Goal: Task Accomplishment & Management: Manage account settings

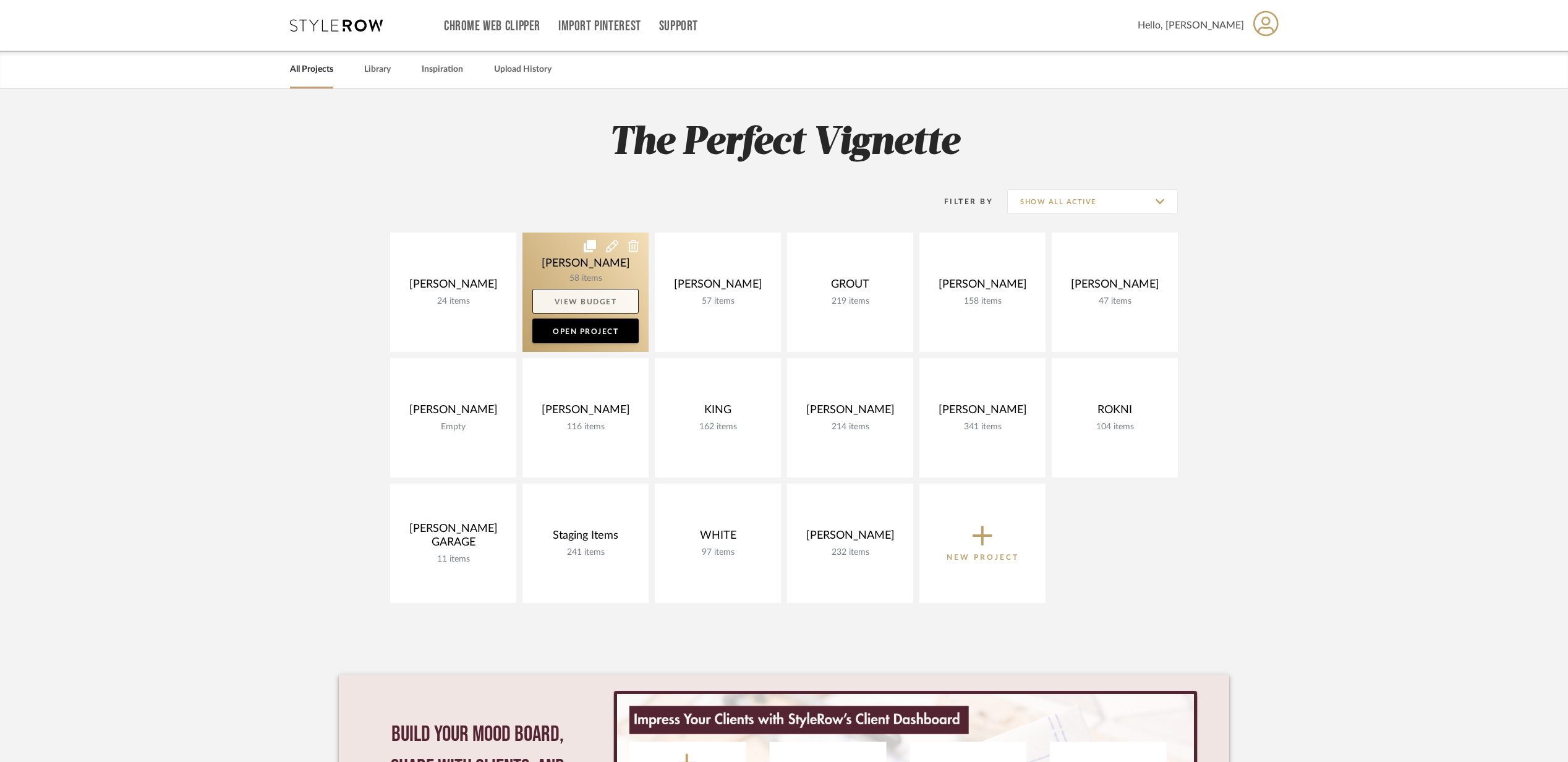
click at [577, 293] on link "View Budget" at bounding box center [586, 301] width 107 height 25
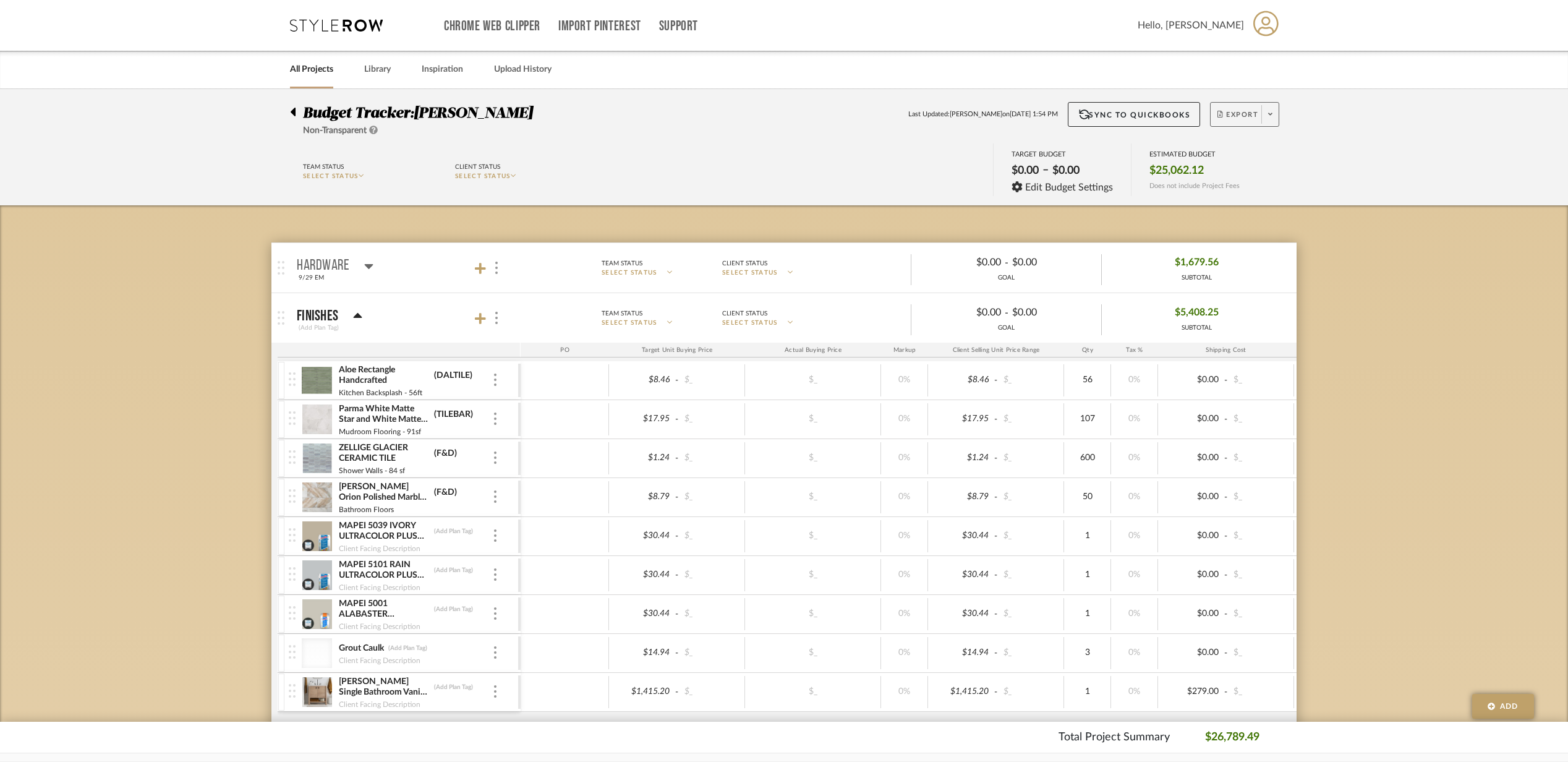
click at [1248, 114] on span "Export" at bounding box center [1238, 119] width 41 height 18
click at [1220, 140] on button "Export PDF" at bounding box center [1265, 150] width 117 height 30
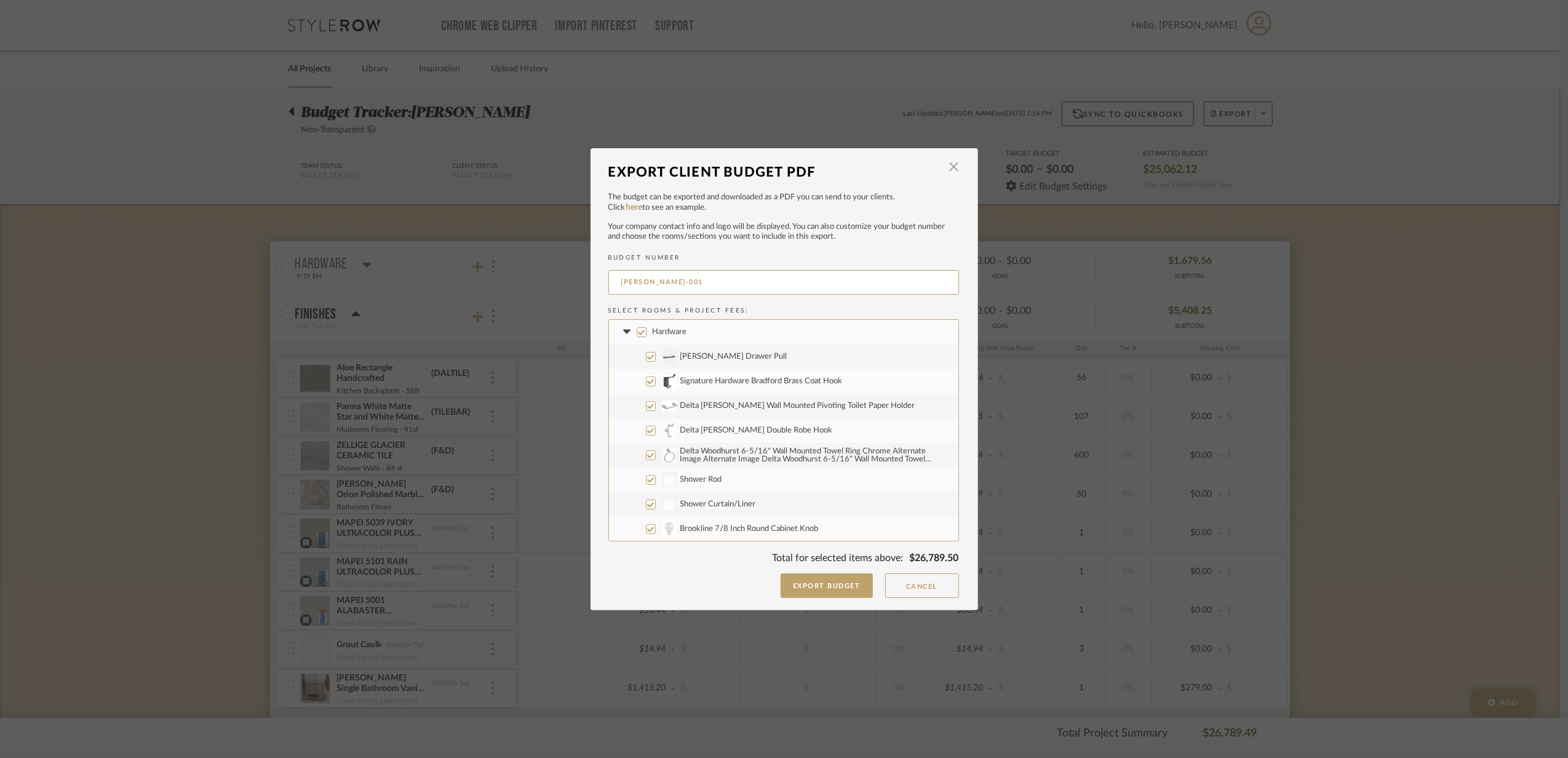
click at [626, 333] on icon at bounding box center [628, 332] width 13 height 5
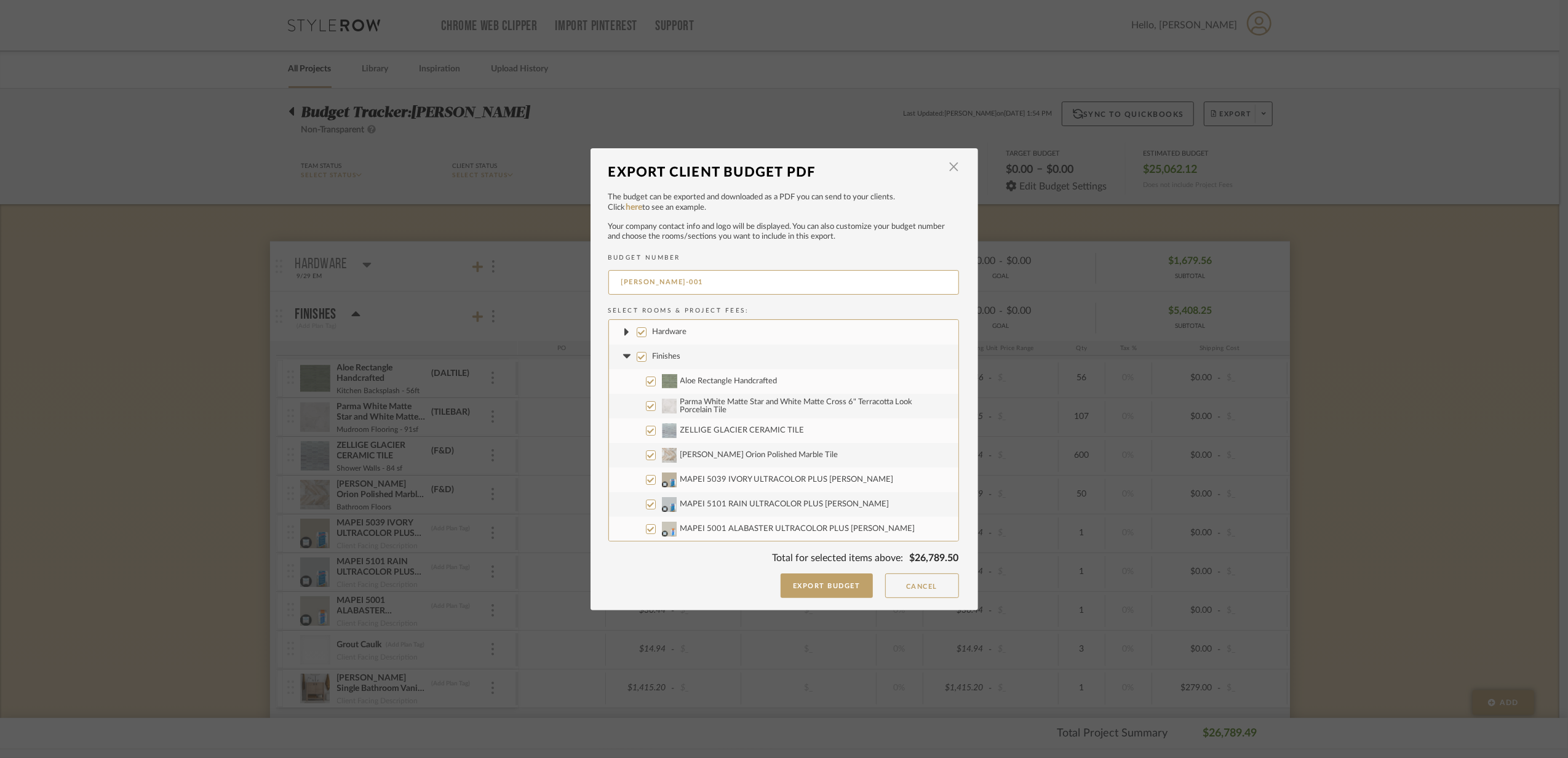
click at [625, 355] on icon at bounding box center [627, 356] width 7 height 4
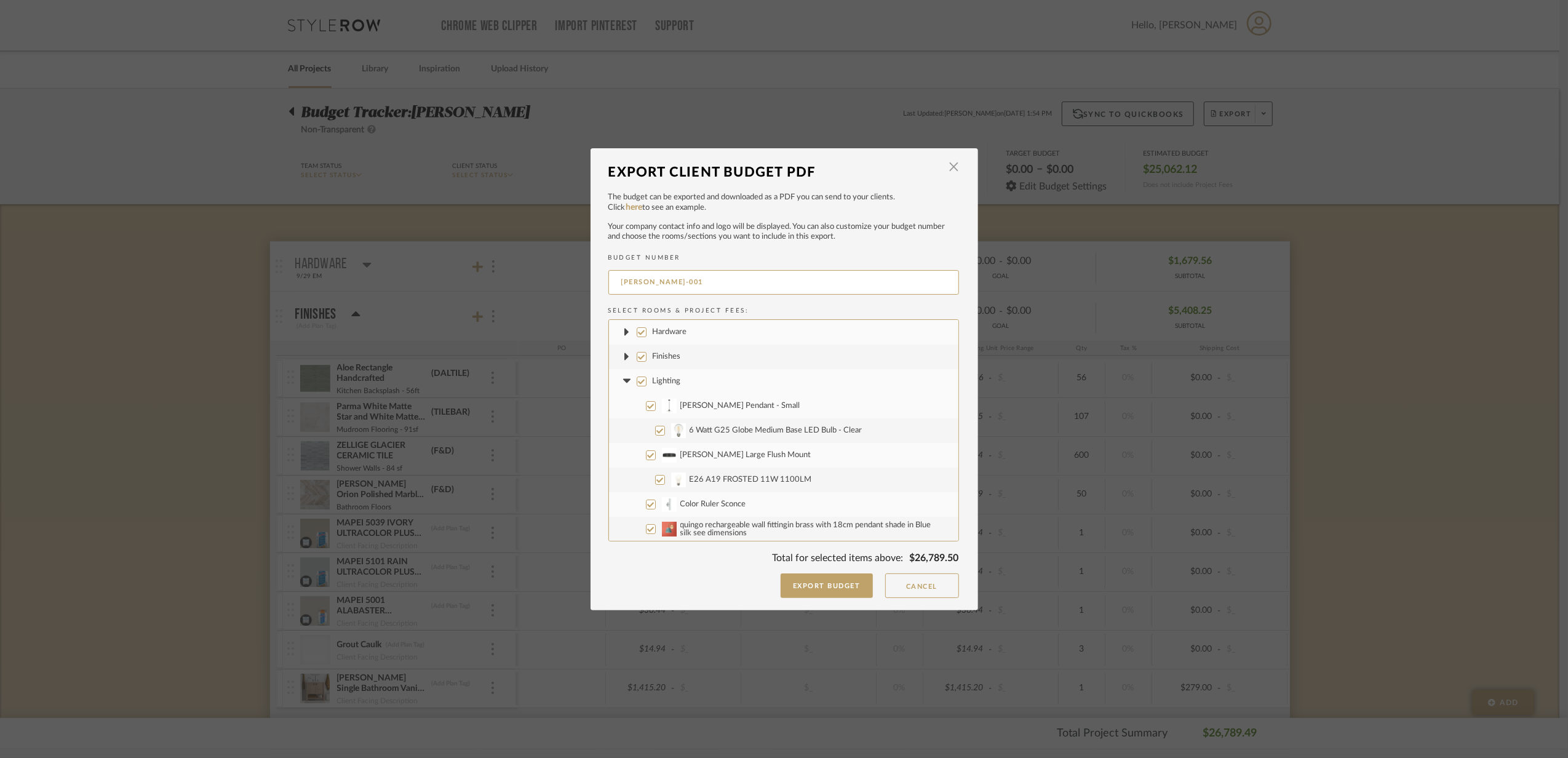
click at [621, 379] on icon at bounding box center [628, 382] width 13 height 5
click at [621, 403] on icon at bounding box center [628, 406] width 13 height 5
click at [621, 426] on fa-icon at bounding box center [628, 431] width 13 height 13
click at [623, 451] on fa-icon at bounding box center [628, 456] width 13 height 13
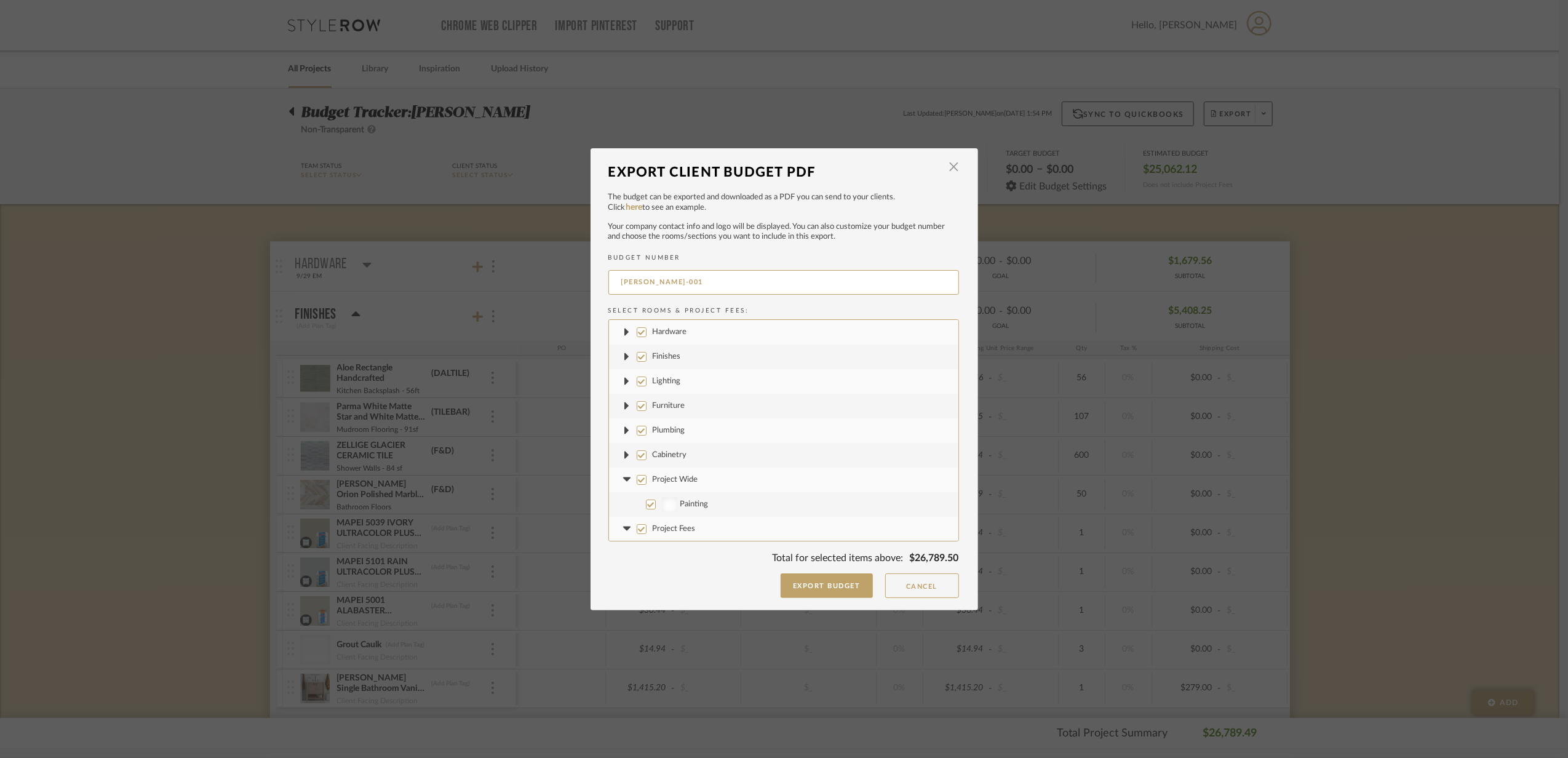
click at [623, 469] on label "Project Wide" at bounding box center [784, 480] width 349 height 25
click at [637, 476] on input "Project Wide" at bounding box center [642, 480] width 10 height 10
checkbox input "false"
click at [628, 474] on fa-icon at bounding box center [628, 480] width 13 height 13
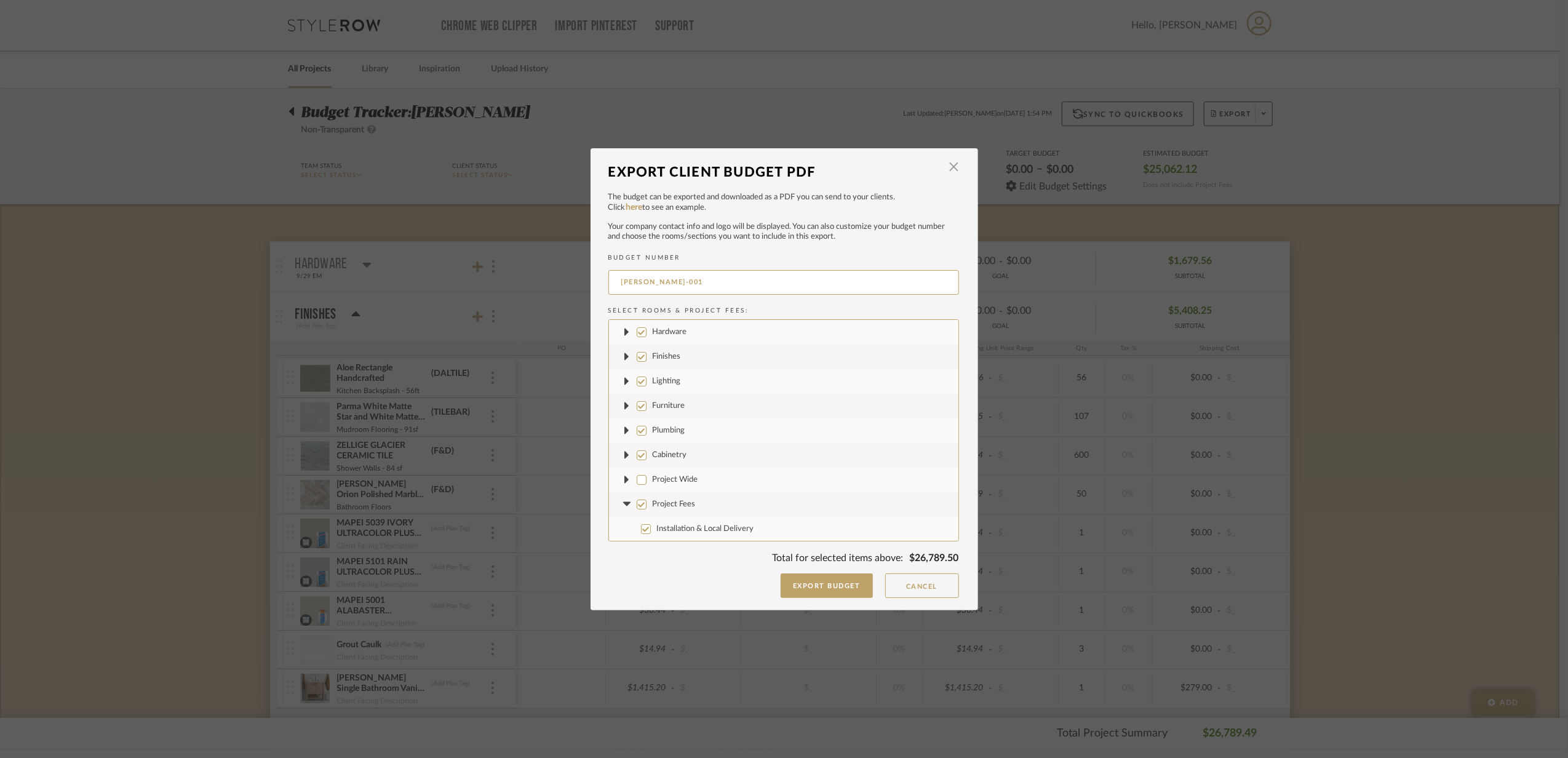
click at [621, 509] on fa-icon at bounding box center [628, 505] width 13 height 13
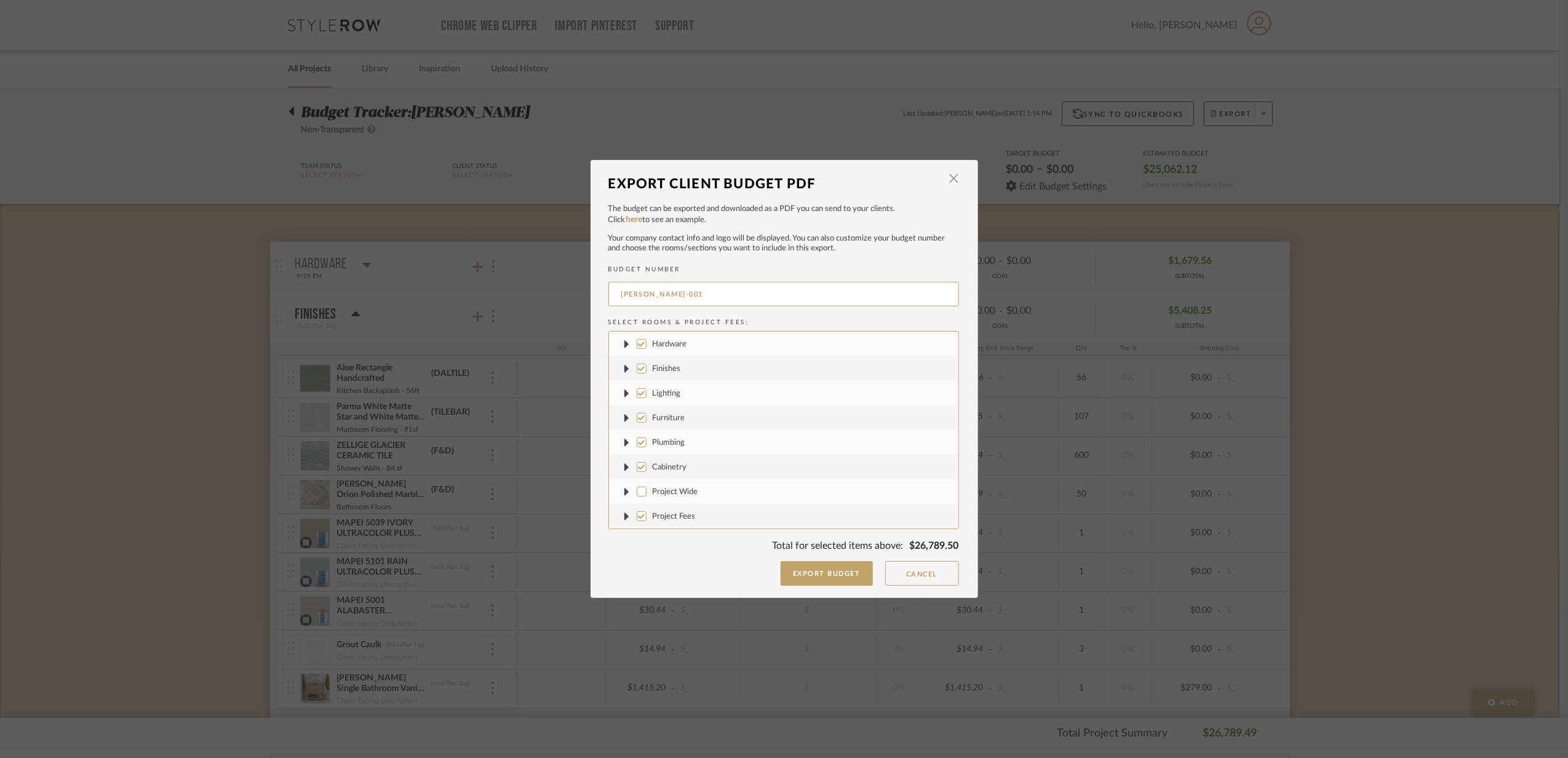
click at [637, 374] on label "Finishes" at bounding box center [784, 369] width 349 height 25
click at [637, 374] on input "Finishes" at bounding box center [642, 369] width 10 height 10
checkbox input "false"
click at [643, 399] on label "Lighting" at bounding box center [784, 393] width 349 height 25
click at [643, 398] on input "Lighting" at bounding box center [642, 393] width 10 height 10
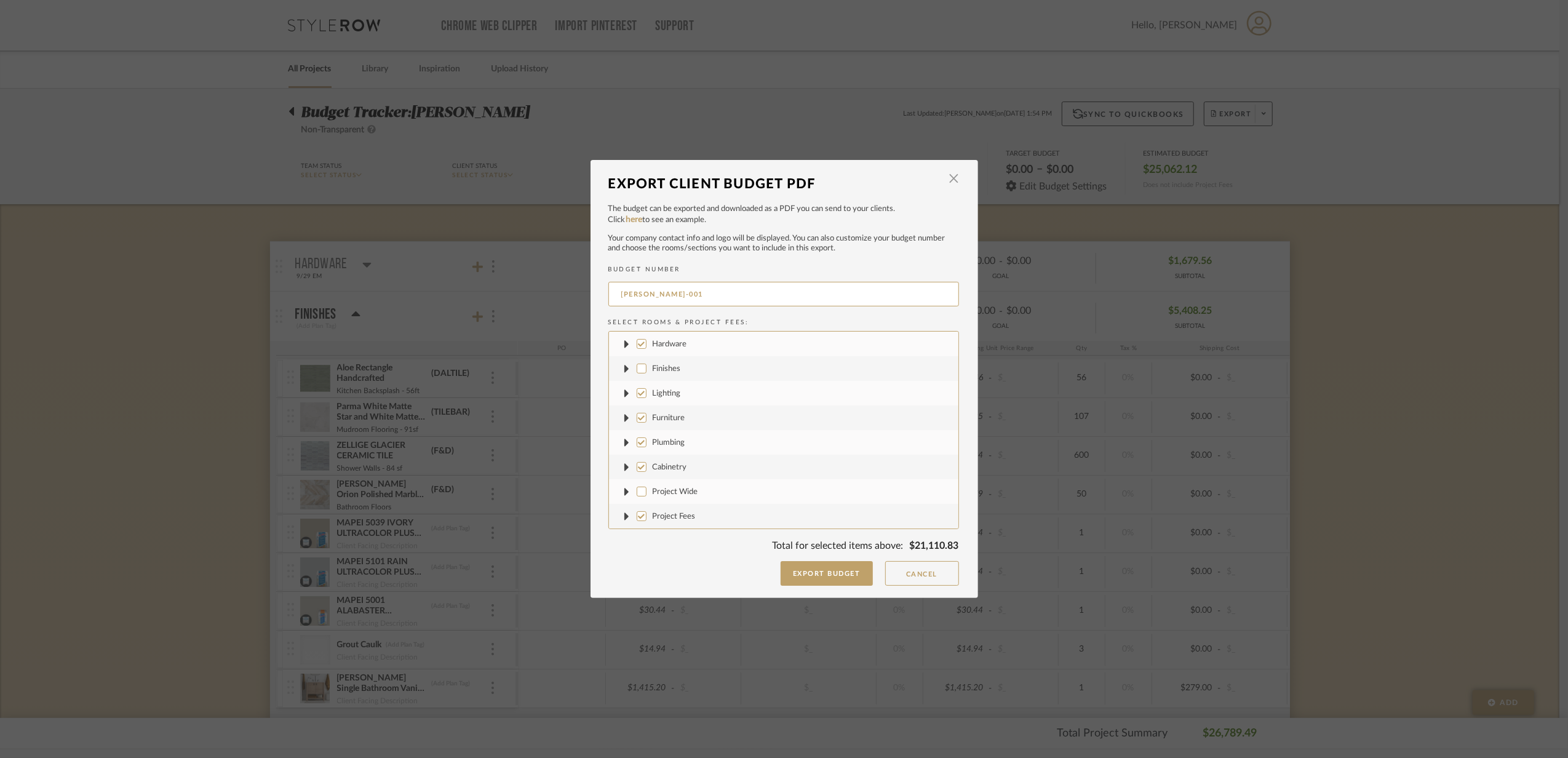
checkbox input "false"
click at [637, 415] on input "Furniture" at bounding box center [642, 418] width 10 height 10
checkbox input "false"
click at [641, 444] on input "Plumbing" at bounding box center [642, 442] width 10 height 10
checkbox input "false"
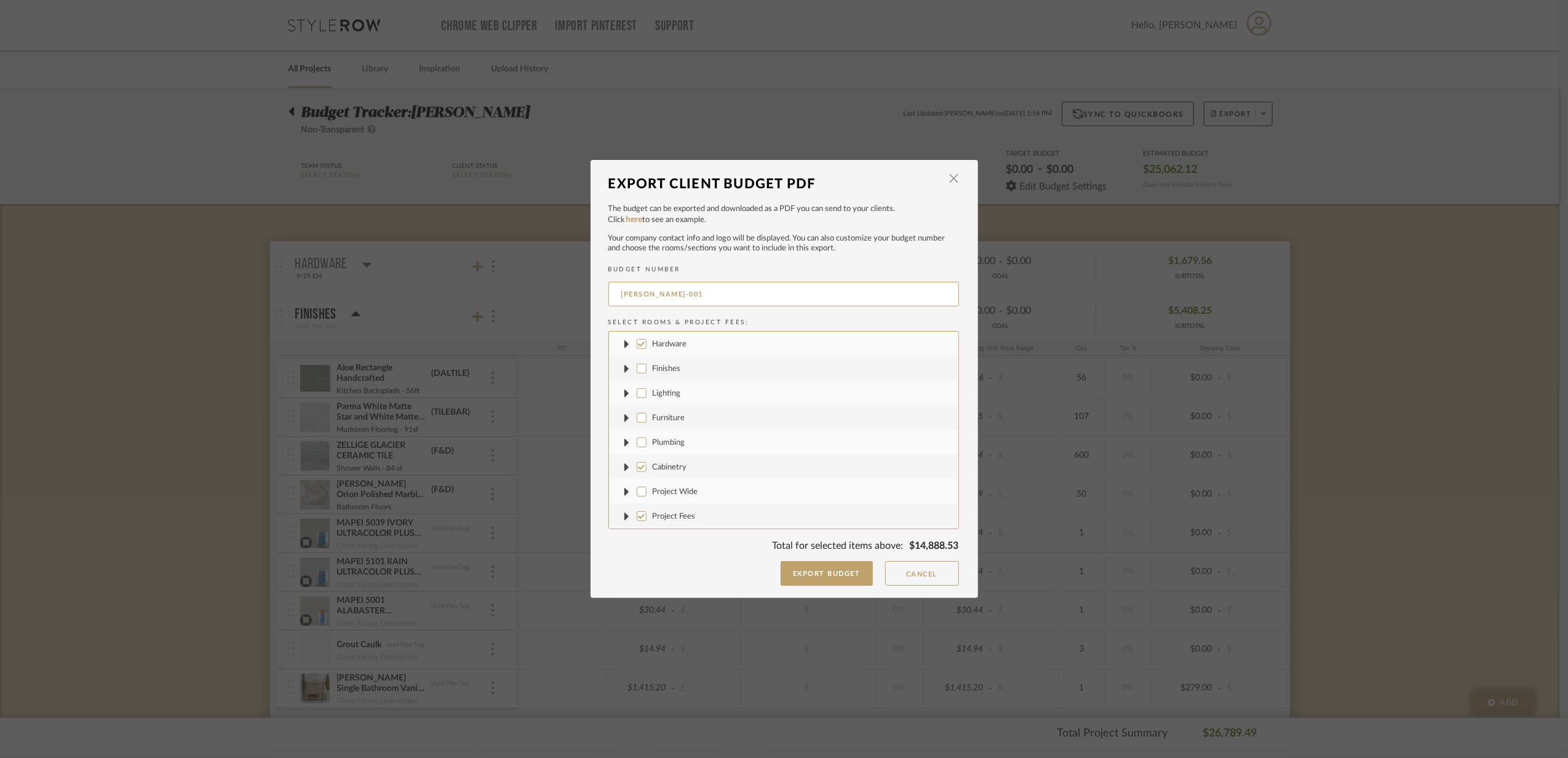
click at [638, 466] on input "Cabinetry" at bounding box center [642, 467] width 10 height 10
checkbox input "false"
click at [638, 521] on input "Project Fees" at bounding box center [642, 516] width 10 height 10
checkbox input "false"
drag, startPoint x: 665, startPoint y: 298, endPoint x: 647, endPoint y: 298, distance: 18.0
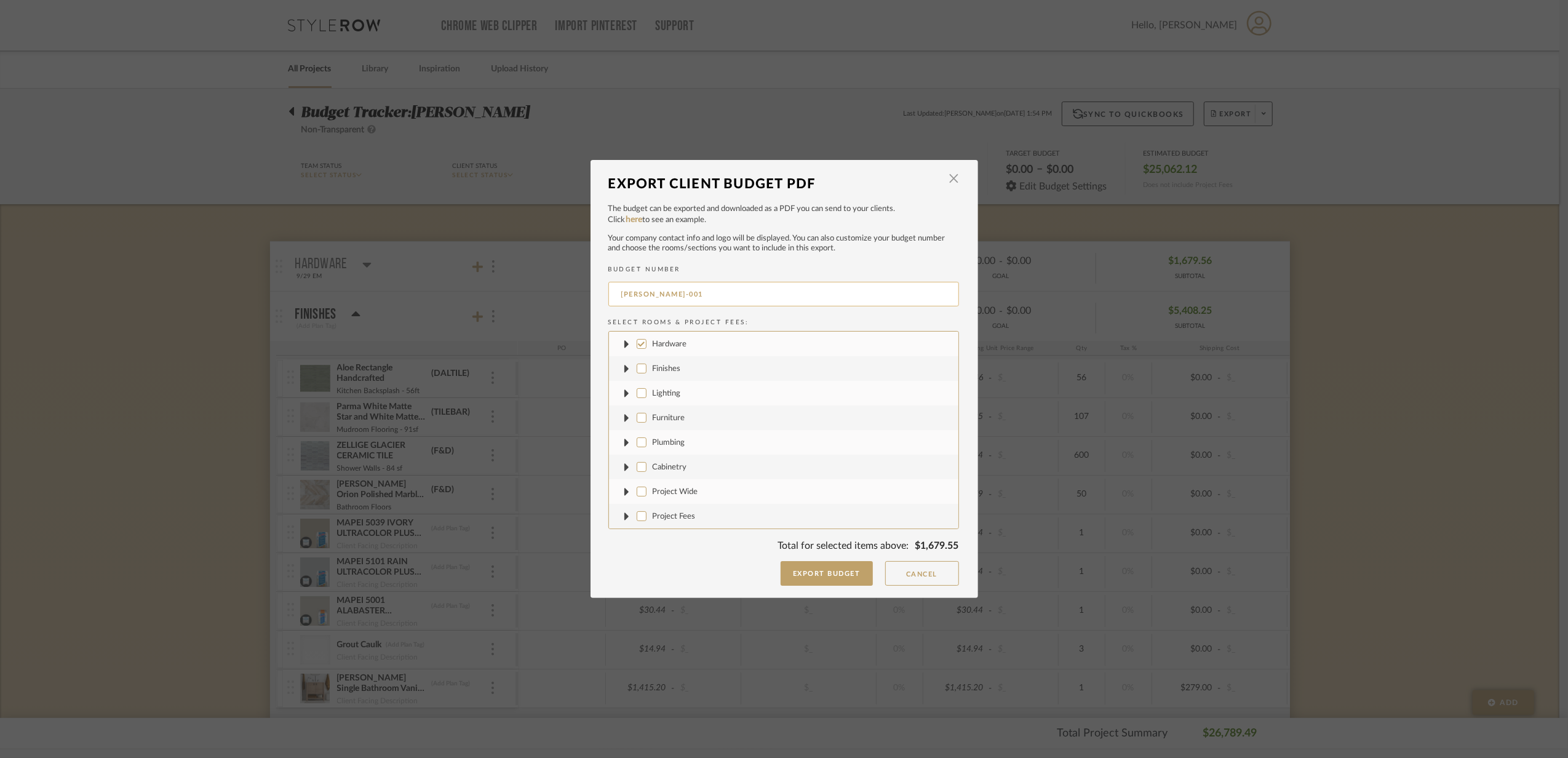
click at [647, 298] on input "[PERSON_NAME]-001" at bounding box center [784, 294] width 351 height 25
type input "[PERSON_NAME]-HARDWARE"
click at [808, 572] on button "Export Budget" at bounding box center [826, 574] width 92 height 25
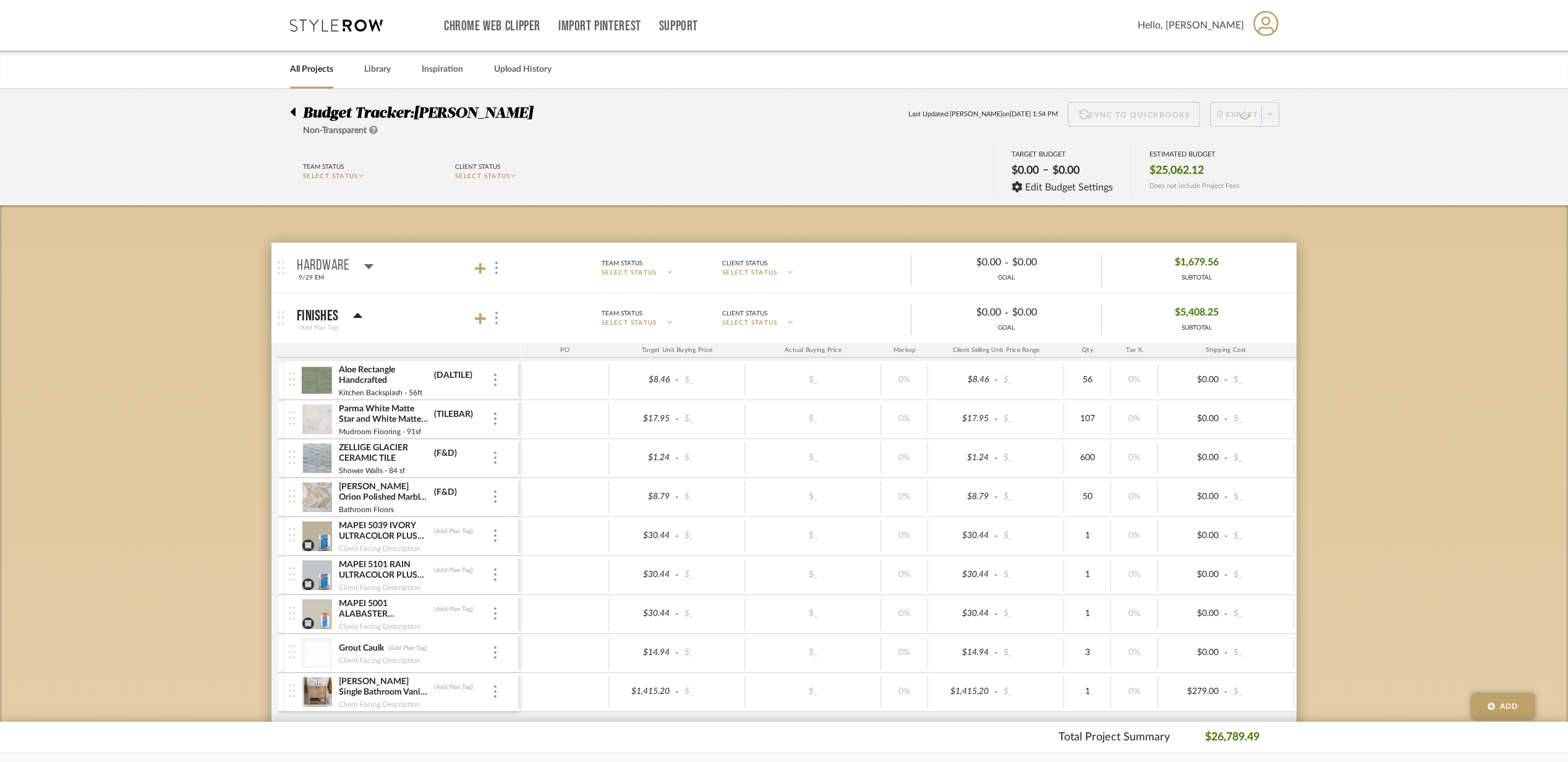
click at [394, 281] on mat-panel-title "Hardware 9/29 EM" at bounding box center [406, 268] width 218 height 30
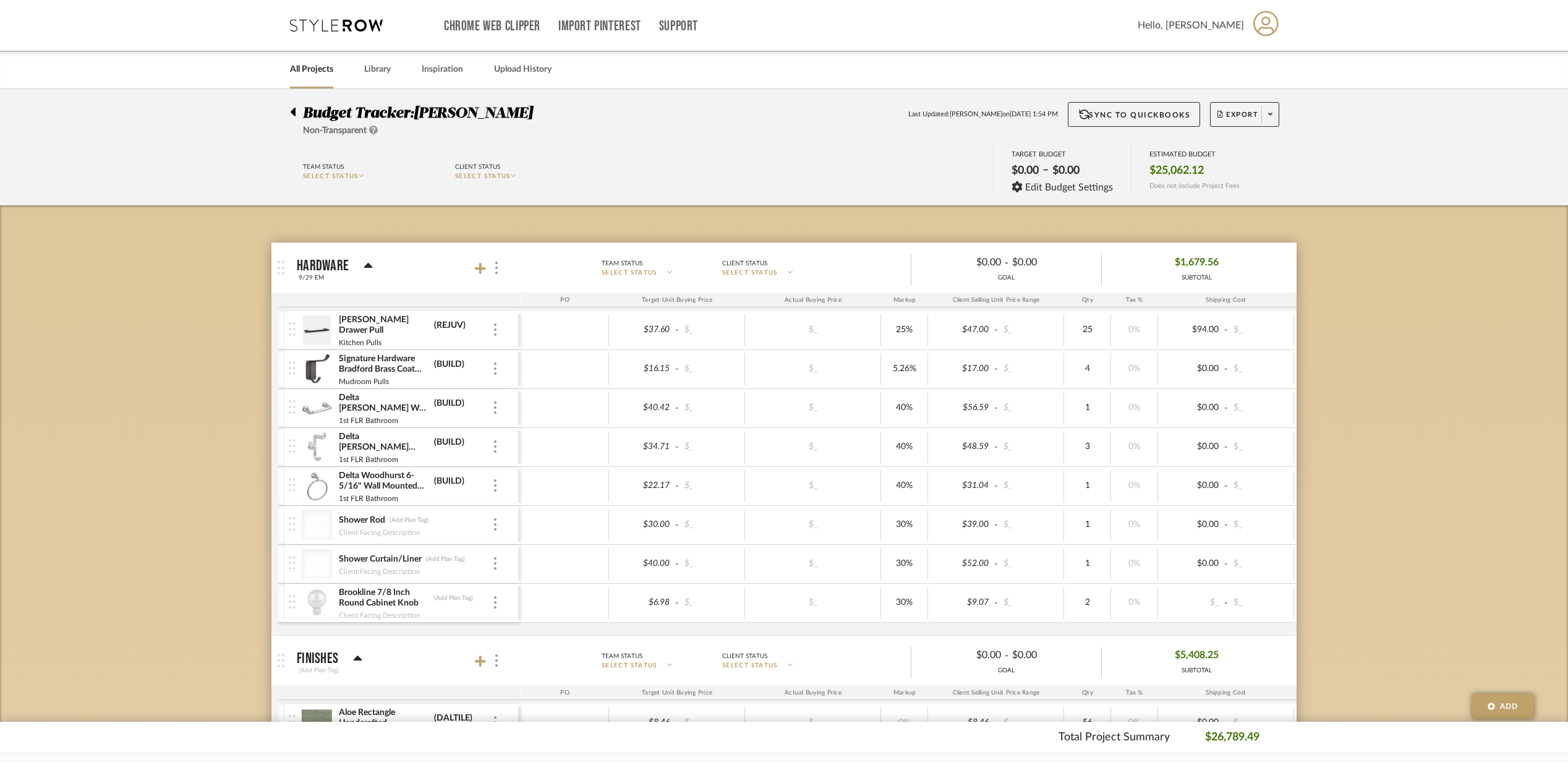
click at [320, 415] on img at bounding box center [317, 409] width 30 height 30
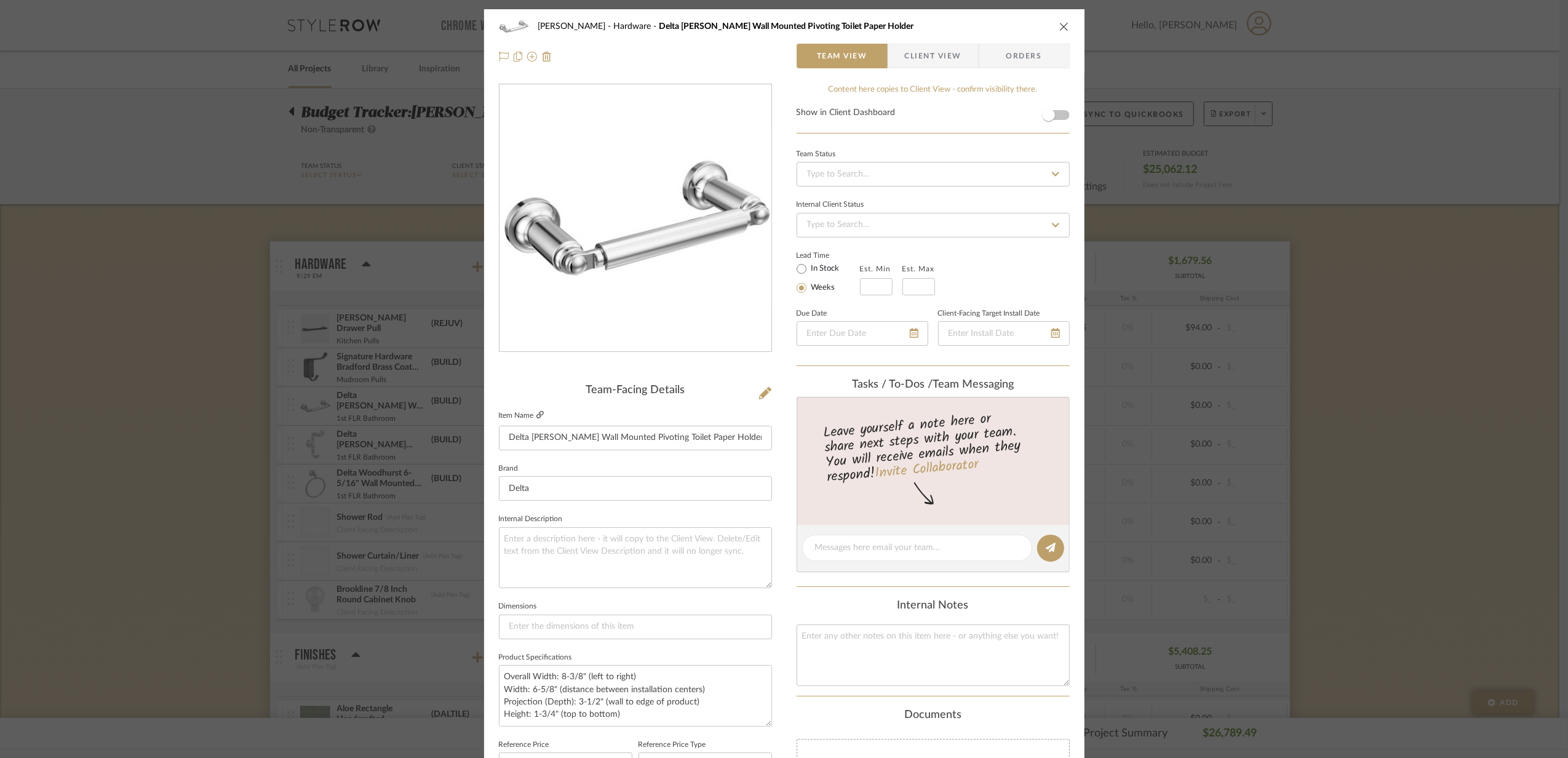
click at [536, 418] on icon at bounding box center [540, 414] width 7 height 7
click at [435, 387] on div "[PERSON_NAME] Hardware Delta [PERSON_NAME] Wall Mounted Pivoting Toilet Paper H…" at bounding box center [784, 379] width 1568 height 758
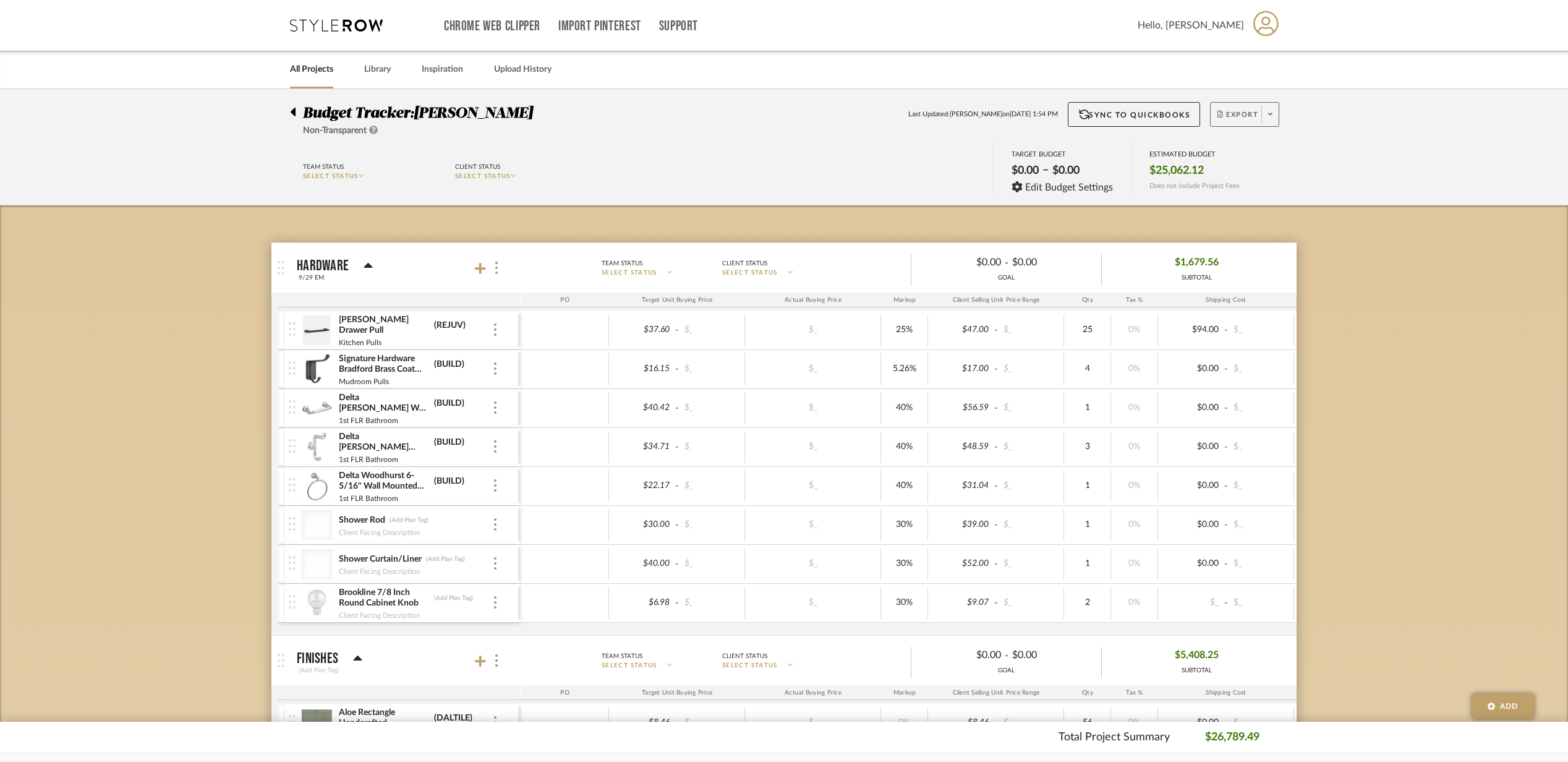
click at [1231, 110] on span "Export" at bounding box center [1238, 119] width 41 height 18
click at [1228, 159] on button "Export PDF" at bounding box center [1265, 150] width 117 height 30
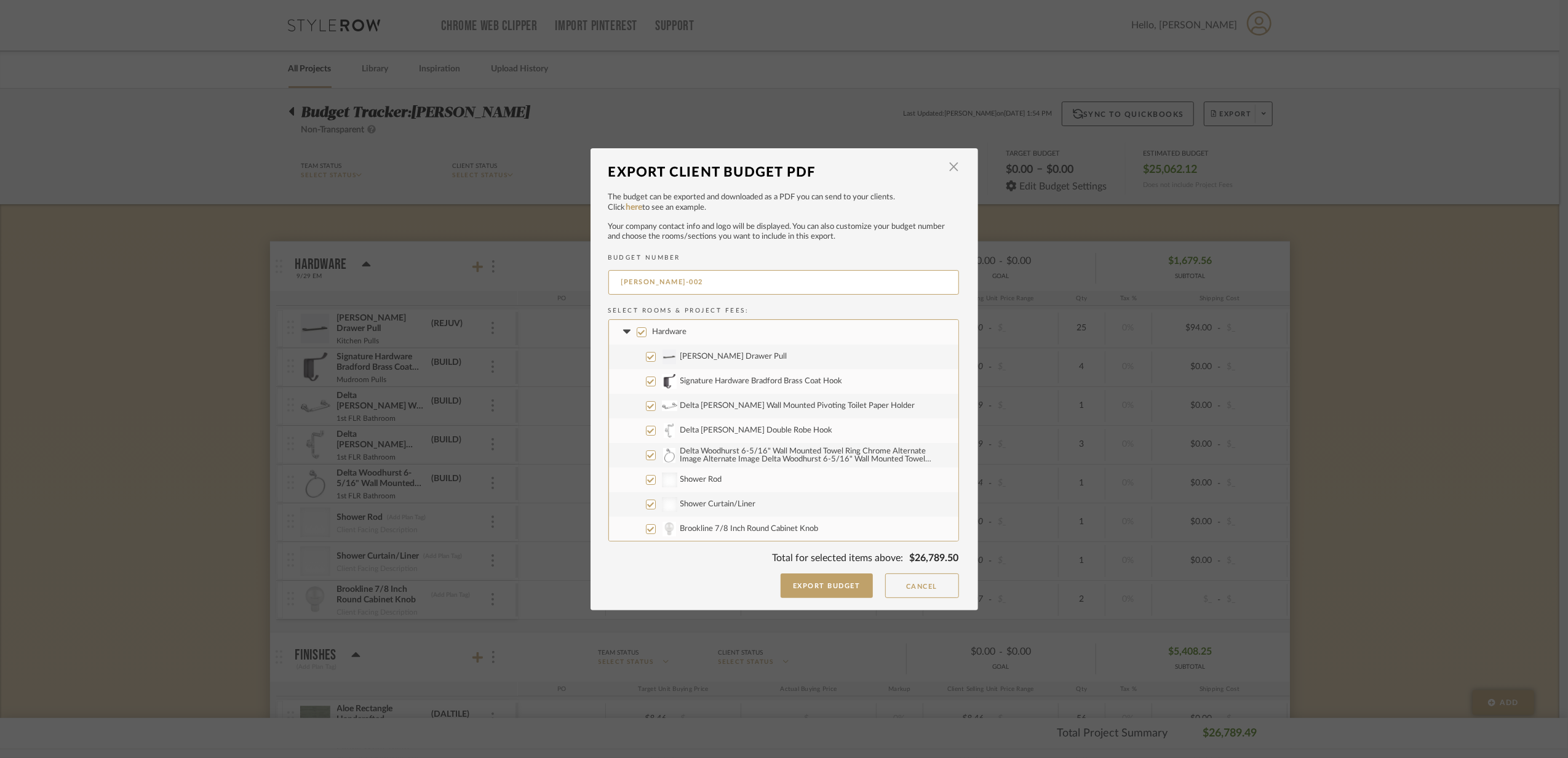
click at [636, 322] on label "Hardware" at bounding box center [784, 332] width 349 height 25
click at [637, 327] on input "Hardware" at bounding box center [642, 332] width 10 height 10
checkbox input "false"
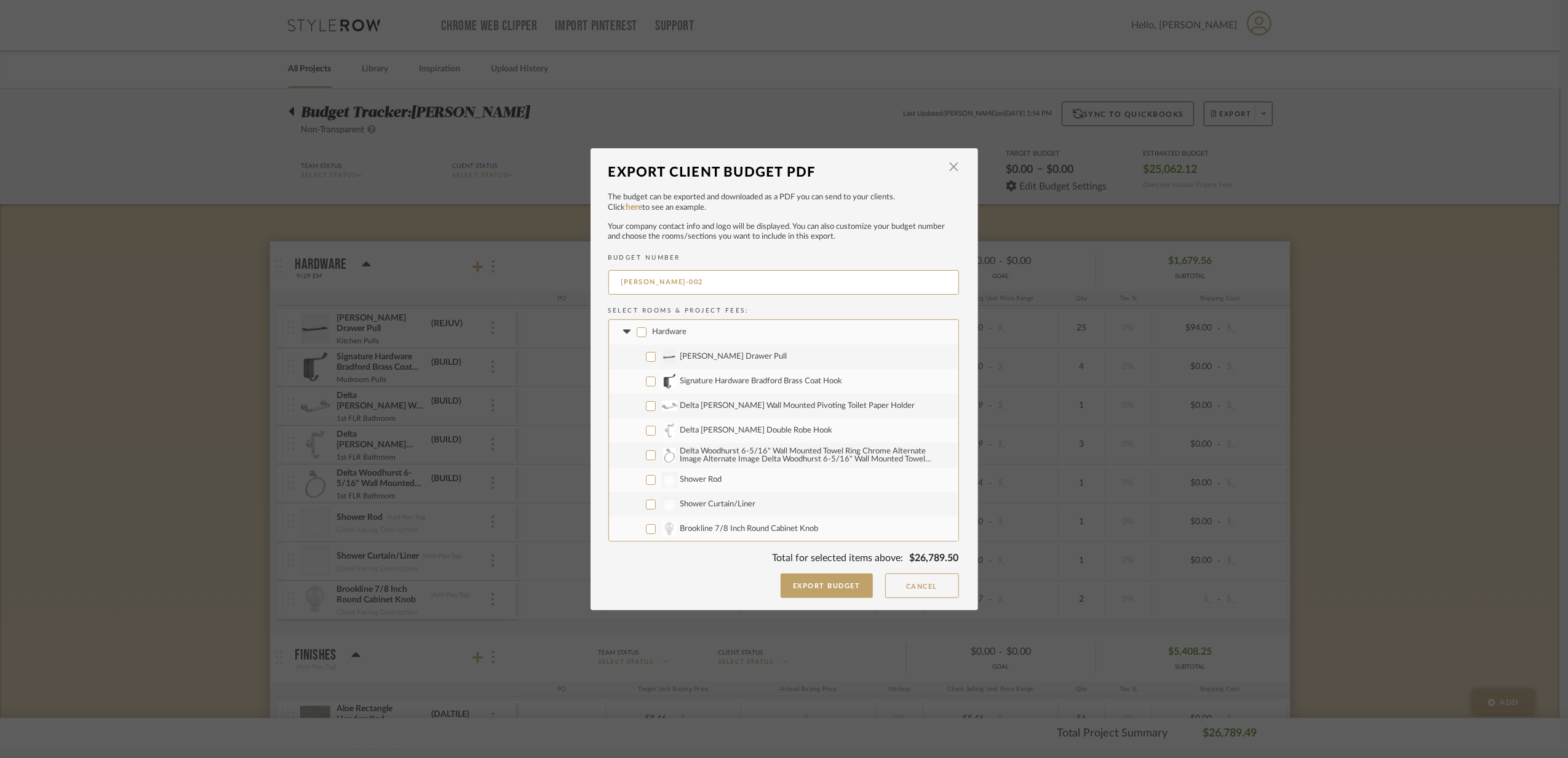
checkbox input "false"
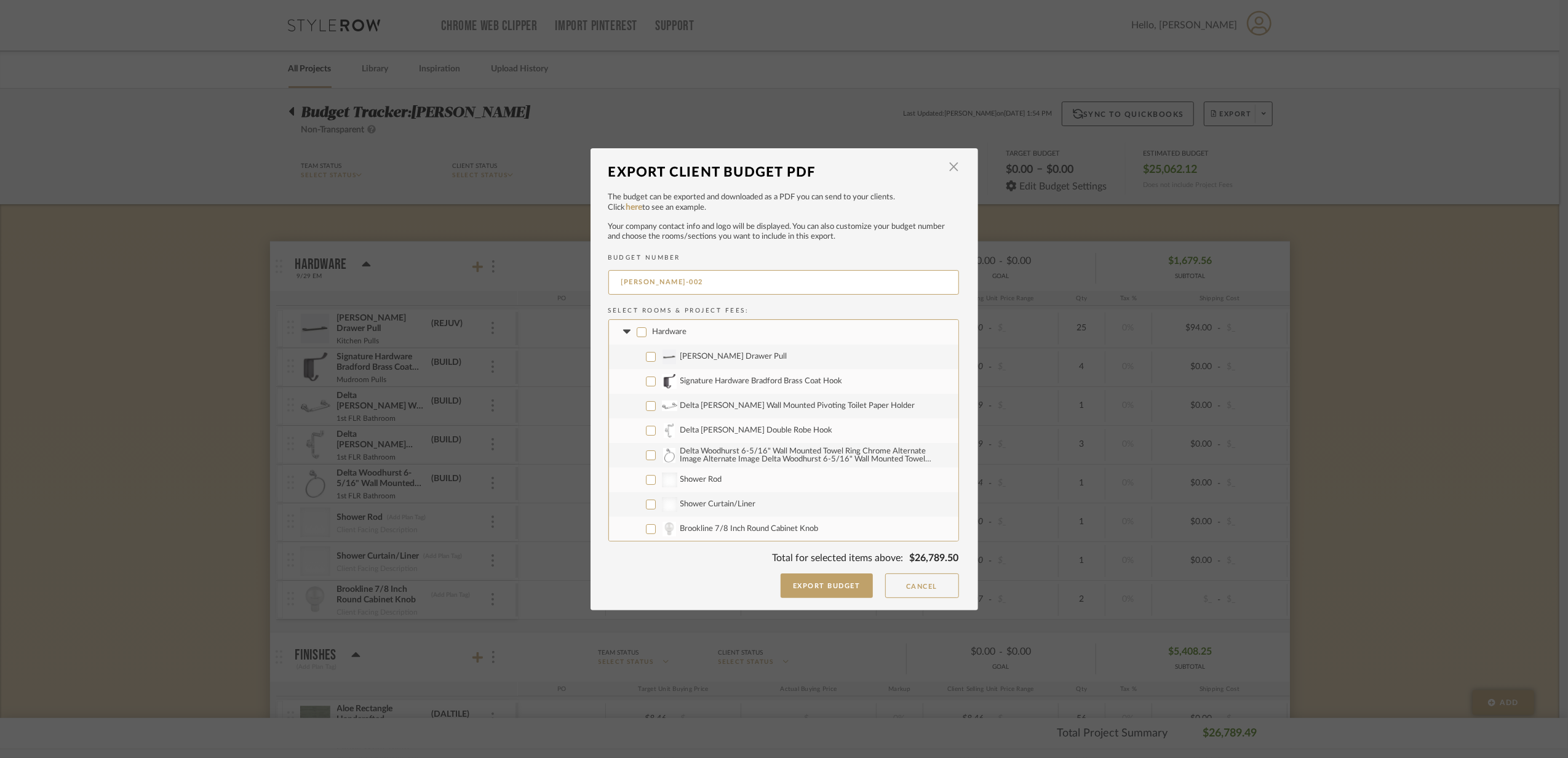
checkbox input "false"
click at [623, 331] on icon at bounding box center [627, 331] width 7 height 4
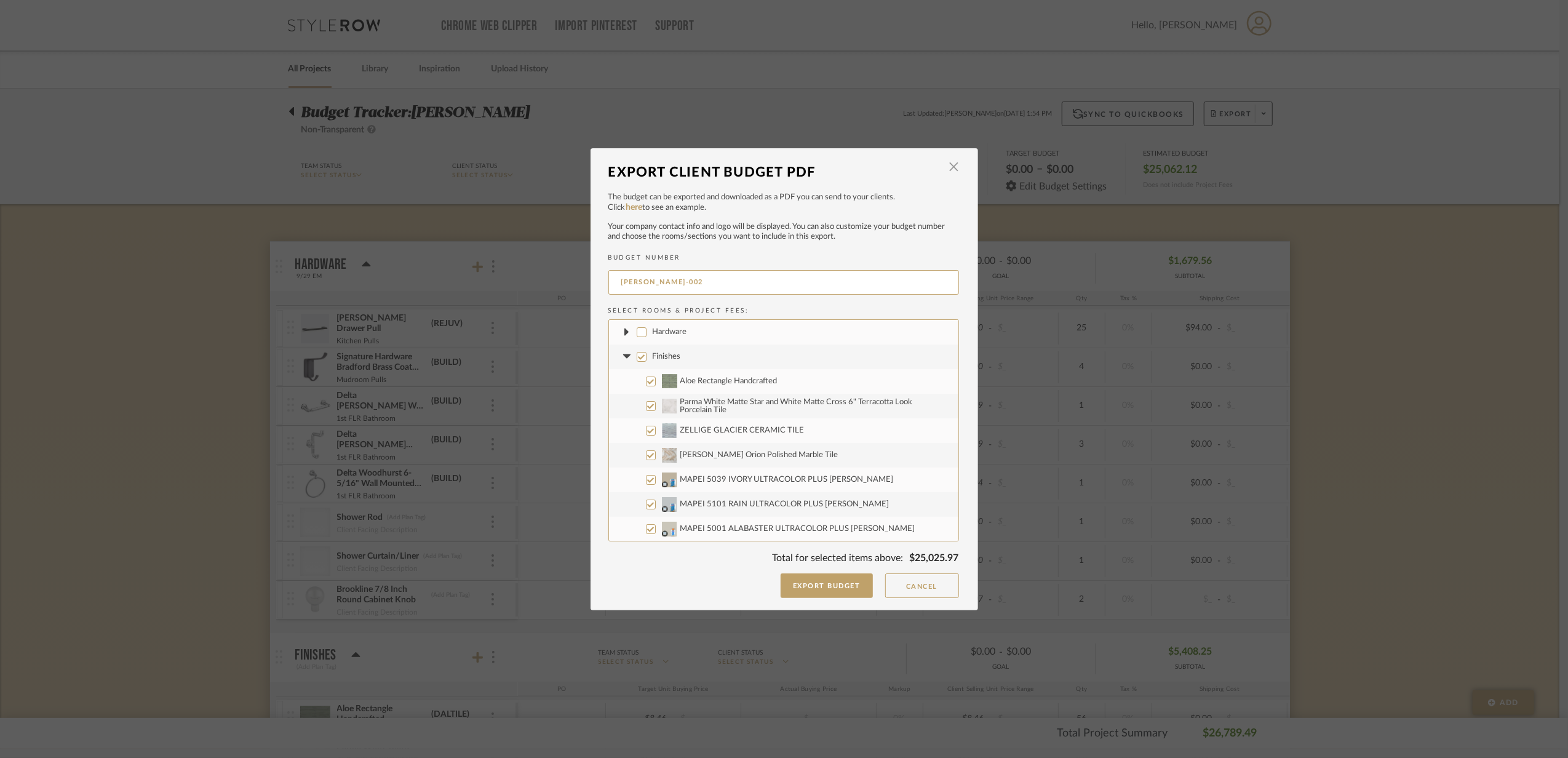
click at [626, 358] on icon at bounding box center [628, 357] width 13 height 5
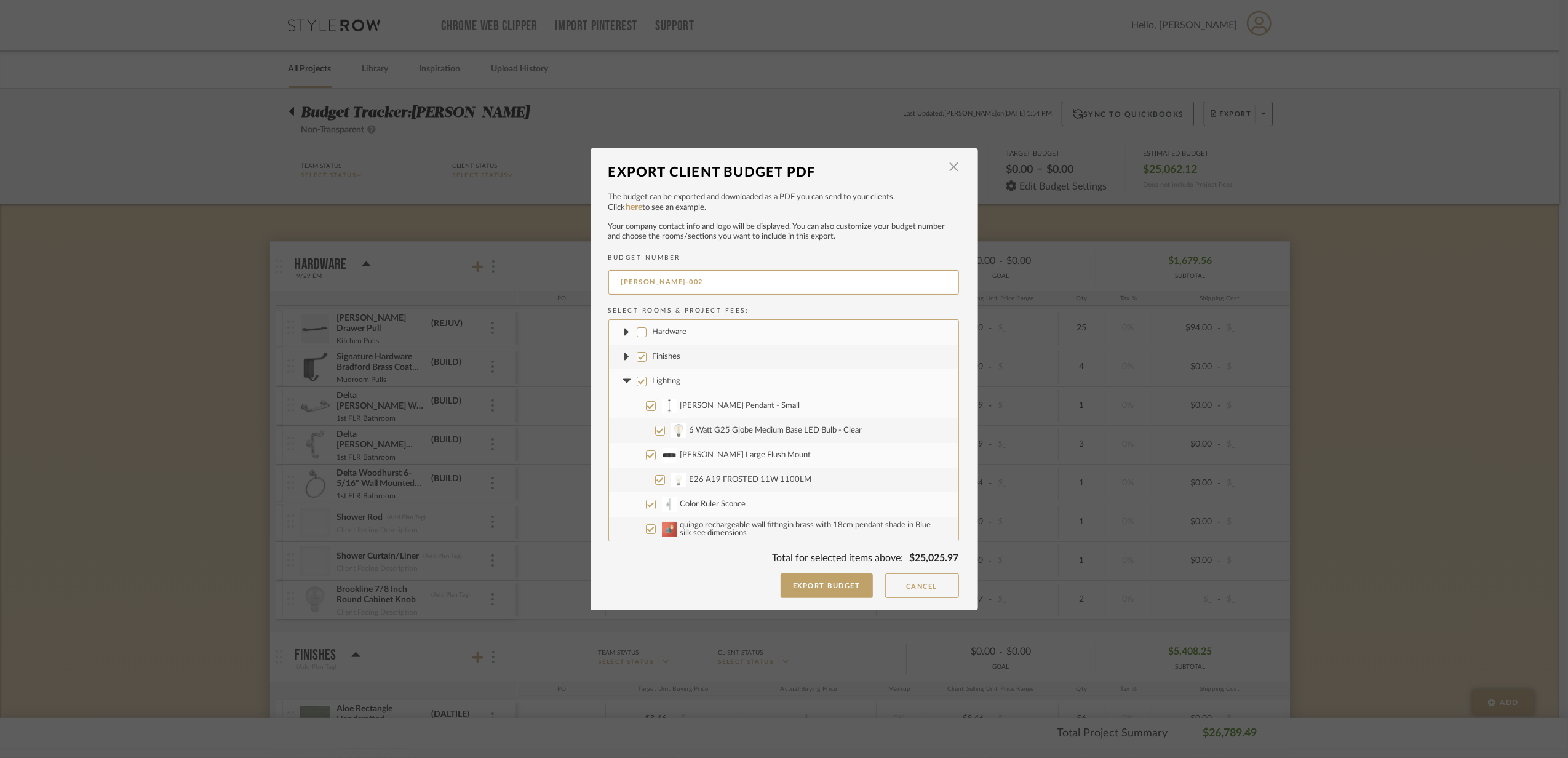
click at [623, 375] on fa-icon at bounding box center [628, 382] width 13 height 13
click at [626, 408] on icon at bounding box center [628, 406] width 13 height 5
click at [625, 428] on icon at bounding box center [628, 431] width 13 height 5
click at [628, 458] on fa-icon at bounding box center [628, 456] width 13 height 13
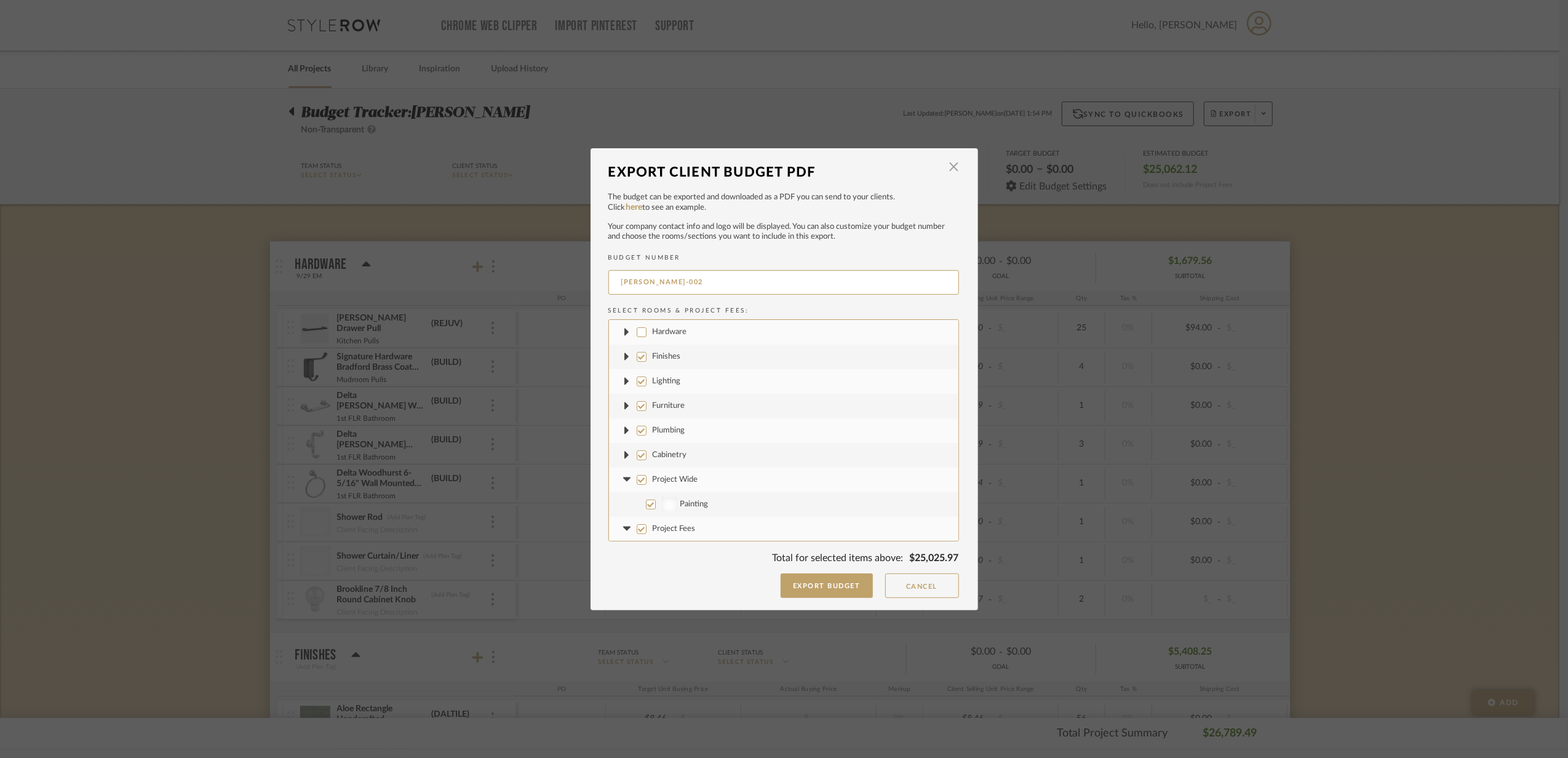
click at [628, 480] on icon at bounding box center [628, 480] width 13 height 5
click at [623, 507] on fa-icon at bounding box center [628, 505] width 13 height 13
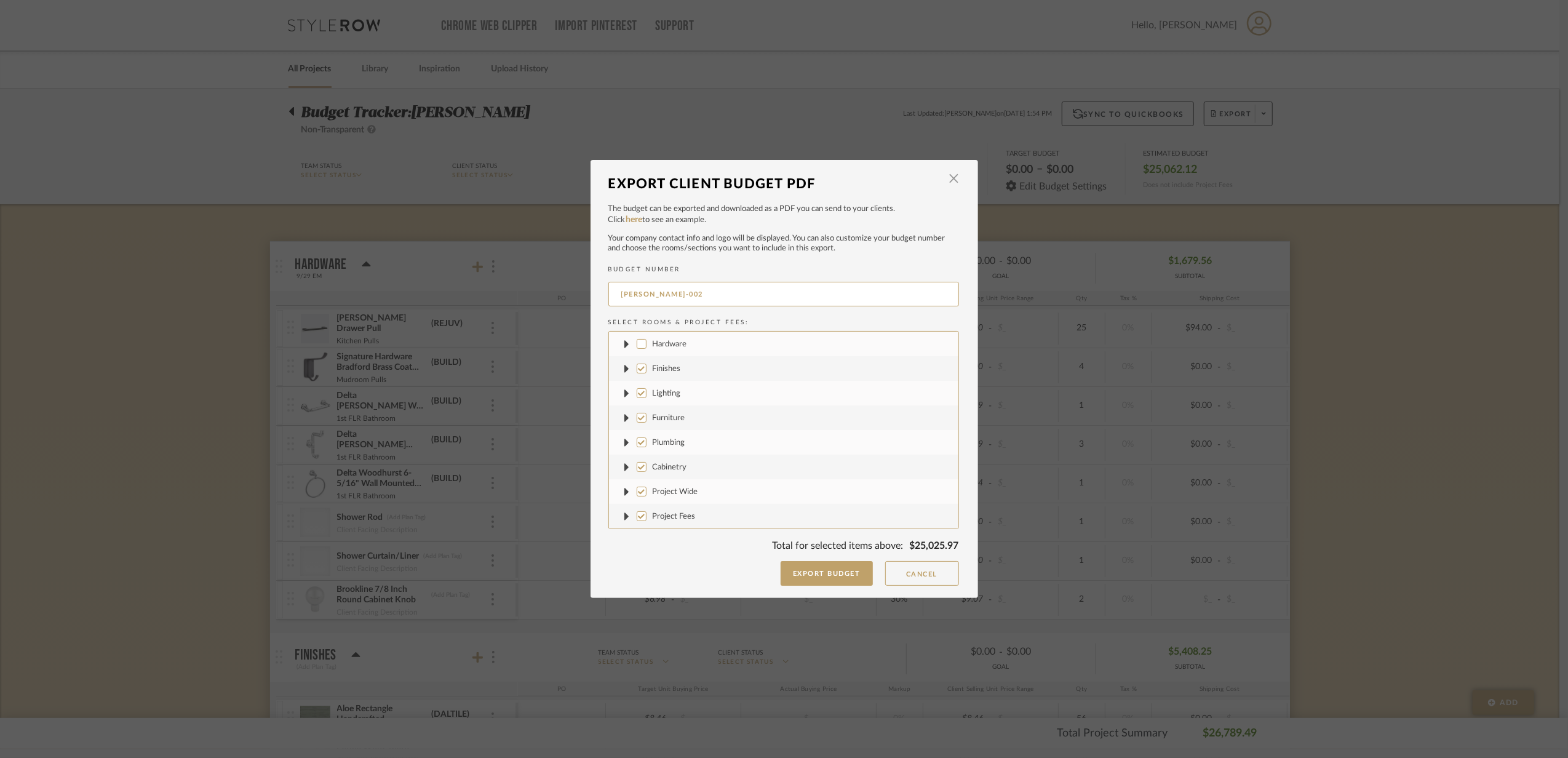
click at [640, 395] on input "Lighting" at bounding box center [642, 393] width 10 height 10
checkbox input "false"
click at [640, 423] on label "Furniture" at bounding box center [784, 418] width 349 height 25
click at [640, 422] on input "Furniture" at bounding box center [642, 418] width 10 height 10
checkbox input "false"
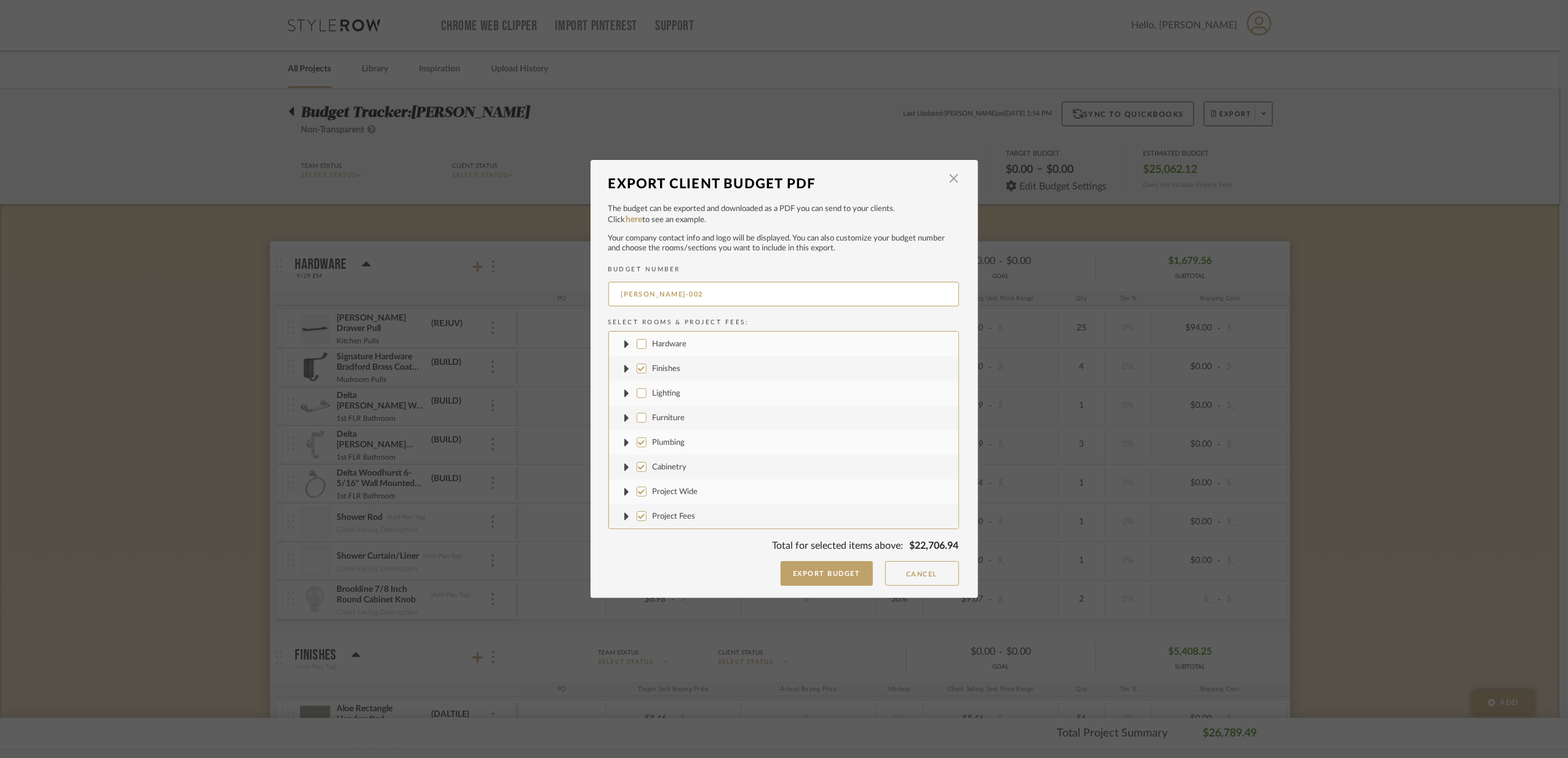
click at [638, 449] on label "Plumbing" at bounding box center [784, 442] width 349 height 25
click at [638, 447] on input "Plumbing" at bounding box center [642, 442] width 10 height 10
checkbox input "false"
click at [637, 468] on input "Cabinetry" at bounding box center [642, 467] width 10 height 10
checkbox input "false"
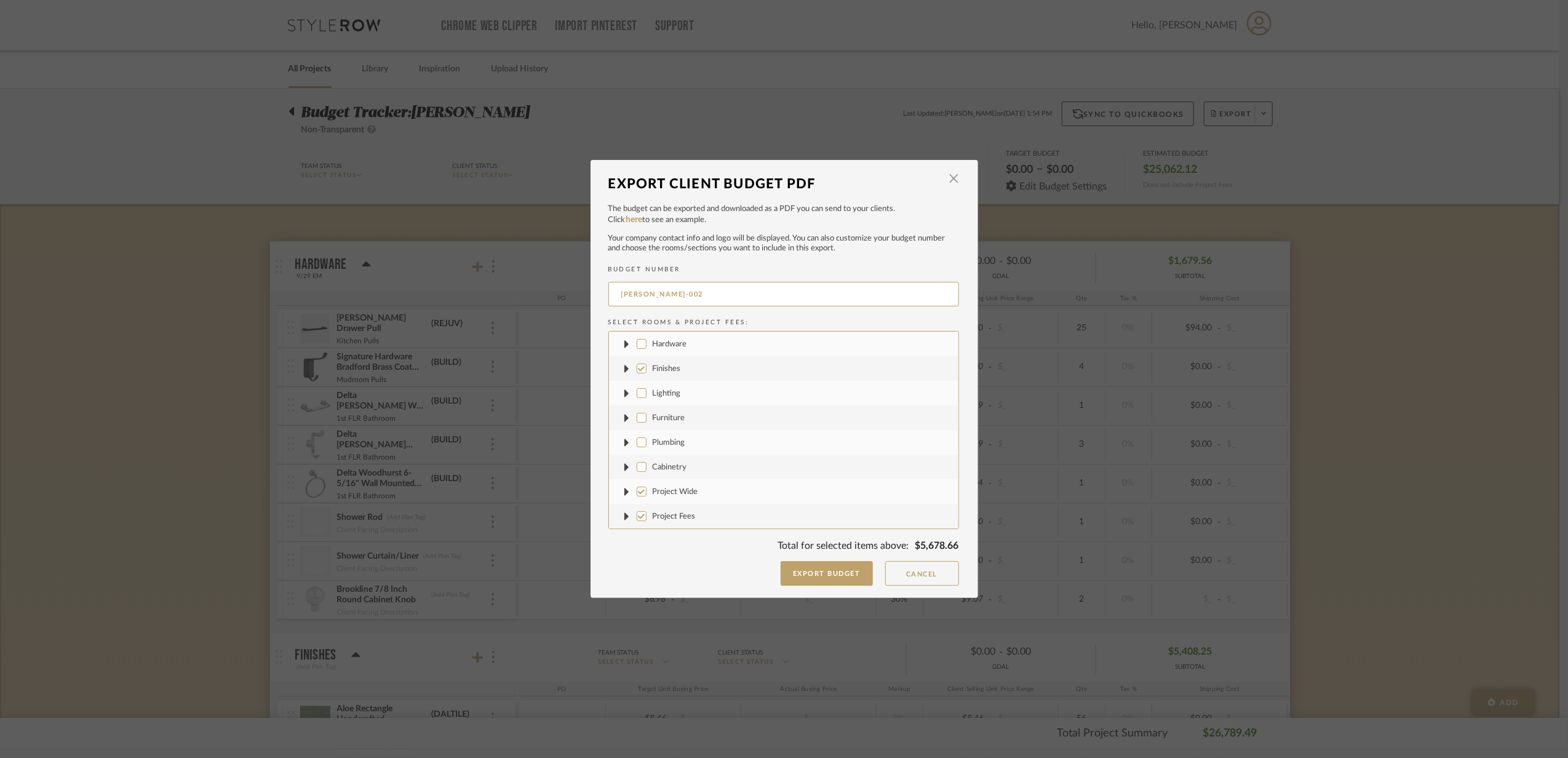
click at [641, 494] on input "Project Wide" at bounding box center [642, 492] width 10 height 10
checkbox input "false"
click at [637, 511] on input "Project Fees" at bounding box center [642, 516] width 10 height 10
checkbox input "false"
drag, startPoint x: 647, startPoint y: 303, endPoint x: 672, endPoint y: 303, distance: 25.0
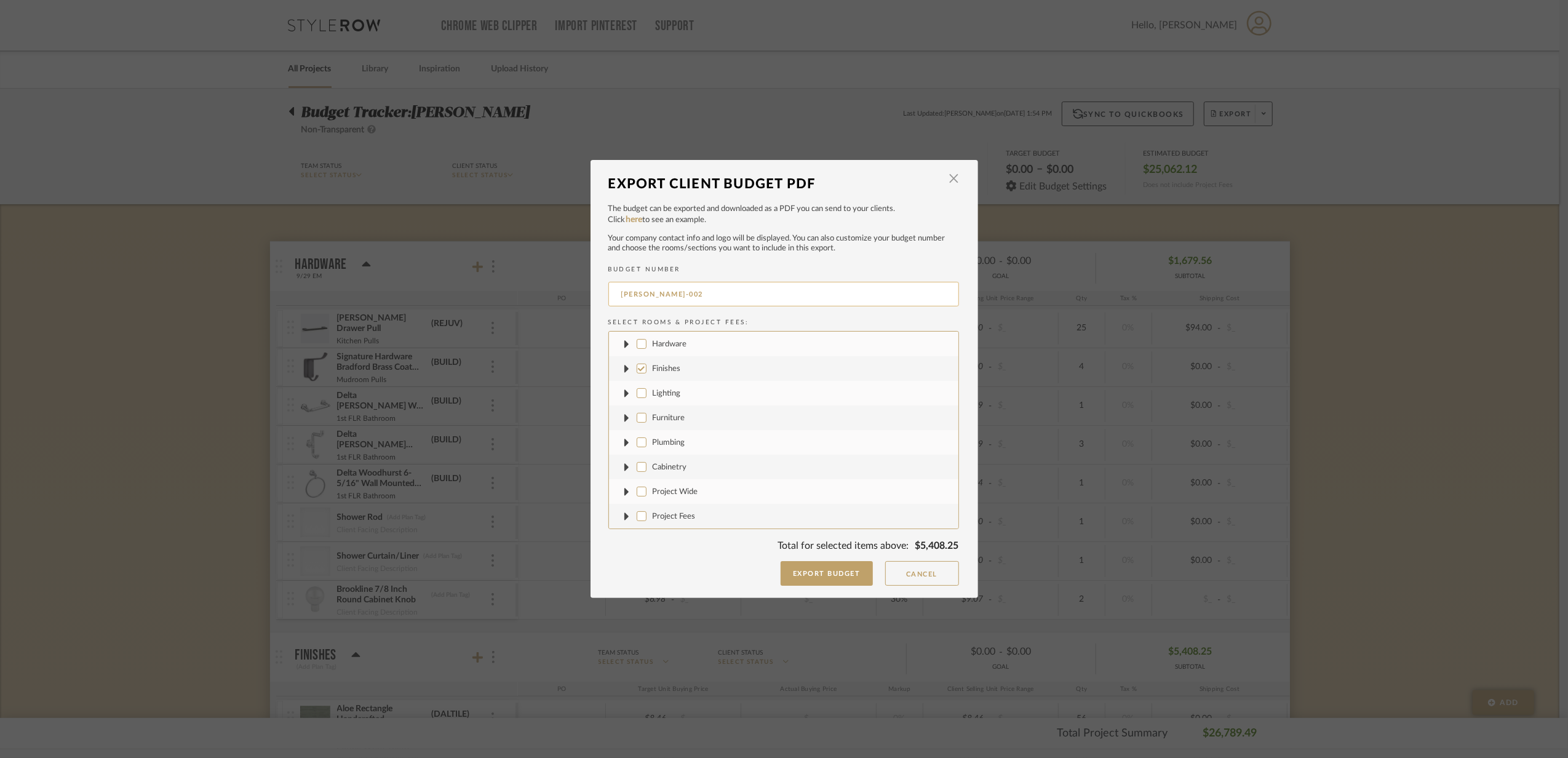
click at [672, 303] on input "[PERSON_NAME]-002" at bounding box center [784, 294] width 351 height 25
type input "[PERSON_NAME]-FINISHES"
click at [794, 565] on button "Export Budget" at bounding box center [826, 574] width 92 height 25
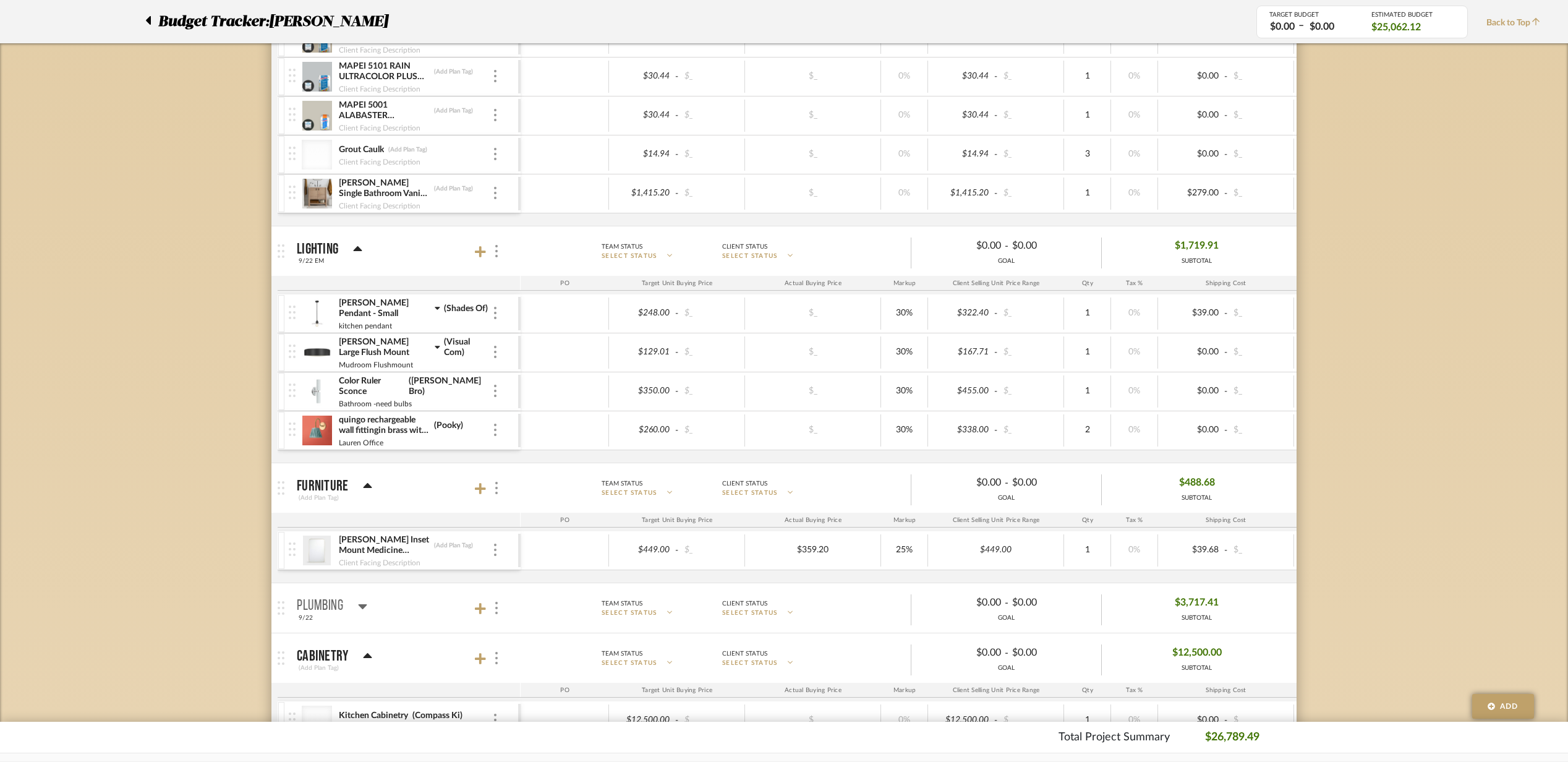
scroll to position [907, 0]
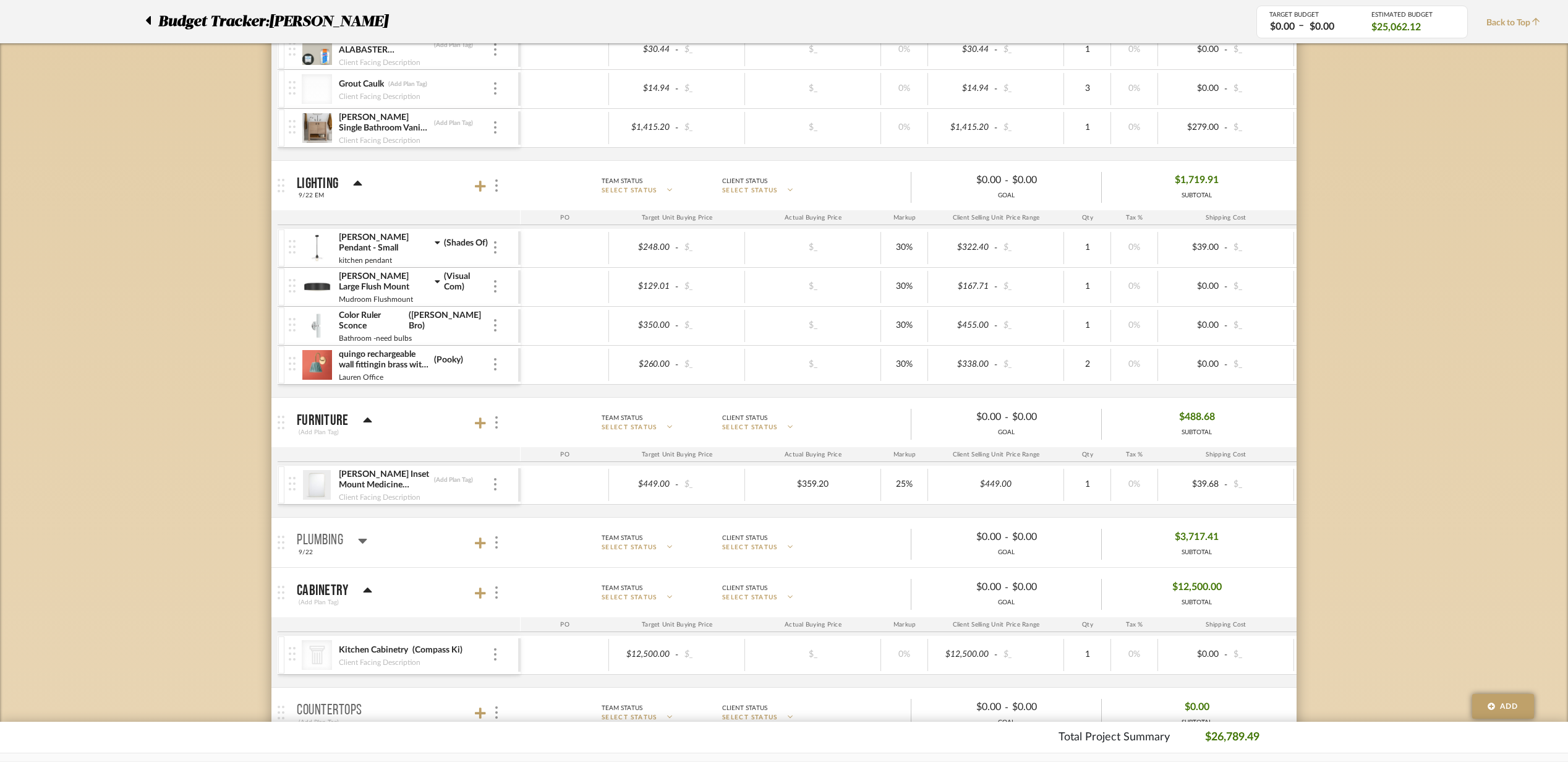
click at [433, 290] on div "[PERSON_NAME] Large Flush Mount (Visual Com)" at bounding box center [414, 281] width 154 height 22
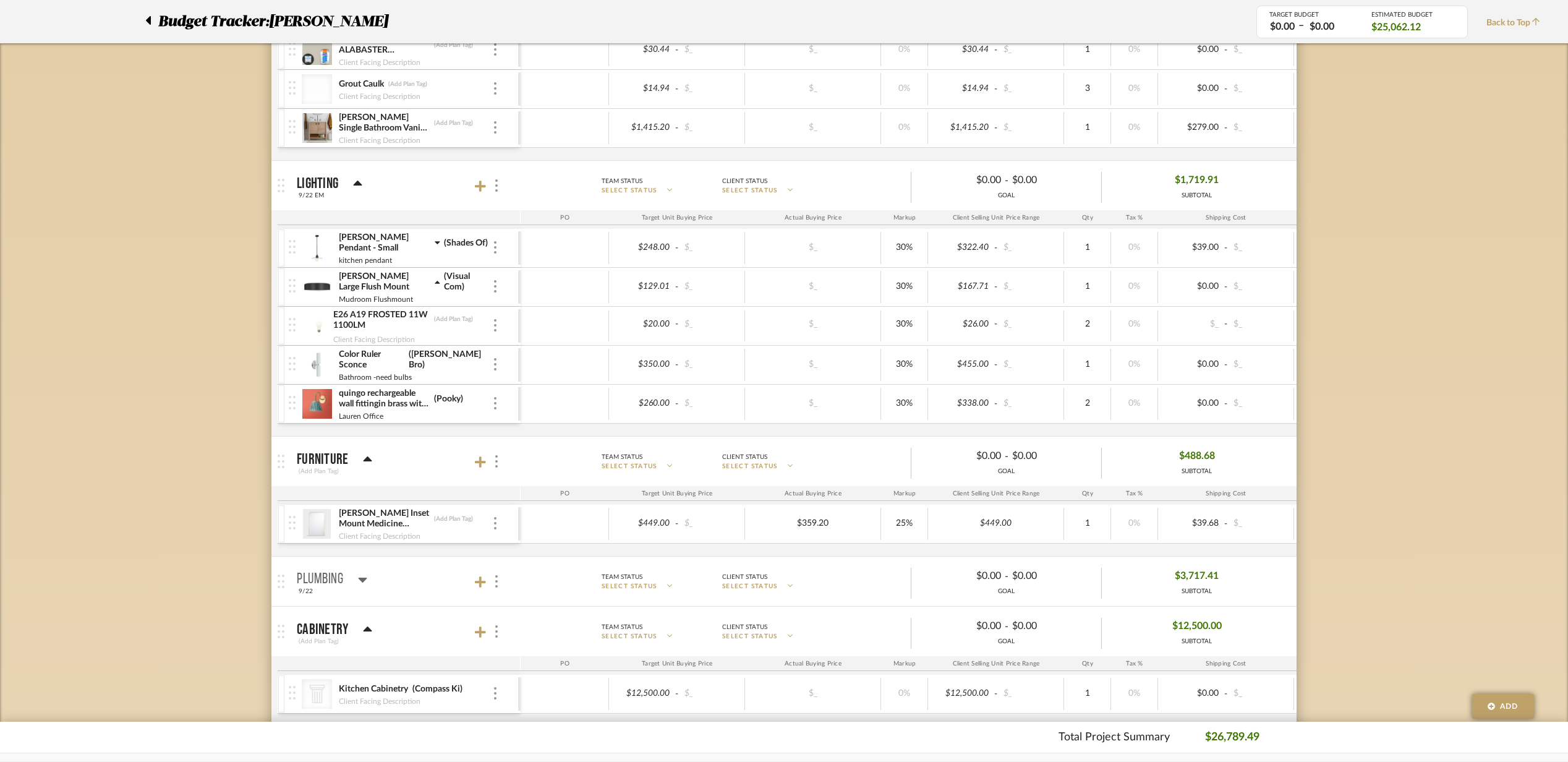
click at [434, 249] on fa-icon at bounding box center [437, 243] width 6 height 12
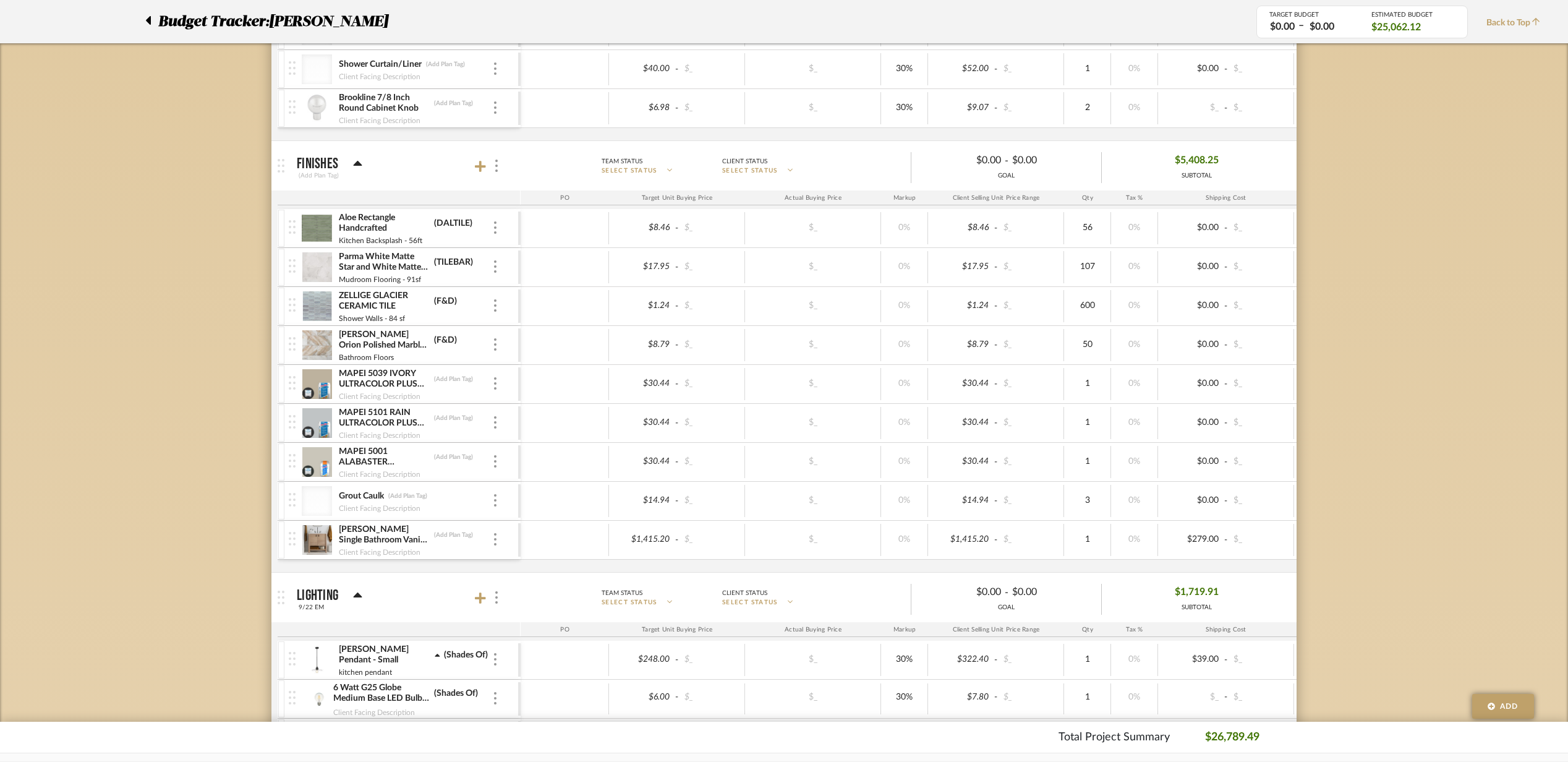
scroll to position [0, 0]
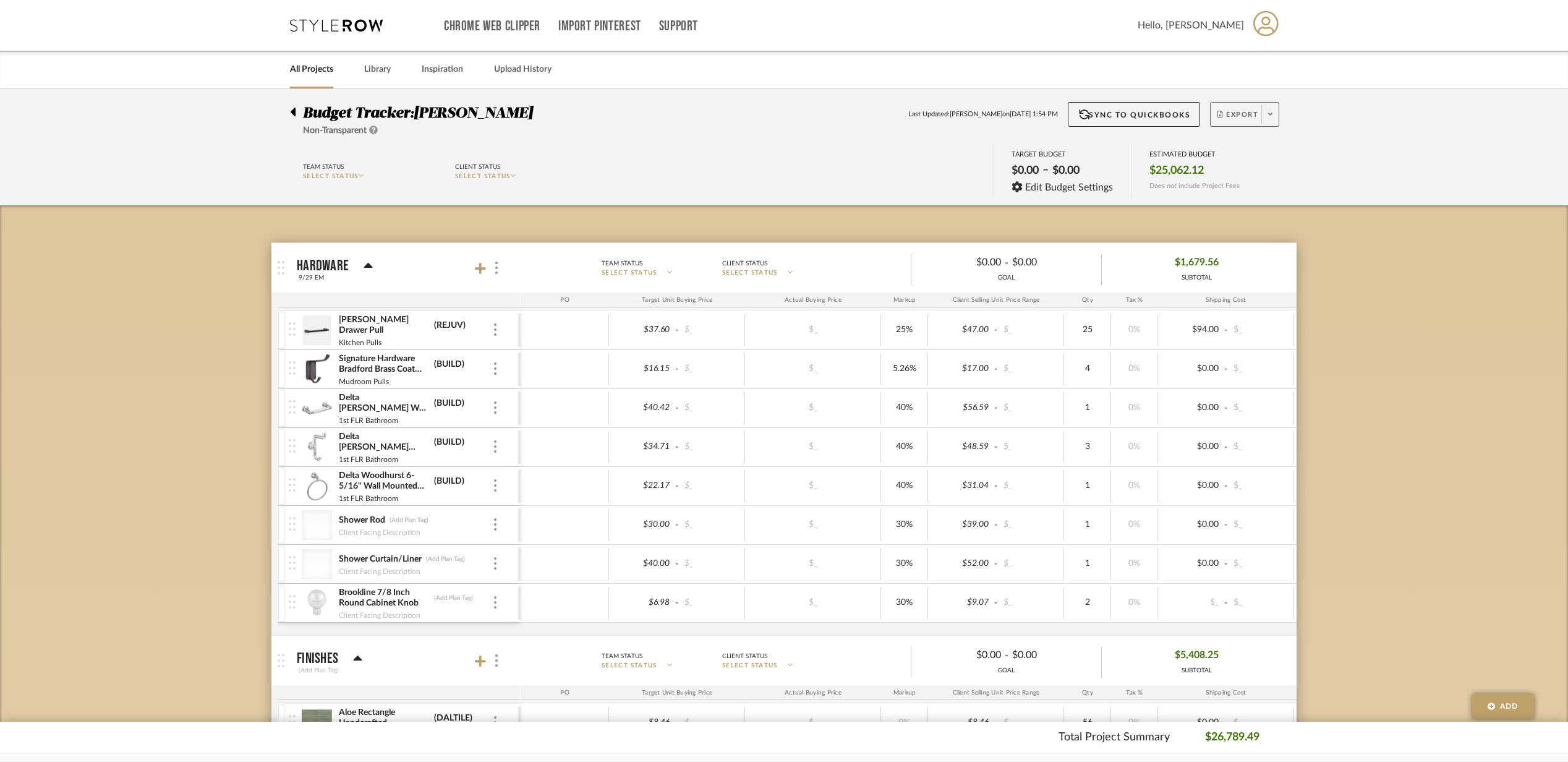
click at [1222, 112] on span "Export" at bounding box center [1238, 119] width 41 height 18
click at [1253, 162] on button "Export PDF" at bounding box center [1265, 150] width 117 height 30
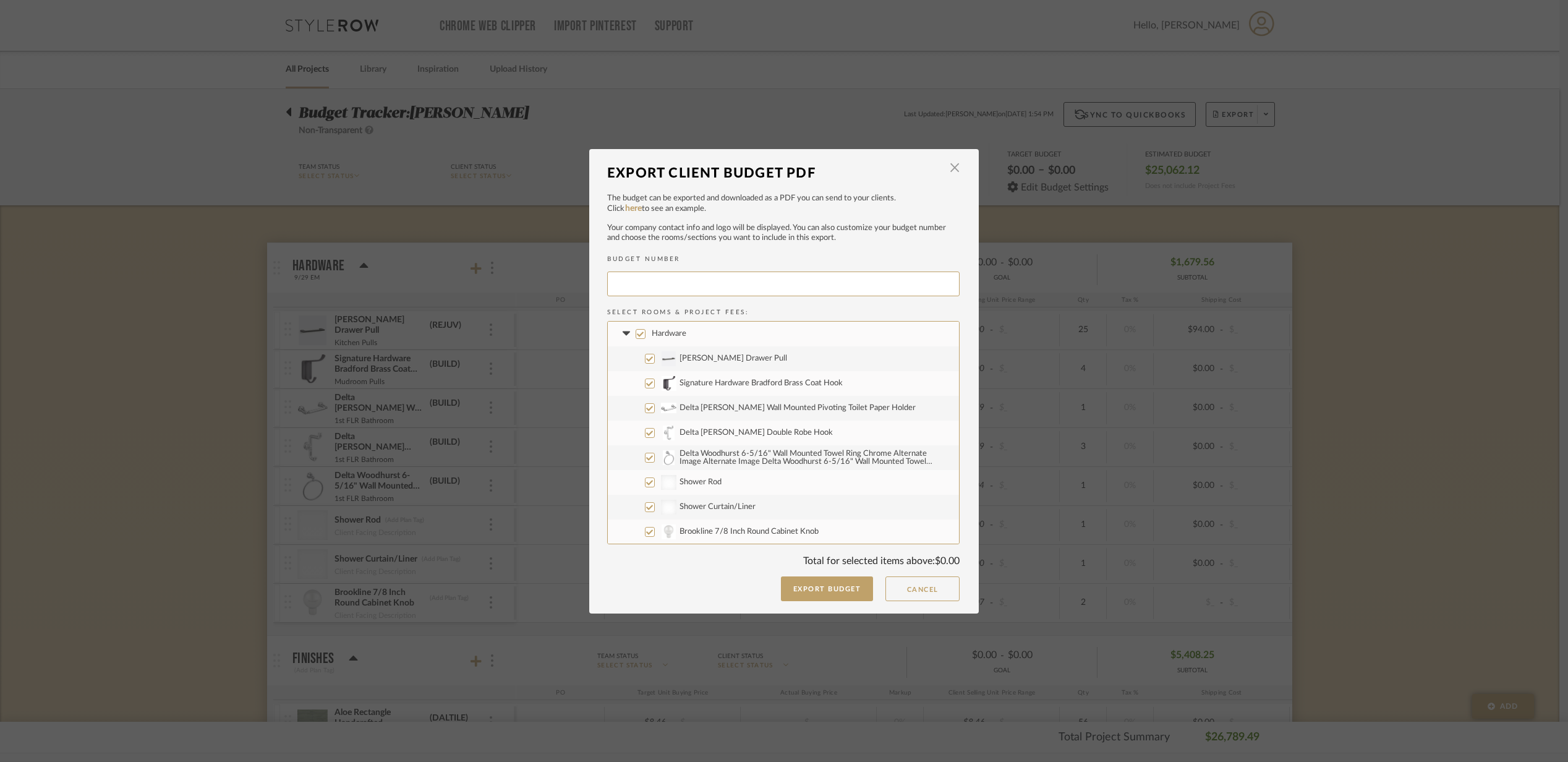
type input "[PERSON_NAME]-003"
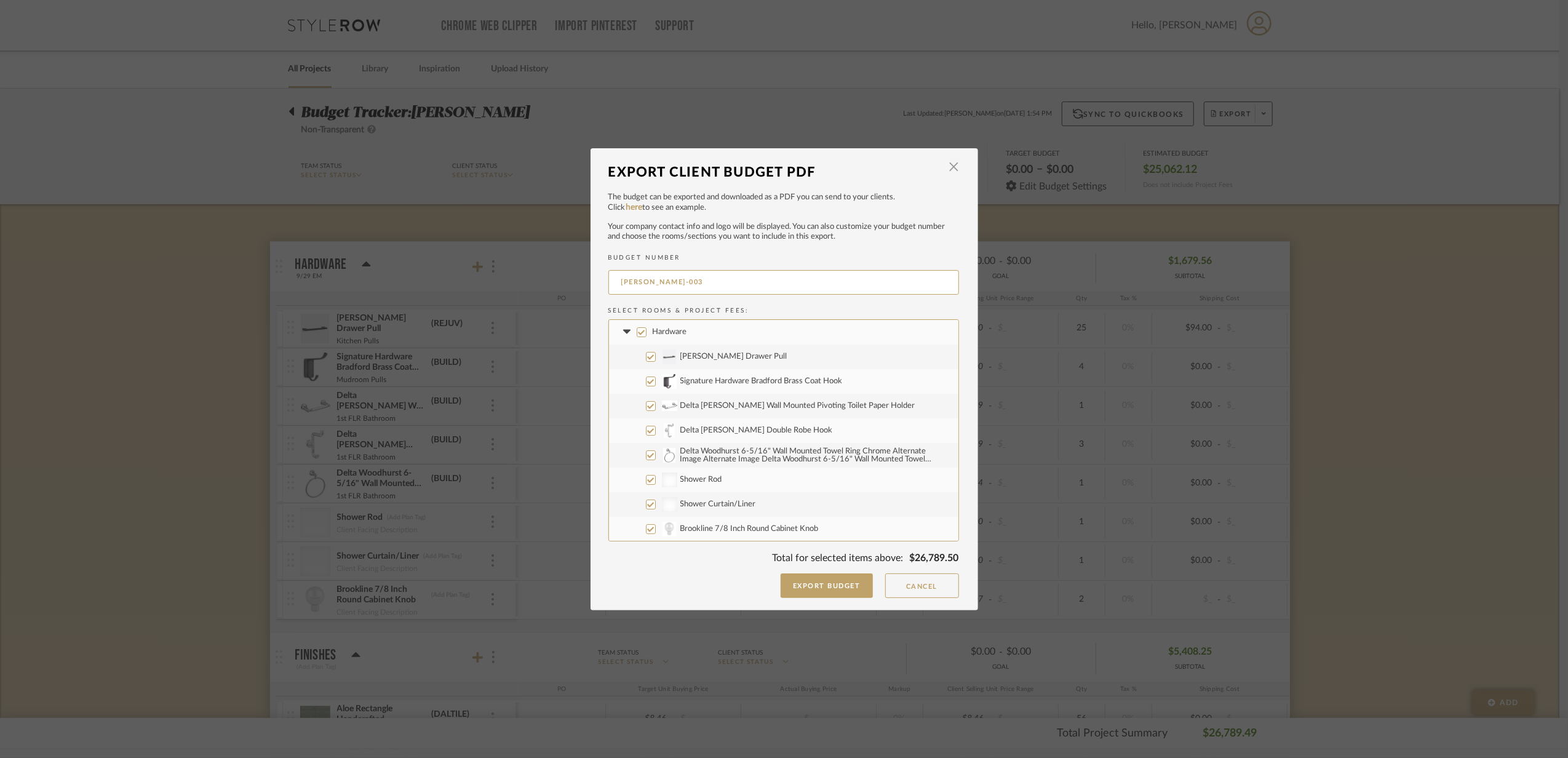
click at [684, 342] on label "Hardware" at bounding box center [784, 332] width 349 height 25
click at [647, 337] on input "Hardware" at bounding box center [642, 332] width 10 height 10
checkbox input "false"
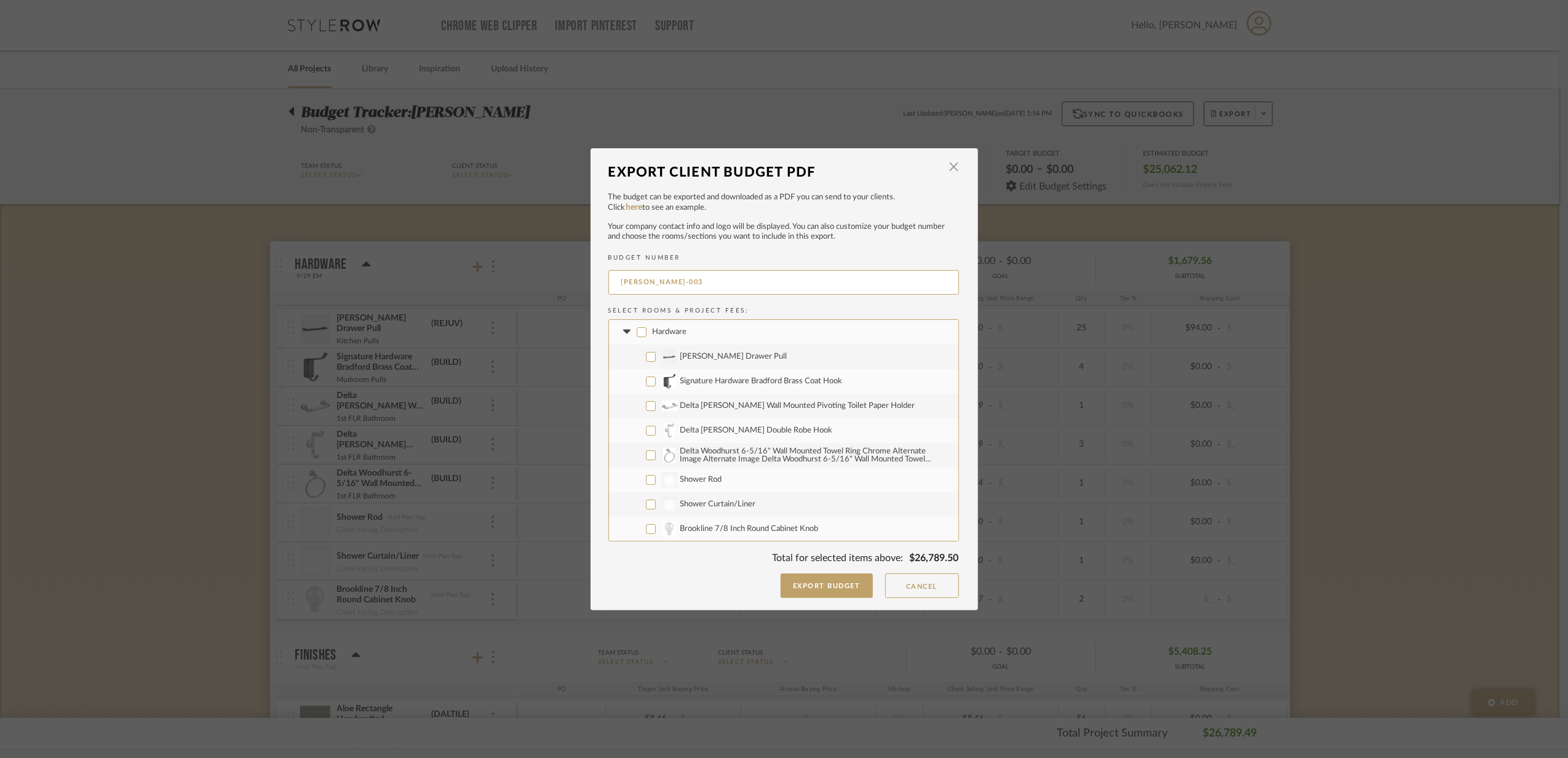
checkbox input "false"
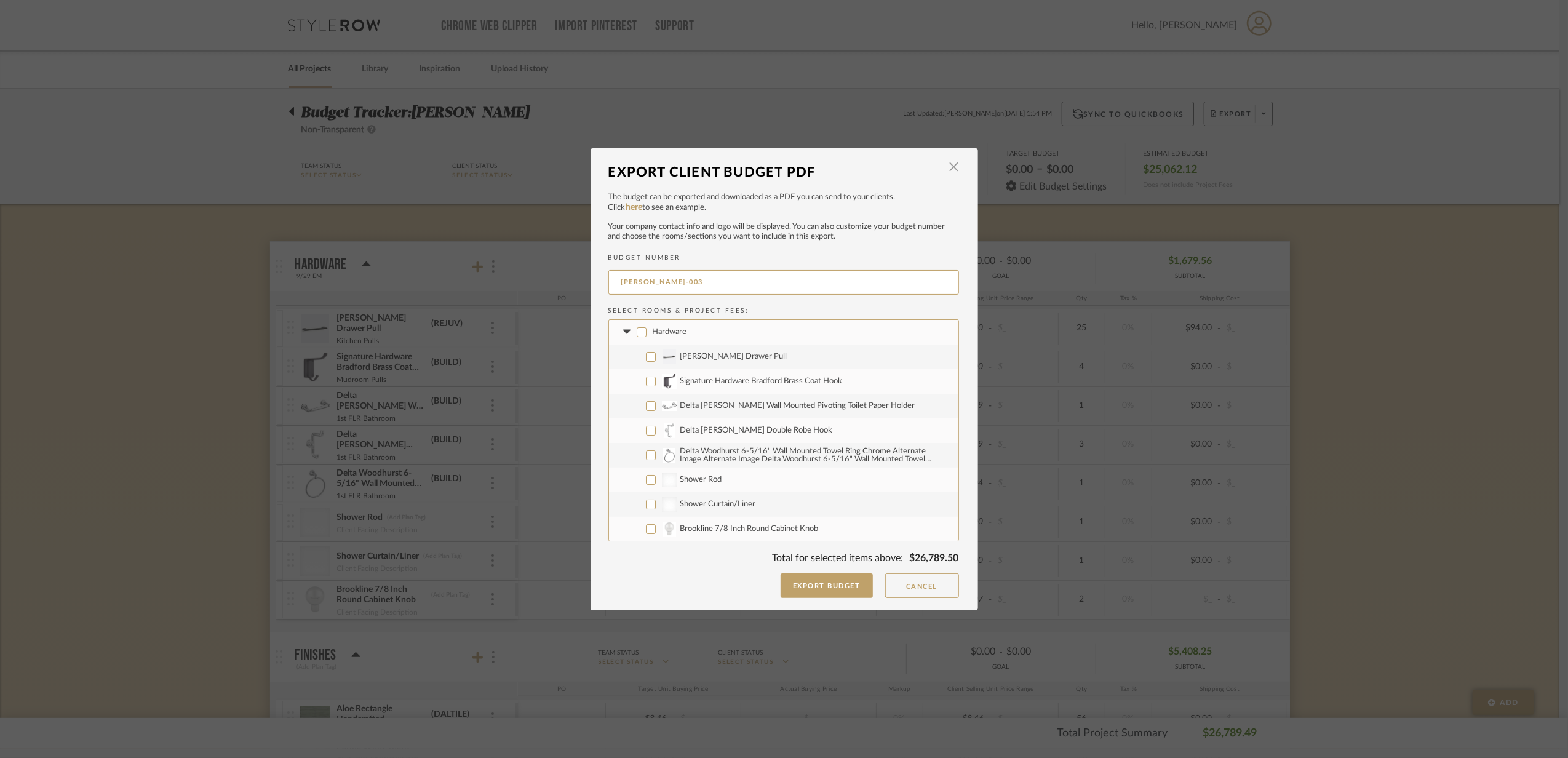
checkbox input "false"
click at [625, 340] on label "Hardware" at bounding box center [784, 332] width 349 height 25
click at [637, 337] on input "Hardware" at bounding box center [642, 332] width 10 height 10
checkbox input "true"
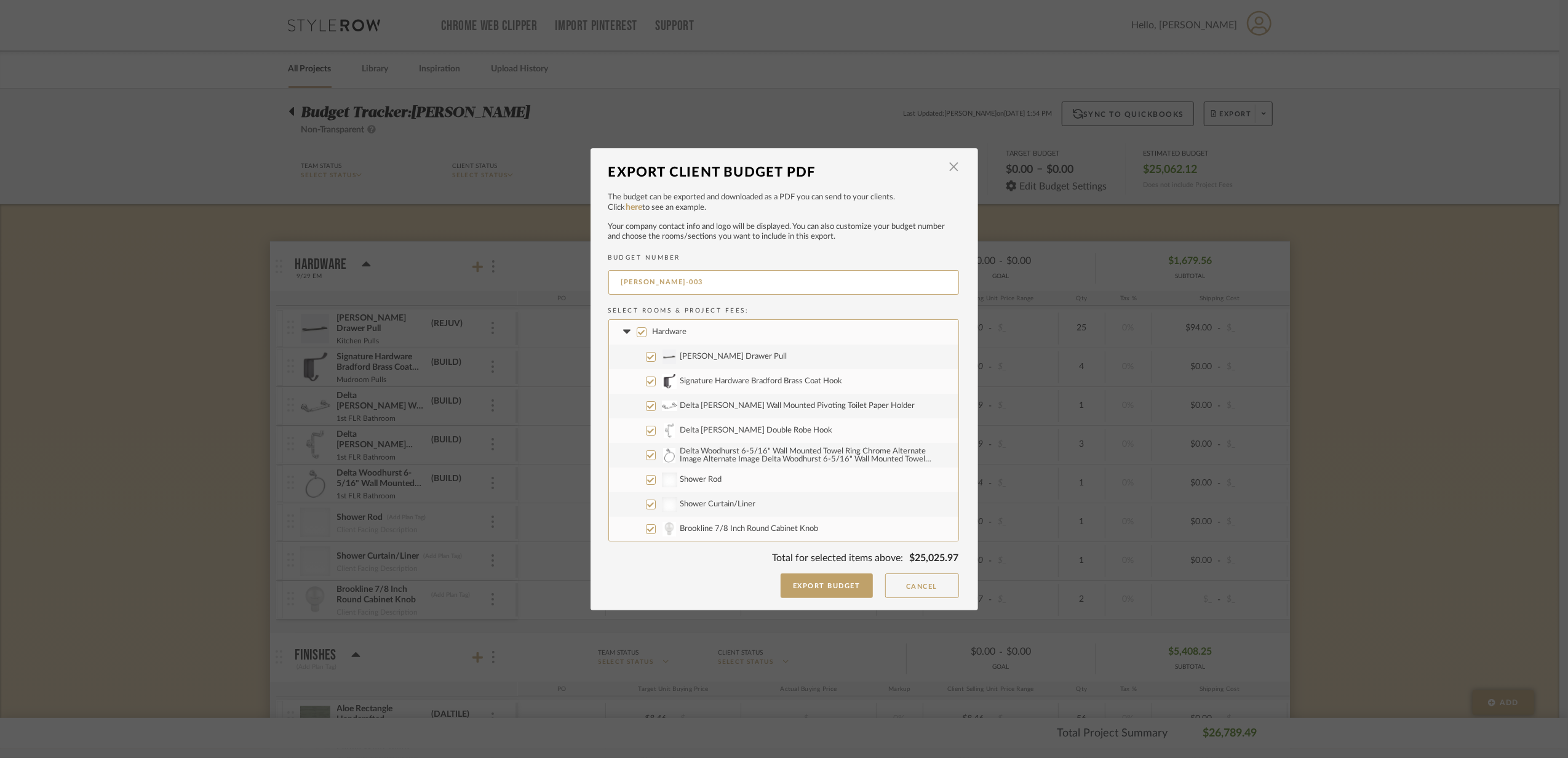
checkbox input "true"
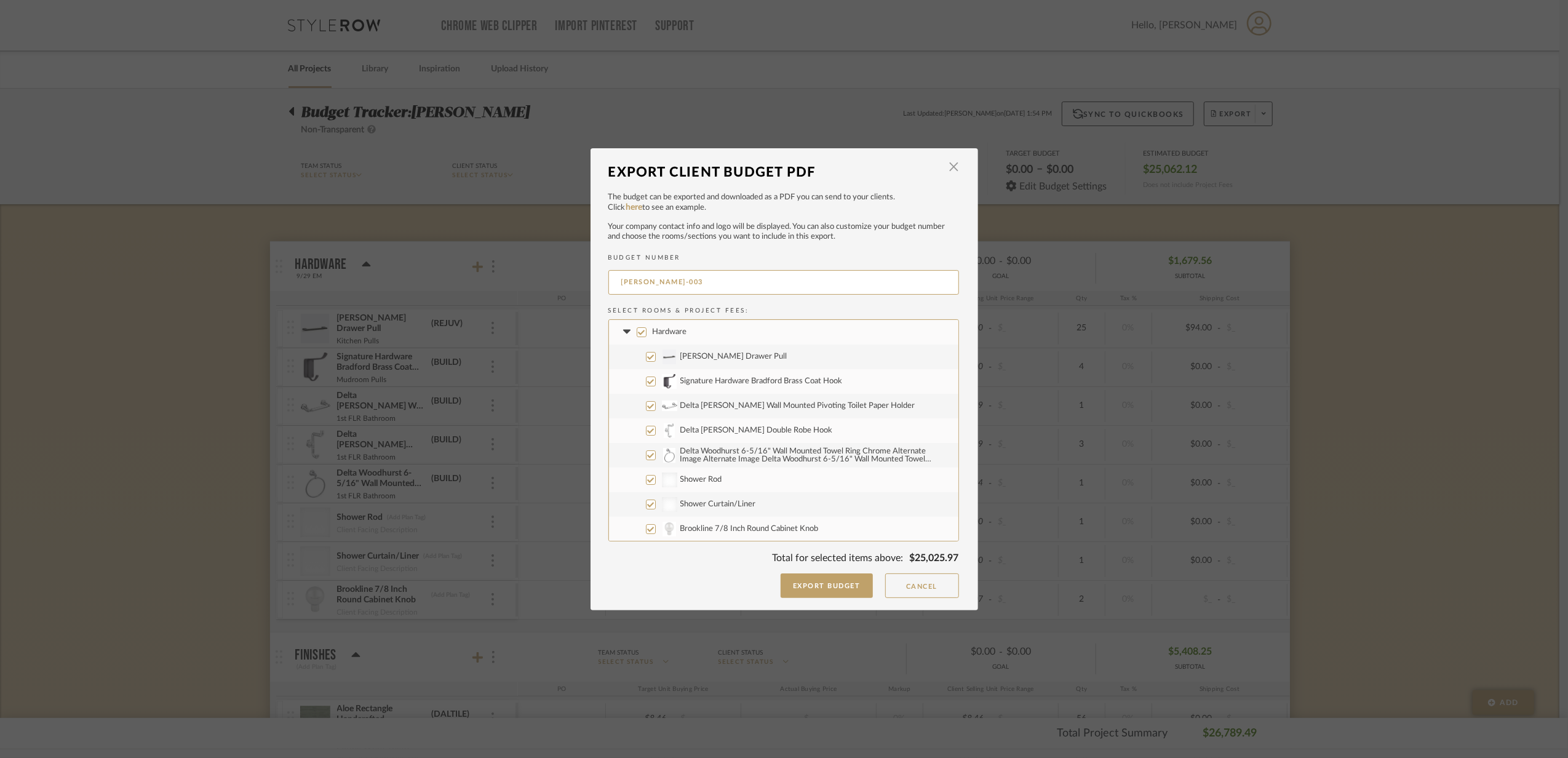
checkbox input "true"
click at [625, 340] on label "Hardware" at bounding box center [784, 332] width 349 height 25
click at [637, 337] on input "Hardware" at bounding box center [642, 332] width 10 height 10
checkbox input "false"
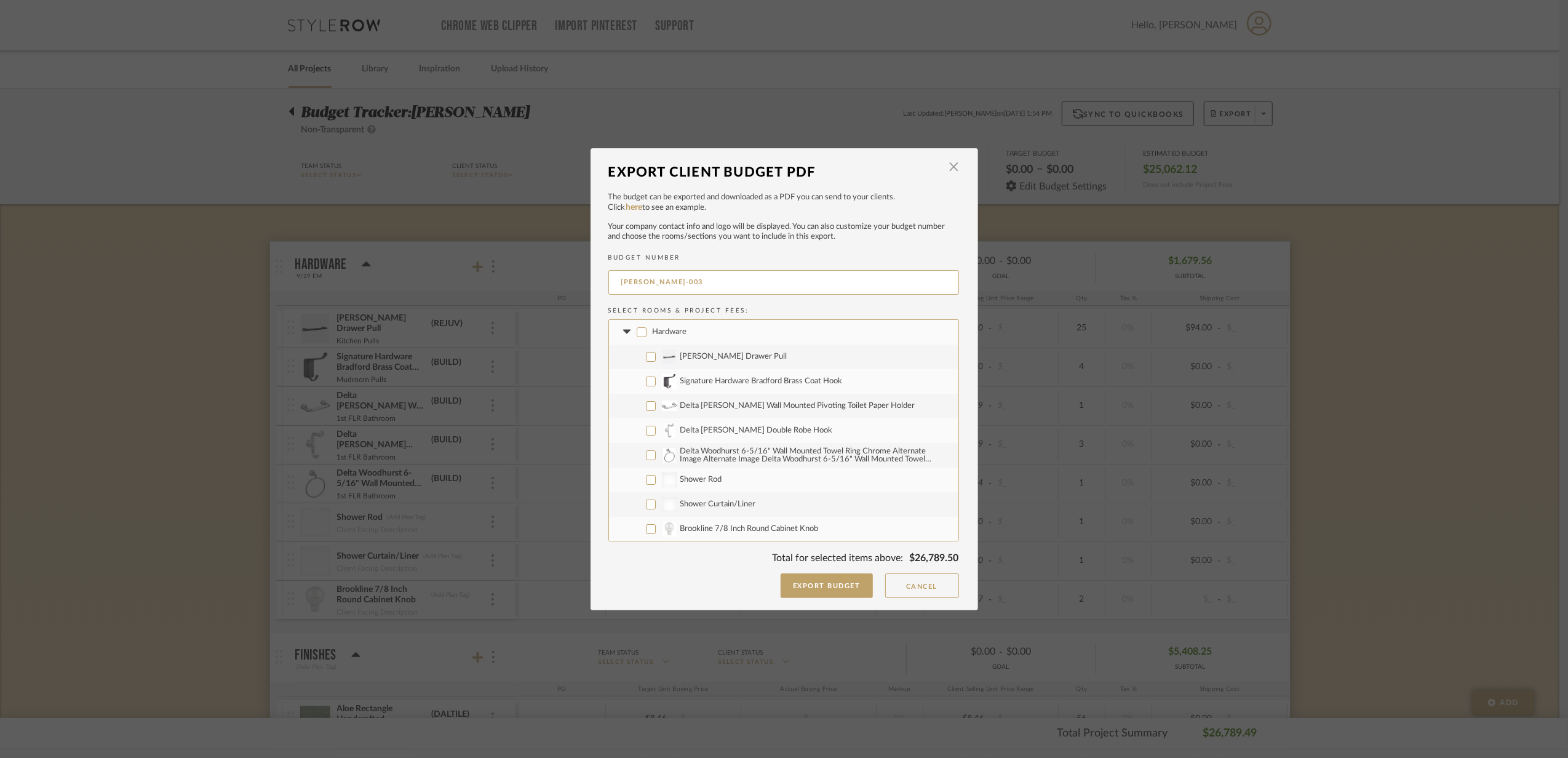
checkbox input "false"
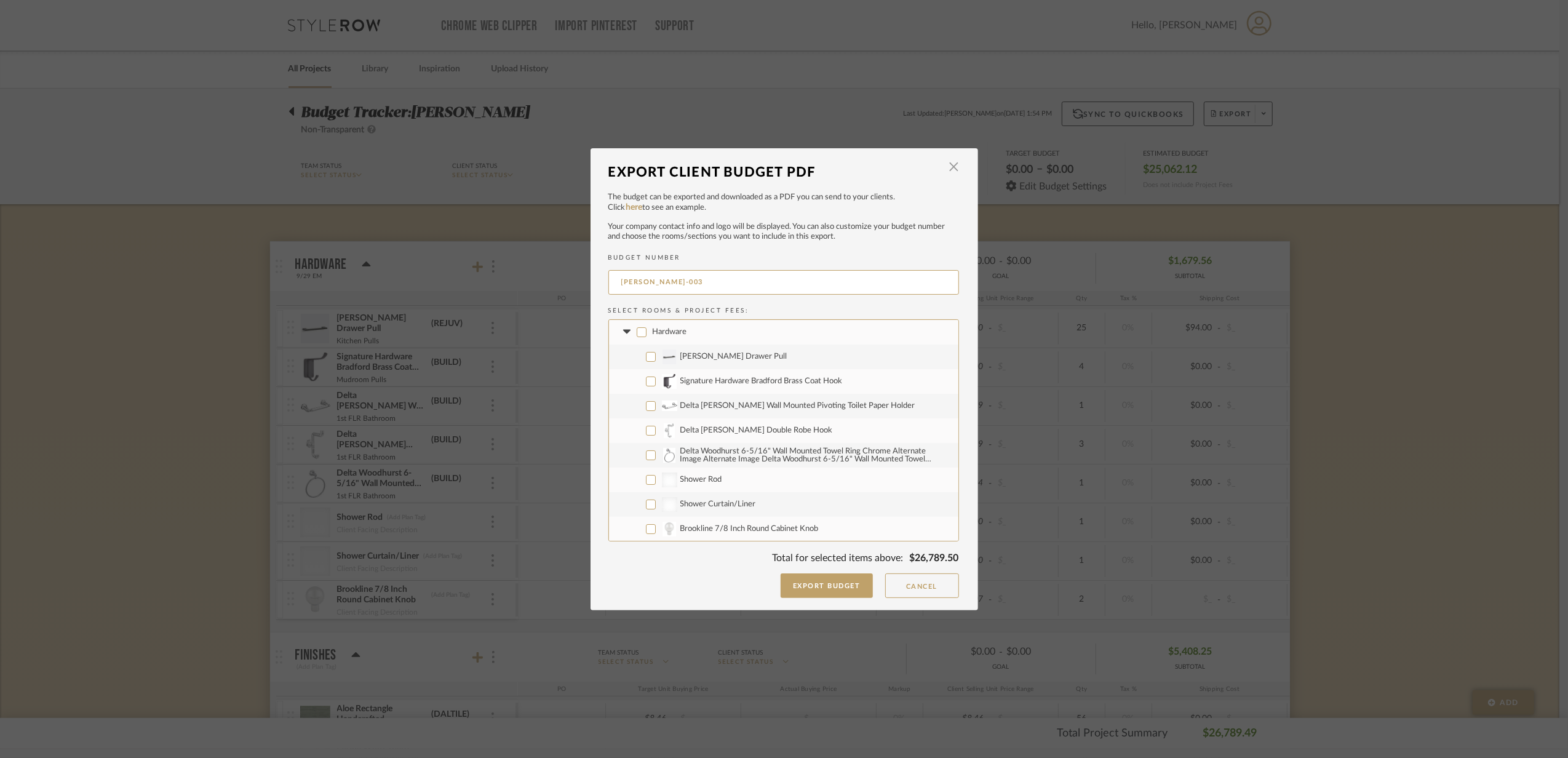
checkbox input "false"
click at [626, 328] on fa-icon at bounding box center [628, 332] width 13 height 13
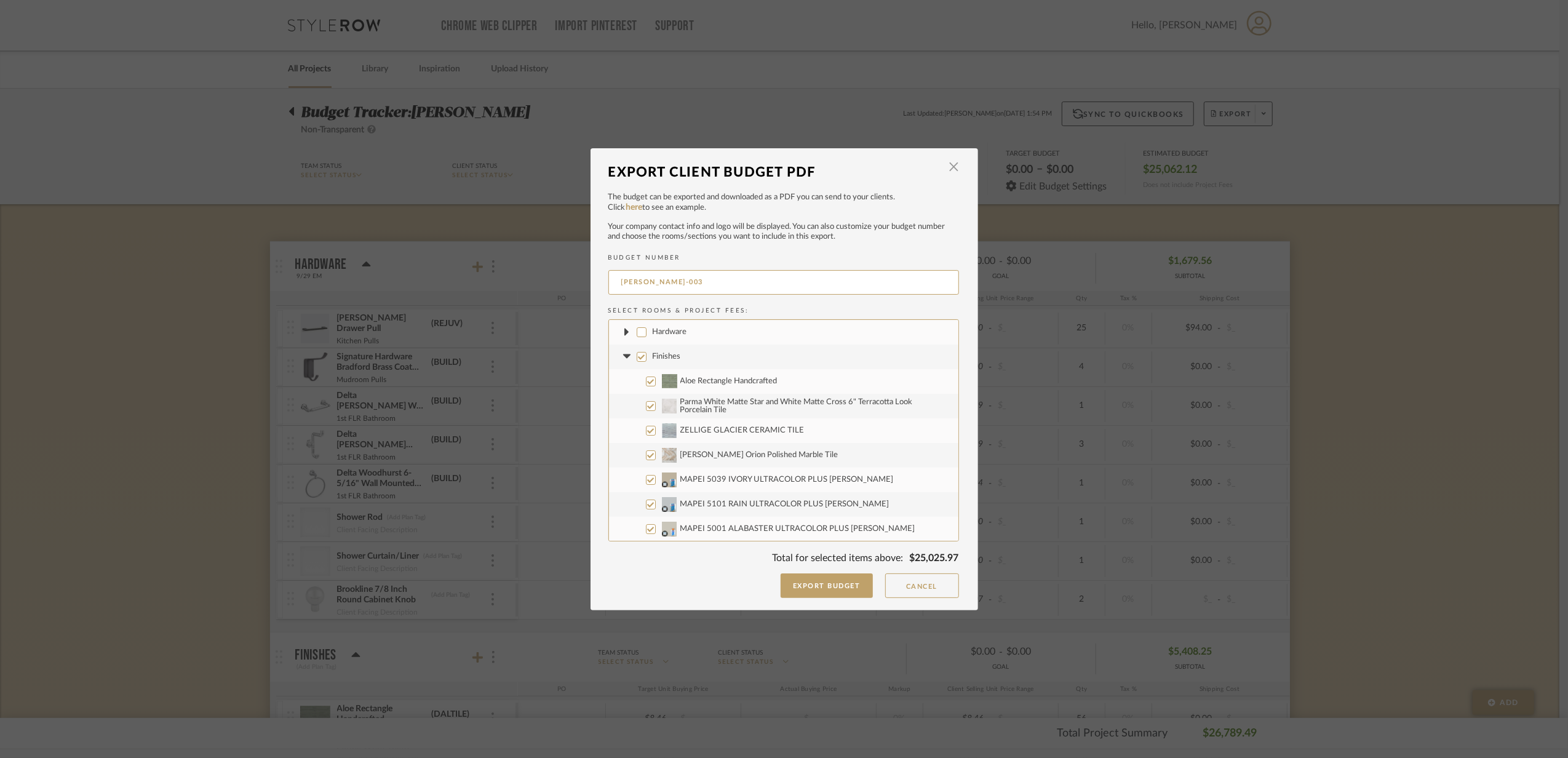
click at [623, 355] on icon at bounding box center [627, 356] width 7 height 4
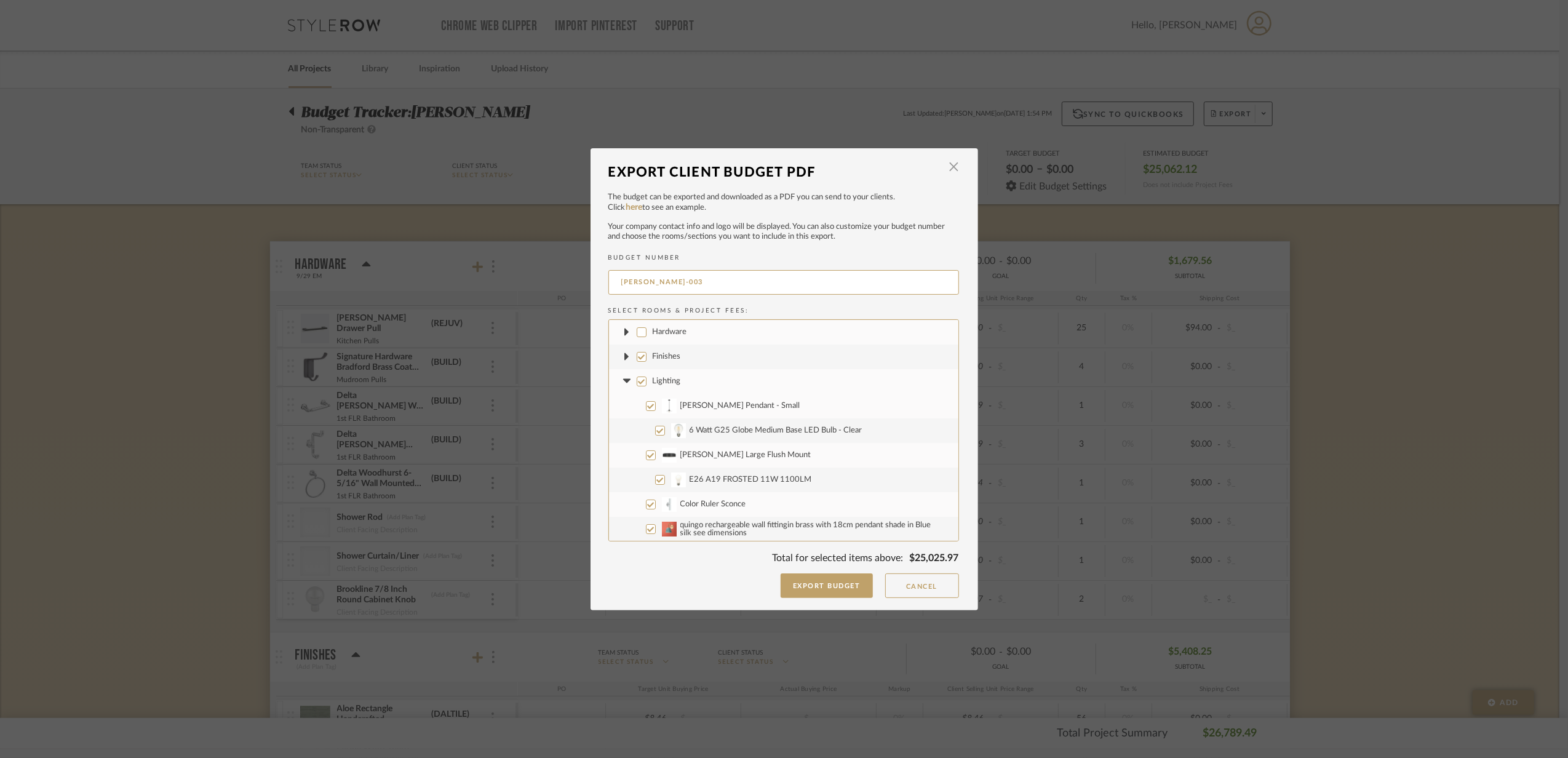
click at [623, 375] on fa-icon at bounding box center [628, 382] width 13 height 13
click at [637, 360] on input "Finishes" at bounding box center [642, 357] width 10 height 10
checkbox input "false"
click at [623, 405] on icon at bounding box center [627, 405] width 7 height 4
click at [623, 422] on label "Plumbing" at bounding box center [784, 431] width 349 height 25
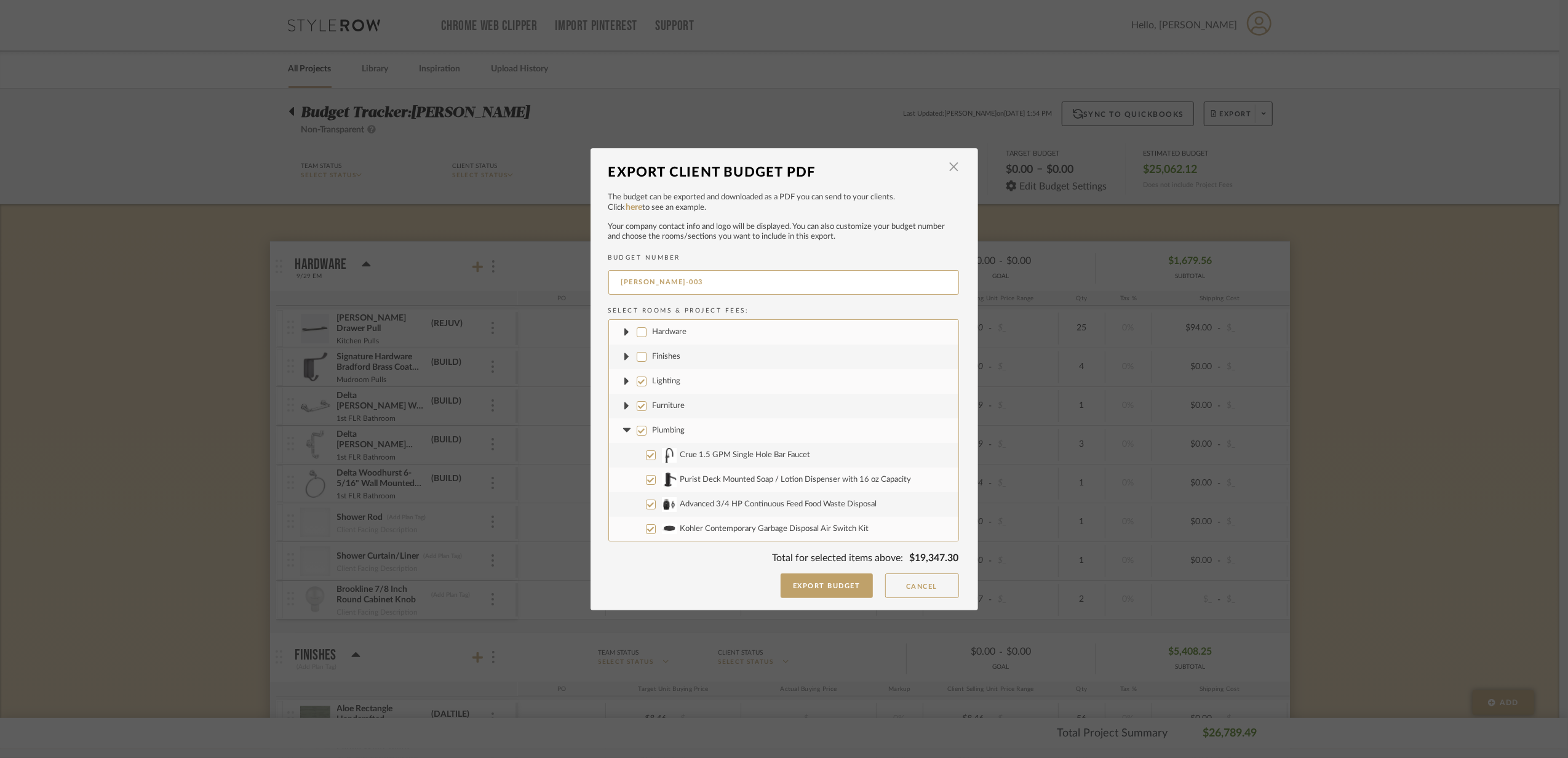
click at [637, 426] on input "Plumbing" at bounding box center [642, 431] width 10 height 10
checkbox input "false"
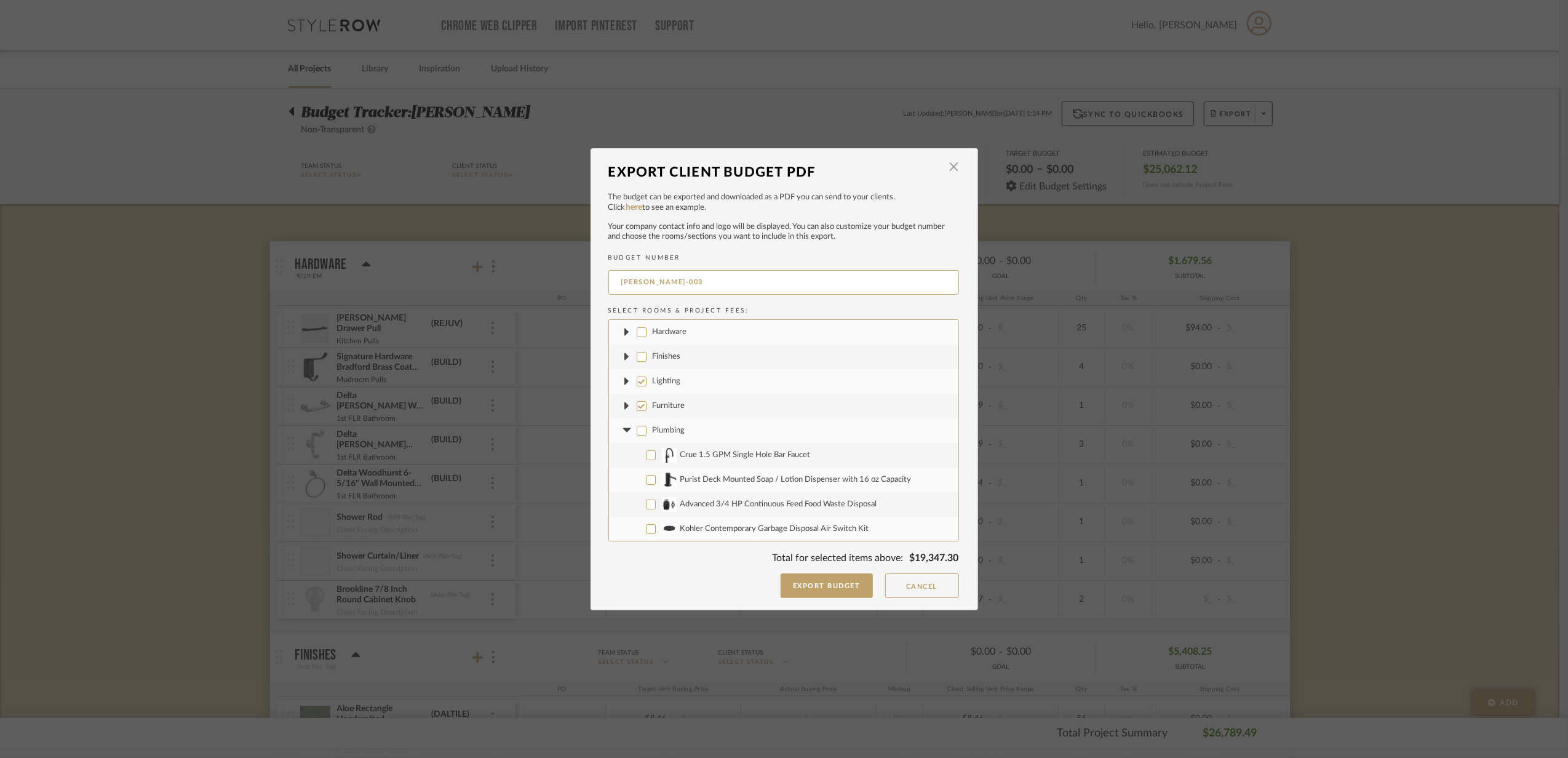
checkbox input "false"
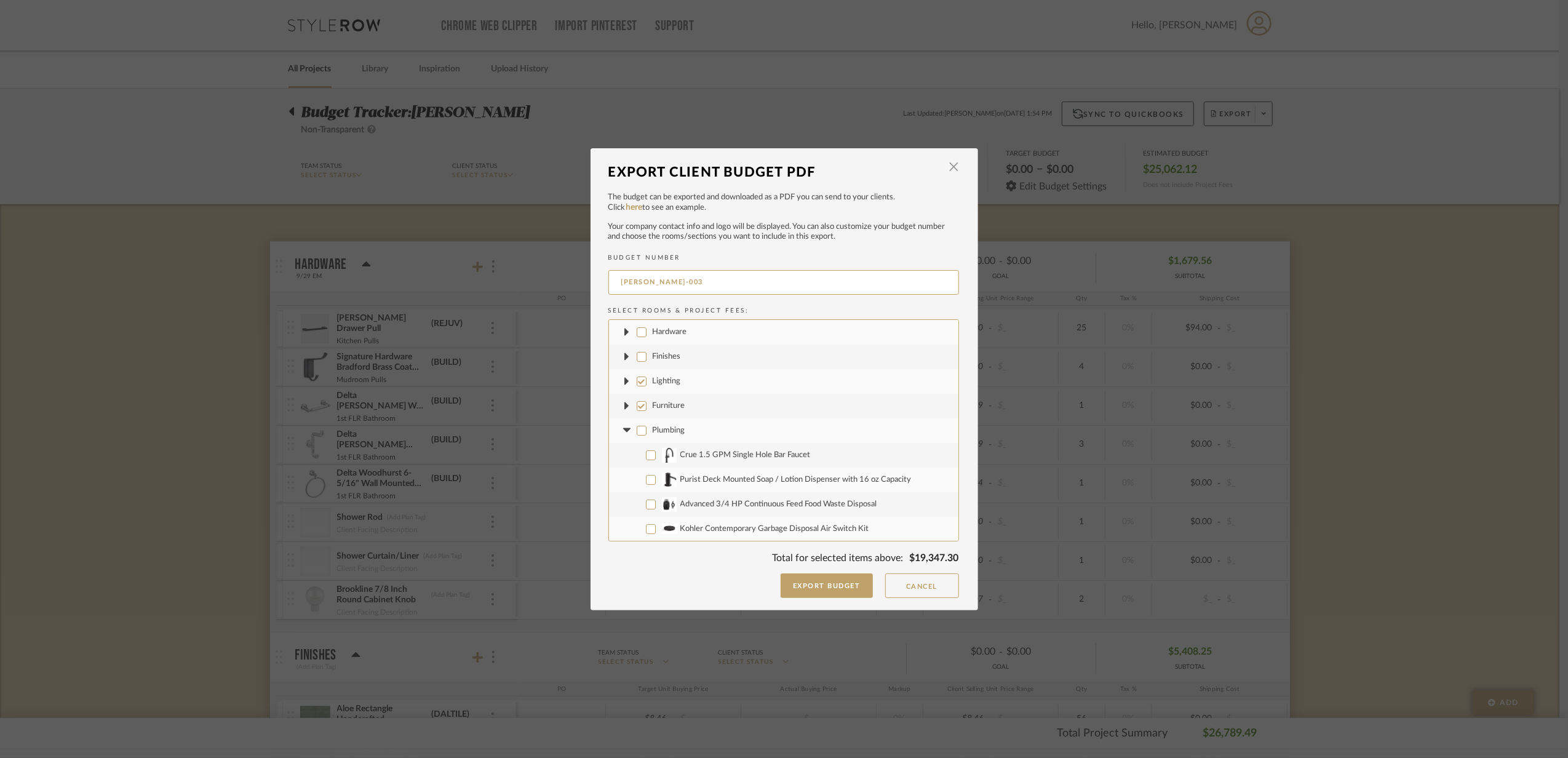
checkbox input "false"
click at [637, 405] on input "Furniture" at bounding box center [642, 406] width 10 height 10
checkbox input "false"
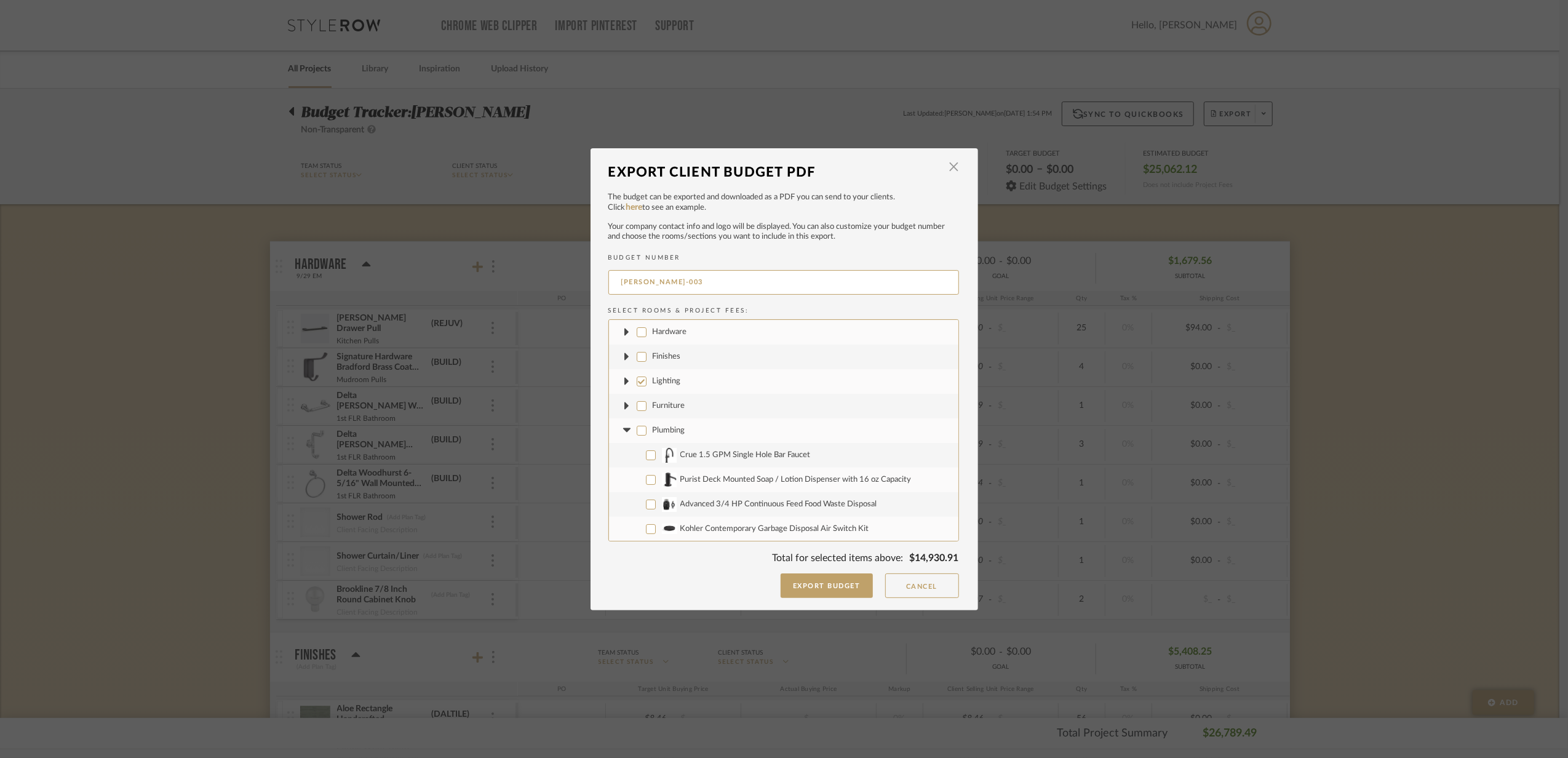
click at [623, 433] on fa-icon at bounding box center [628, 431] width 13 height 13
click at [623, 453] on icon at bounding box center [627, 455] width 7 height 4
click at [623, 479] on icon at bounding box center [627, 480] width 7 height 4
click at [623, 507] on fa-icon at bounding box center [628, 505] width 13 height 13
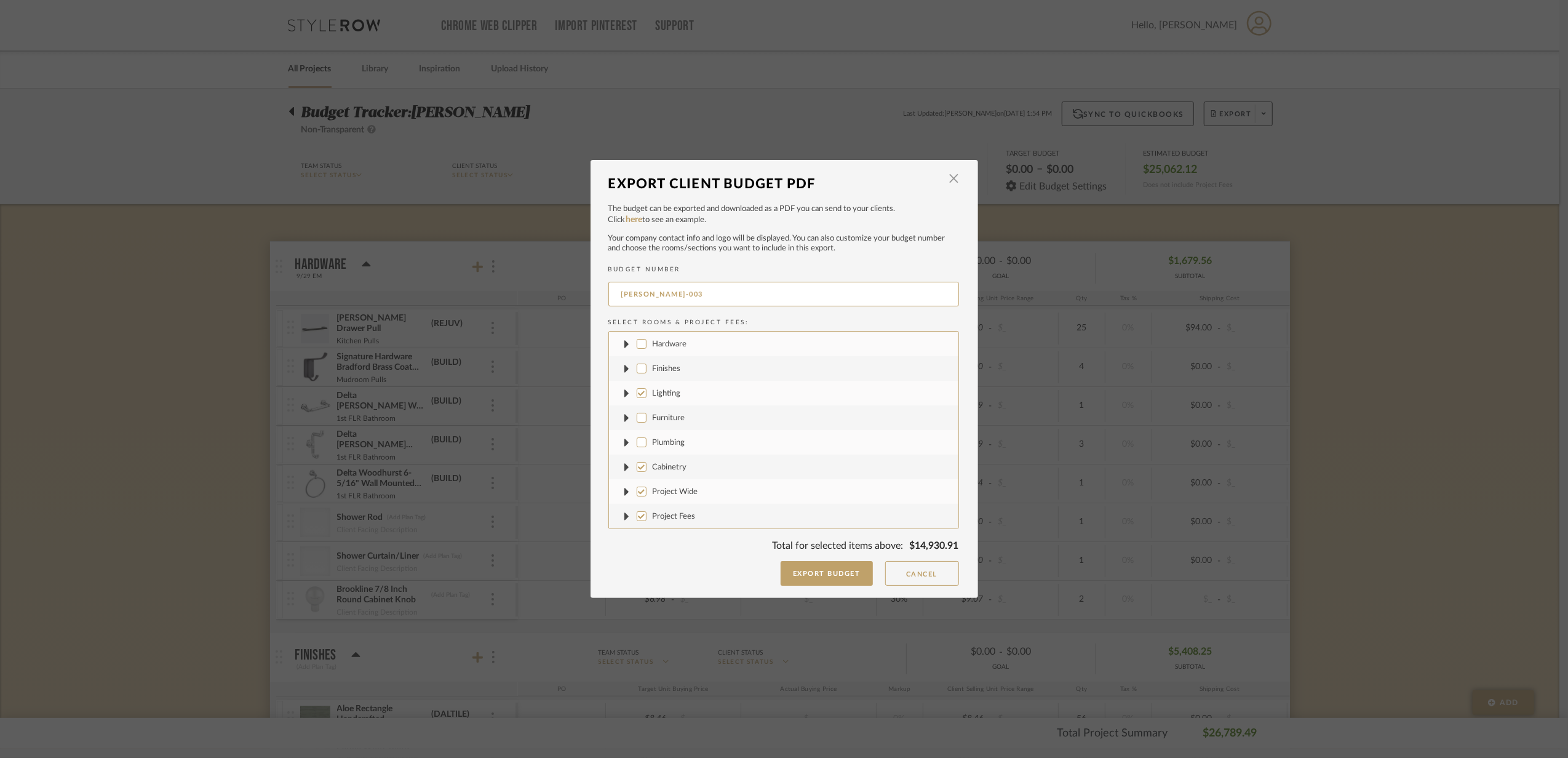
click at [637, 491] on input "Project Wide" at bounding box center [642, 492] width 10 height 10
checkbox input "false"
click at [637, 514] on input "Project Fees" at bounding box center [642, 516] width 10 height 10
checkbox input "false"
click at [637, 464] on input "Cabinetry" at bounding box center [642, 467] width 10 height 10
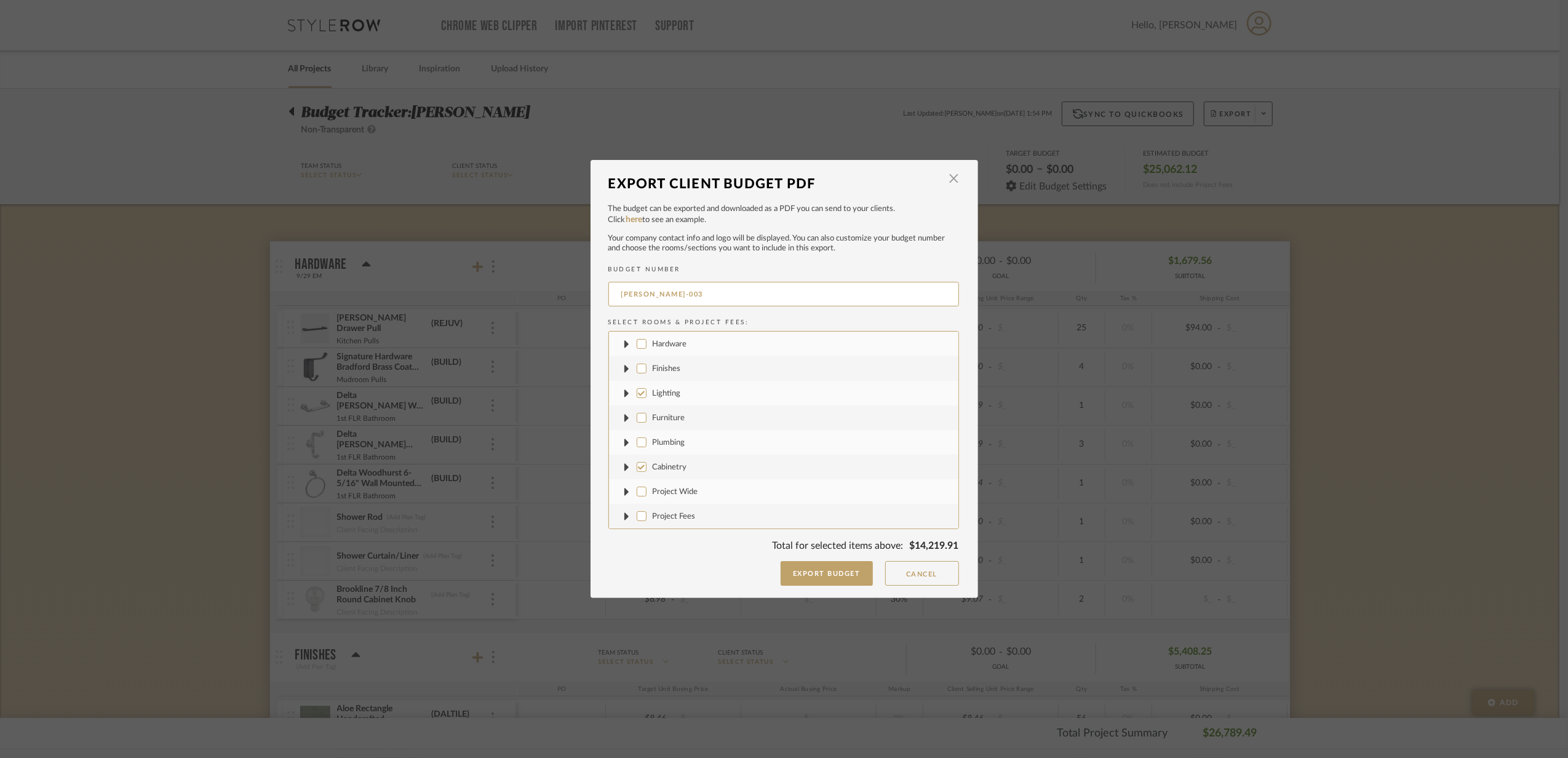
checkbox input "false"
click at [835, 564] on button "Export Budget" at bounding box center [826, 574] width 92 height 25
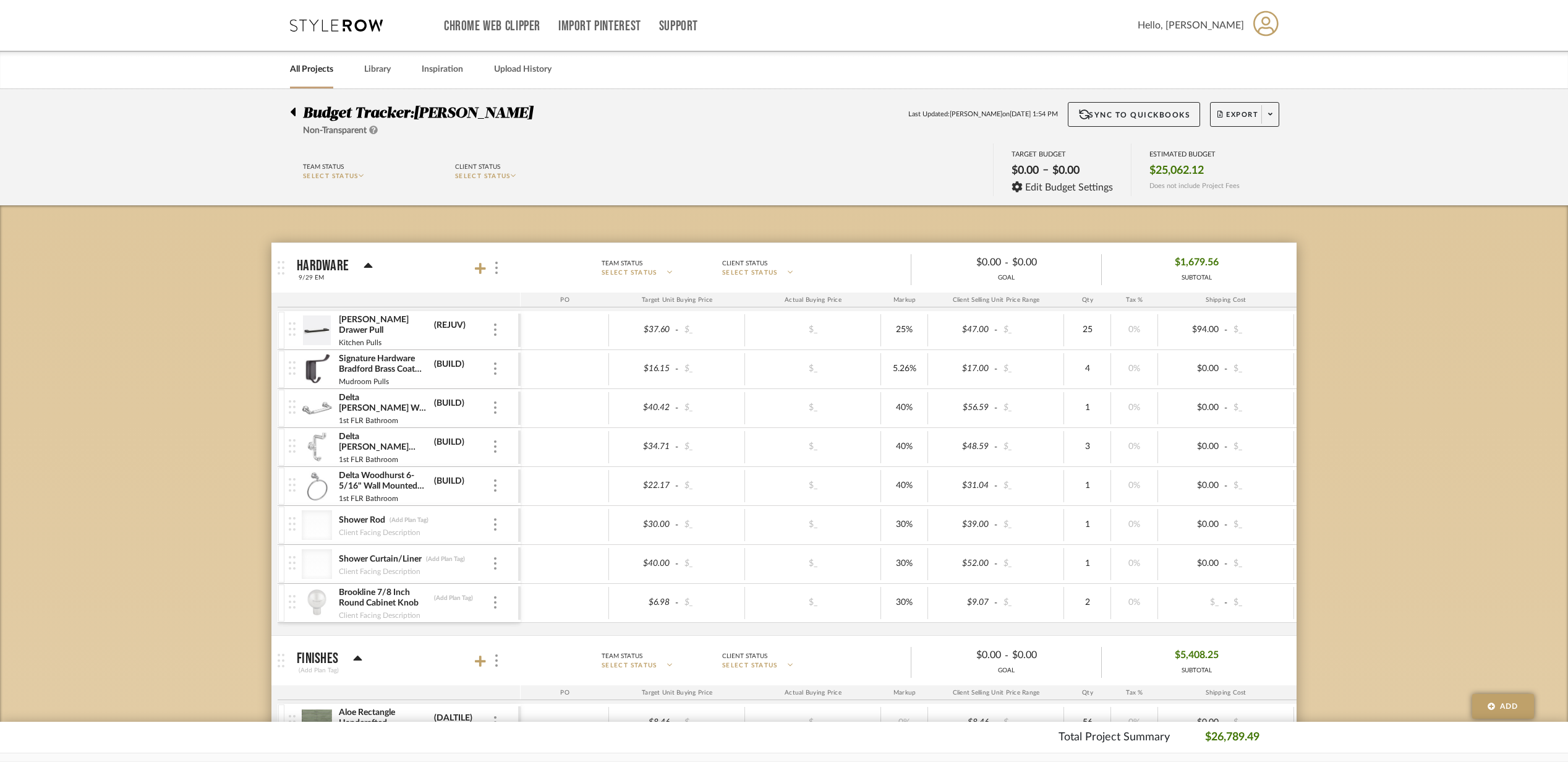
drag, startPoint x: 1472, startPoint y: 275, endPoint x: 1446, endPoint y: 256, distance: 32.2
click at [1212, 127] on div "Budget Tracker: [PERSON_NAME] Non-Transparent Last Updated: [PERSON_NAME] on [D…" at bounding box center [784, 120] width 1025 height 35
click at [1219, 122] on span "Export" at bounding box center [1238, 119] width 41 height 18
click at [1218, 162] on button "Export PDF" at bounding box center [1265, 150] width 117 height 30
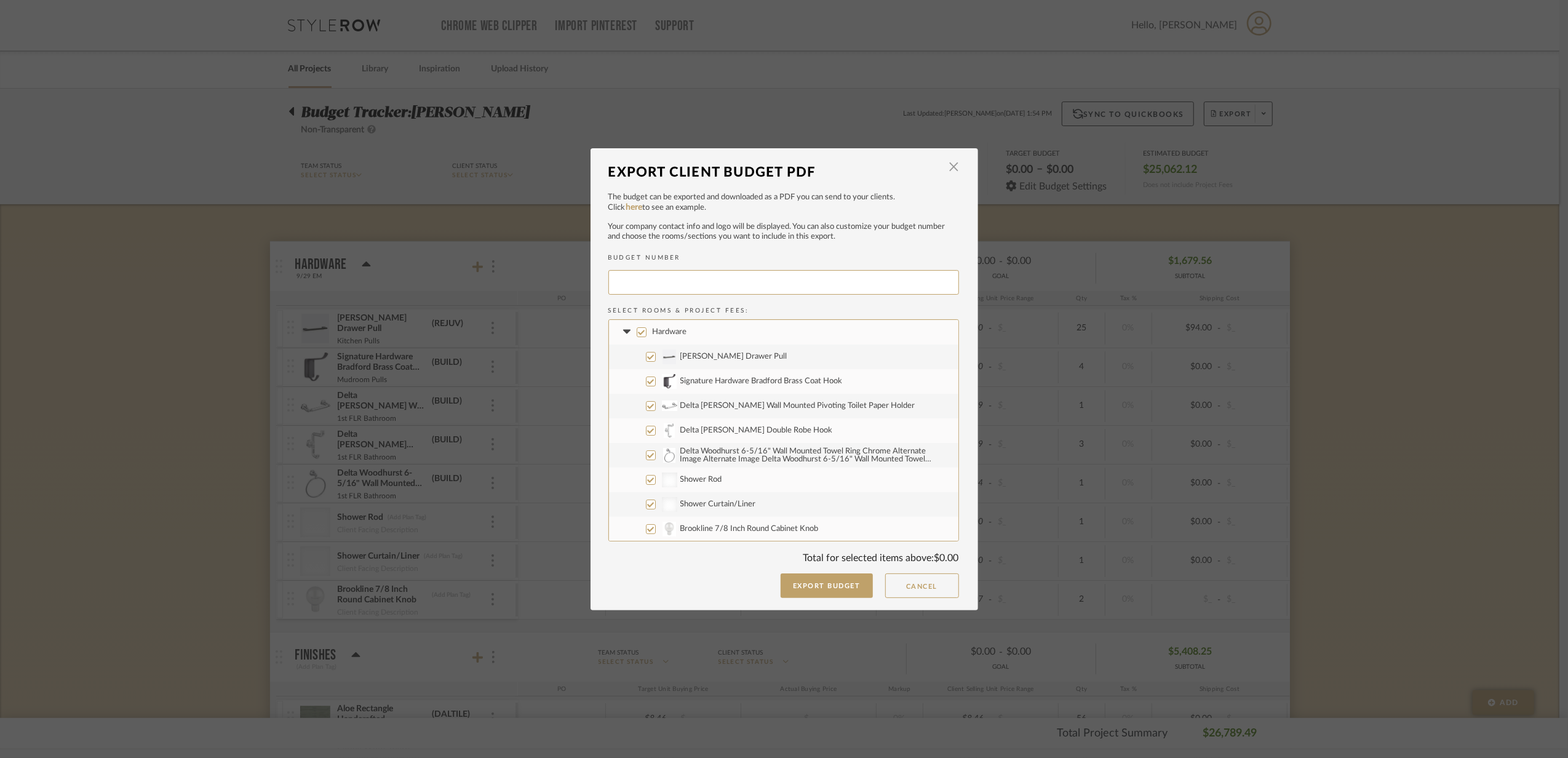
type input "[PERSON_NAME]-004"
click at [612, 331] on label "Hardware" at bounding box center [784, 332] width 349 height 25
click at [637, 331] on input "Hardware" at bounding box center [642, 332] width 10 height 10
checkbox input "false"
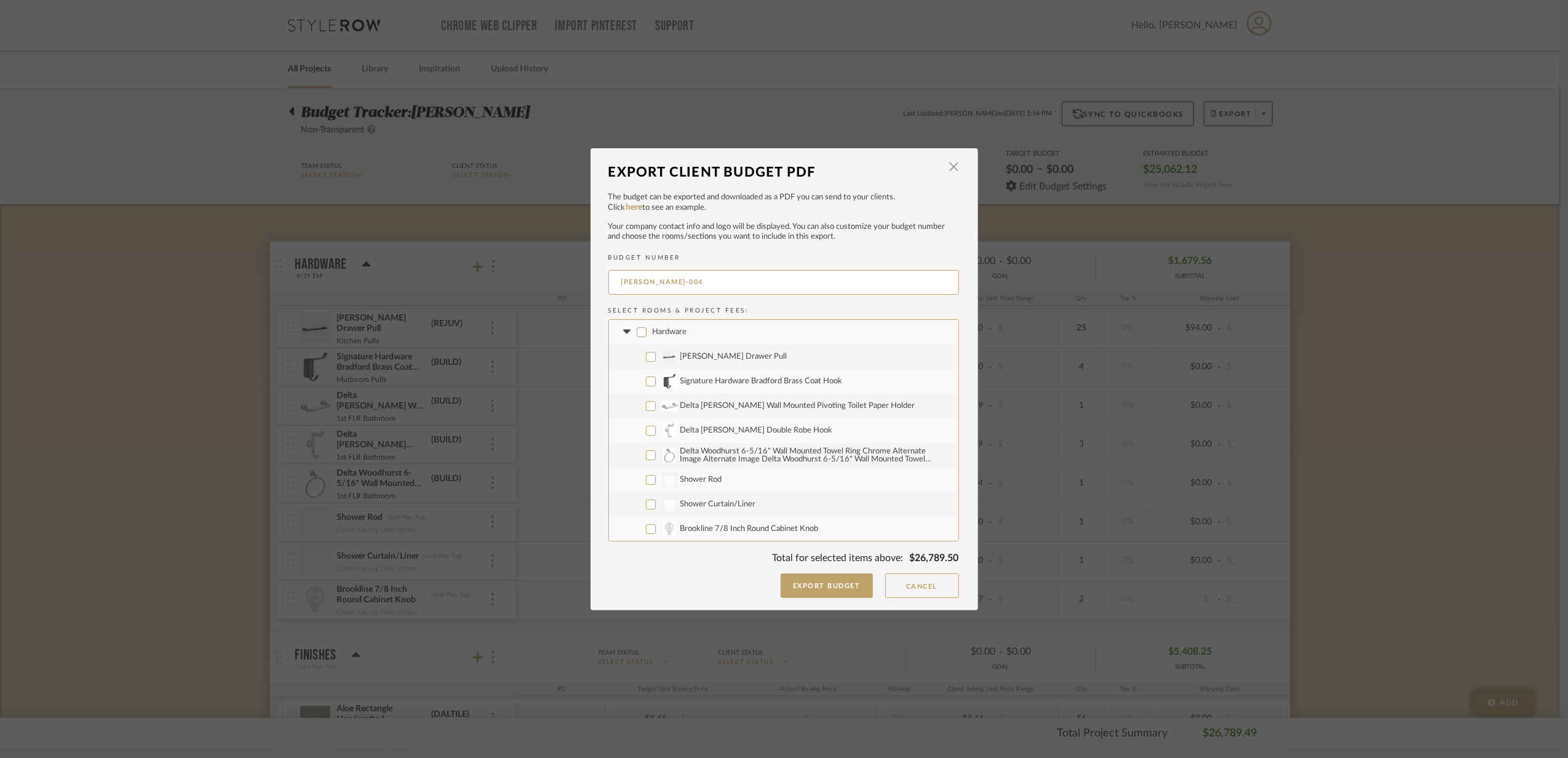
checkbox input "false"
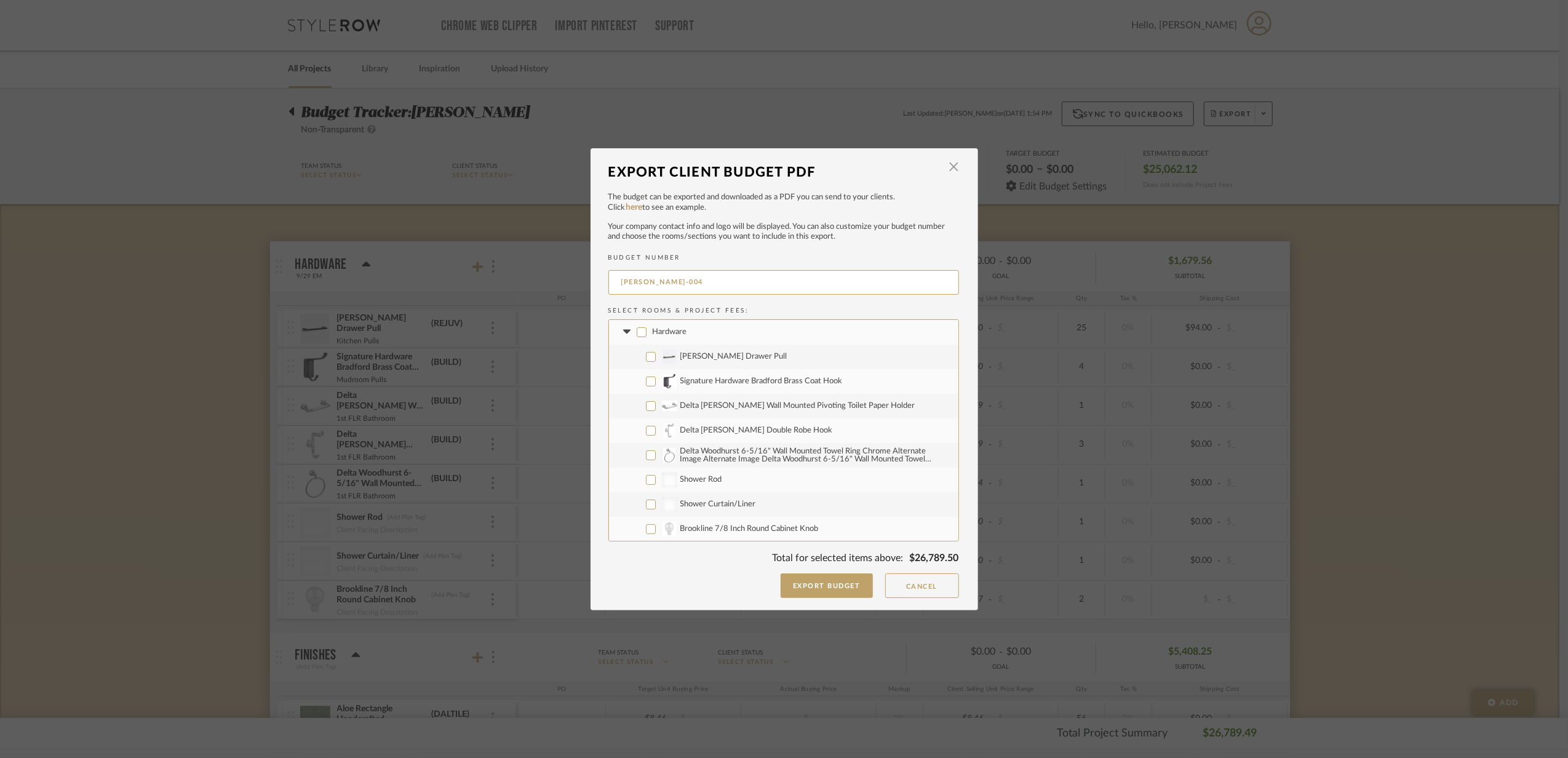
checkbox input "false"
click at [623, 330] on icon at bounding box center [628, 332] width 13 height 5
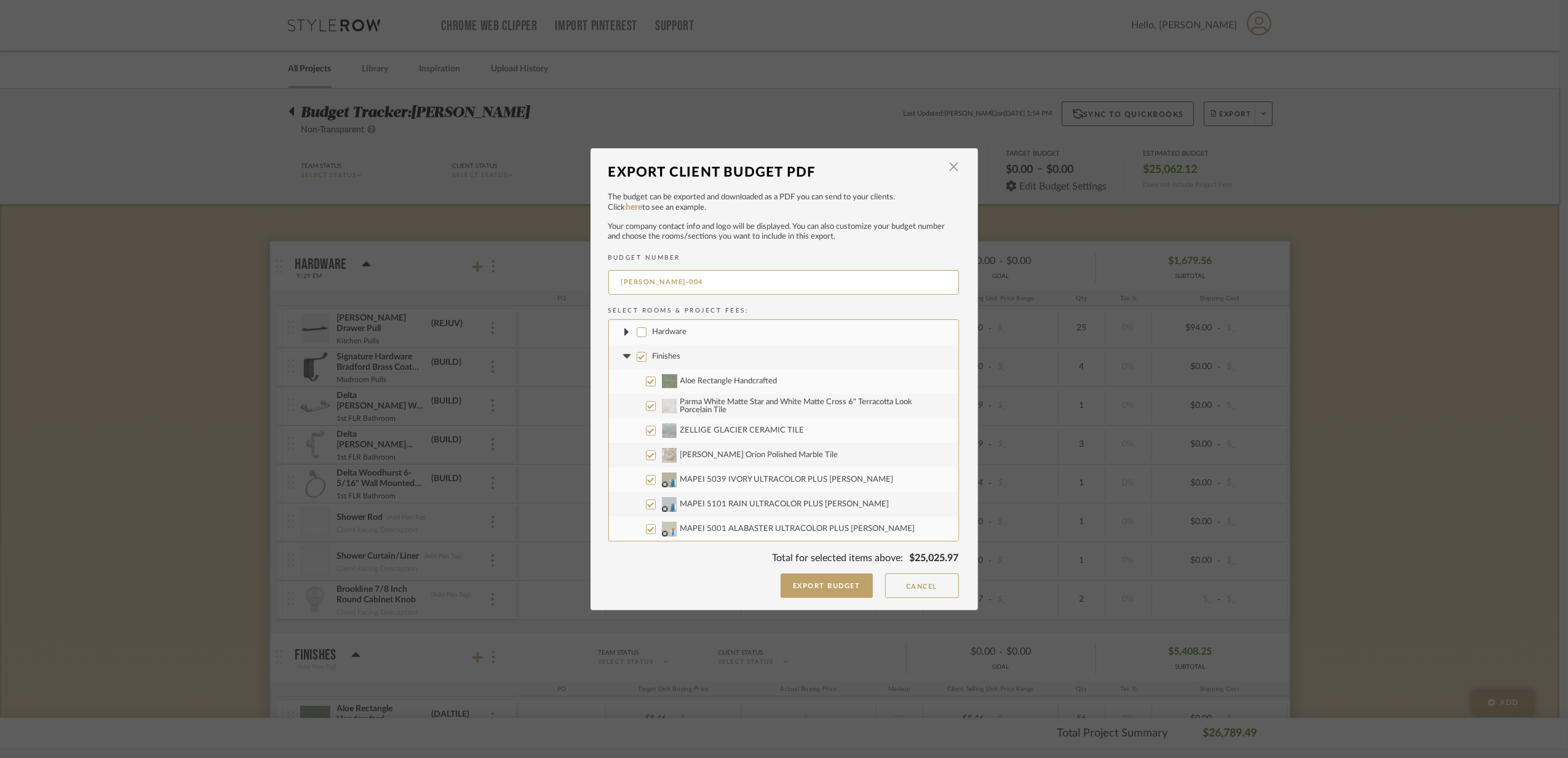
click at [621, 360] on fa-icon at bounding box center [628, 357] width 13 height 13
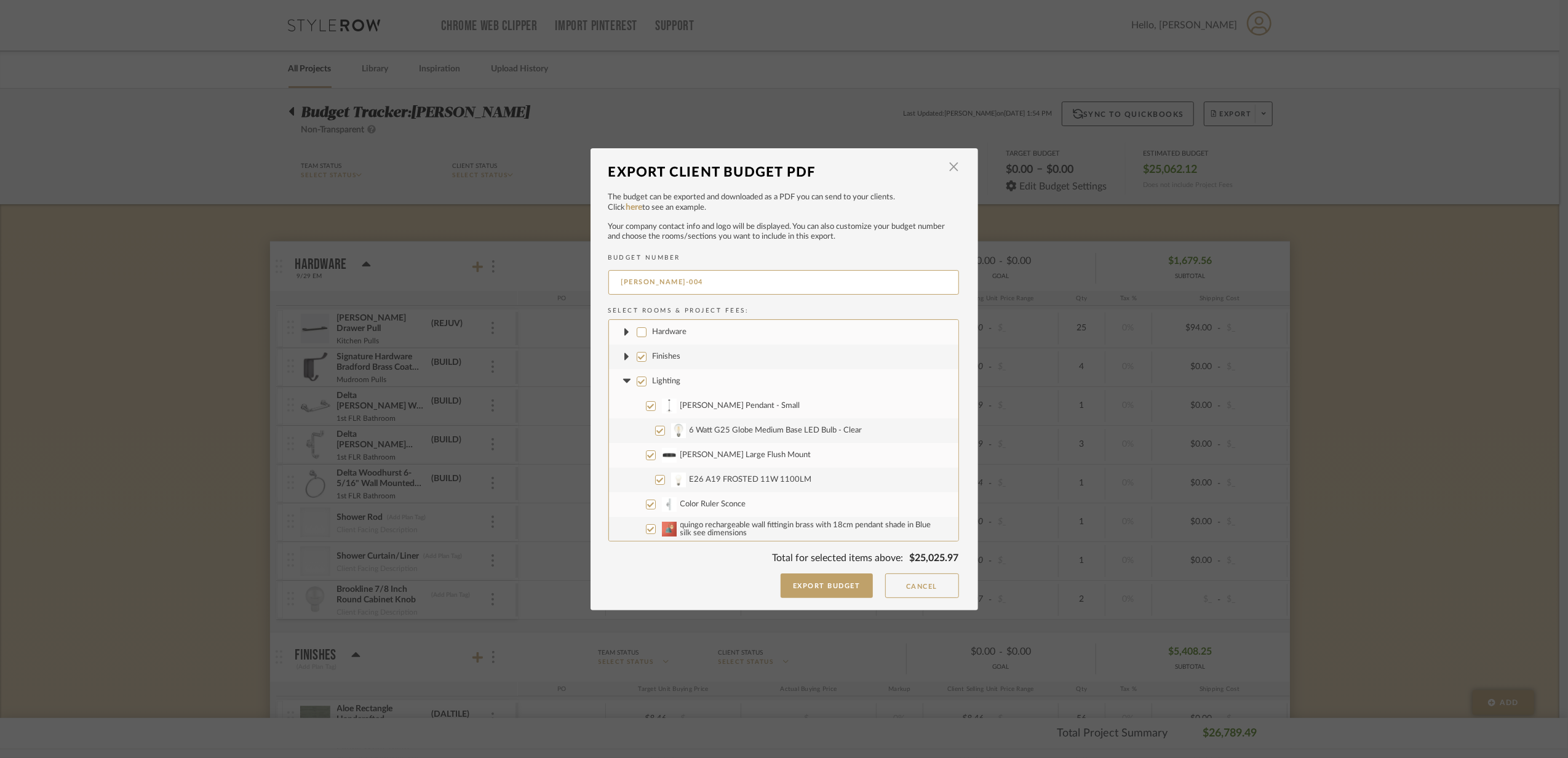
click at [621, 382] on icon at bounding box center [628, 382] width 13 height 5
click at [623, 406] on icon at bounding box center [627, 405] width 7 height 4
click at [623, 431] on icon at bounding box center [627, 430] width 7 height 4
click at [623, 454] on icon at bounding box center [627, 455] width 7 height 4
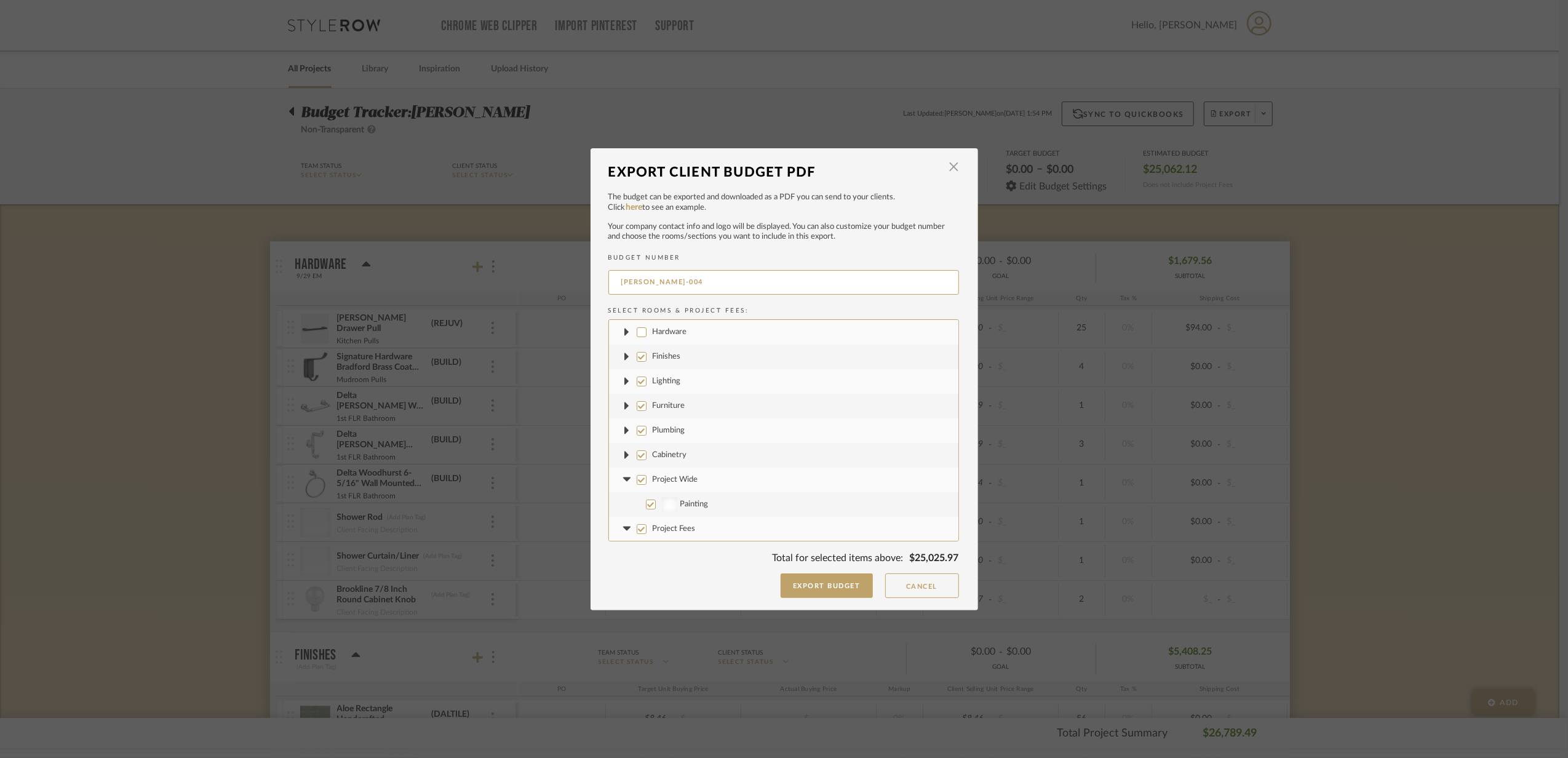
click at [623, 479] on icon at bounding box center [627, 480] width 7 height 4
click at [623, 504] on icon at bounding box center [627, 504] width 7 height 4
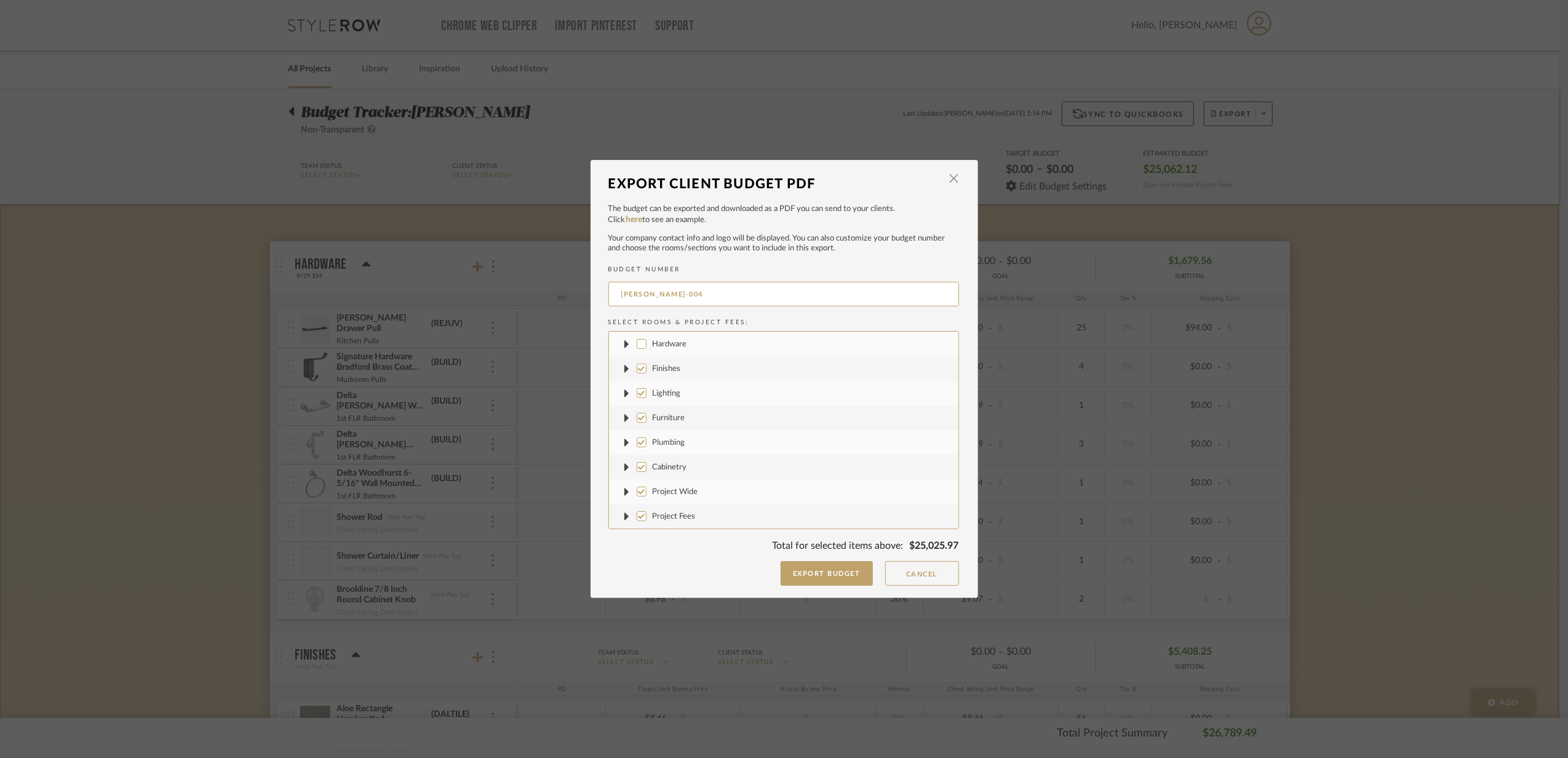
click at [637, 514] on input "Project Fees" at bounding box center [642, 516] width 10 height 10
checkbox input "false"
drag, startPoint x: 633, startPoint y: 493, endPoint x: 633, endPoint y: 481, distance: 12.0
click at [637, 492] on input "Project Wide" at bounding box center [642, 492] width 10 height 10
checkbox input "false"
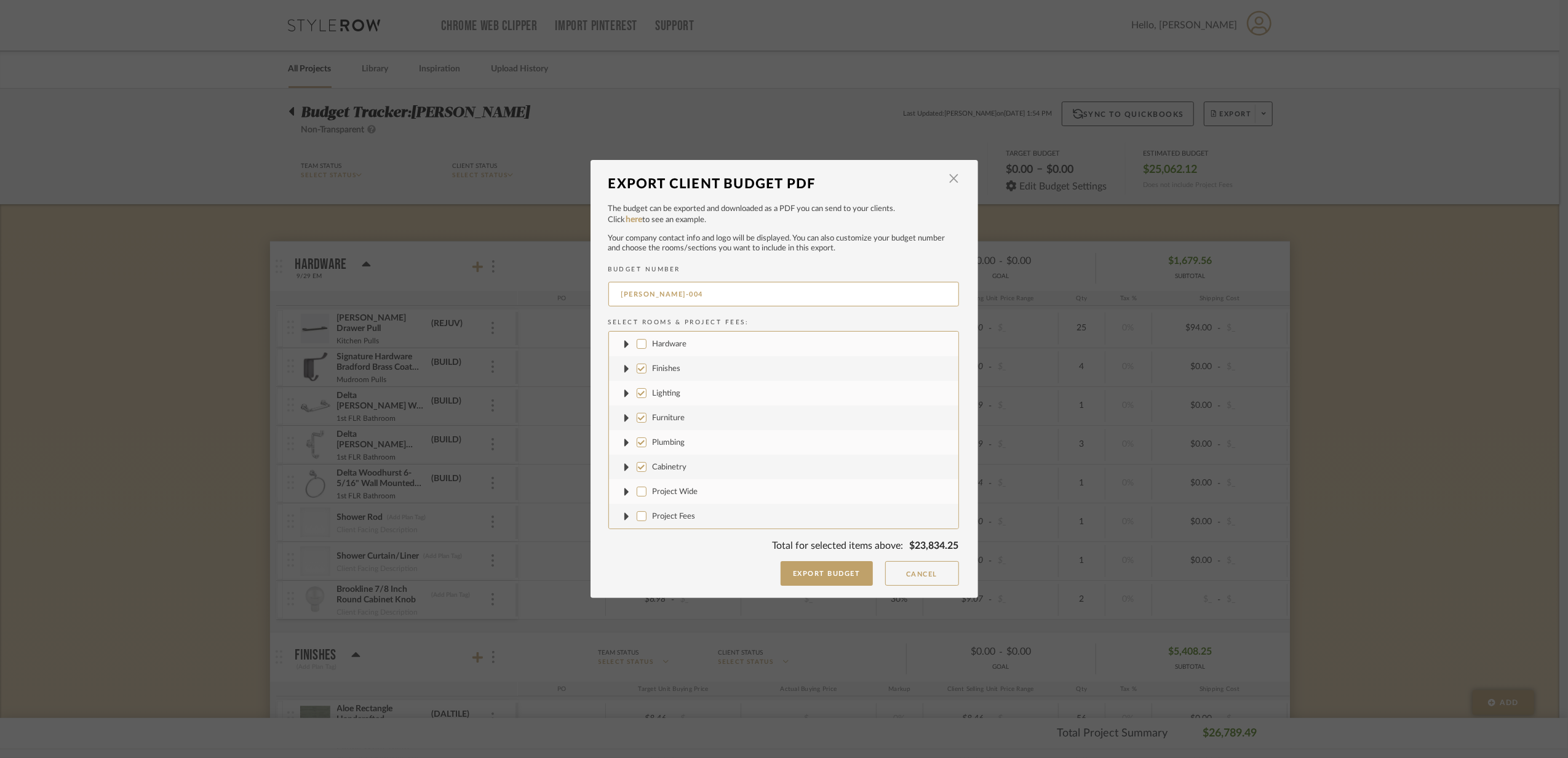
click at [636, 473] on label "Cabinetry" at bounding box center [784, 467] width 349 height 25
click at [637, 472] on input "Cabinetry" at bounding box center [642, 467] width 10 height 10
checkbox input "false"
click at [637, 442] on input "Plumbing" at bounding box center [642, 442] width 10 height 10
checkbox input "false"
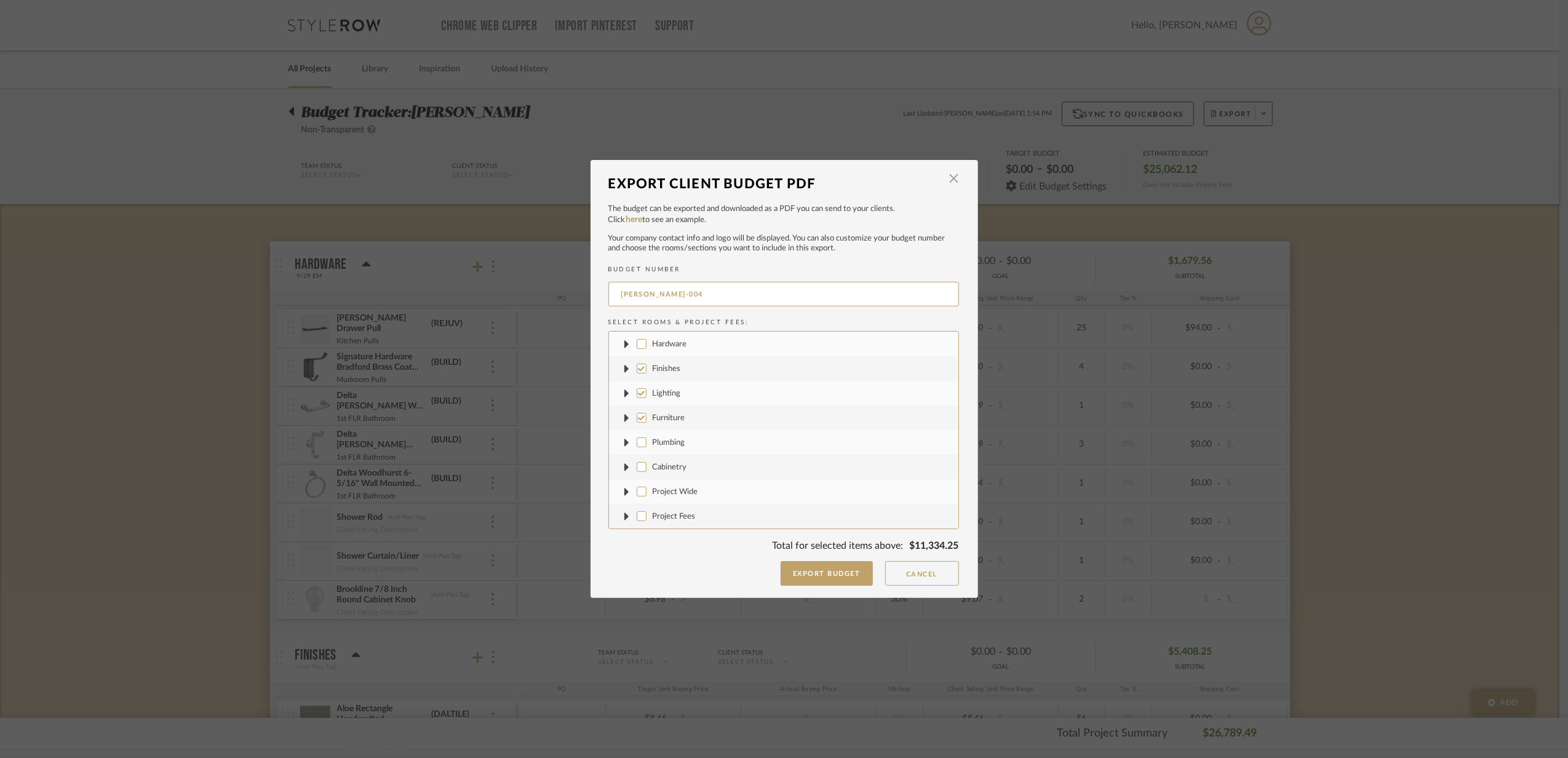
click at [637, 418] on input "Furniture" at bounding box center [642, 418] width 10 height 10
checkbox input "false"
click at [637, 392] on input "Lighting" at bounding box center [642, 393] width 10 height 10
checkbox input "false"
click at [637, 372] on input "Finishes" at bounding box center [642, 369] width 10 height 10
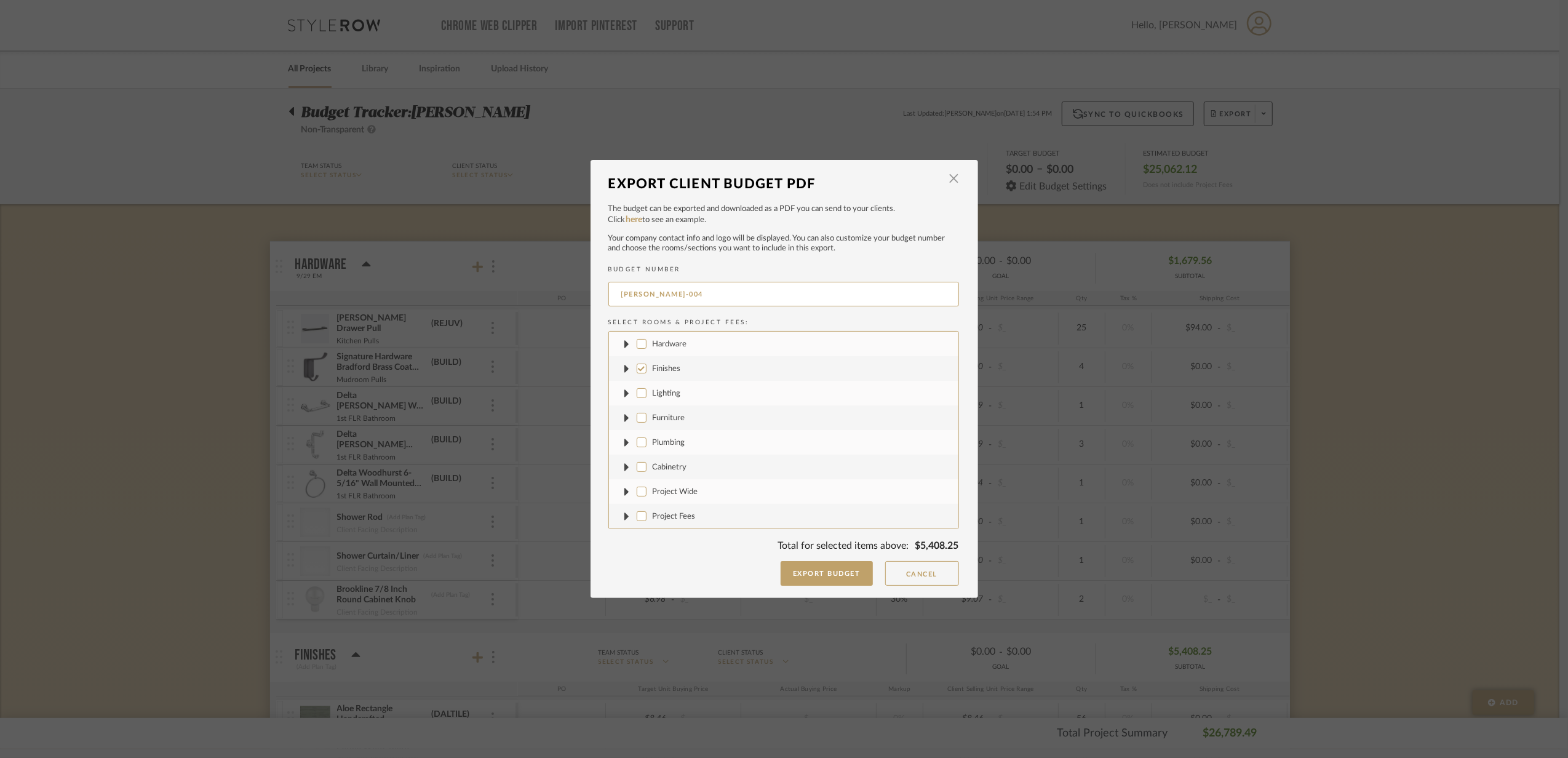
checkbox input "false"
click at [637, 394] on input "Lighting" at bounding box center [642, 393] width 10 height 10
checkbox input "true"
drag, startPoint x: 650, startPoint y: 296, endPoint x: 676, endPoint y: 298, distance: 26.1
click at [676, 298] on input "[PERSON_NAME]-004" at bounding box center [784, 294] width 351 height 25
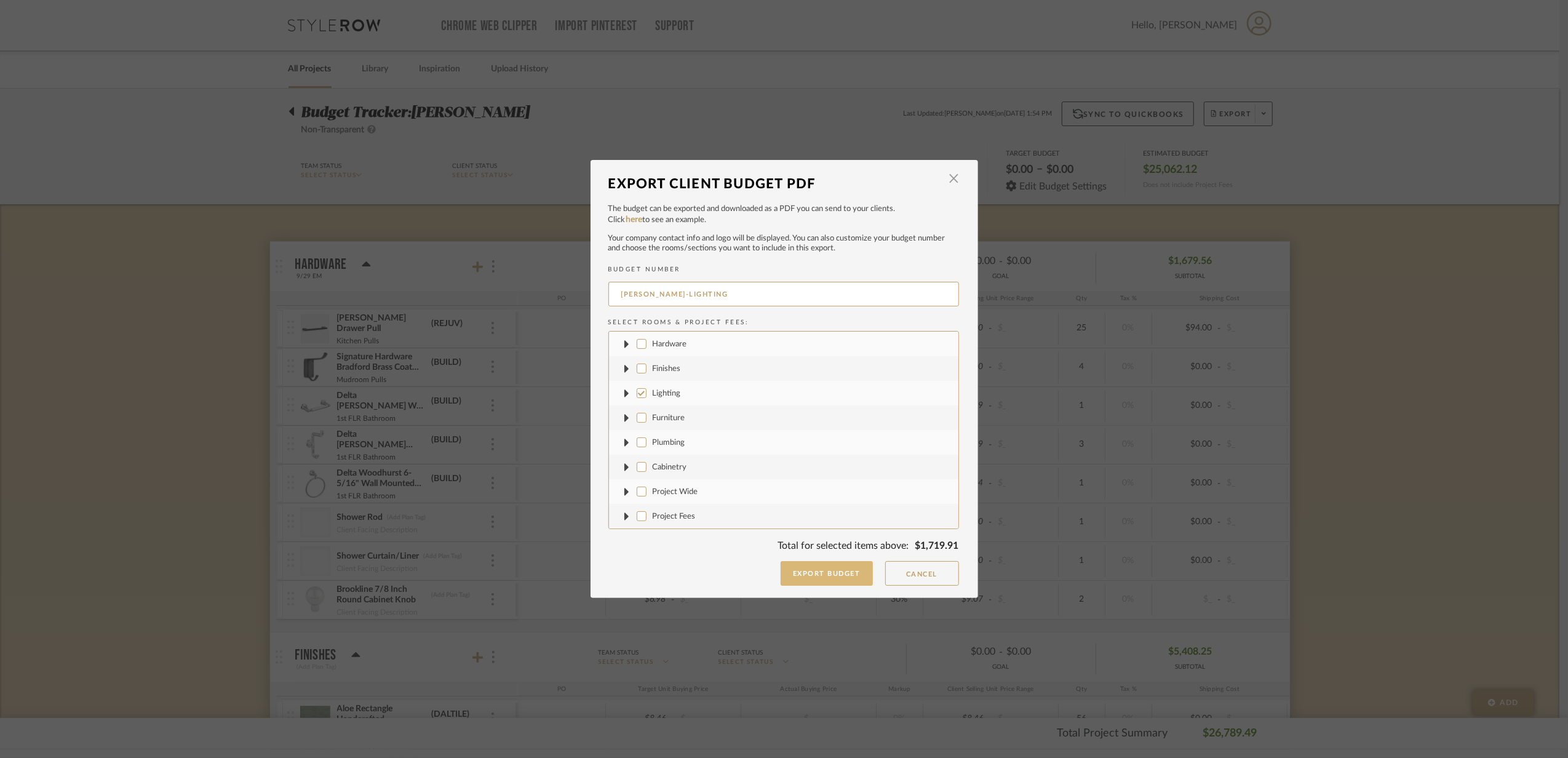
type input "[PERSON_NAME]-LIGHTING"
click at [808, 580] on button "Export Budget" at bounding box center [826, 574] width 92 height 25
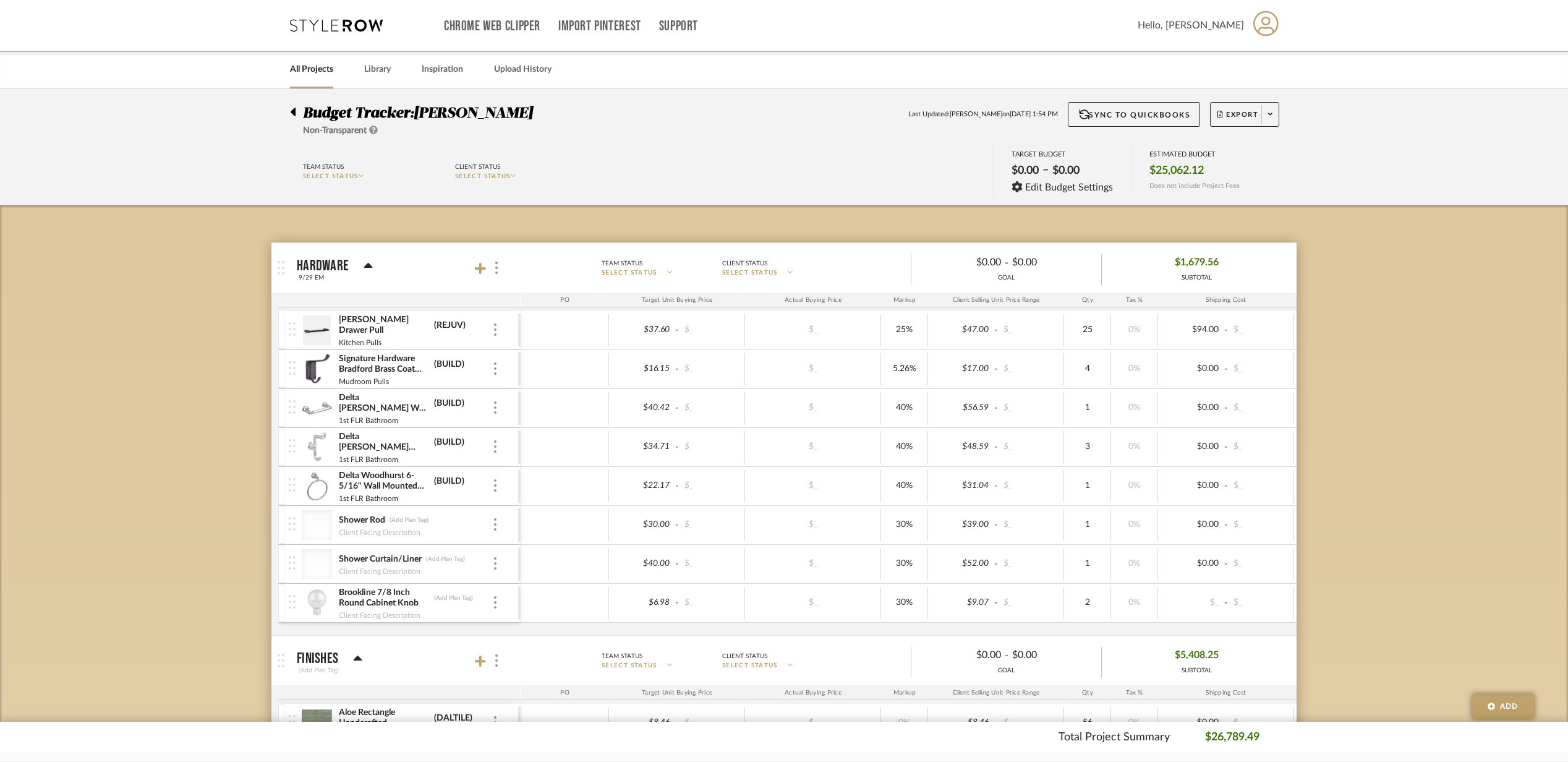
click at [1231, 112] on span "Export" at bounding box center [1238, 119] width 41 height 18
click at [1245, 143] on button "Export PDF" at bounding box center [1265, 150] width 117 height 30
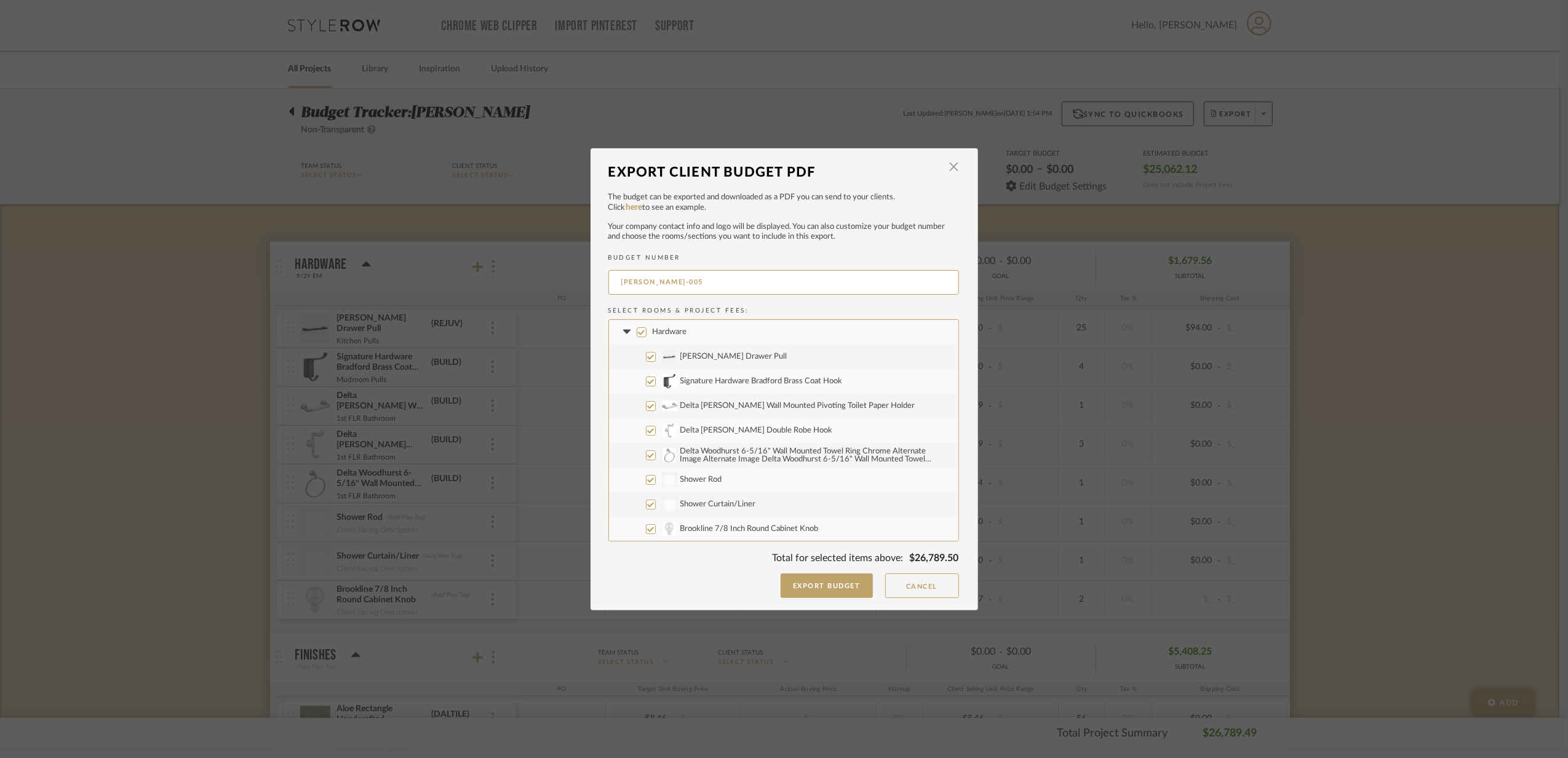
click at [621, 332] on icon at bounding box center [628, 332] width 13 height 5
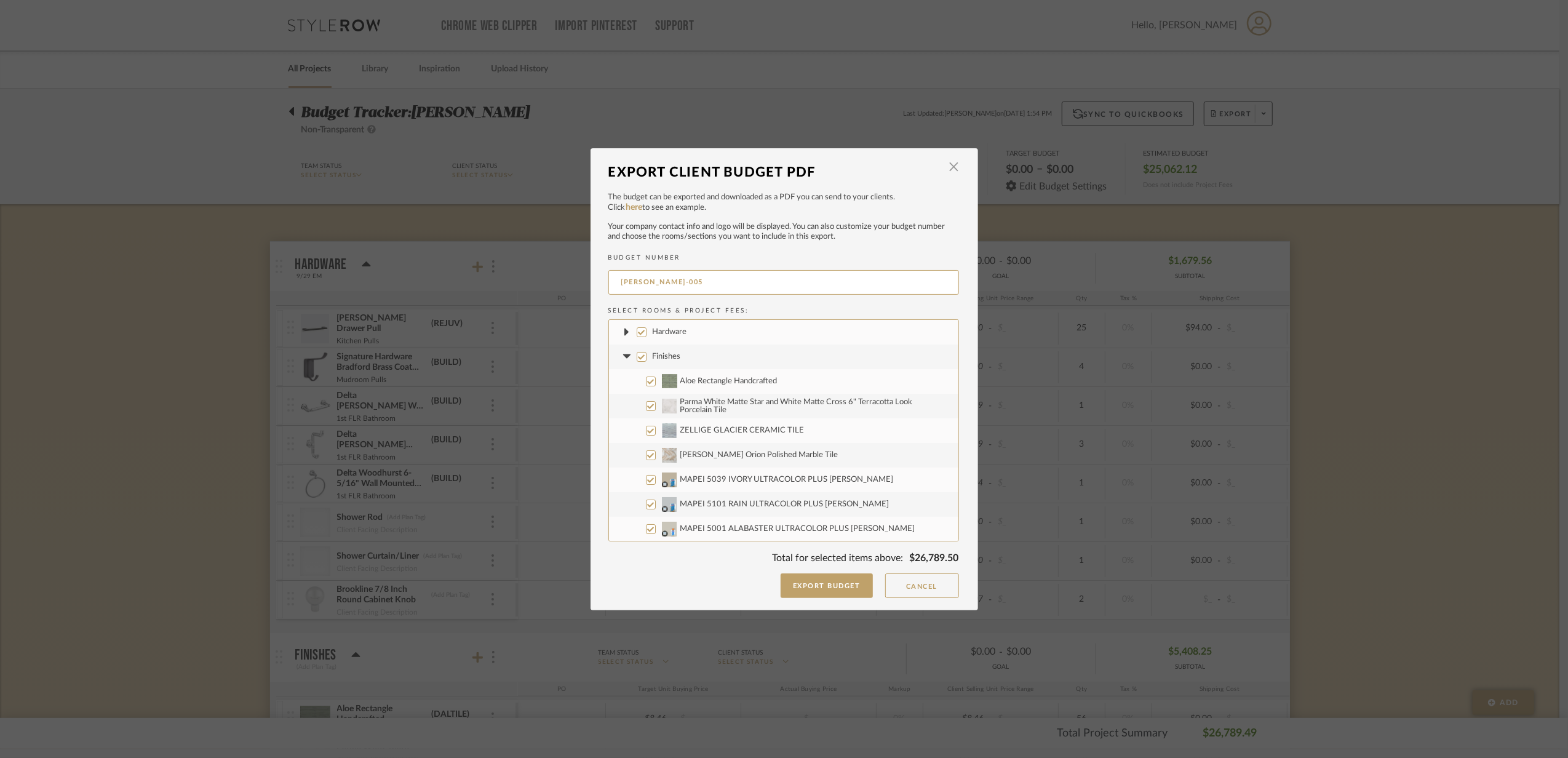
click at [628, 357] on icon at bounding box center [628, 357] width 13 height 5
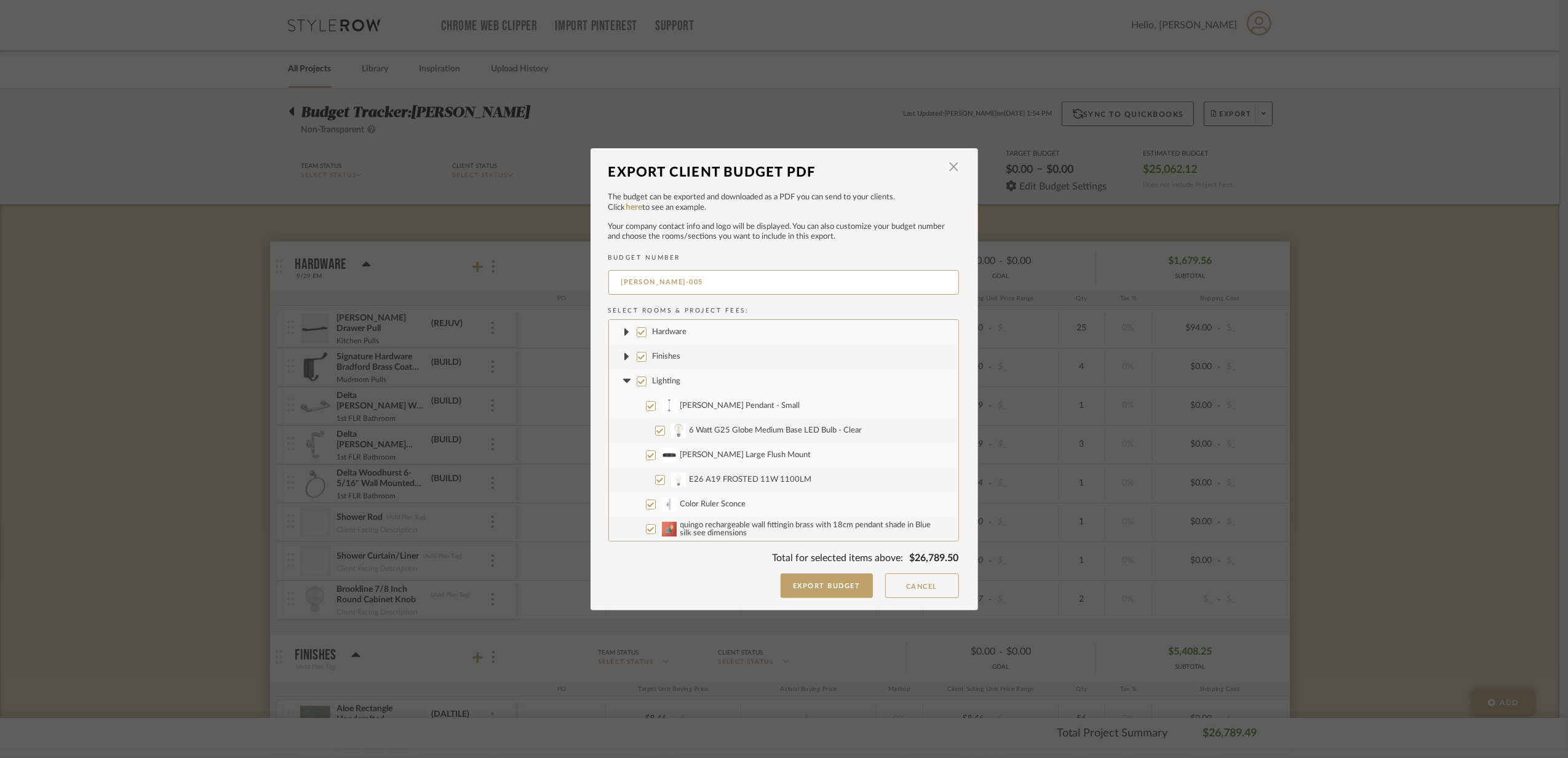
drag, startPoint x: 618, startPoint y: 375, endPoint x: 626, endPoint y: 387, distance: 14.4
click at [621, 377] on fa-icon at bounding box center [628, 382] width 13 height 13
click at [625, 413] on label "Furniture" at bounding box center [784, 407] width 349 height 25
click at [637, 411] on input "Furniture" at bounding box center [642, 406] width 10 height 10
checkbox input "false"
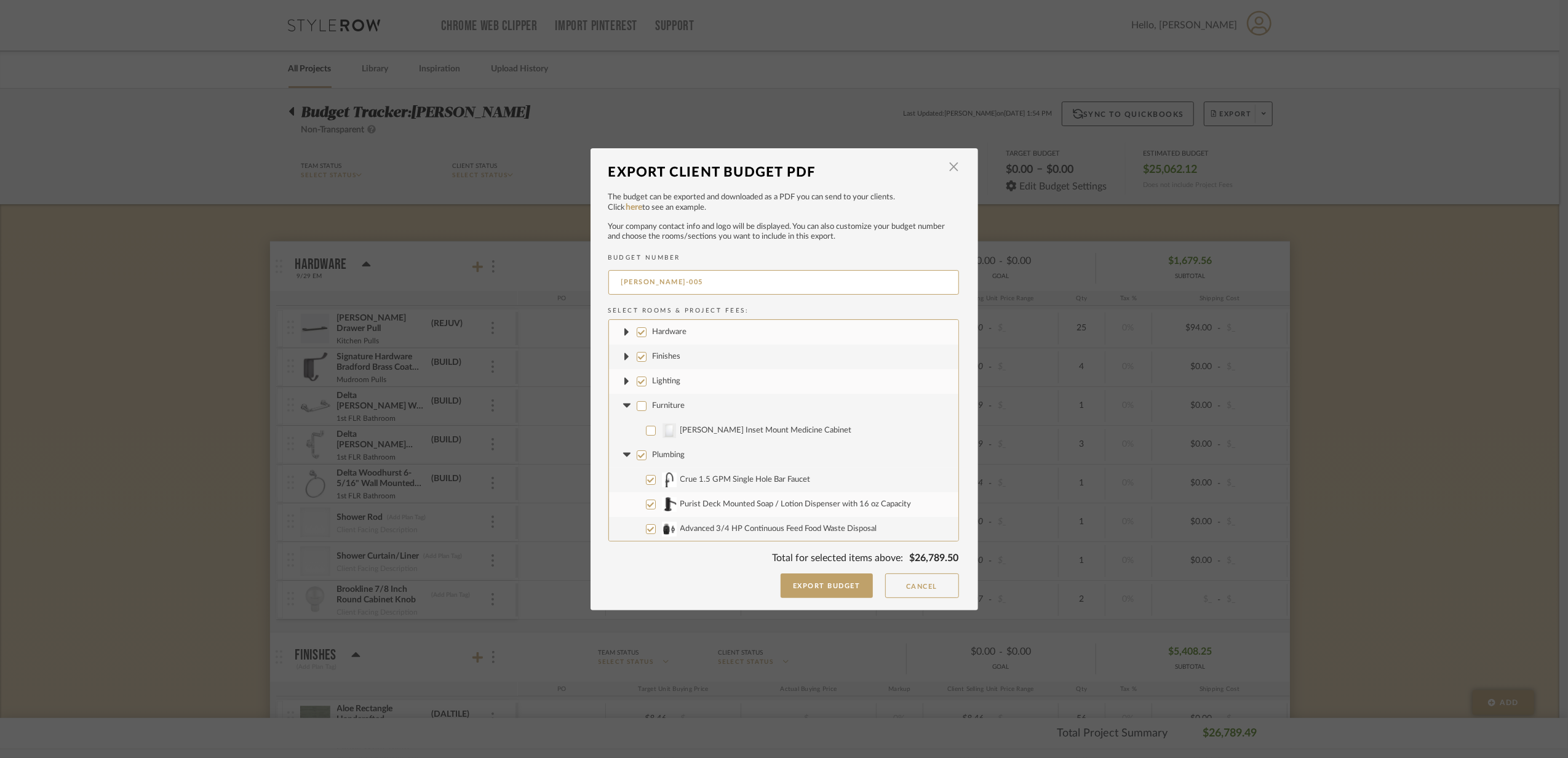
checkbox input "false"
click at [621, 443] on label "Plumbing" at bounding box center [784, 456] width 349 height 25
click at [637, 451] on input "Plumbing" at bounding box center [642, 456] width 10 height 10
checkbox input "false"
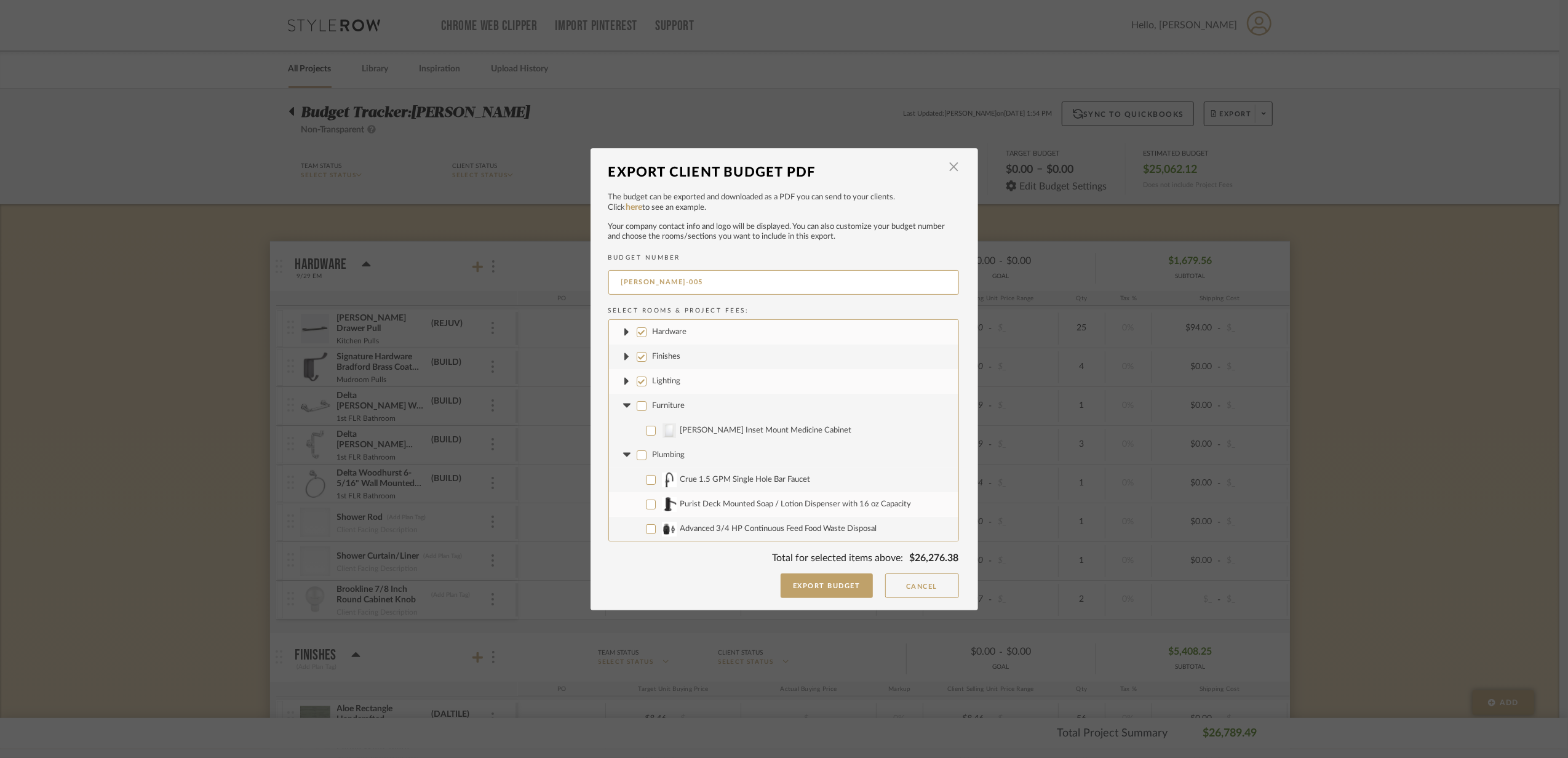
checkbox input "false"
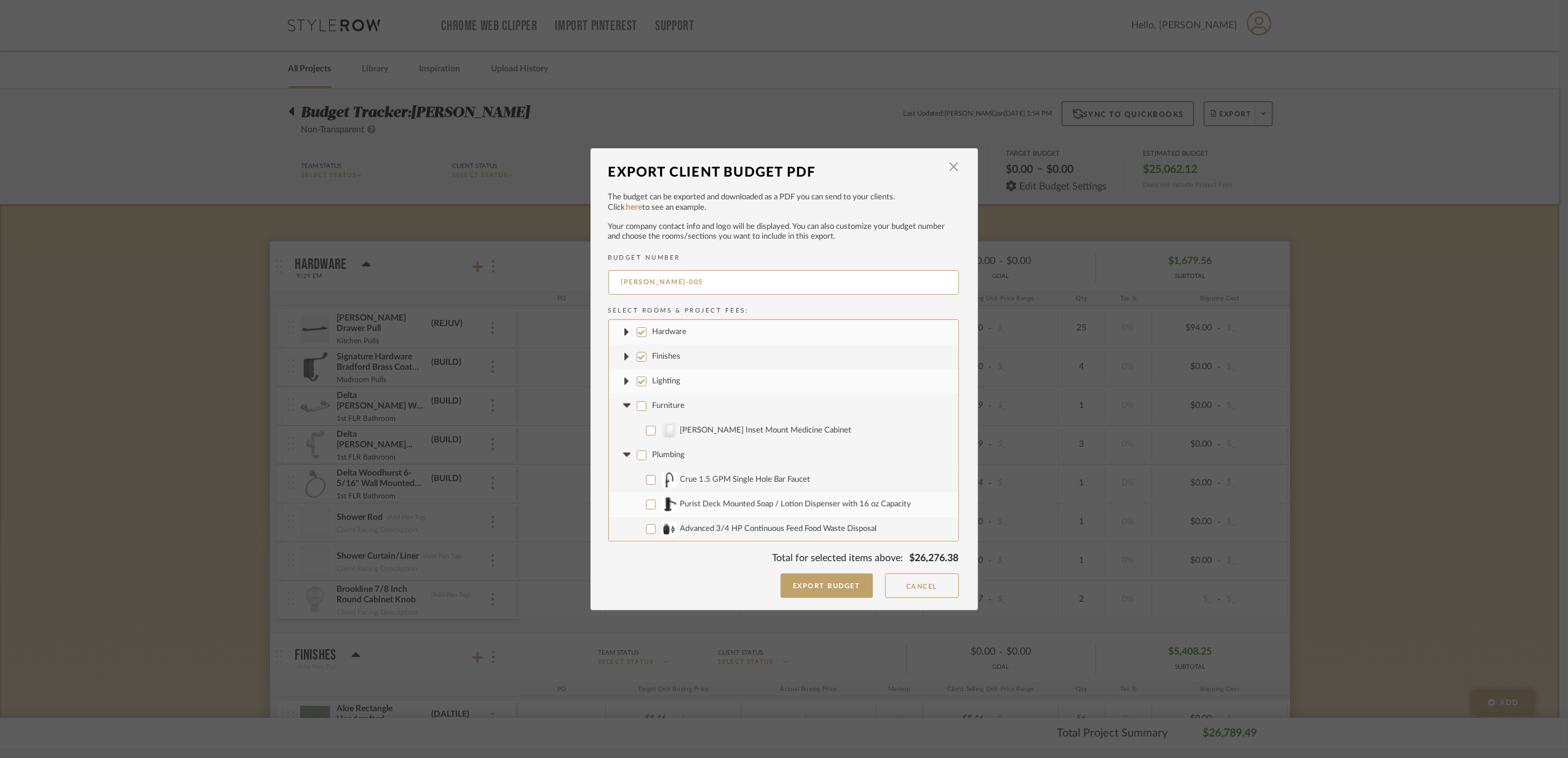
checkbox input "false"
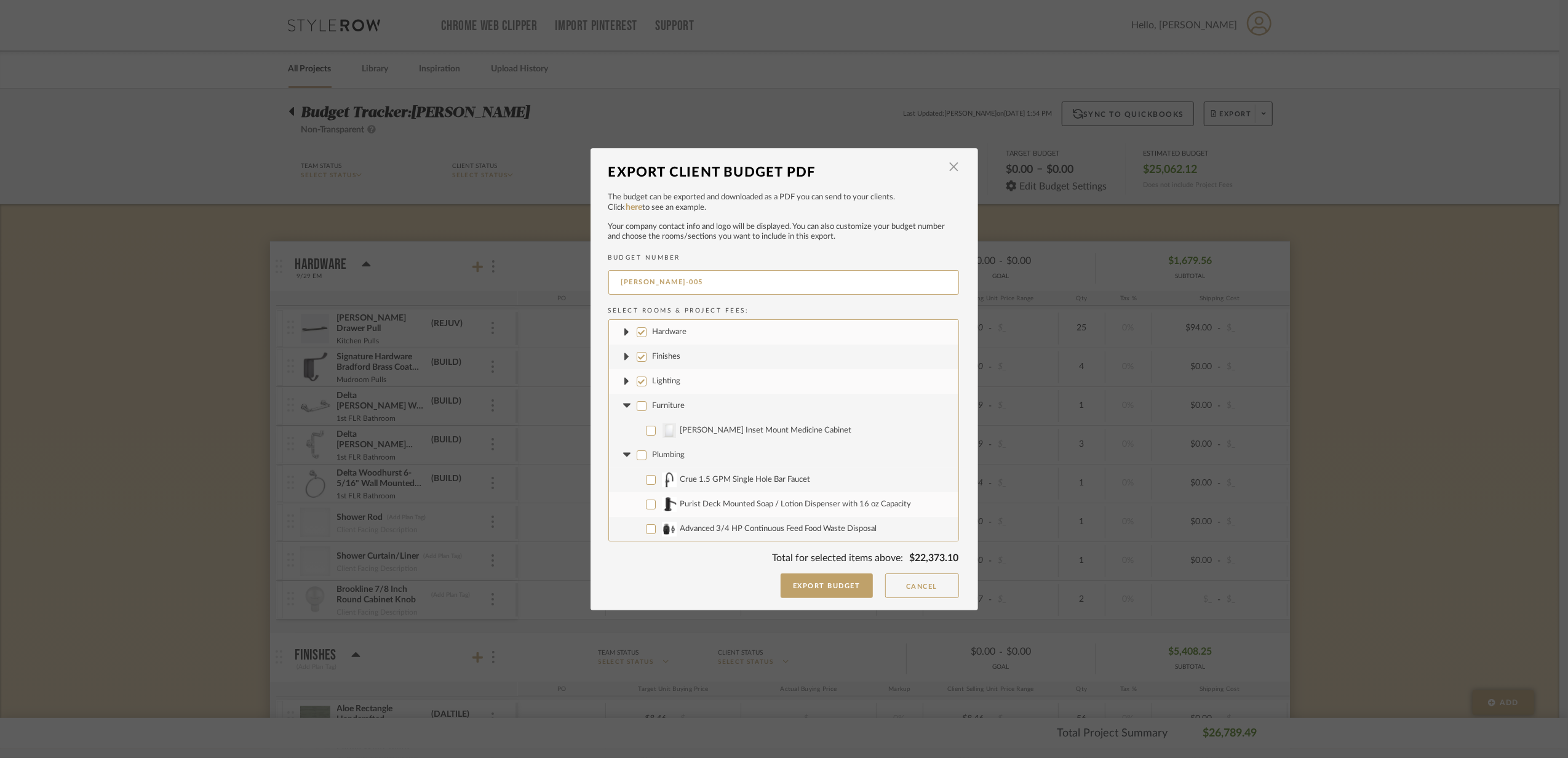
click at [626, 398] on label "Furniture" at bounding box center [784, 407] width 349 height 25
click at [637, 401] on input "Furniture" at bounding box center [642, 406] width 10 height 10
checkbox input "true"
click at [623, 407] on icon at bounding box center [627, 405] width 7 height 4
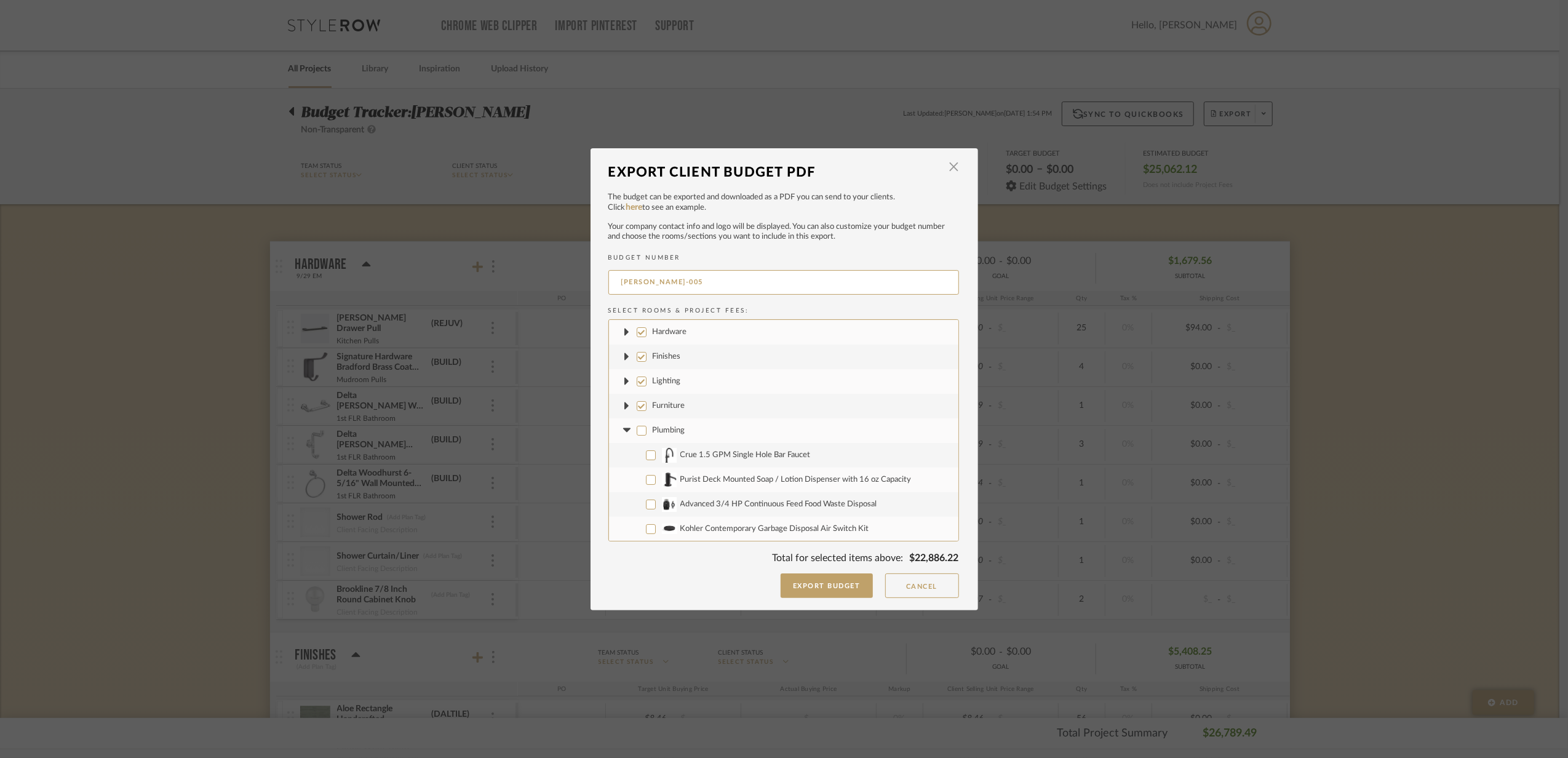
click at [623, 427] on fa-icon at bounding box center [628, 431] width 13 height 13
click at [621, 458] on fa-icon at bounding box center [628, 456] width 13 height 13
click at [621, 476] on fa-icon at bounding box center [628, 480] width 13 height 13
click at [623, 504] on icon at bounding box center [627, 504] width 7 height 4
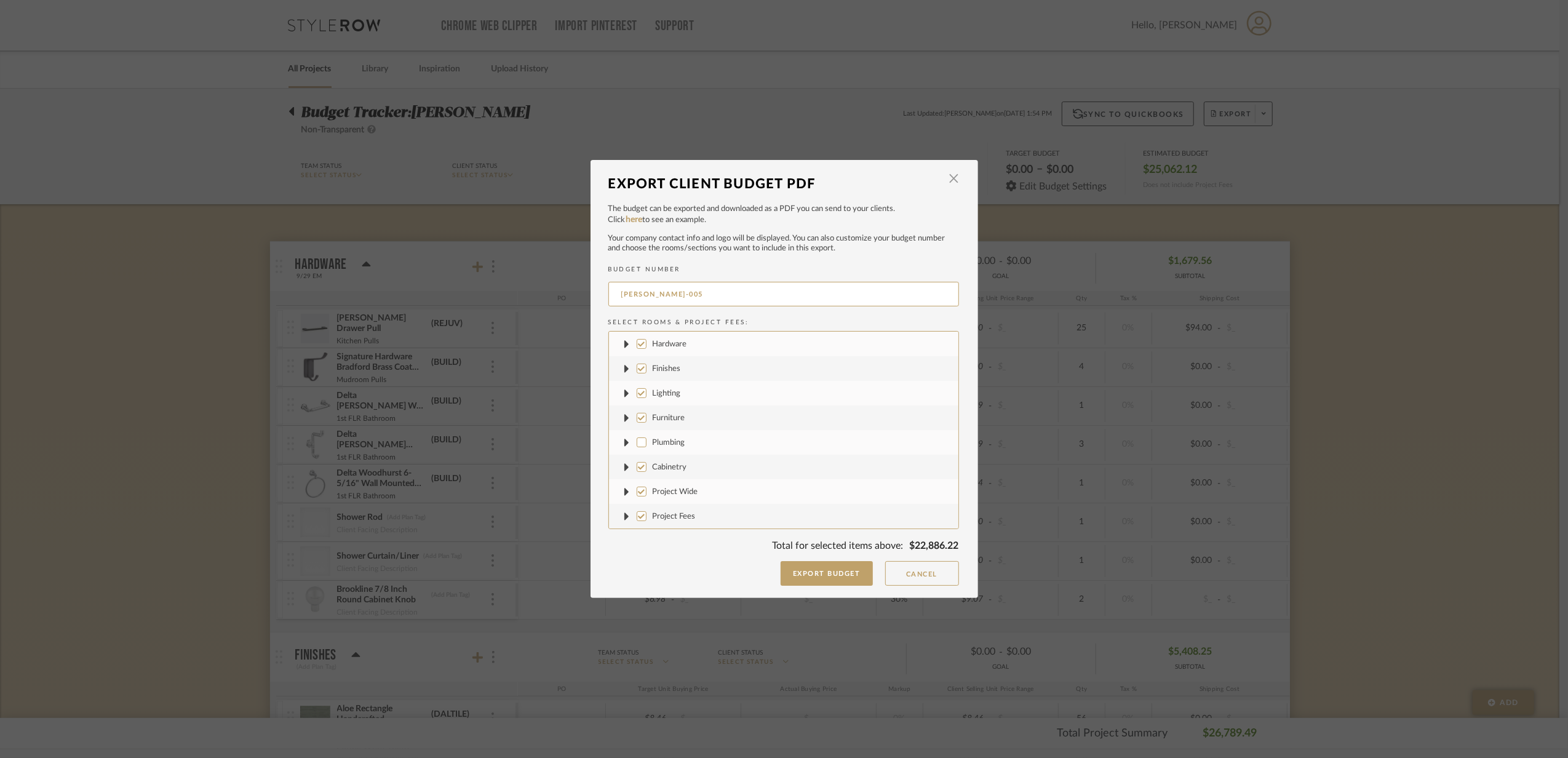
click at [631, 471] on label "Cabinetry" at bounding box center [784, 467] width 349 height 25
click at [637, 471] on input "Cabinetry" at bounding box center [642, 467] width 10 height 10
checkbox input "false"
click at [637, 490] on input "Project Wide" at bounding box center [642, 492] width 10 height 10
checkbox input "false"
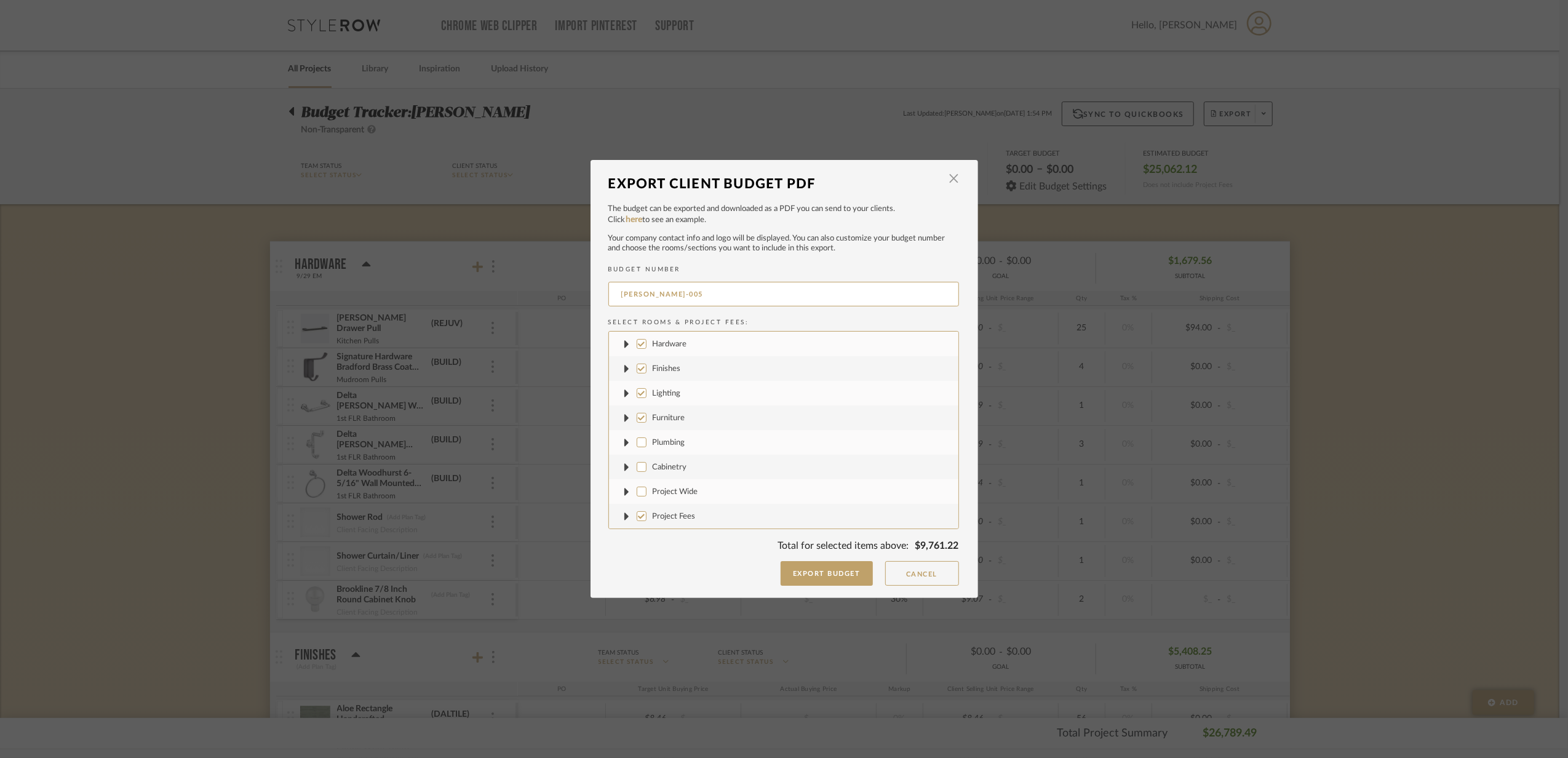
click at [637, 517] on input "Project Fees" at bounding box center [642, 516] width 10 height 10
checkbox input "false"
click at [642, 420] on input "Furniture" at bounding box center [642, 418] width 10 height 10
checkbox input "false"
click at [637, 397] on input "Lighting" at bounding box center [642, 393] width 10 height 10
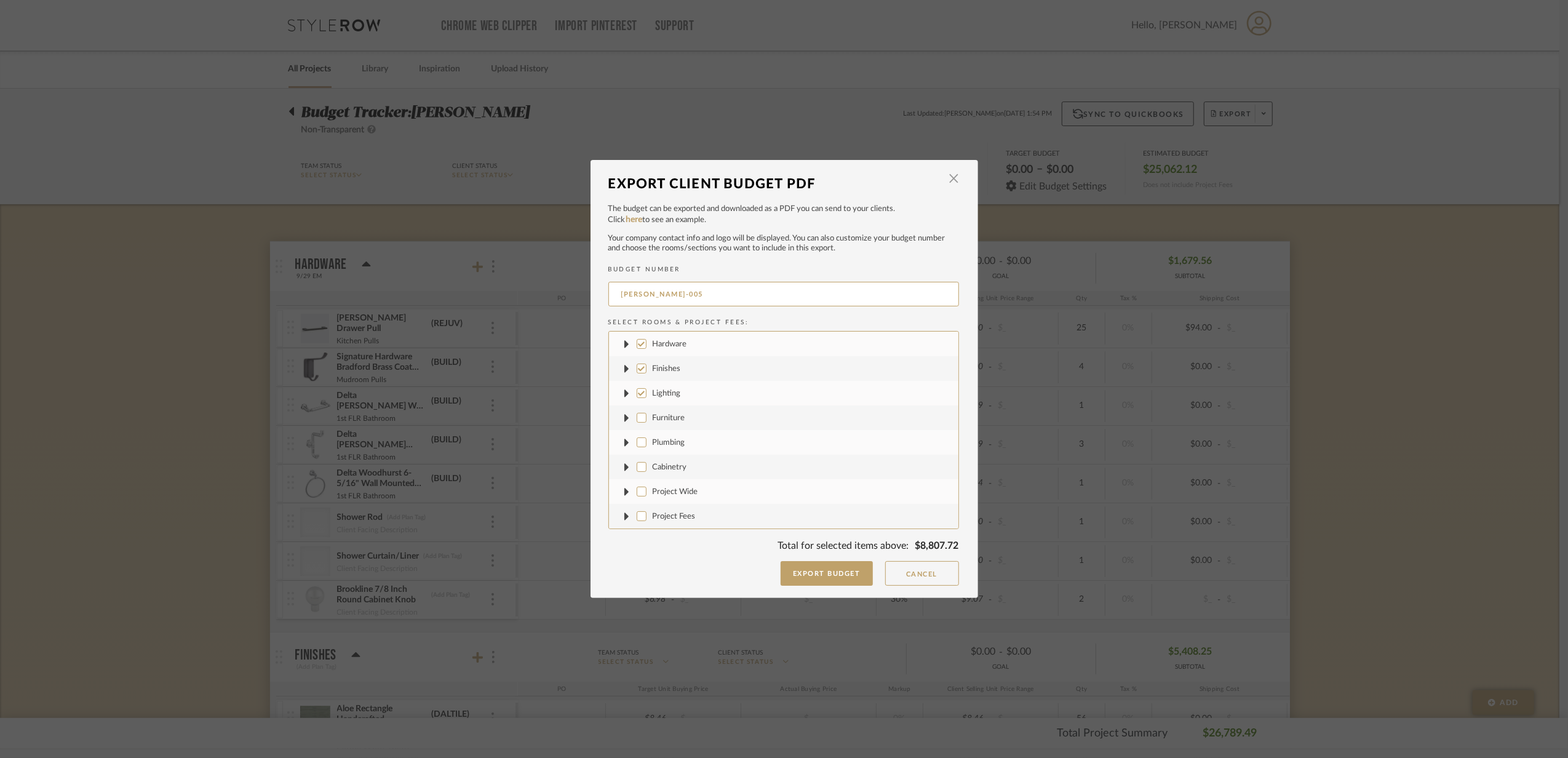
checkbox input "false"
click at [637, 372] on input "Finishes" at bounding box center [642, 369] width 10 height 10
checkbox input "false"
click at [637, 342] on input "Hardware" at bounding box center [642, 344] width 10 height 10
checkbox input "false"
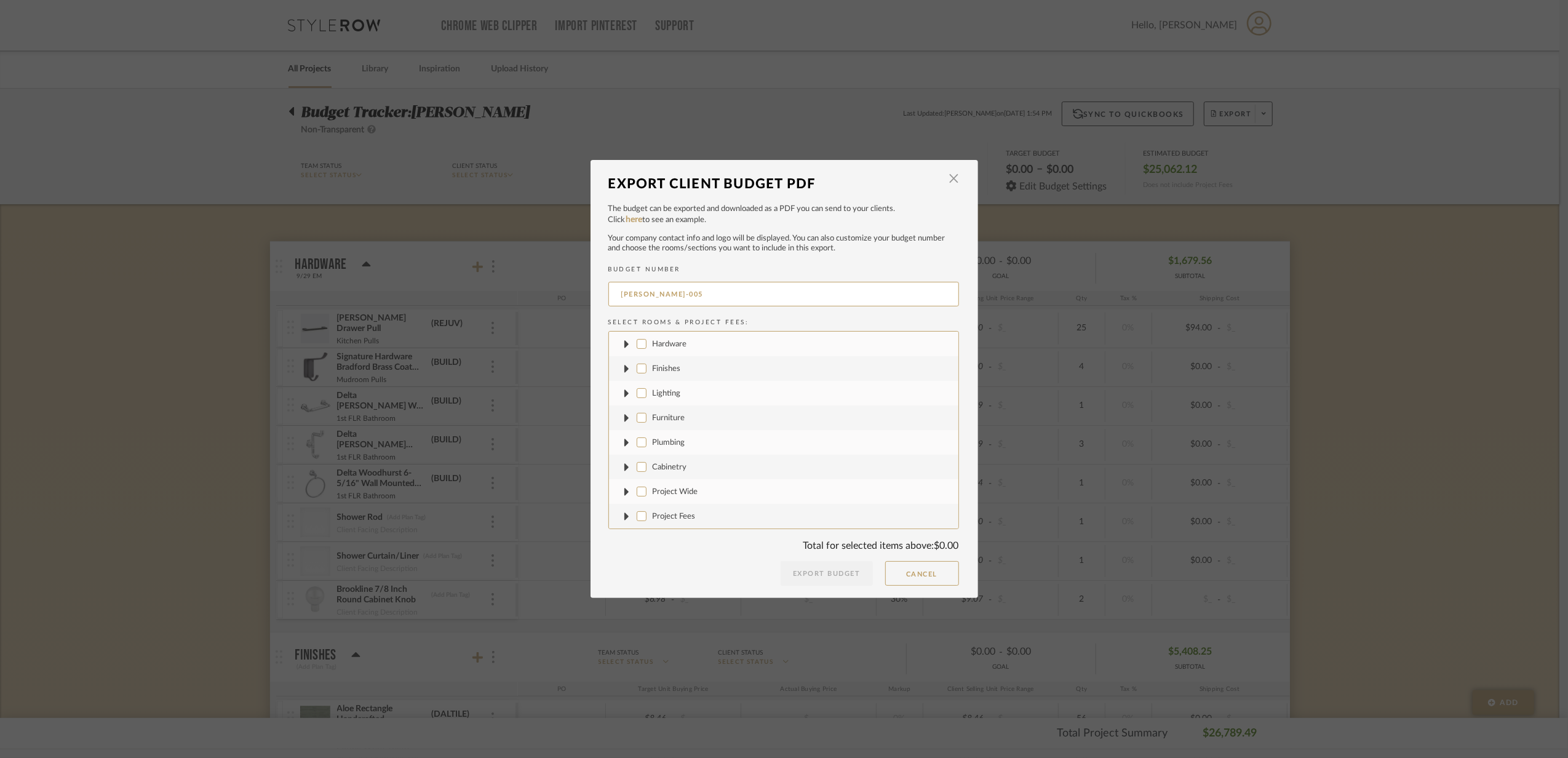
click at [637, 441] on input "Plumbing" at bounding box center [642, 442] width 10 height 10
checkbox input "true"
drag, startPoint x: 645, startPoint y: 296, endPoint x: 674, endPoint y: 296, distance: 29.0
click at [674, 296] on input "[PERSON_NAME]-005" at bounding box center [784, 294] width 351 height 25
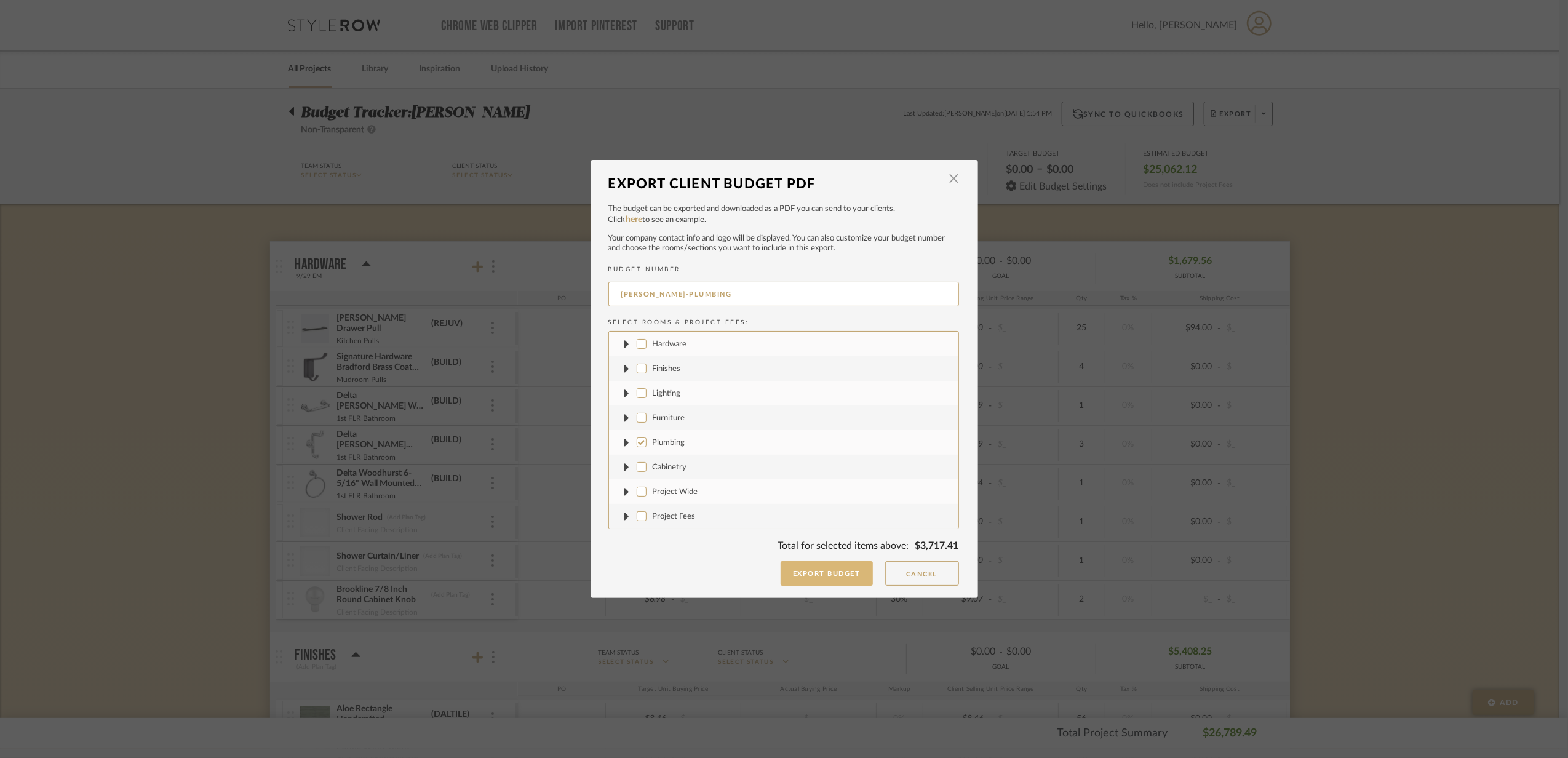
type input "[PERSON_NAME]-PLUMBING"
click at [820, 574] on button "Export Budget" at bounding box center [826, 574] width 92 height 25
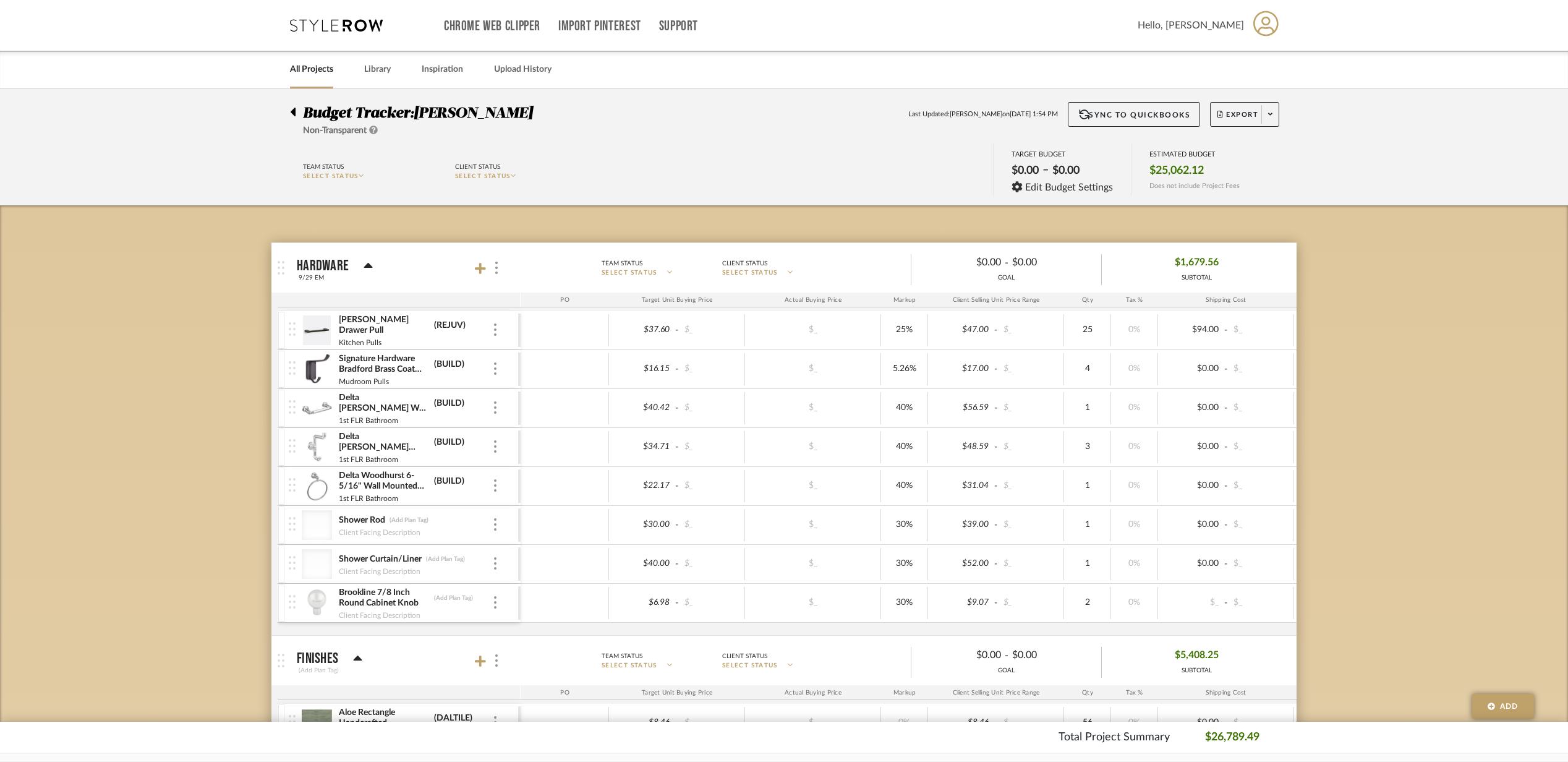
click at [474, 276] on mat-panel-title "Hardware 9/29 EM" at bounding box center [406, 268] width 218 height 30
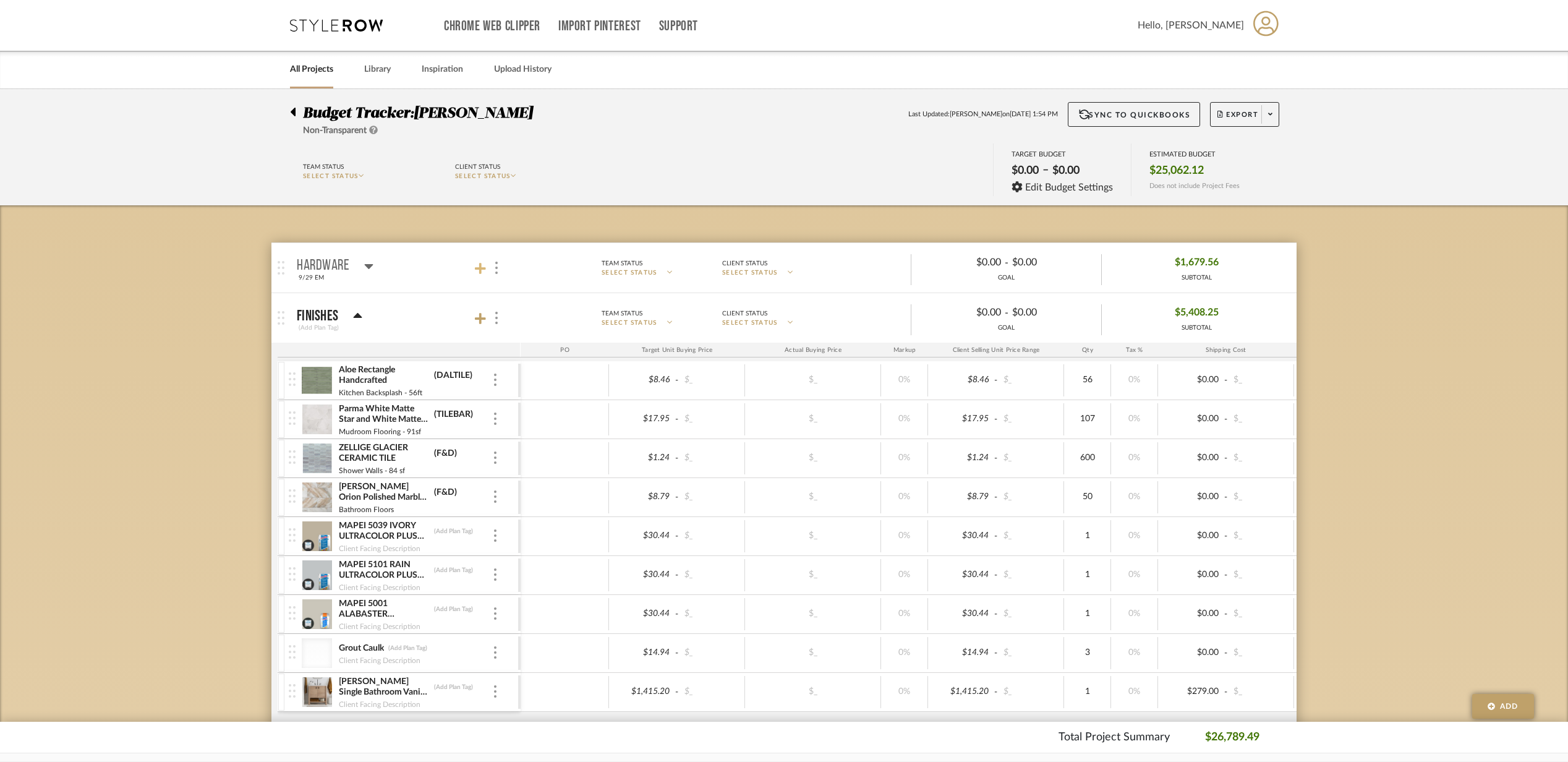
click at [480, 275] on icon at bounding box center [480, 268] width 11 height 12
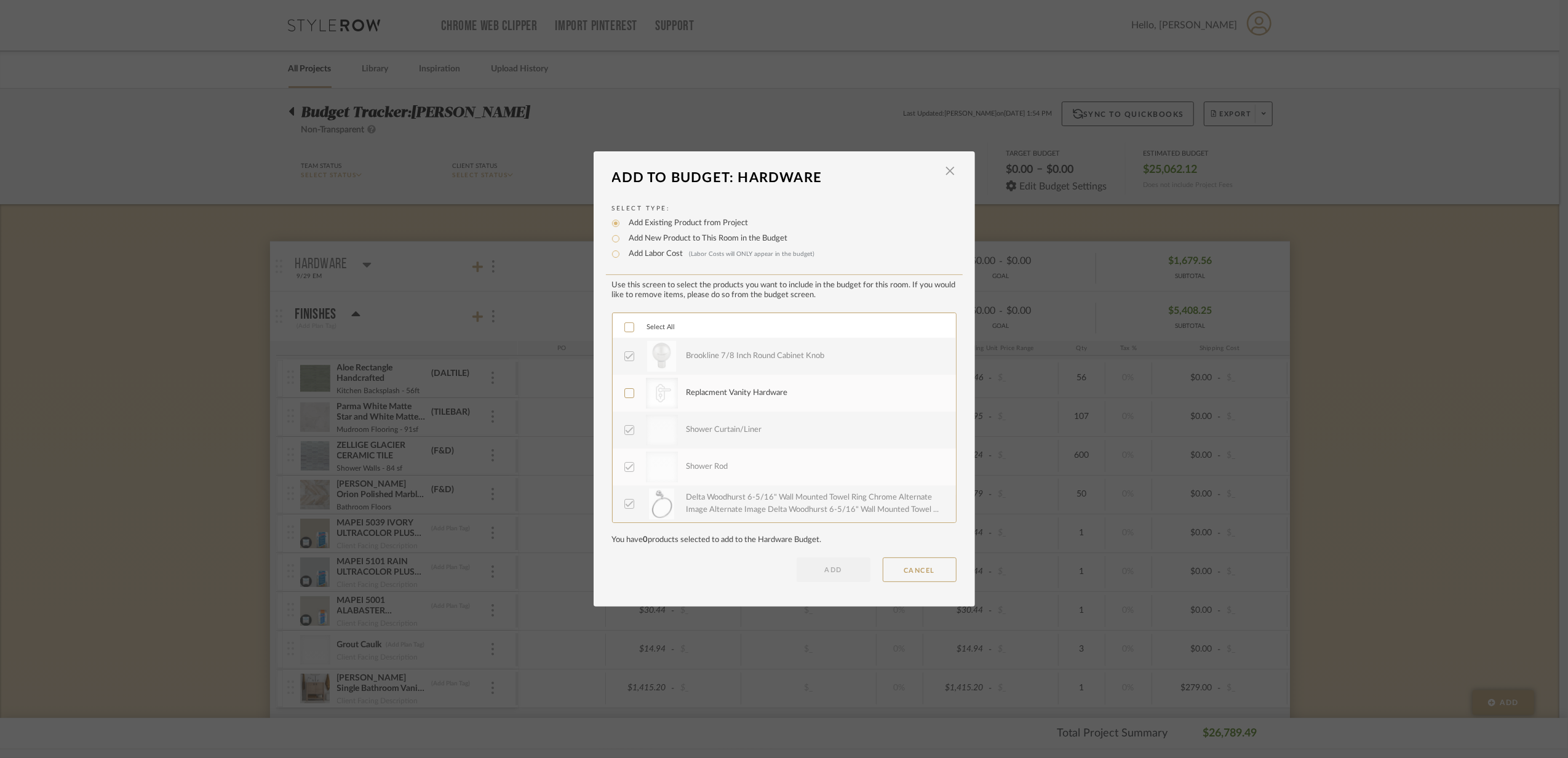
click at [651, 240] on label "Add New Product to This Room in the Budget" at bounding box center [705, 239] width 165 height 12
click at [623, 240] on input "Add New Product to This Room in the Budget" at bounding box center [616, 239] width 15 height 15
radio input "true"
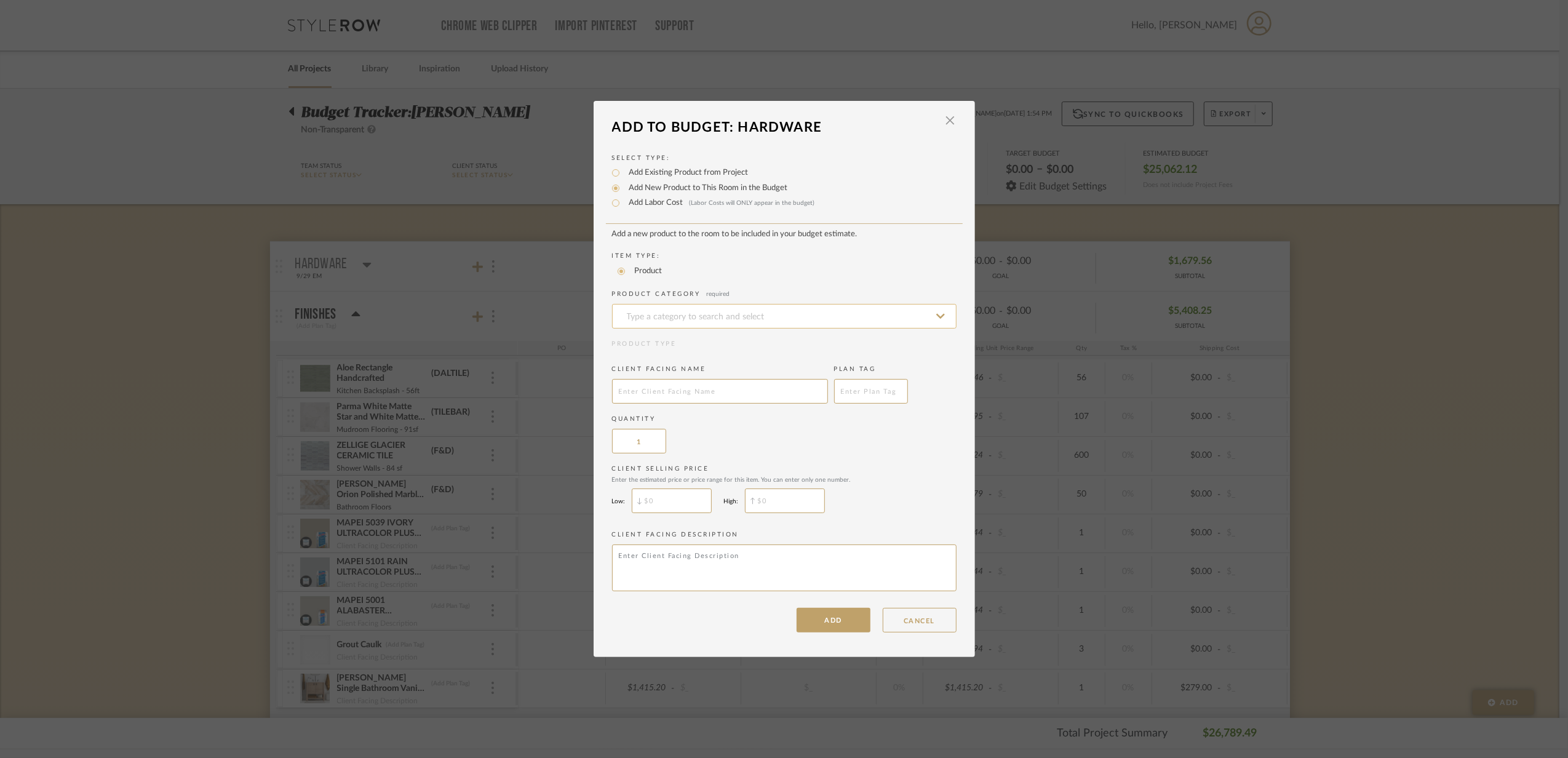
click at [660, 322] on input at bounding box center [784, 316] width 344 height 25
click at [665, 436] on span "Towel Bars & Rings" at bounding box center [666, 440] width 89 height 8
type input "Towel Bars & Rings"
click at [637, 392] on input "text" at bounding box center [719, 392] width 216 height 25
type input "t"
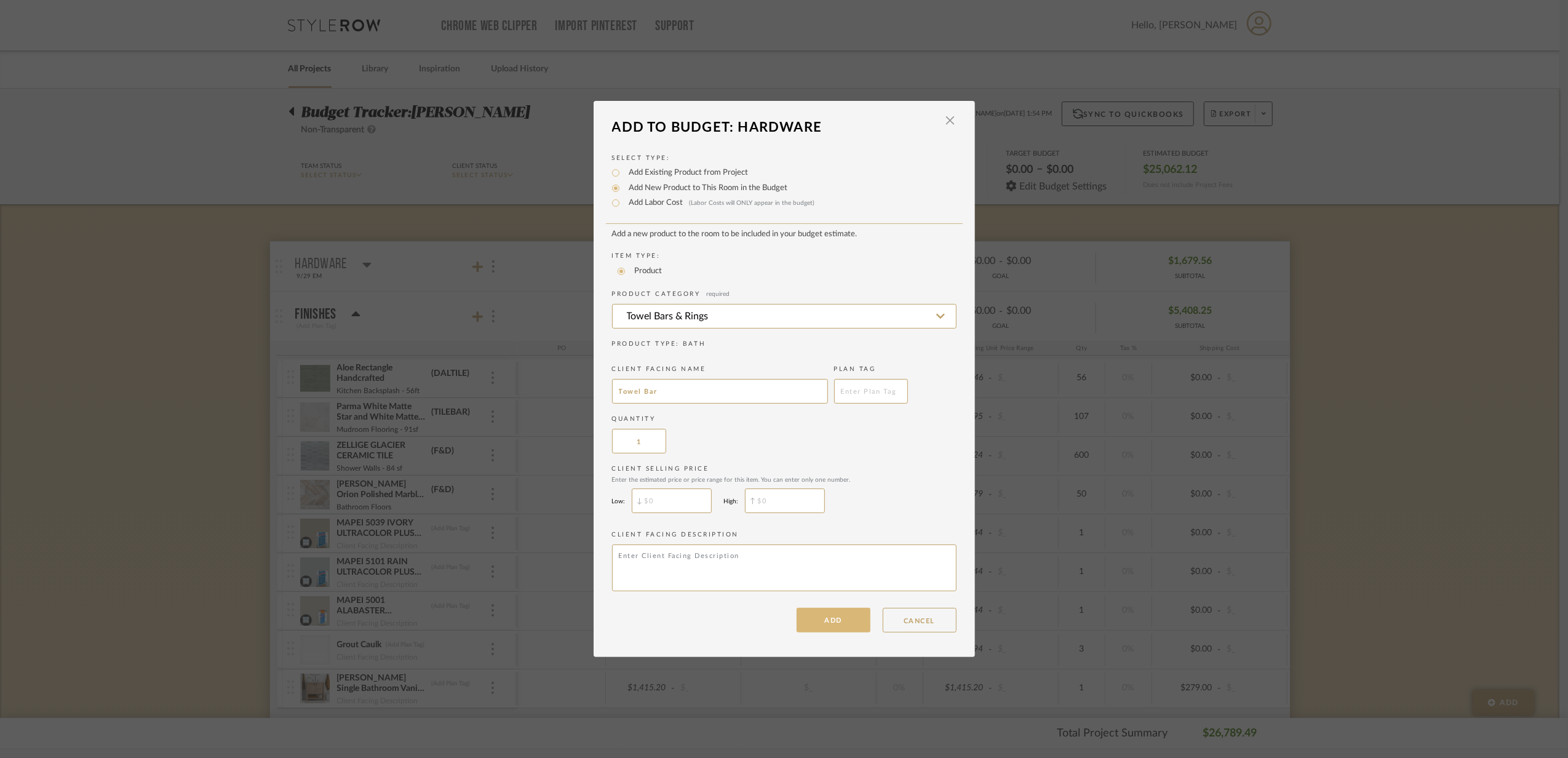
type input "Towel Bar"
click at [818, 629] on button "ADD" at bounding box center [833, 620] width 74 height 25
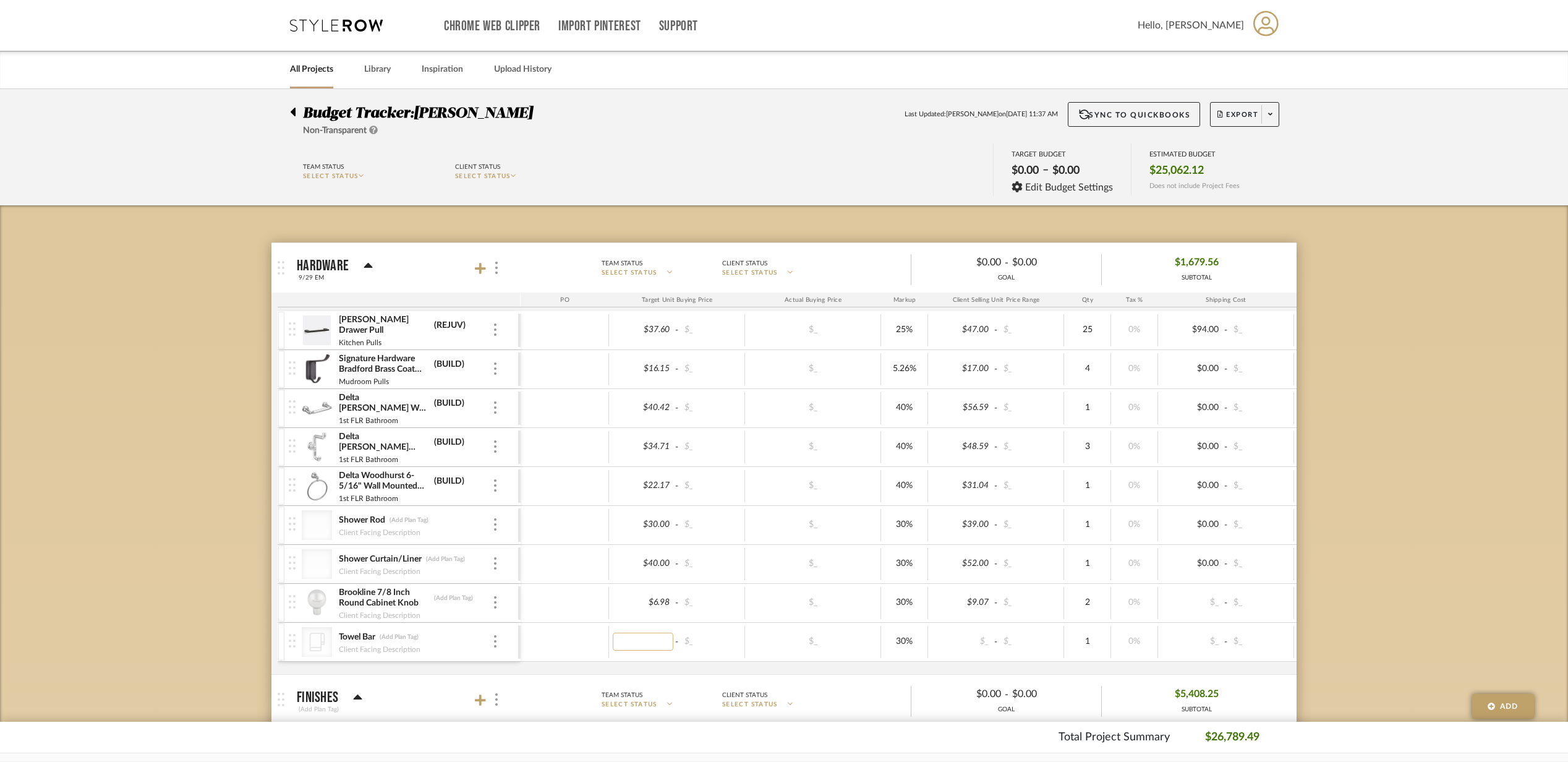
type input "41.45"
click at [697, 661] on div "$41.45 - $_ $_ 30% $_ - $_ 1 0% $_ - $_ 0% Taxable $0.00" at bounding box center [1035, 642] width 1030 height 38
click at [1260, 97] on div "Budget Tracker: [PERSON_NAME] Non-Transparent Last Updated: [PERSON_NAME] on [D…" at bounding box center [784, 147] width 1568 height 117
click at [1245, 109] on button "Export" at bounding box center [1244, 115] width 69 height 25
click at [1239, 153] on span "Export PDF" at bounding box center [1265, 150] width 92 height 11
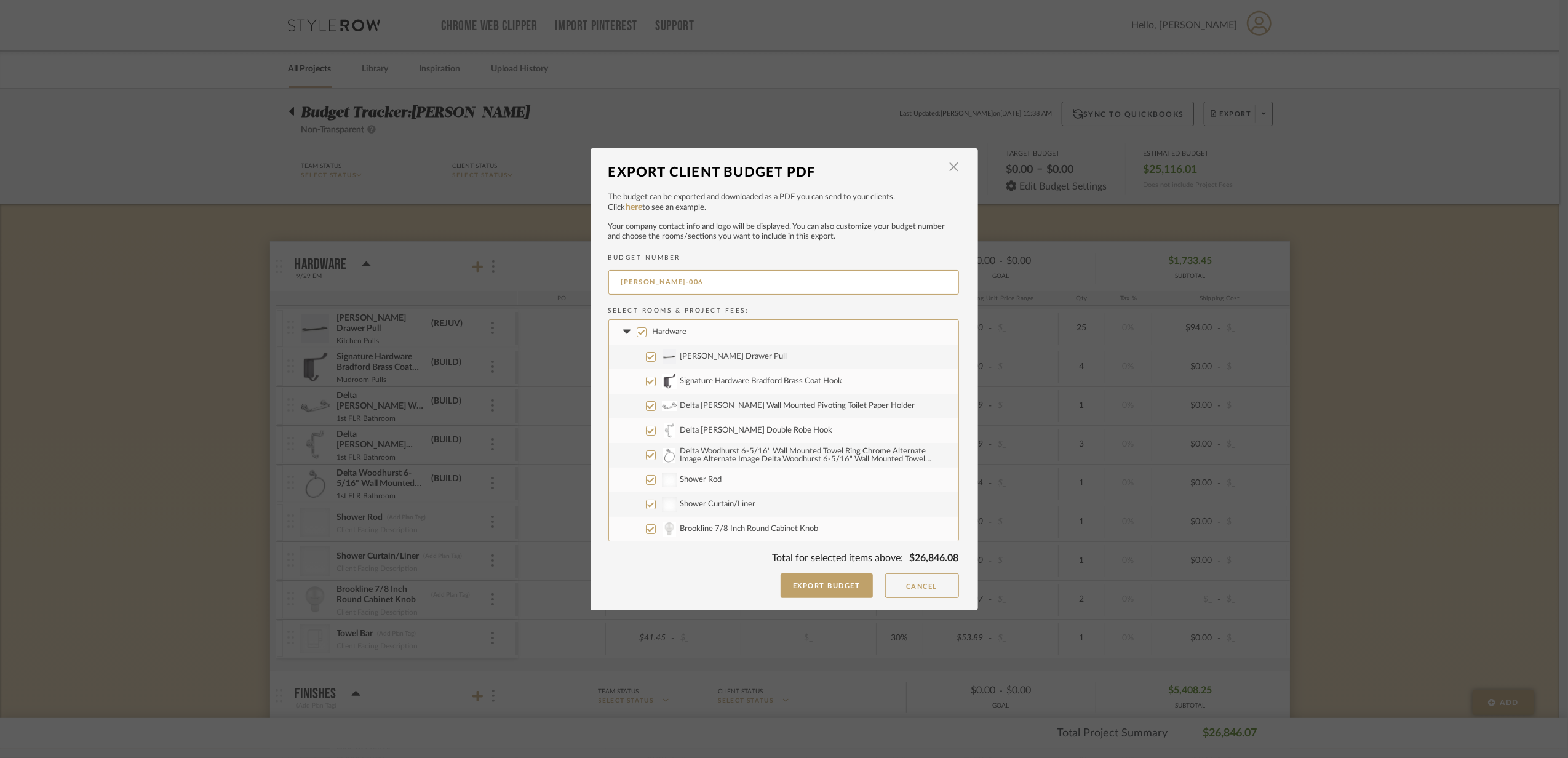
click at [615, 336] on label "Hardware" at bounding box center [784, 332] width 349 height 25
click at [637, 336] on input "Hardware" at bounding box center [642, 332] width 10 height 10
checkbox input "false"
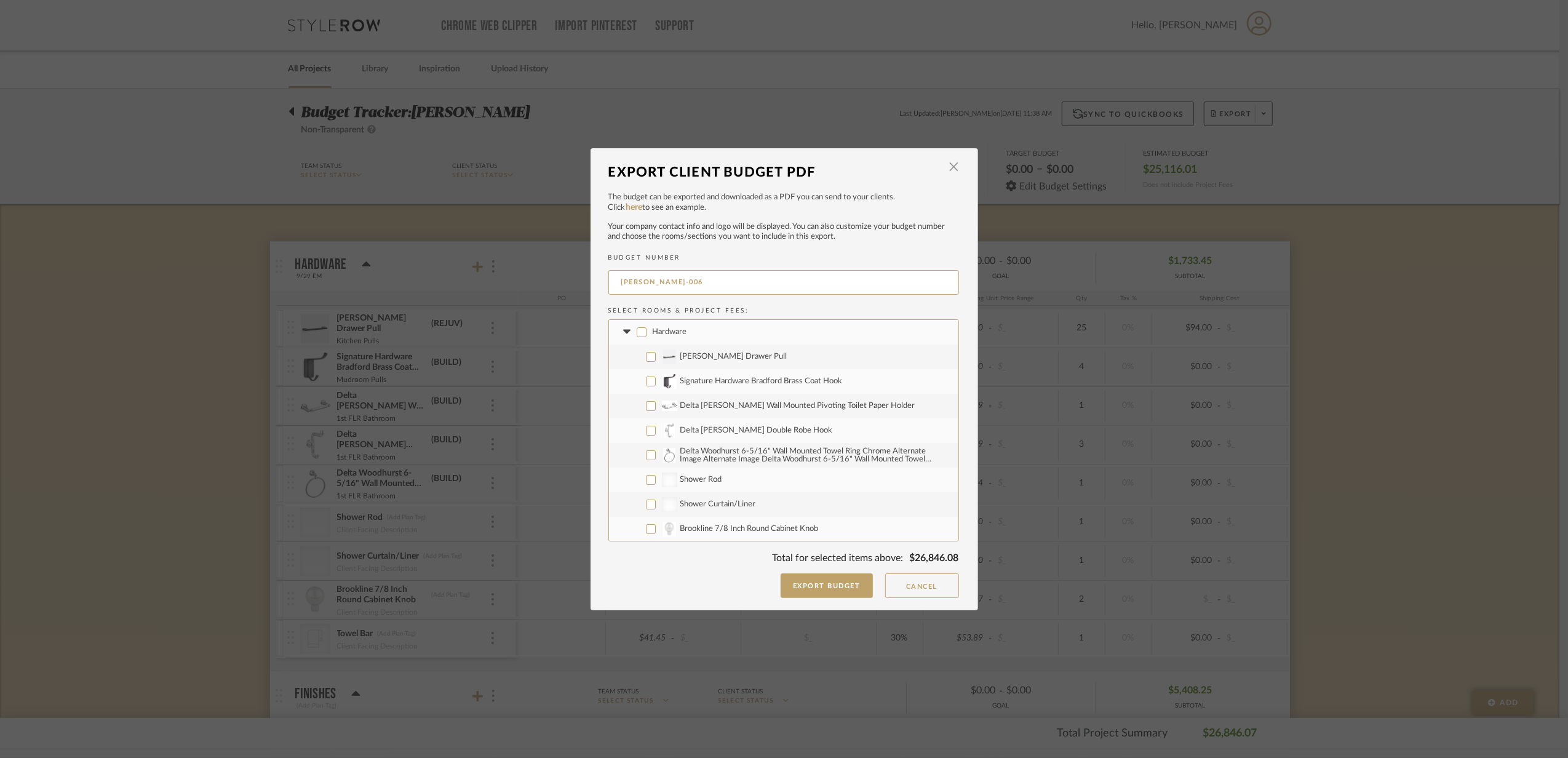
checkbox input "false"
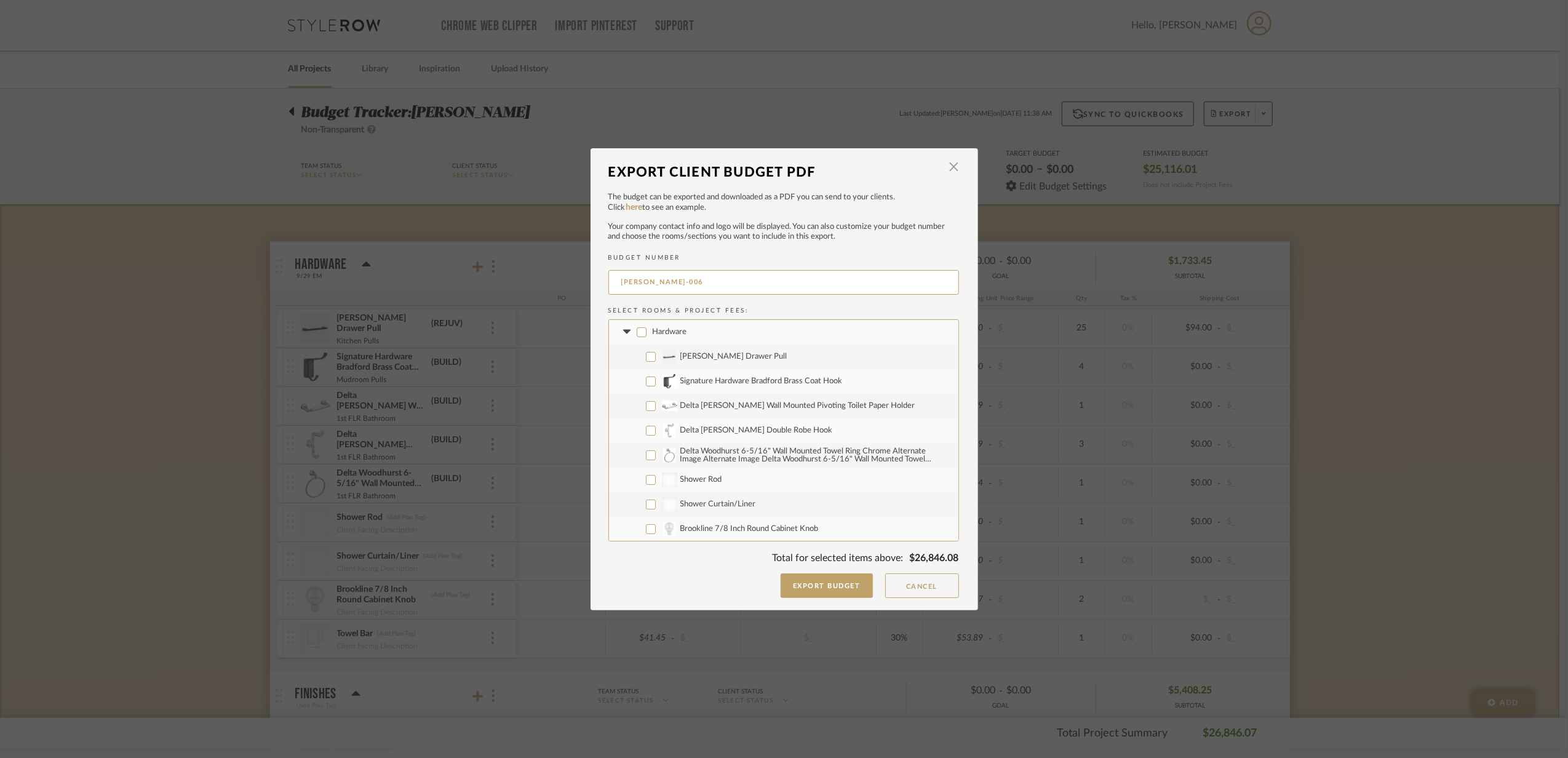
checkbox input "false"
click at [621, 334] on icon at bounding box center [628, 332] width 13 height 5
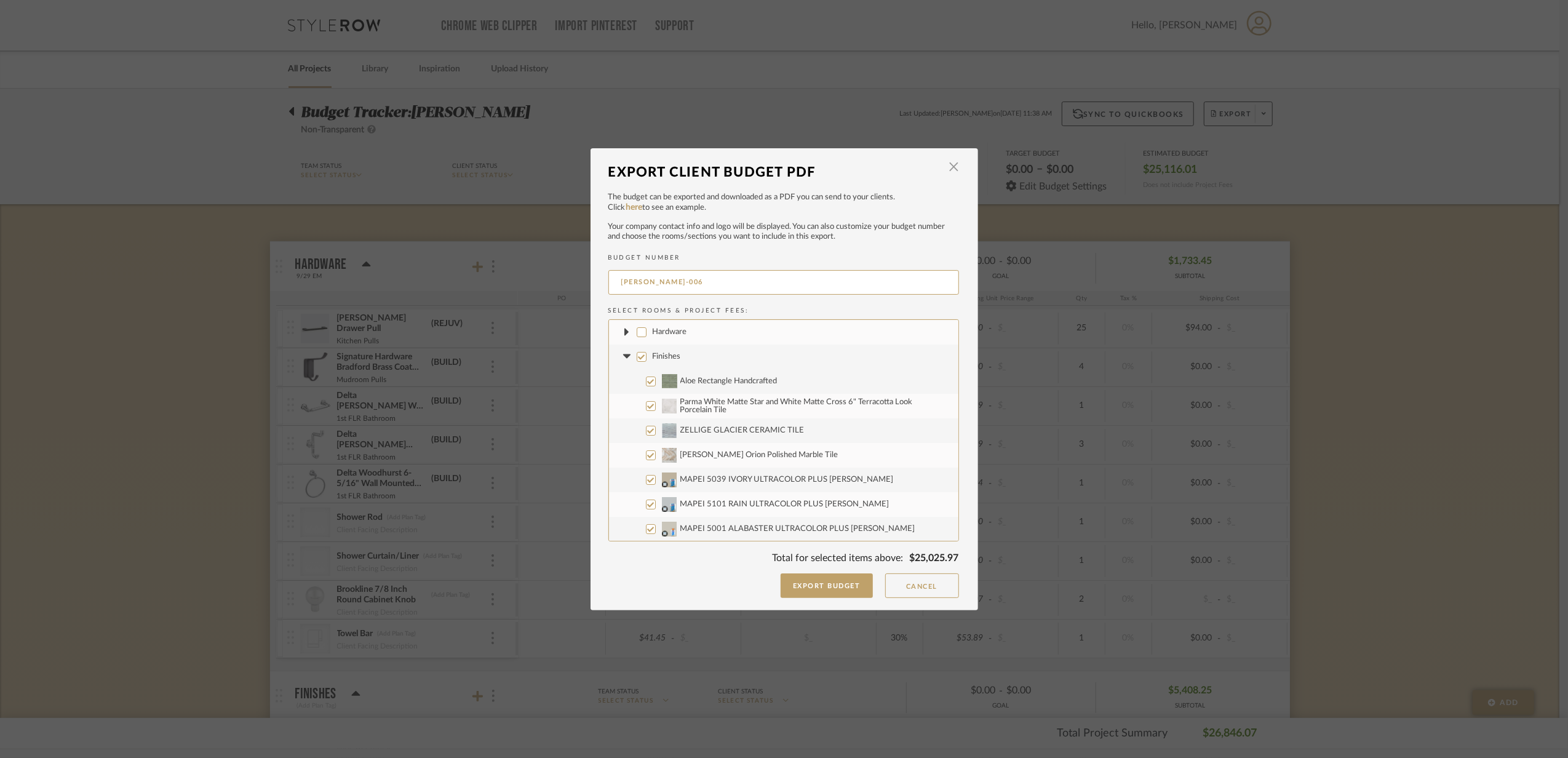
click at [637, 332] on input "Hardware" at bounding box center [642, 332] width 10 height 10
checkbox input "true"
click at [625, 360] on fa-icon at bounding box center [628, 357] width 13 height 13
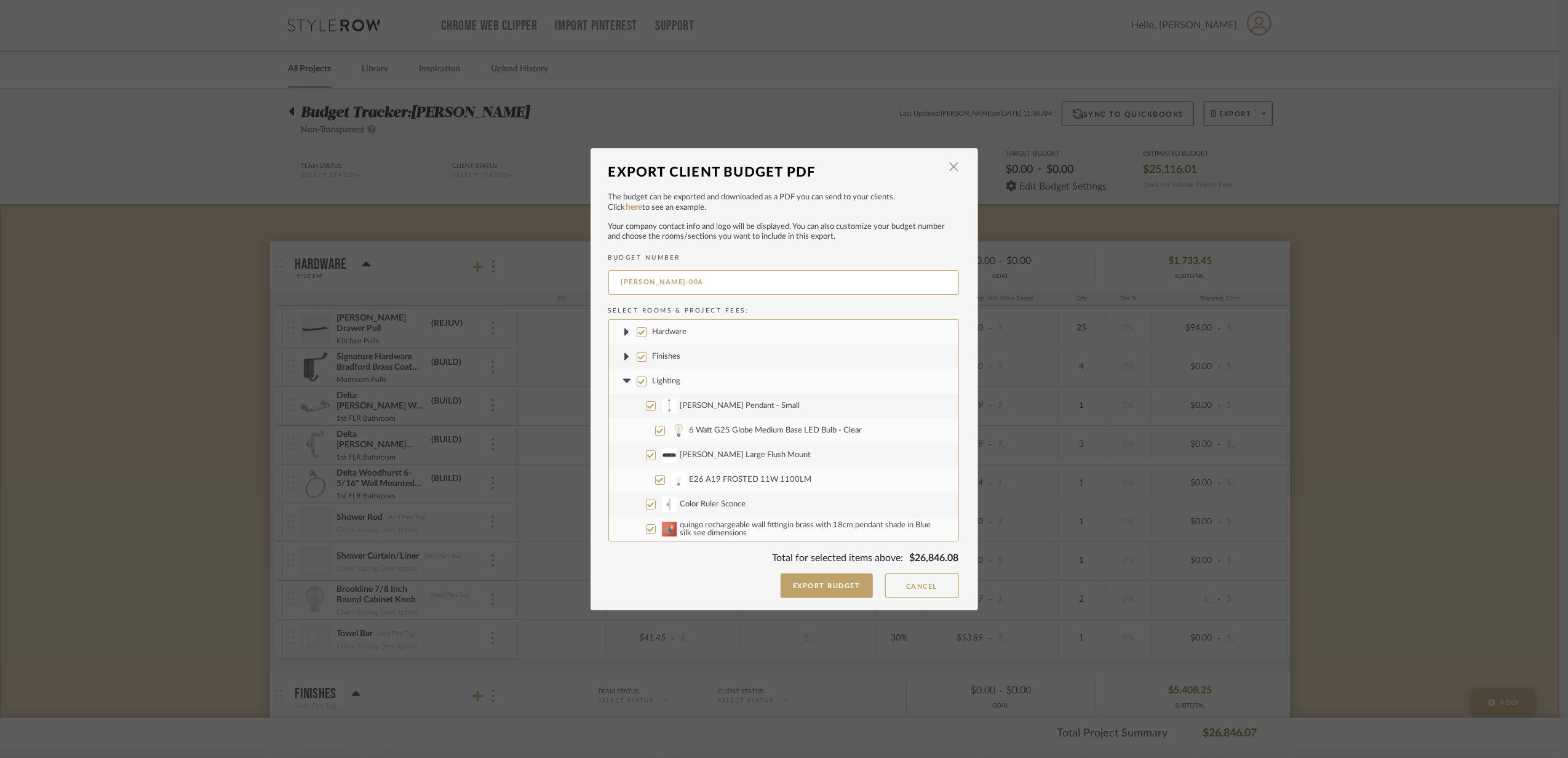
click at [637, 358] on input "Finishes" at bounding box center [642, 357] width 10 height 10
checkbox input "false"
click at [621, 384] on fa-icon at bounding box center [628, 382] width 13 height 13
click at [637, 384] on input "Lighting" at bounding box center [642, 382] width 10 height 10
checkbox input "false"
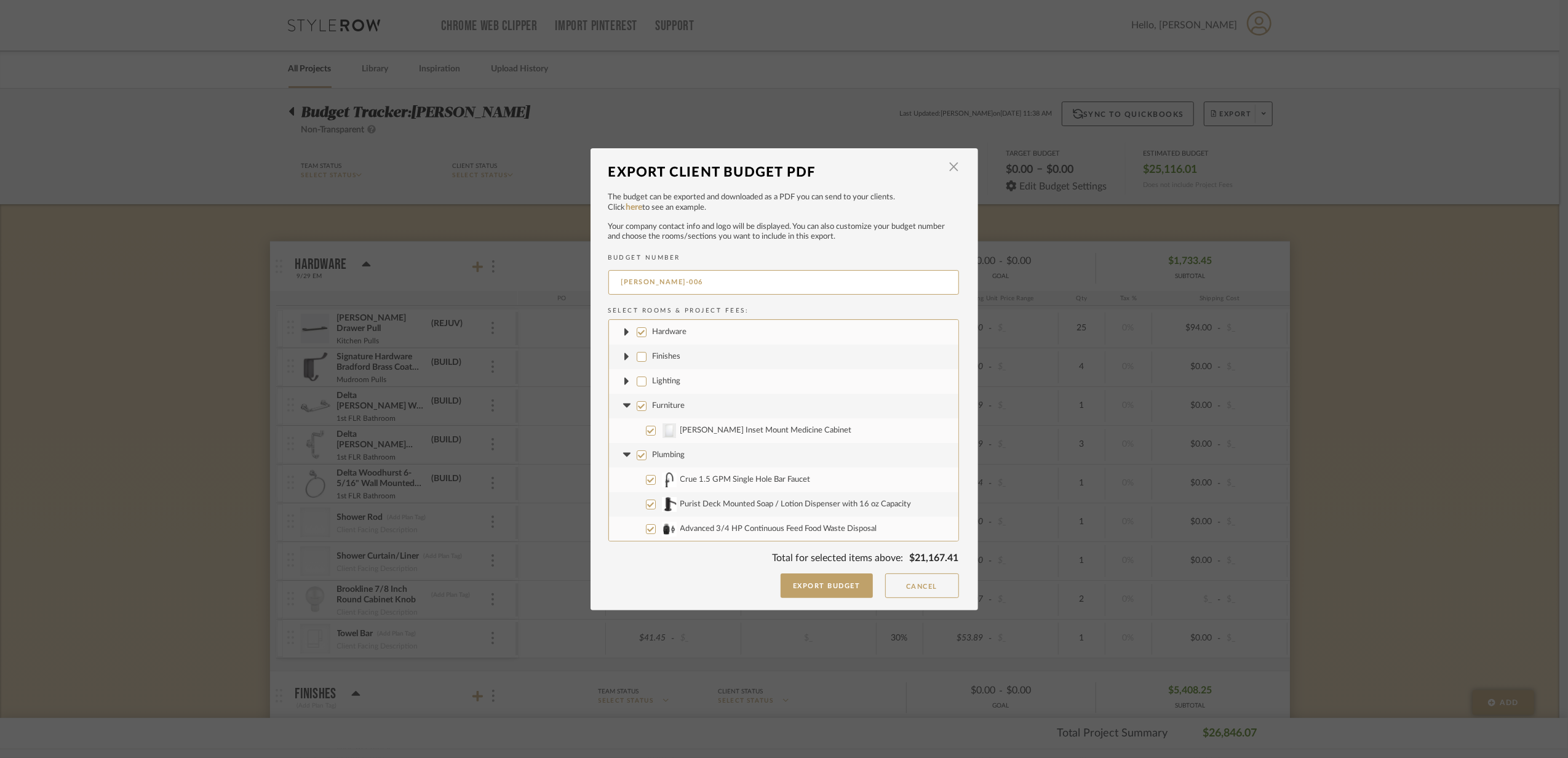
drag, startPoint x: 621, startPoint y: 404, endPoint x: 628, endPoint y: 411, distance: 9.9
click at [623, 405] on icon at bounding box center [627, 405] width 7 height 4
click at [628, 408] on fa-icon at bounding box center [628, 406] width 13 height 13
drag, startPoint x: 641, startPoint y: 402, endPoint x: 631, endPoint y: 415, distance: 16.4
click at [641, 403] on input "Furniture" at bounding box center [642, 406] width 10 height 10
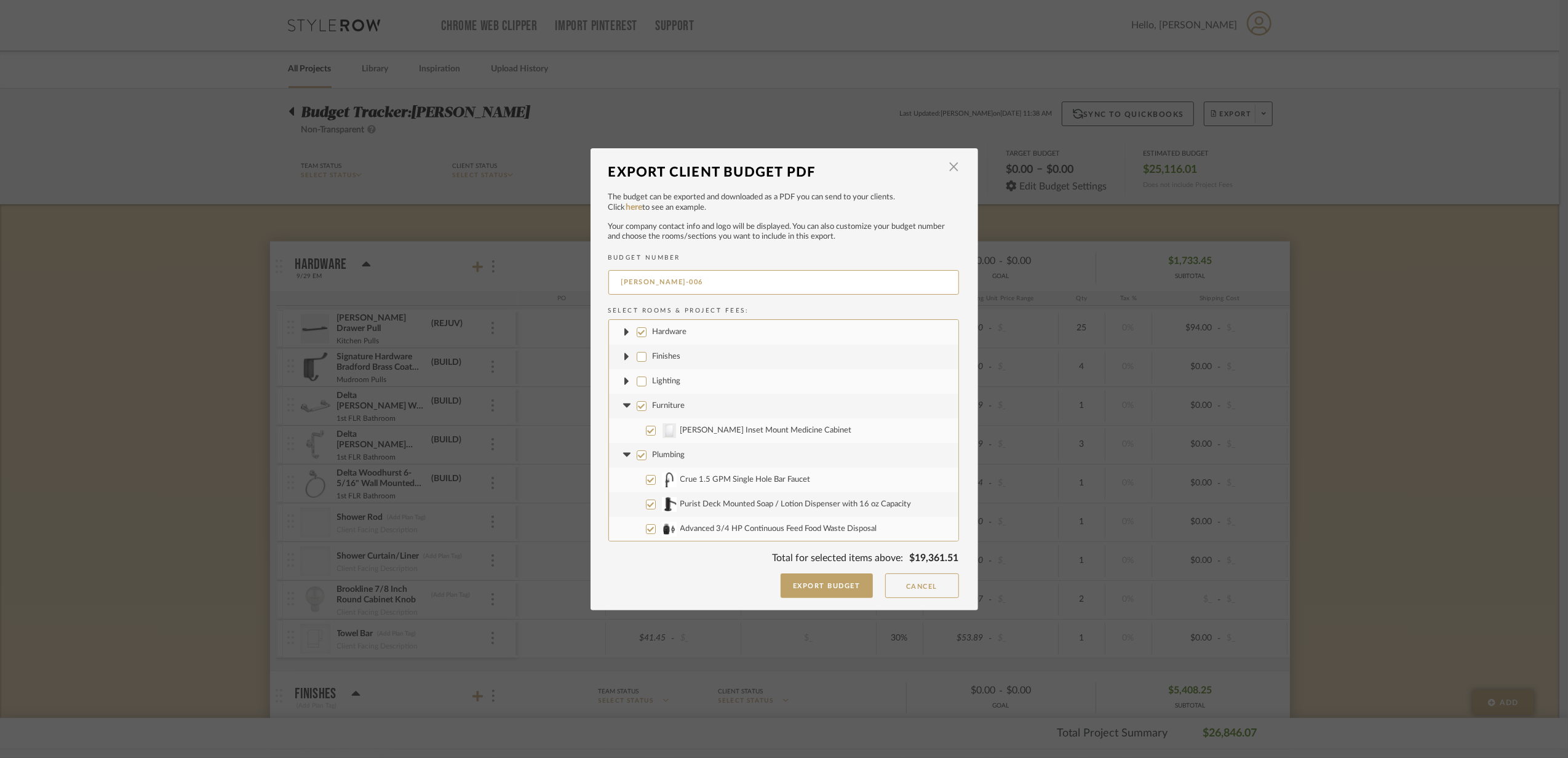
checkbox input "false"
click at [623, 409] on fa-icon at bounding box center [628, 406] width 13 height 13
click at [623, 430] on icon at bounding box center [627, 430] width 7 height 4
click at [637, 429] on input "Plumbing" at bounding box center [642, 431] width 10 height 10
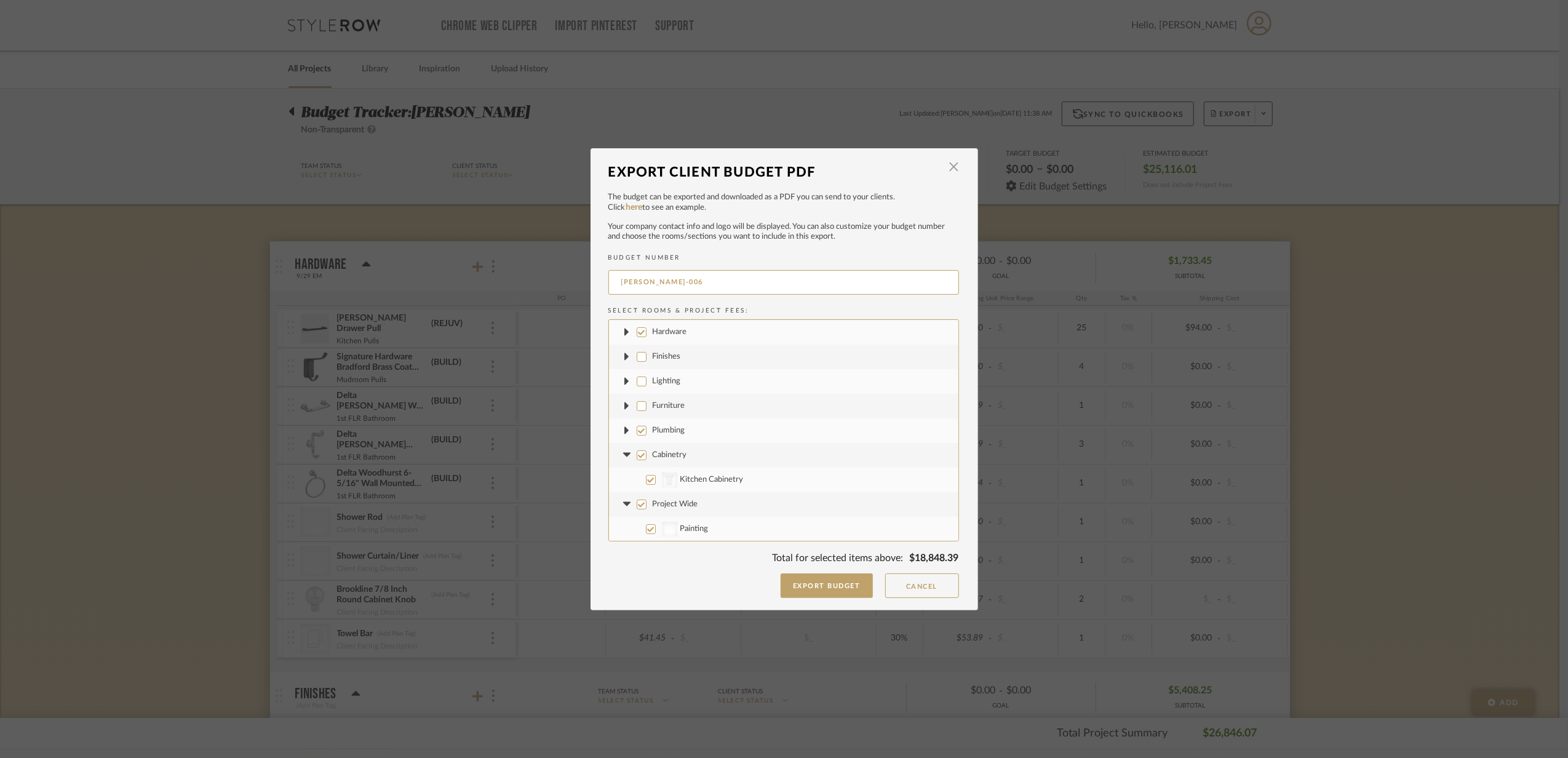
checkbox input "false"
click at [626, 456] on icon at bounding box center [628, 456] width 13 height 5
click at [636, 464] on label "Cabinetry" at bounding box center [784, 456] width 349 height 25
click at [637, 461] on input "Cabinetry" at bounding box center [642, 456] width 10 height 10
checkbox input "false"
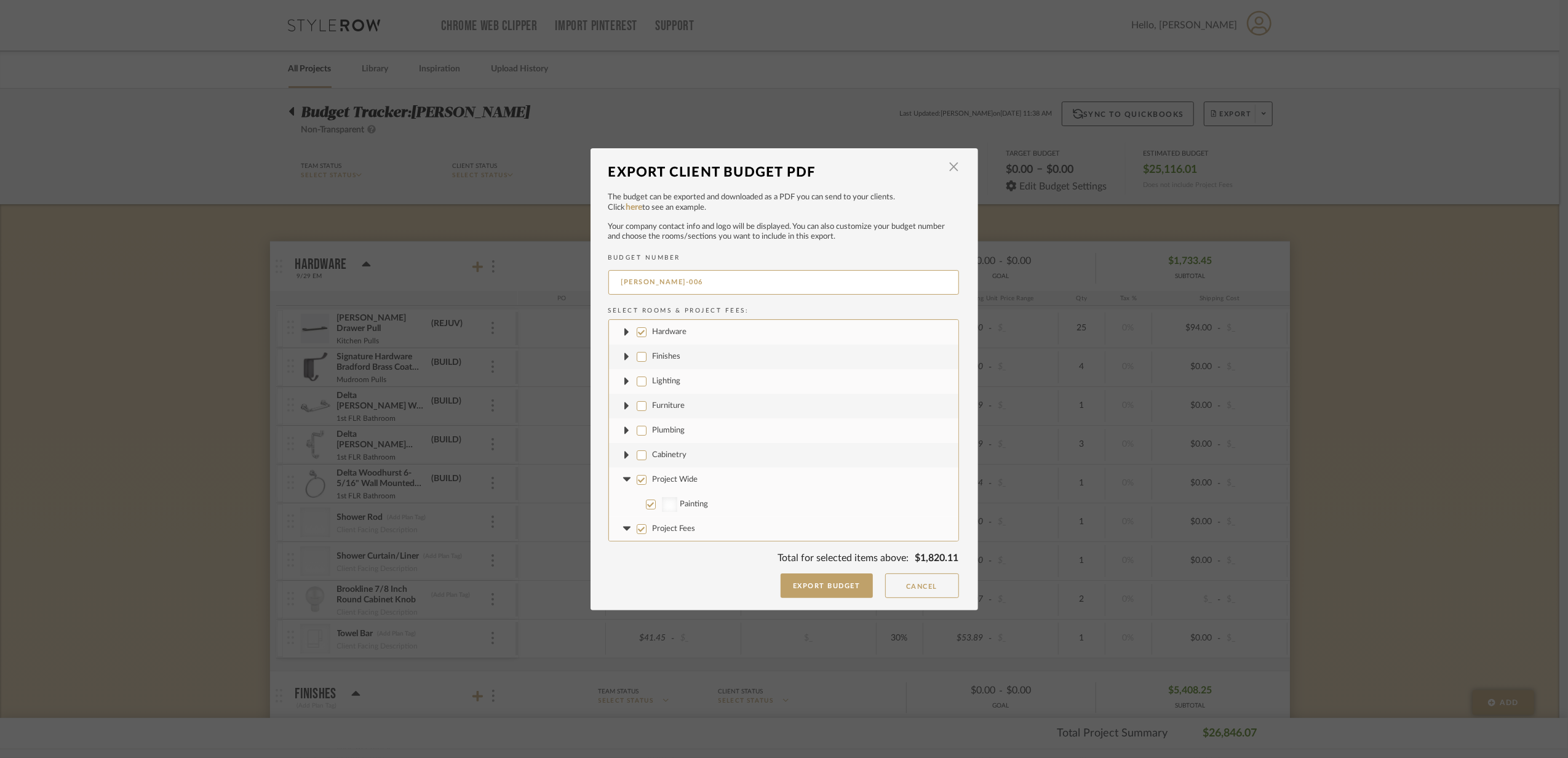
click at [628, 480] on icon at bounding box center [628, 480] width 13 height 5
click at [640, 480] on input "Project Wide" at bounding box center [642, 480] width 10 height 10
checkbox input "false"
click at [623, 504] on icon at bounding box center [627, 504] width 7 height 4
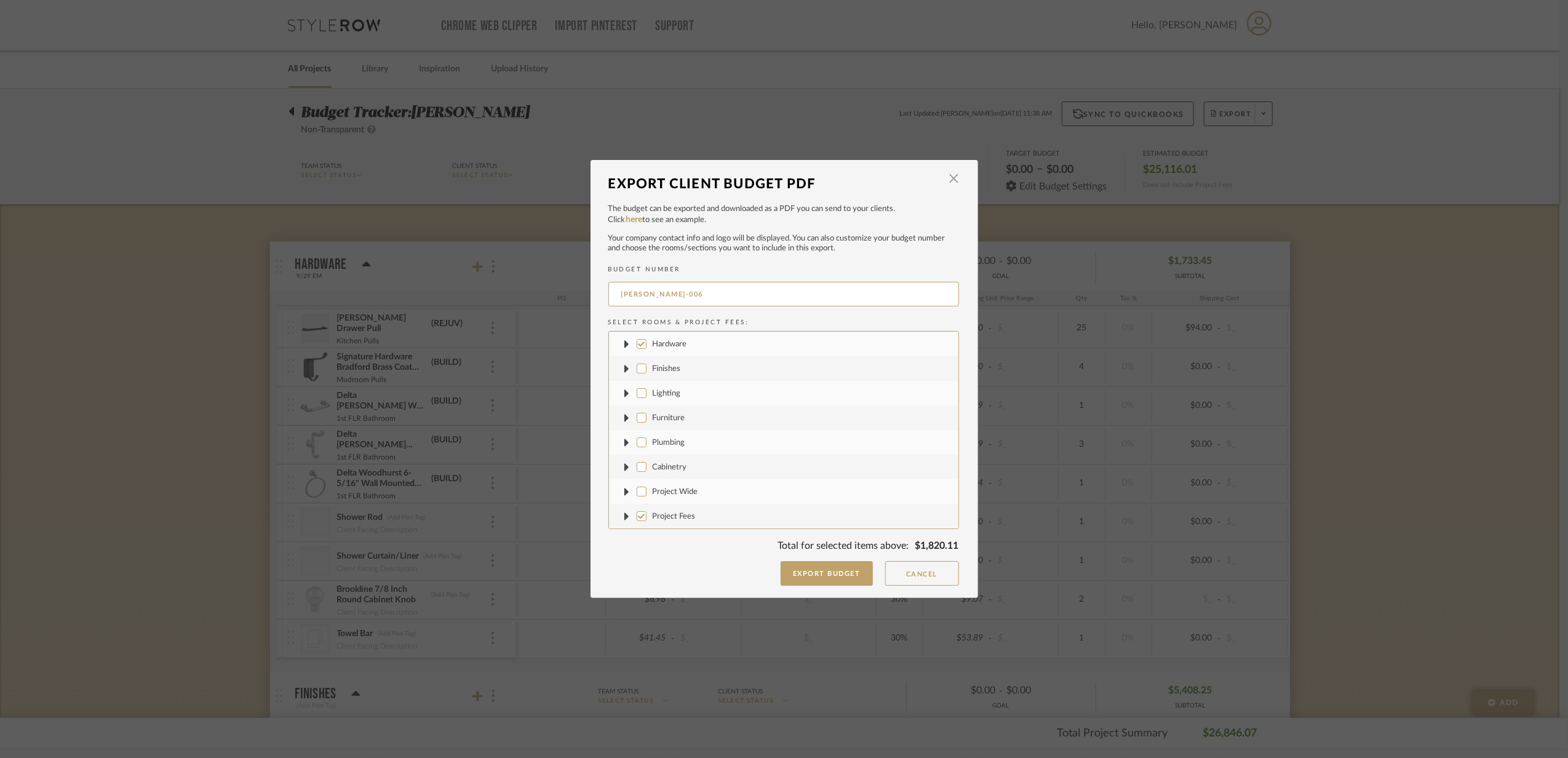
click at [641, 514] on input "Project Fees" at bounding box center [642, 516] width 10 height 10
checkbox input "false"
drag, startPoint x: 647, startPoint y: 296, endPoint x: 700, endPoint y: 303, distance: 53.5
click at [700, 303] on input "[PERSON_NAME]-006" at bounding box center [784, 294] width 351 height 25
type input "[PERSON_NAME]-HARDWARE"
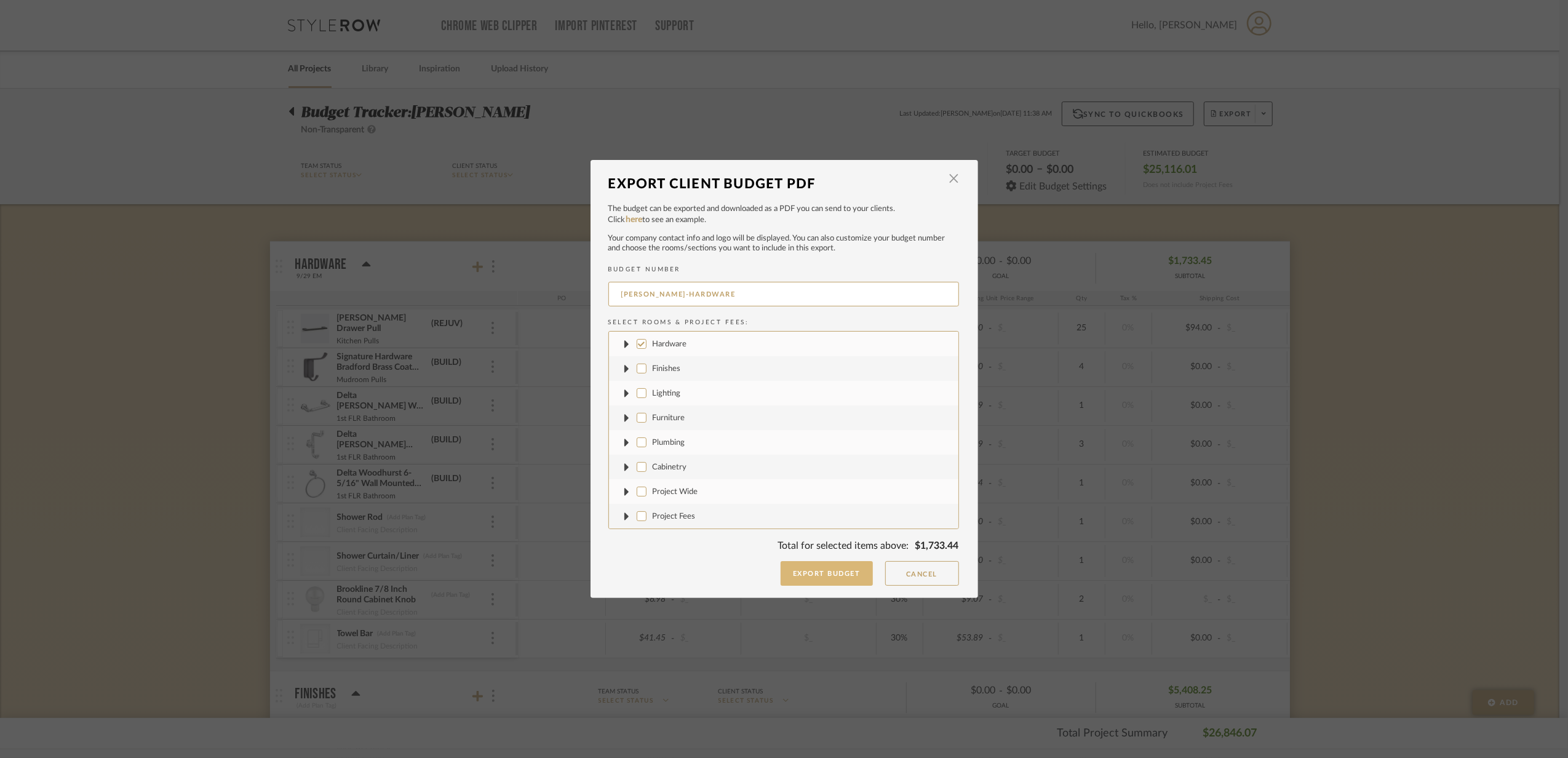
click at [839, 577] on button "Export Budget" at bounding box center [826, 574] width 92 height 25
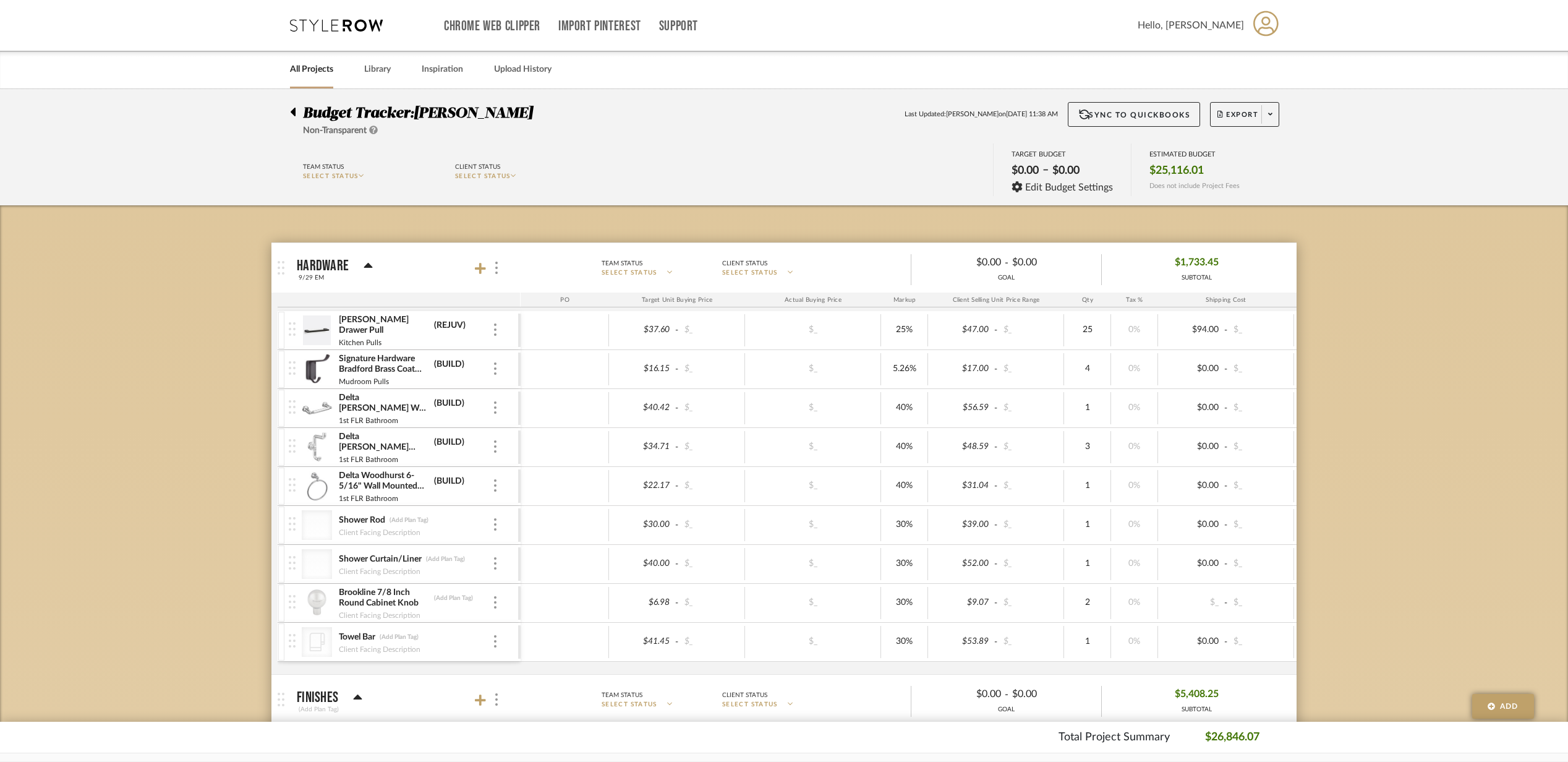
click at [396, 262] on mat-panel-title "Hardware 9/29 EM" at bounding box center [406, 268] width 218 height 30
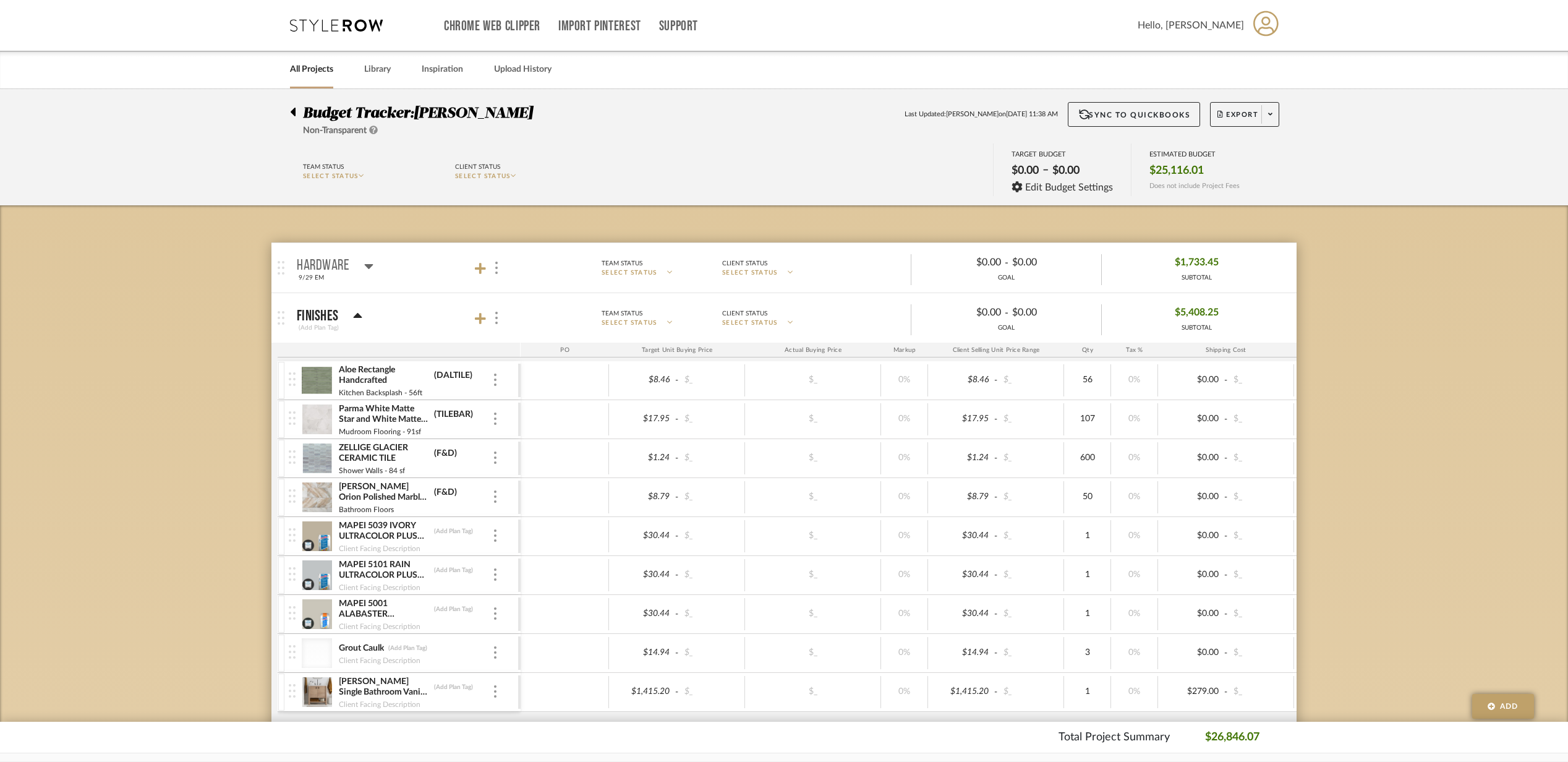
click at [404, 326] on mat-panel-title "Finishes (Add Plan Tag)" at bounding box center [406, 318] width 218 height 30
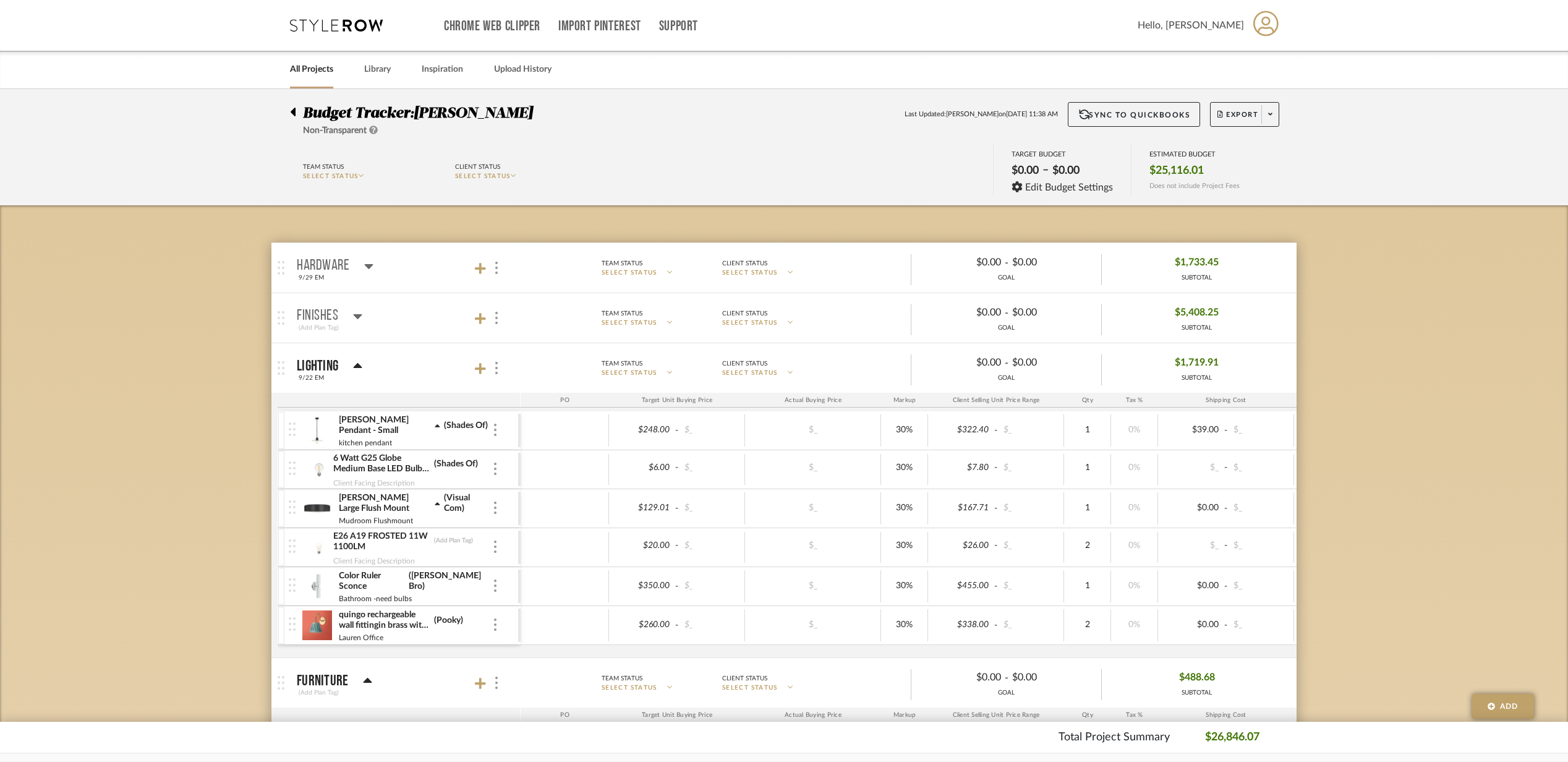
click at [401, 362] on mat-panel-title "Lighting 9/22 EM" at bounding box center [406, 368] width 218 height 30
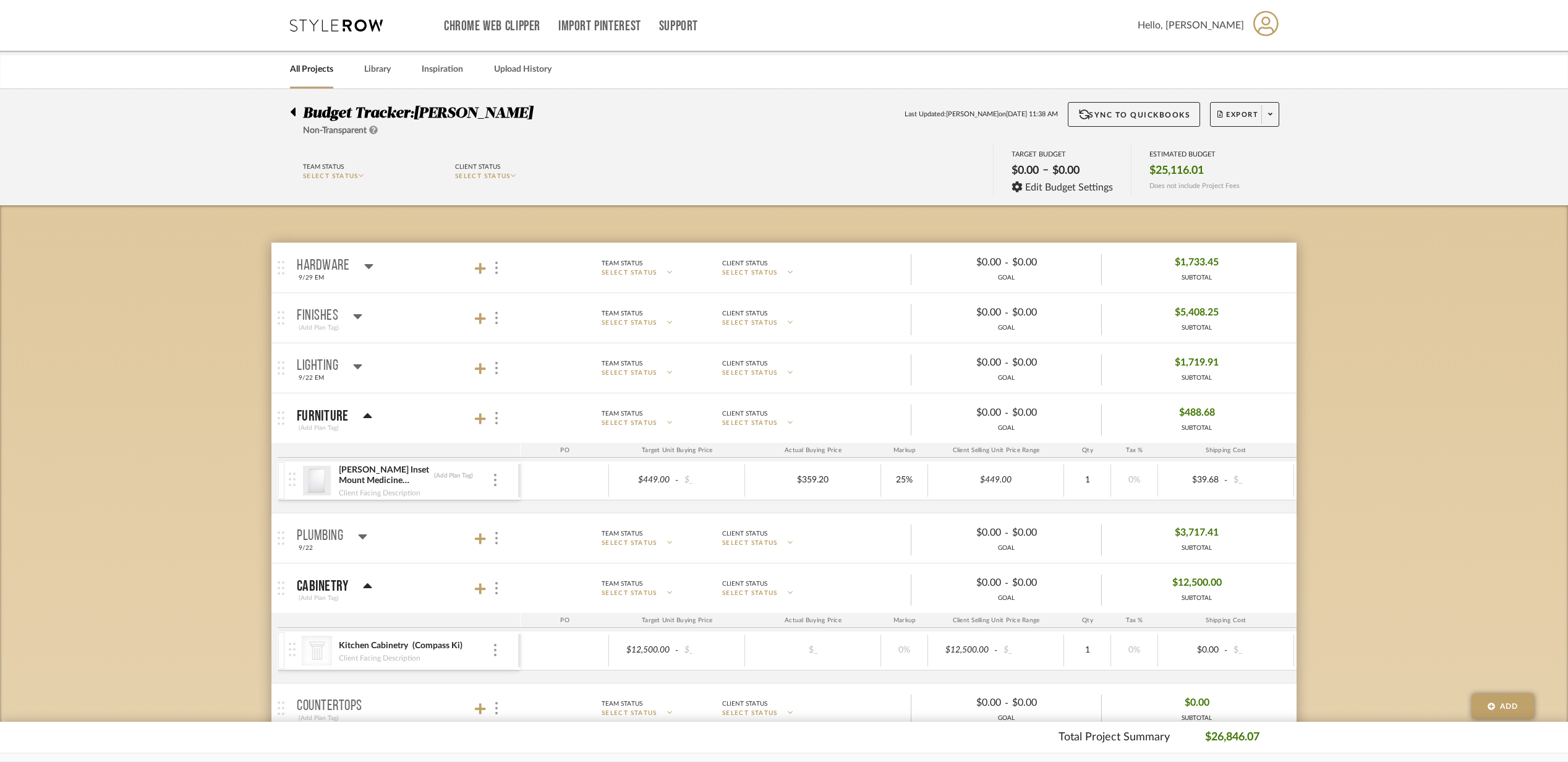
click at [426, 592] on mat-panel-title "Cabinetry (Add Plan Tag)" at bounding box center [406, 589] width 218 height 30
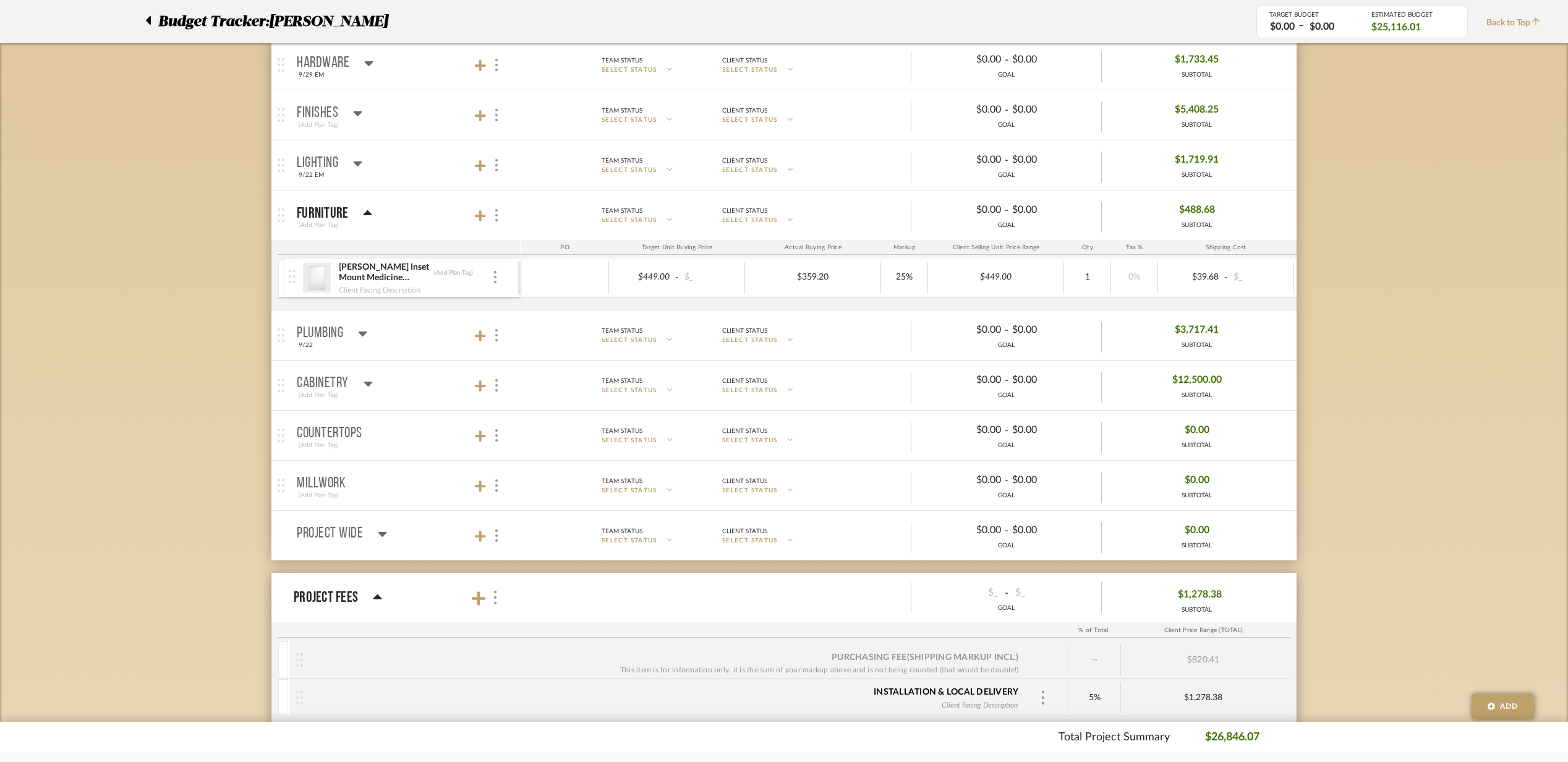
scroll to position [165, 0]
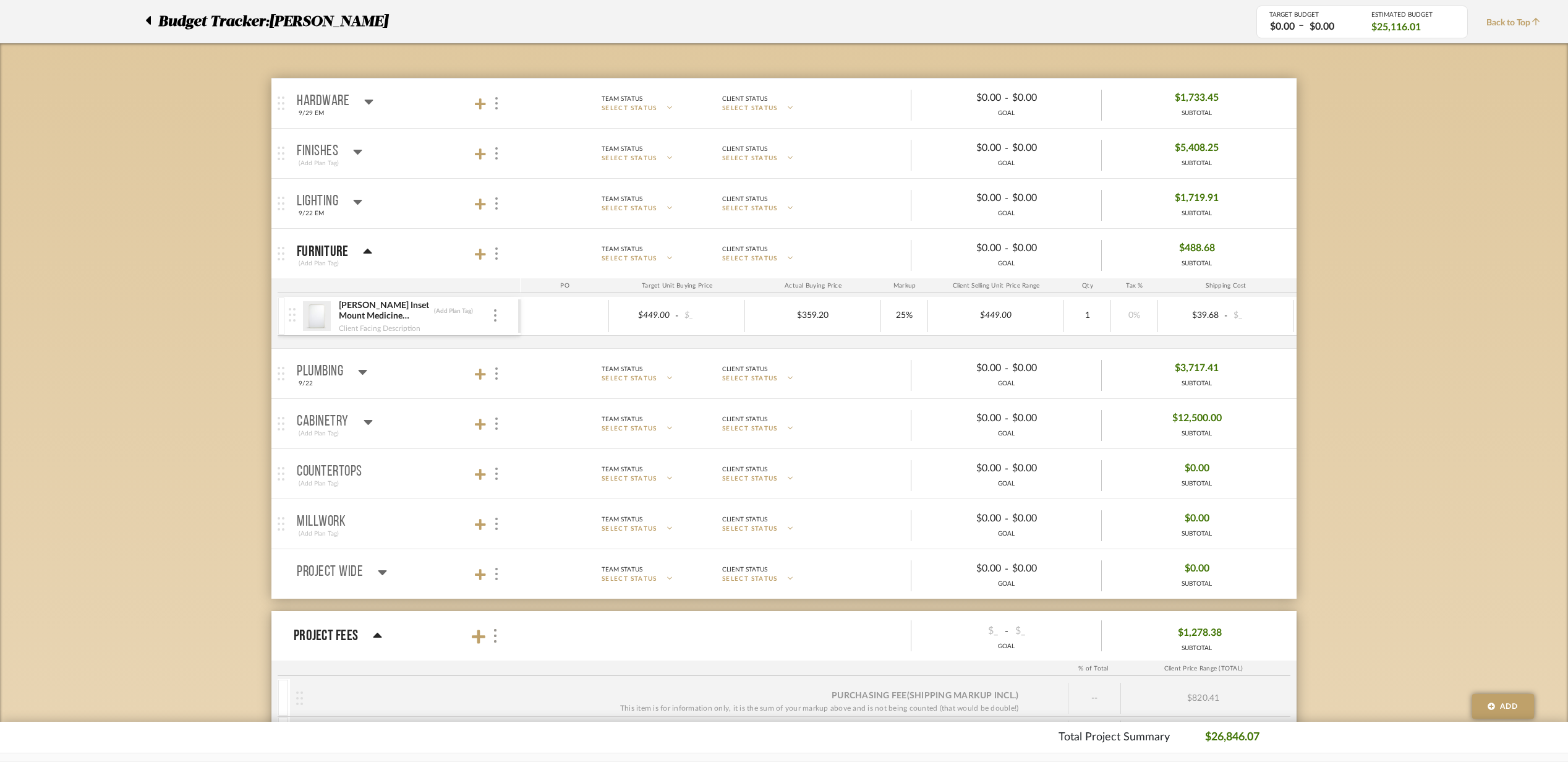
click at [403, 362] on mat-panel-title "Plumbing 9/22" at bounding box center [406, 374] width 218 height 30
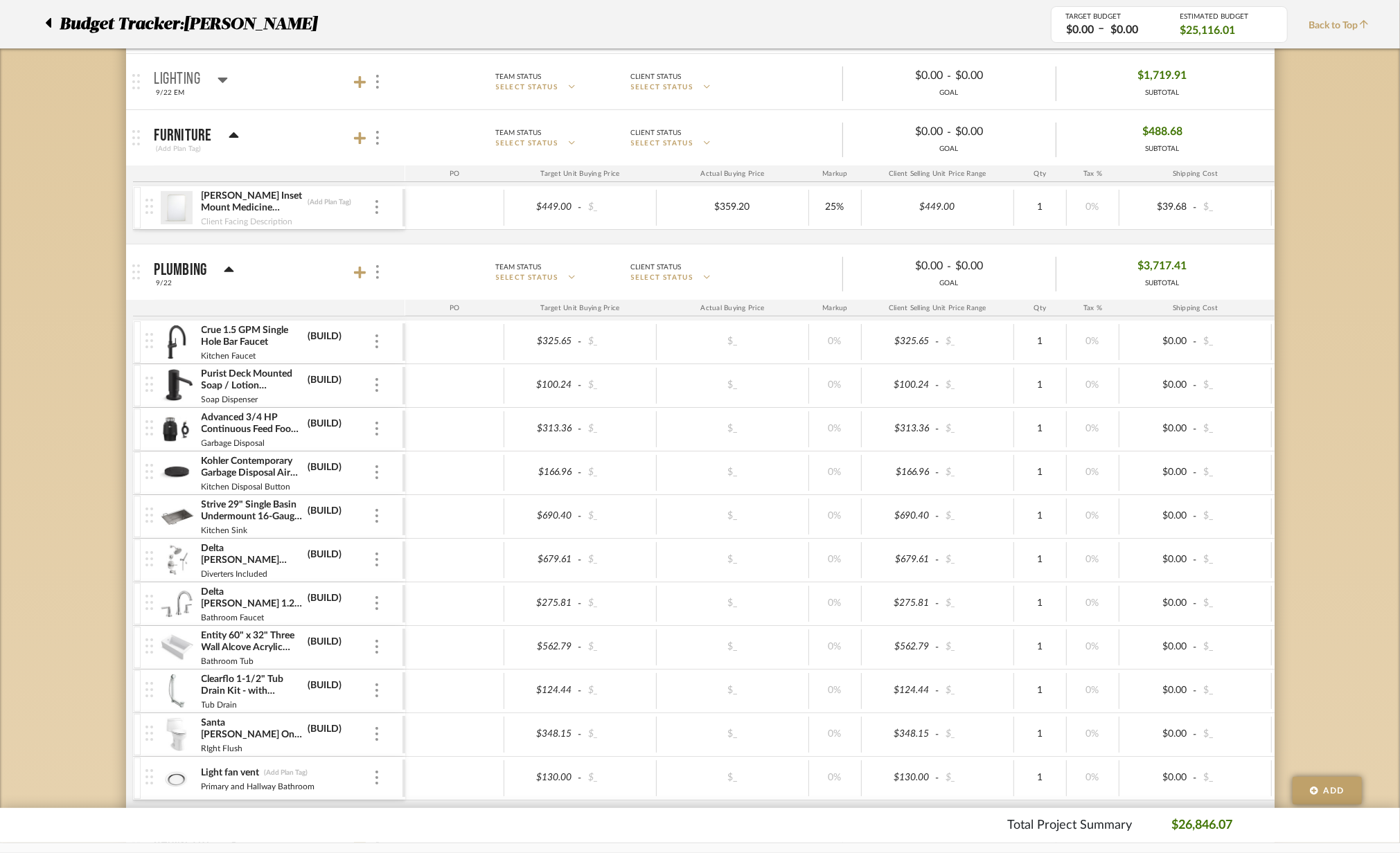
scroll to position [330, 0]
click at [306, 273] on mat-panel-title "Plumbing 9/22" at bounding box center [277, 273] width 244 height 34
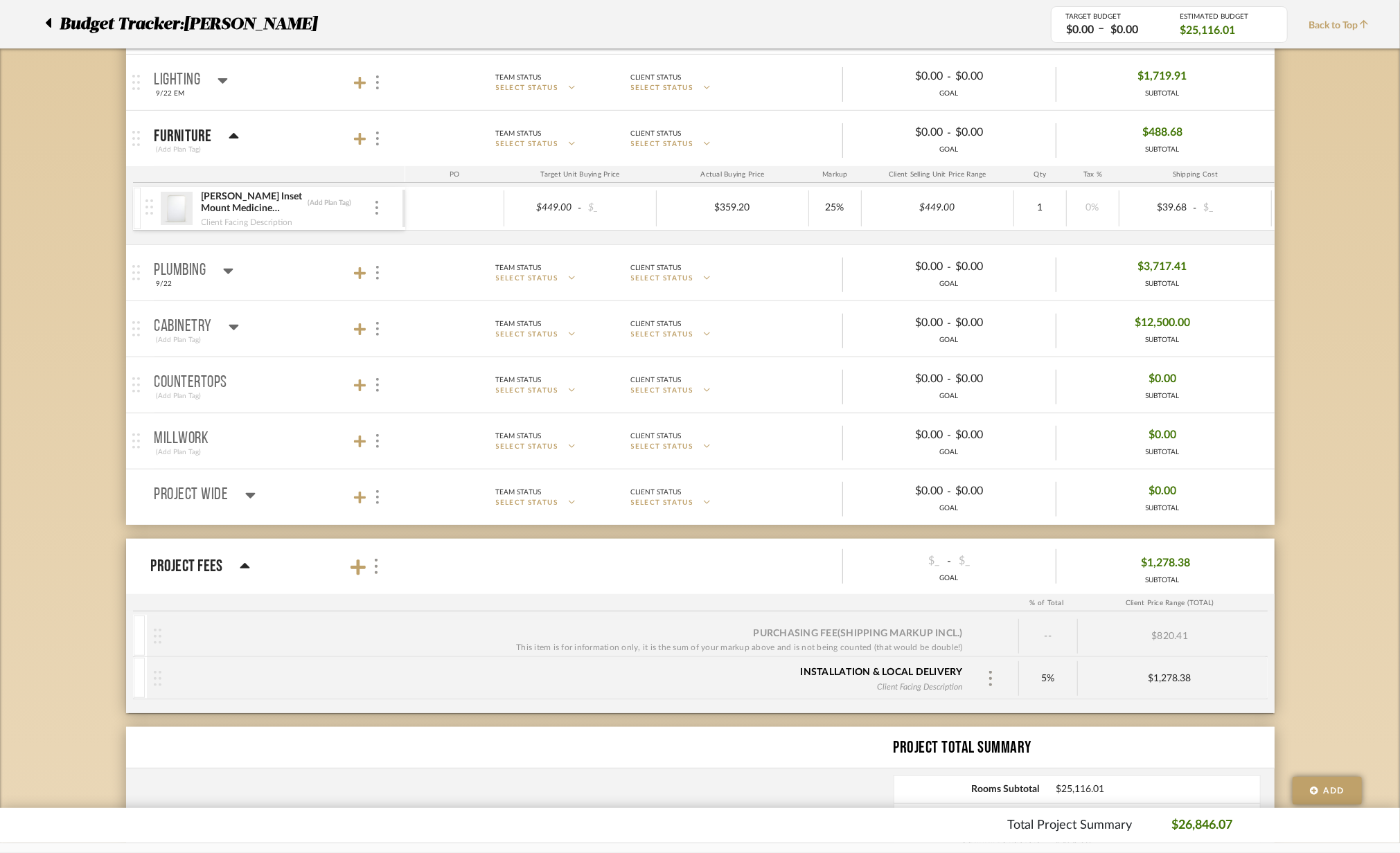
click at [352, 147] on mat-panel-title "Furniture (Add Plan Tag)" at bounding box center [277, 139] width 244 height 34
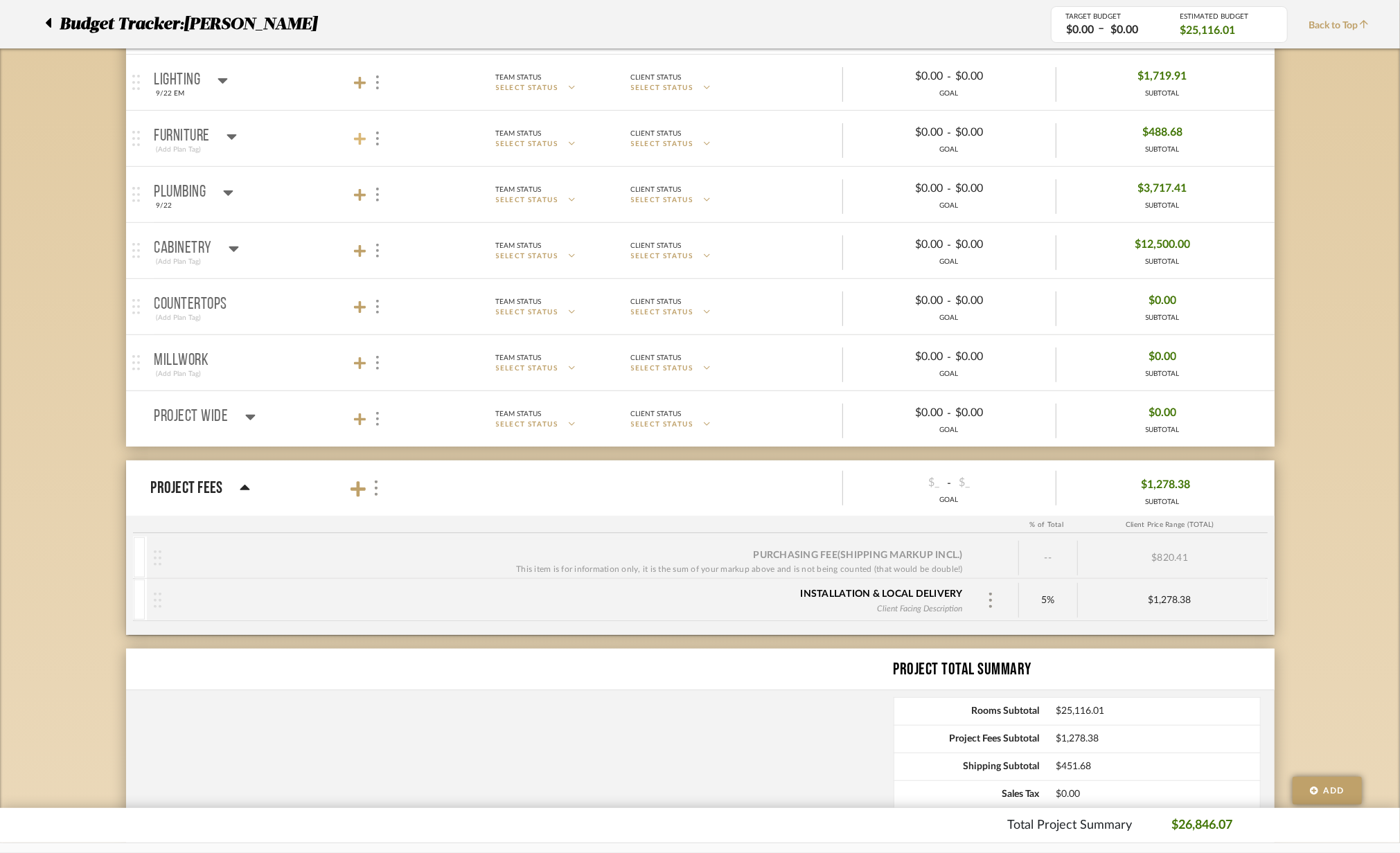
click at [357, 142] on icon at bounding box center [360, 139] width 12 height 12
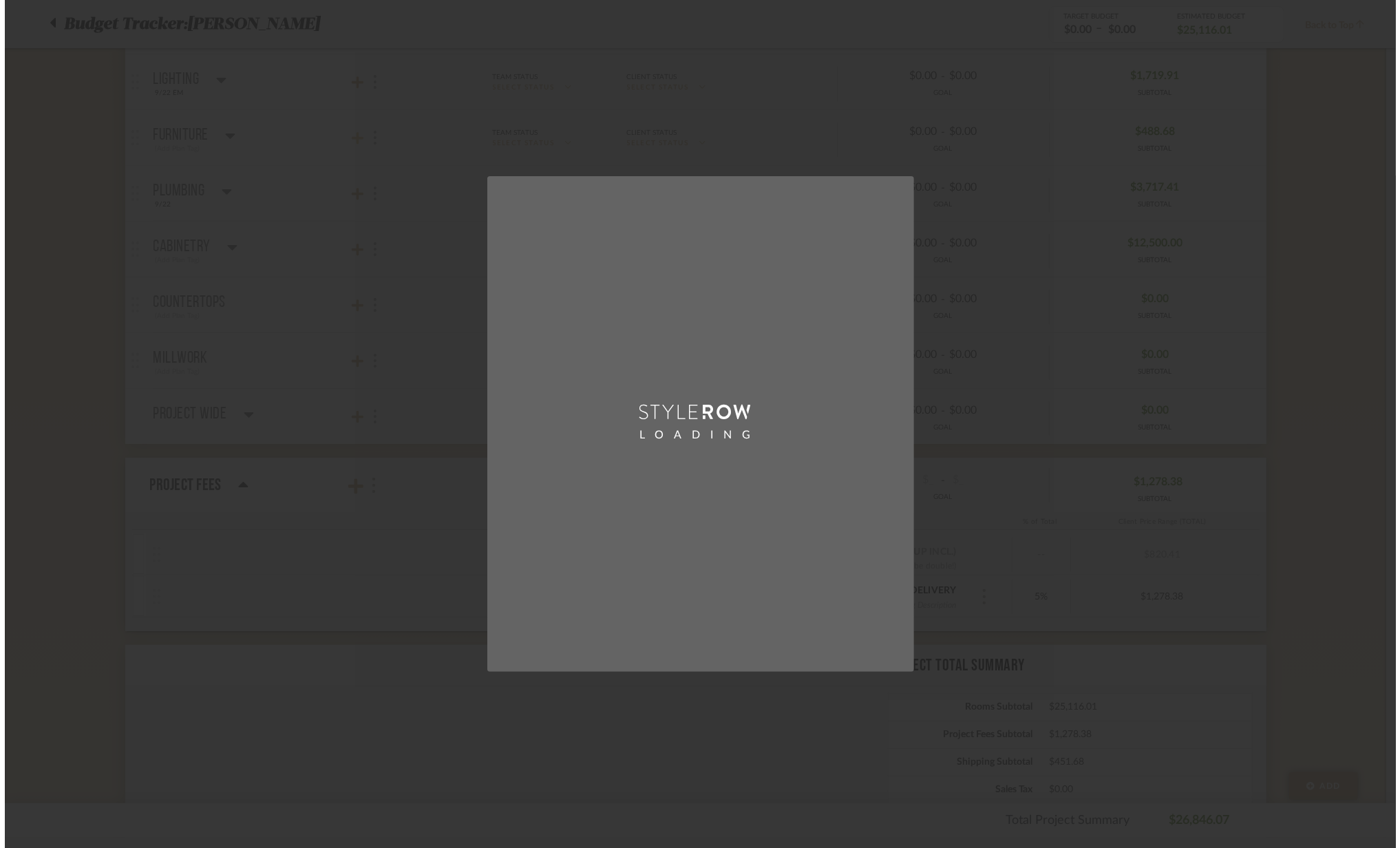
scroll to position [0, 0]
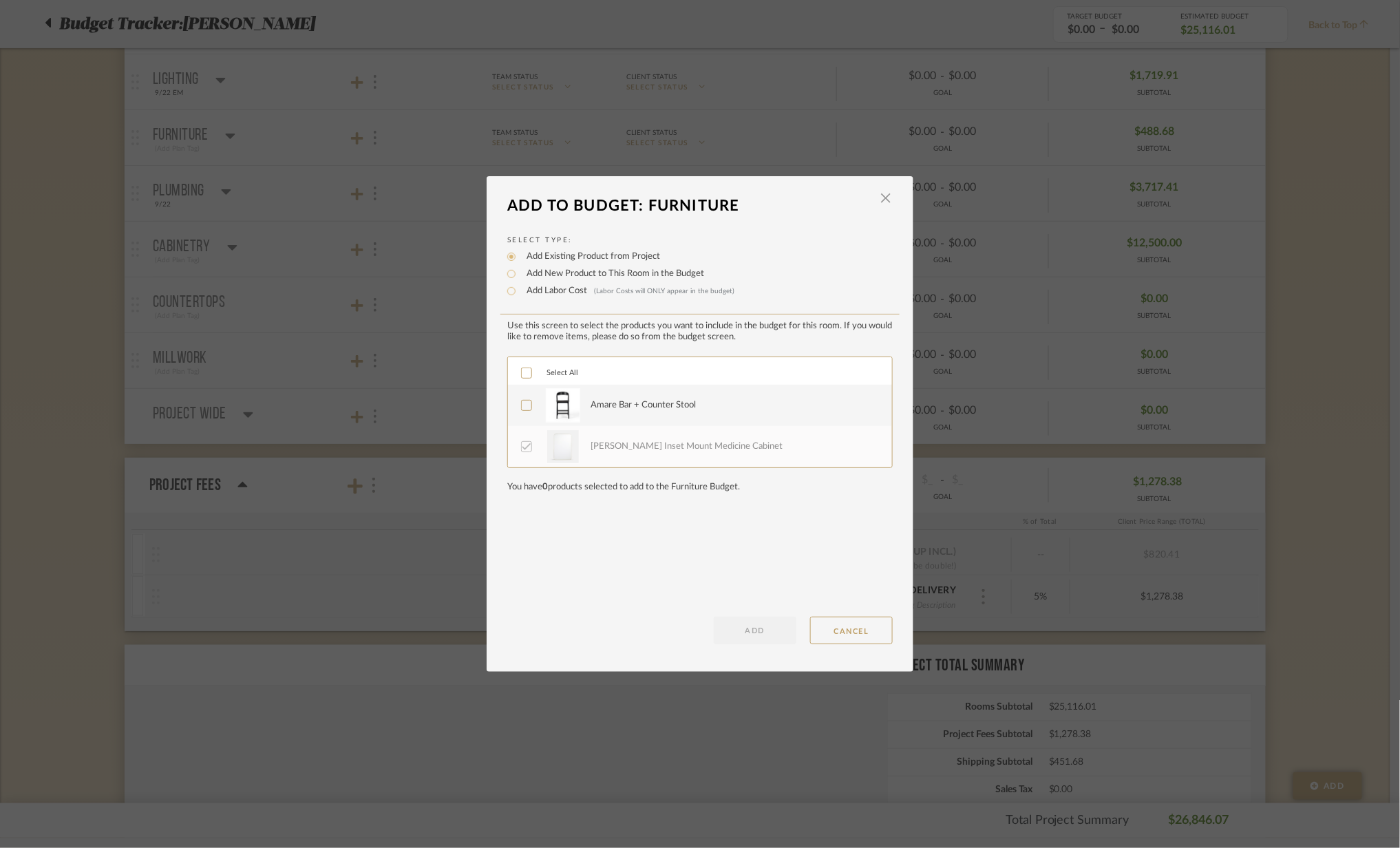
click at [523, 409] on icon at bounding box center [526, 405] width 9 height 9
click at [760, 632] on button "ADD" at bounding box center [755, 631] width 82 height 28
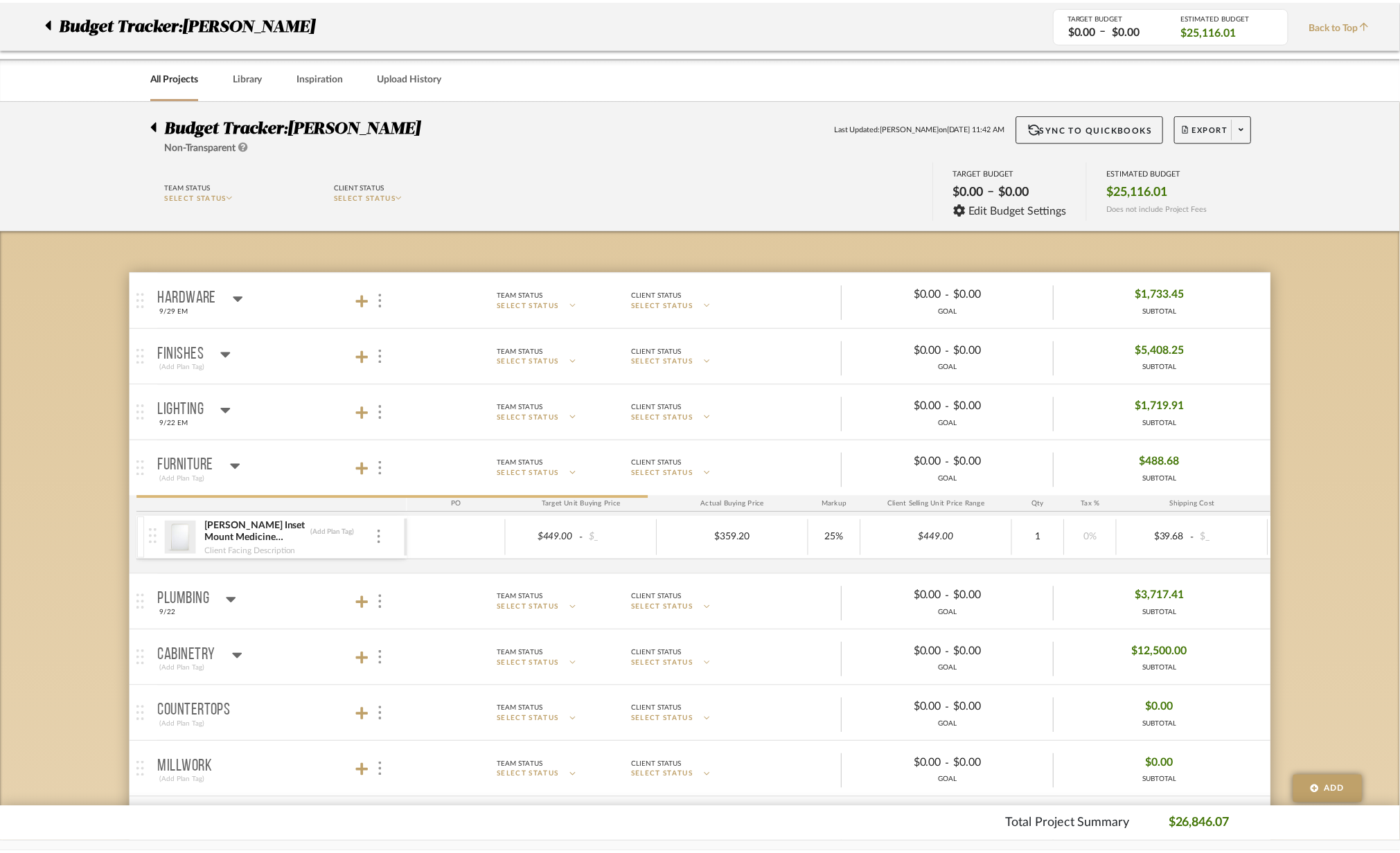
scroll to position [330, 0]
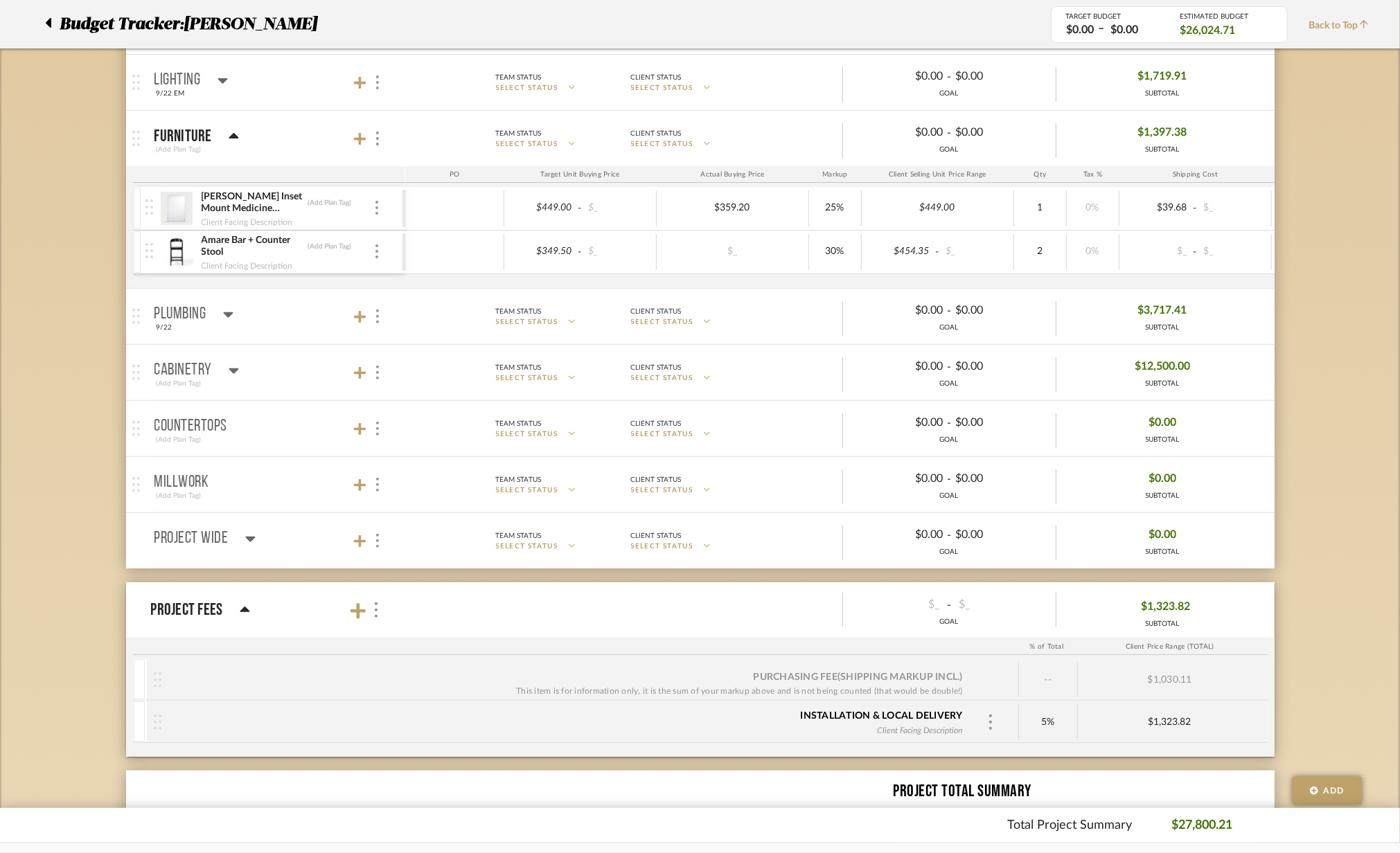
click at [267, 131] on mat-panel-title "Furniture (Add Plan Tag)" at bounding box center [277, 139] width 244 height 34
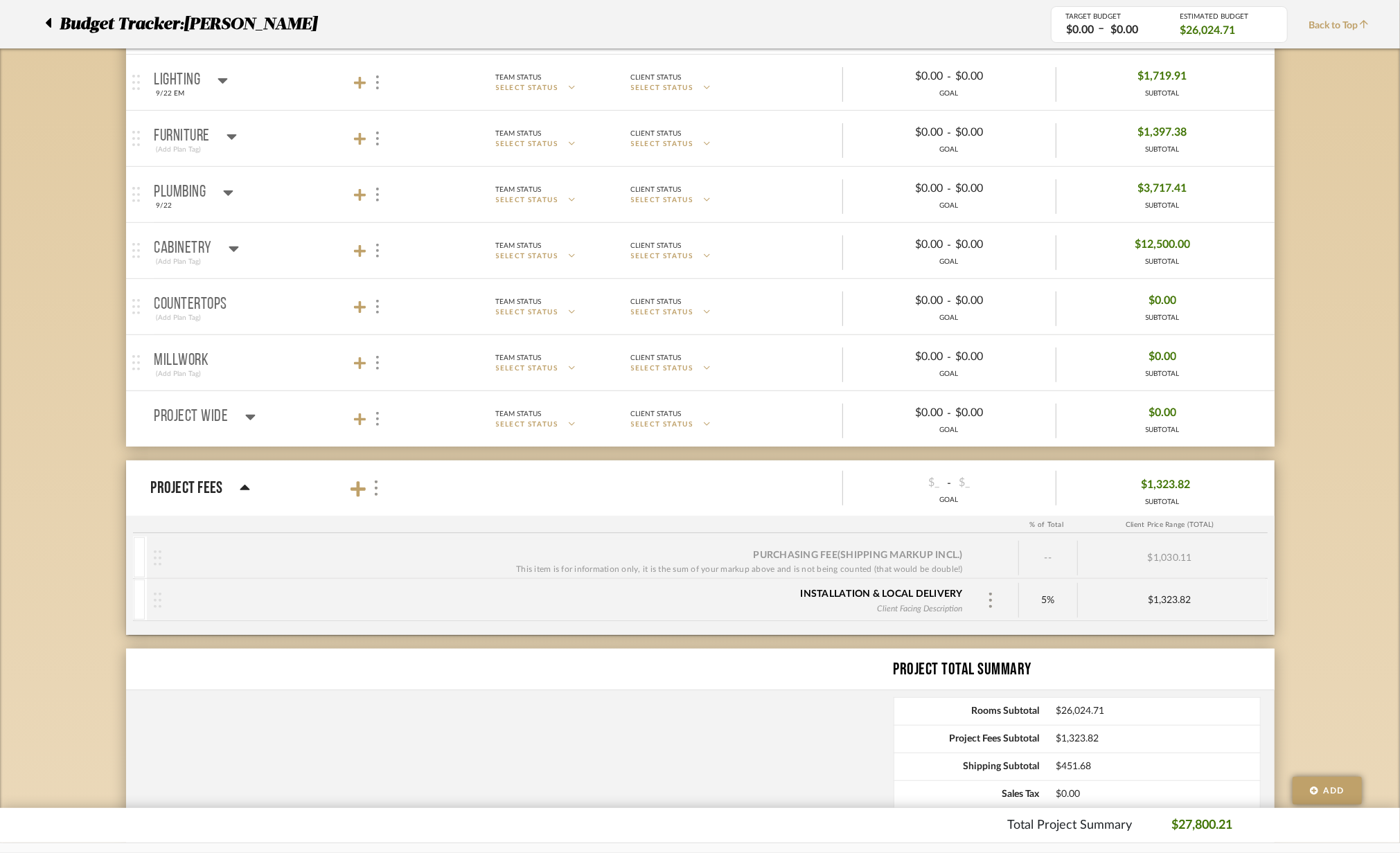
click at [263, 148] on mat-panel-title "Furniture (Add Plan Tag)" at bounding box center [277, 139] width 244 height 34
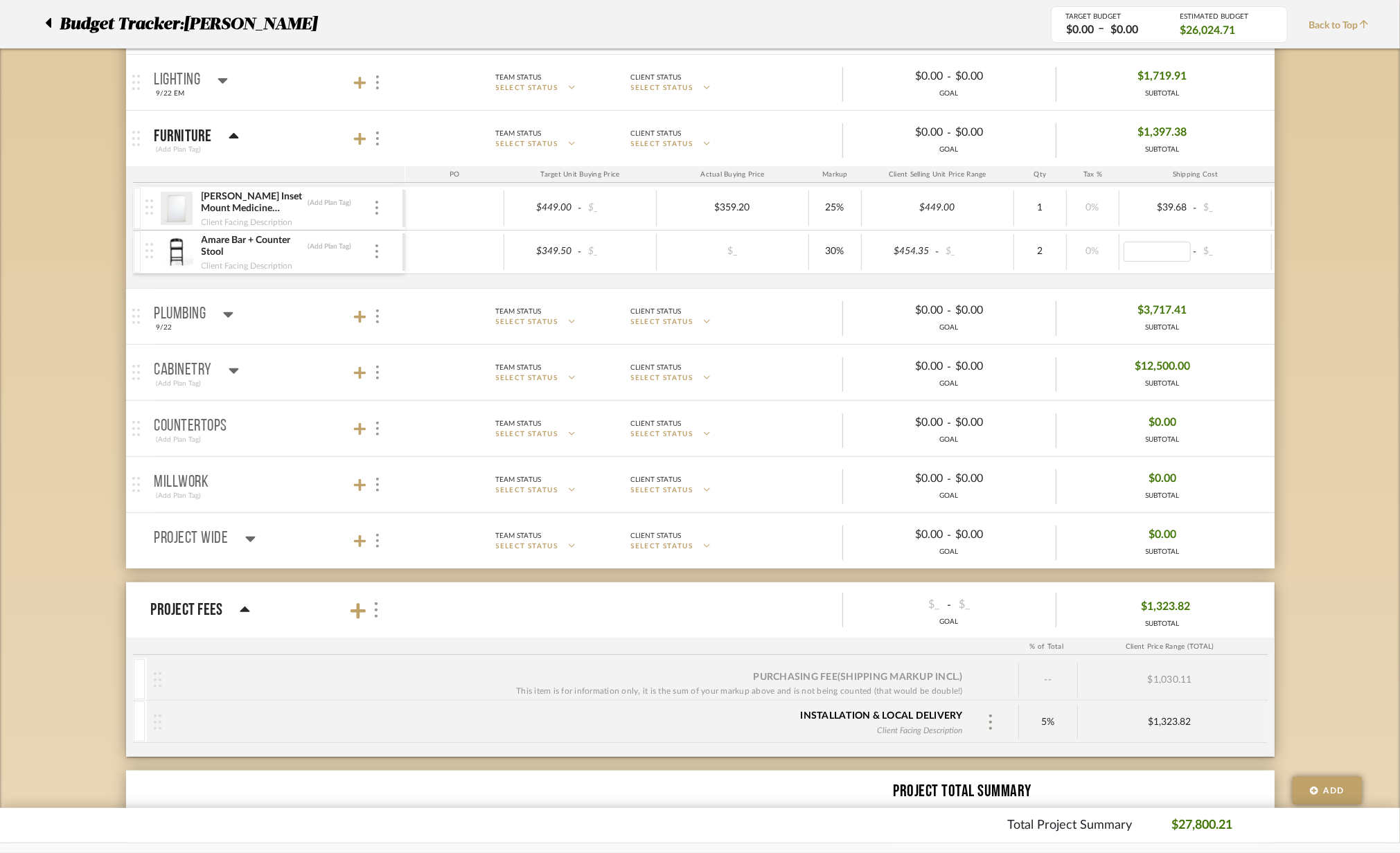
type input "129.32"
click at [1230, 274] on budget-room-product-item "Amare Bar + Counter Stool (Add Plan Tag) Client Facing Description $349.50 - $_…" at bounding box center [845, 252] width 1425 height 44
click at [358, 140] on icon at bounding box center [360, 139] width 12 height 12
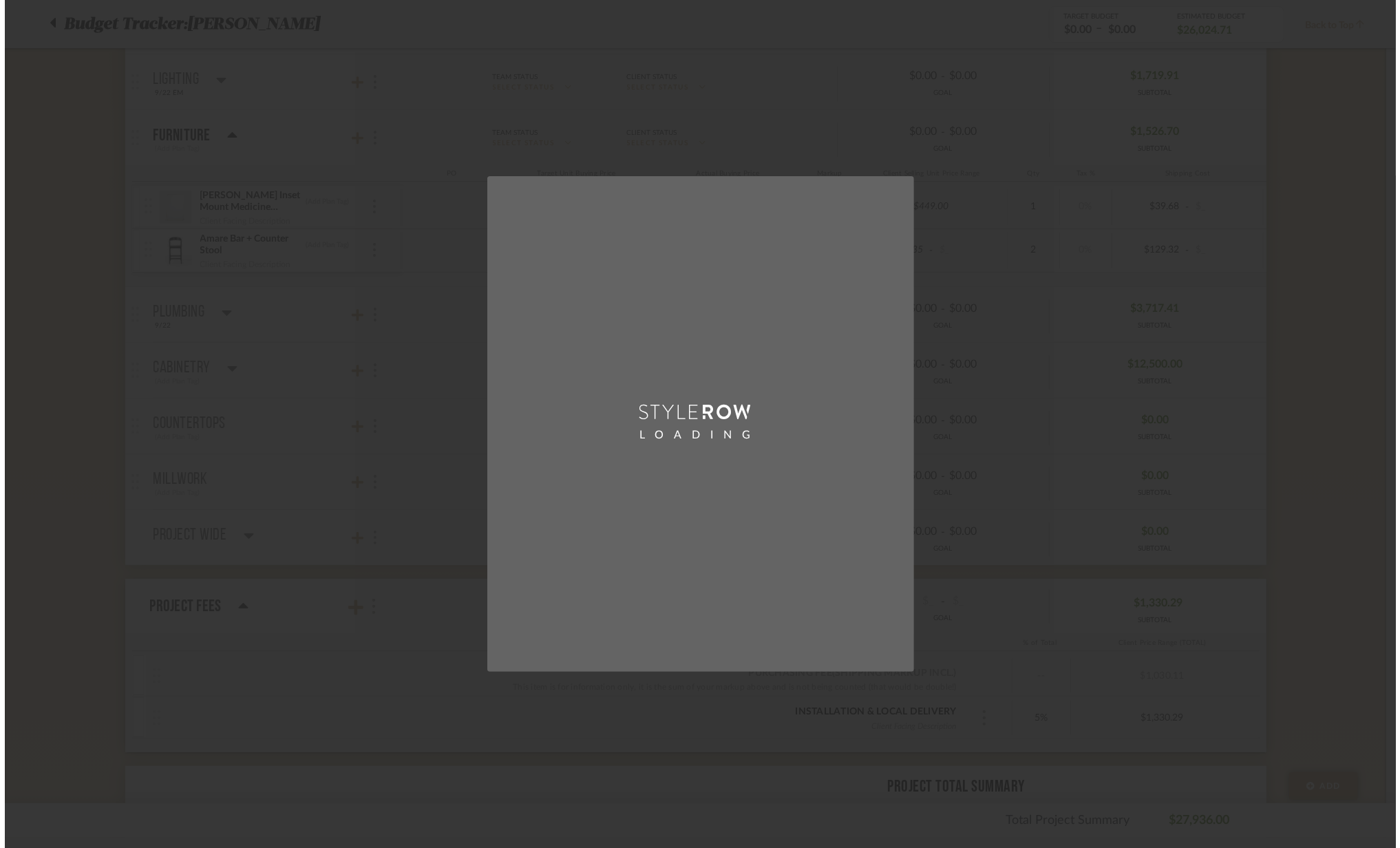
scroll to position [0, 0]
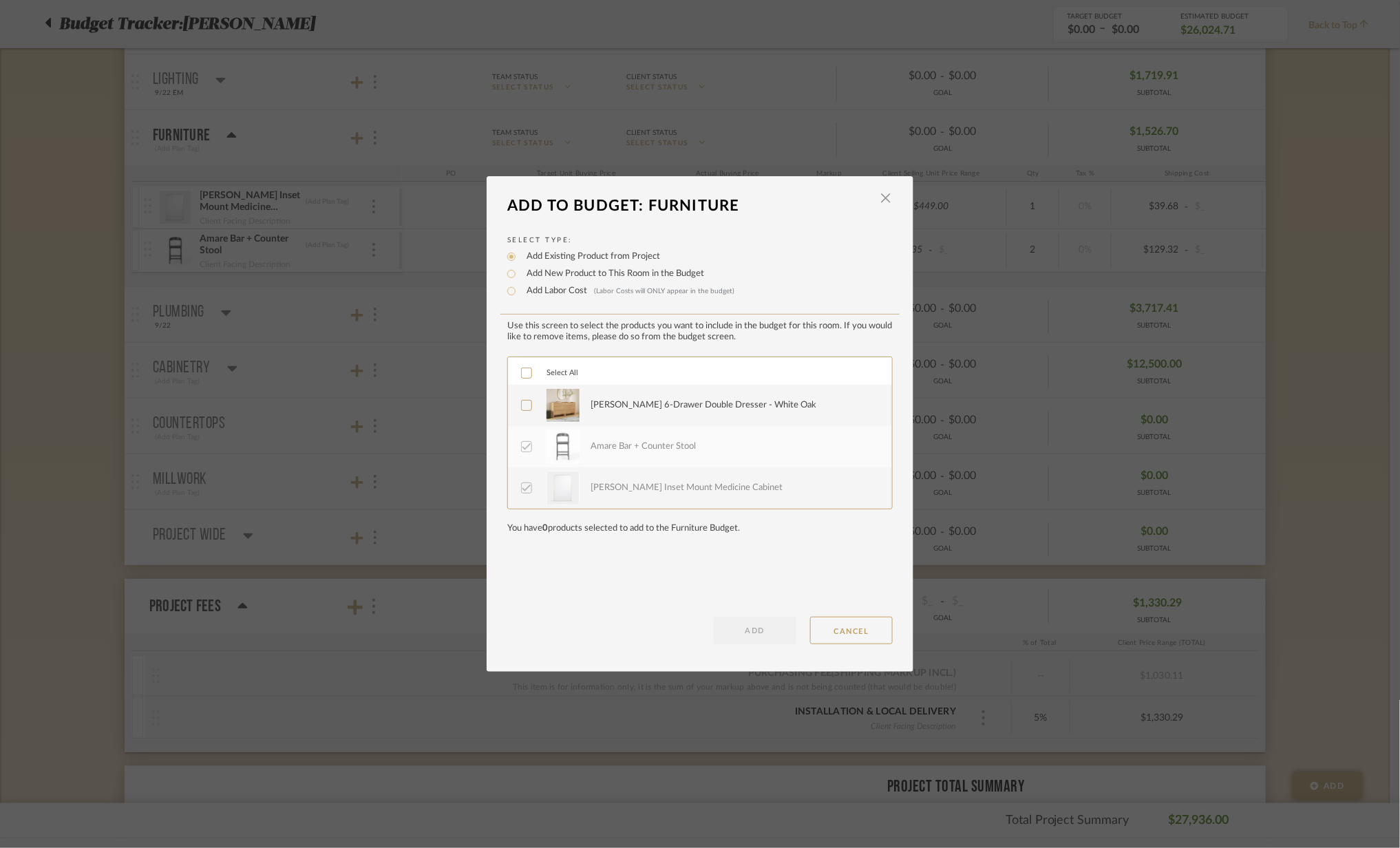
click at [526, 268] on label "Add New Product to This Room in the Budget" at bounding box center [612, 273] width 184 height 14
click at [520, 268] on input "Add New Product to This Room in the Budget" at bounding box center [511, 274] width 17 height 17
radio input "true"
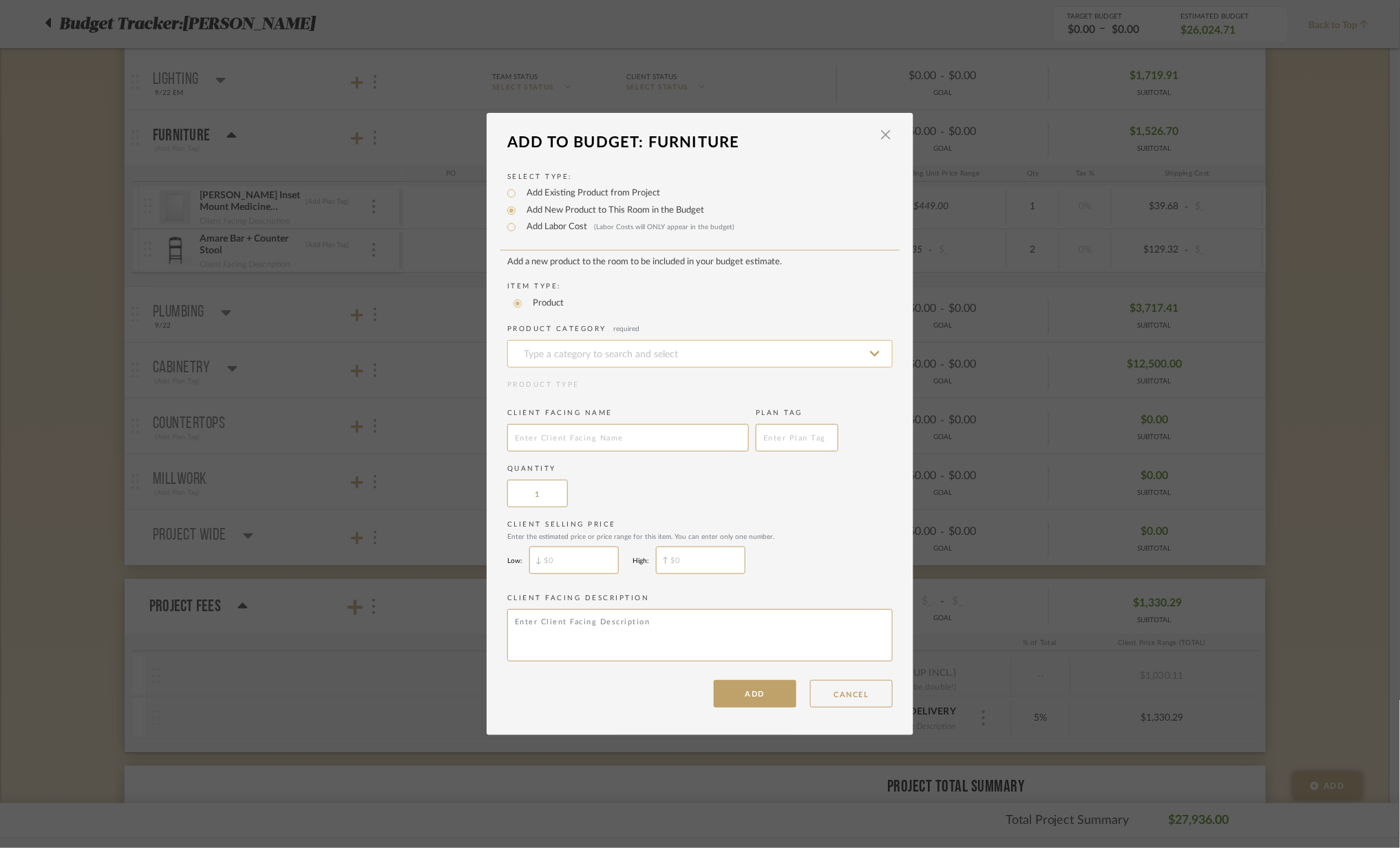
click at [549, 349] on input at bounding box center [700, 354] width 385 height 28
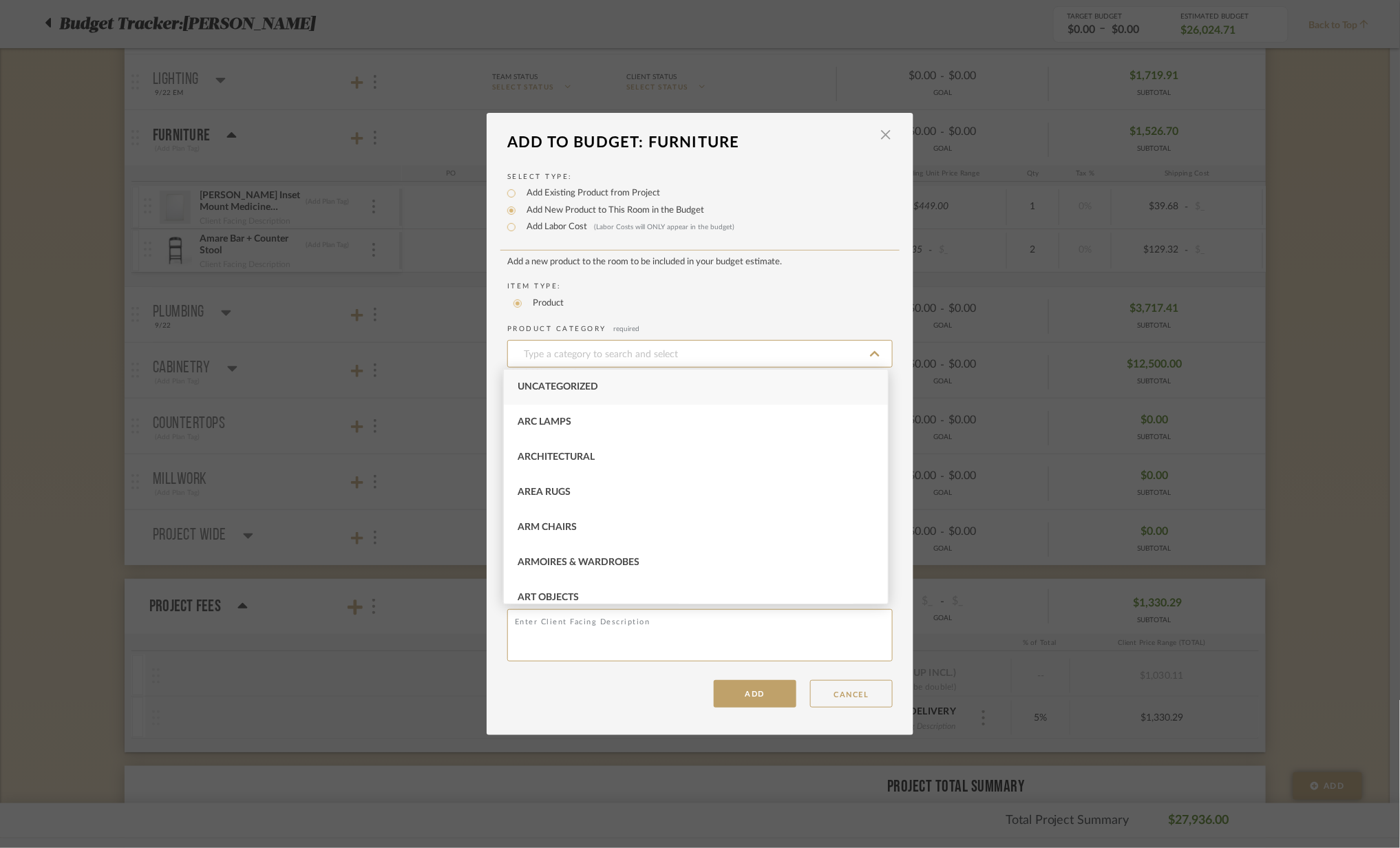
click at [529, 194] on label "Add Existing Product from Project" at bounding box center [590, 193] width 141 height 14
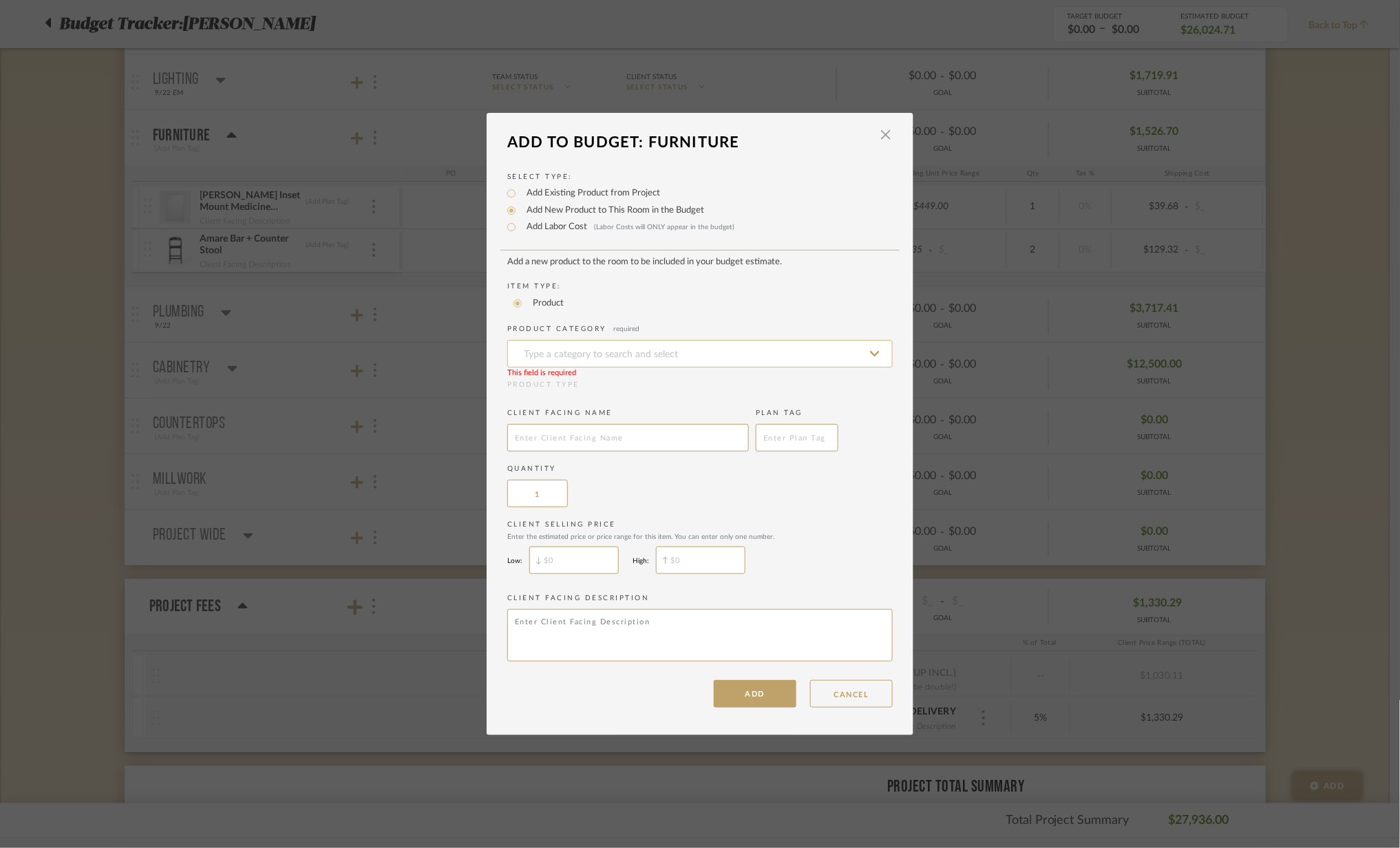
click at [574, 346] on input at bounding box center [700, 354] width 385 height 28
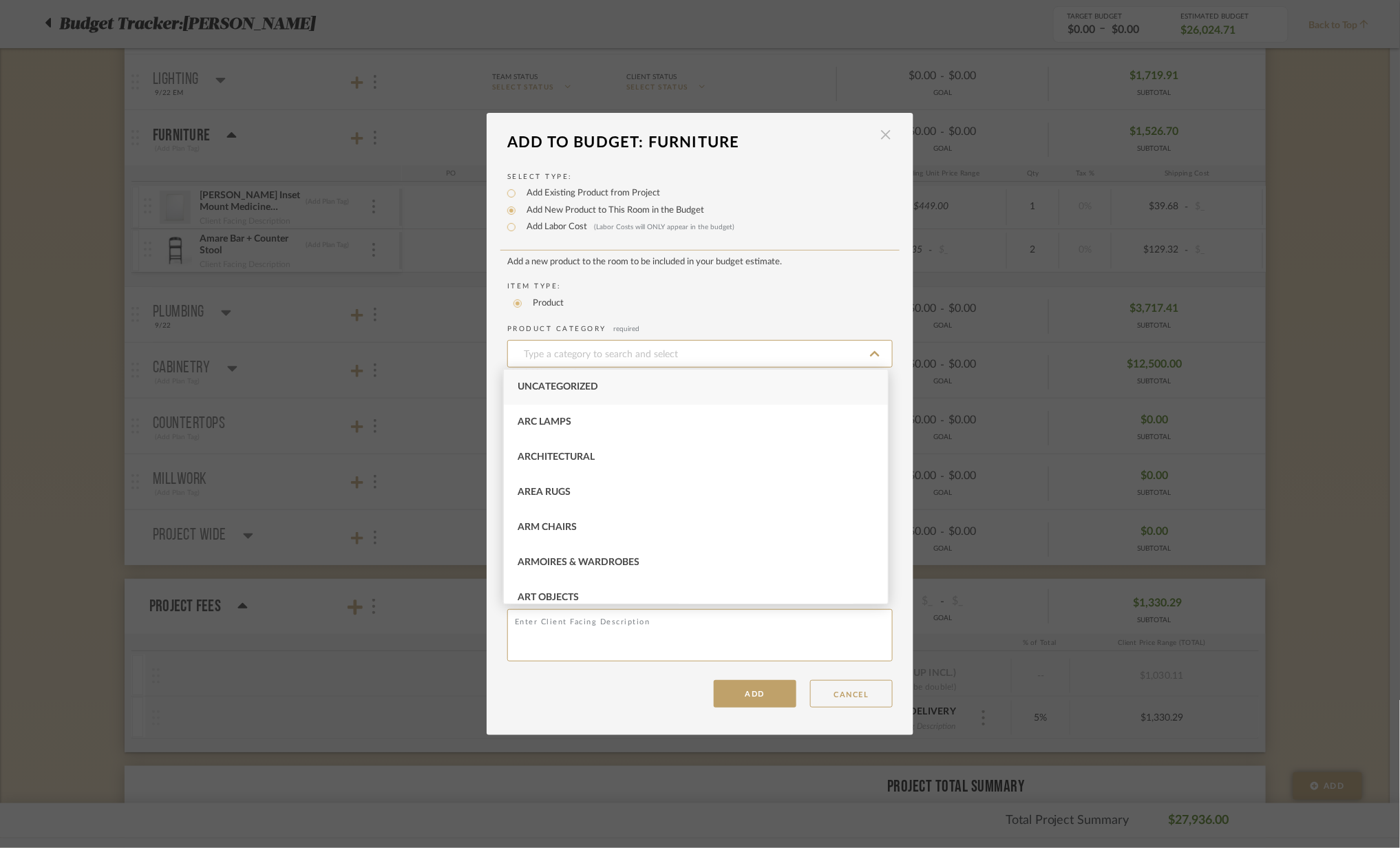
click at [885, 130] on span "button" at bounding box center [886, 135] width 28 height 28
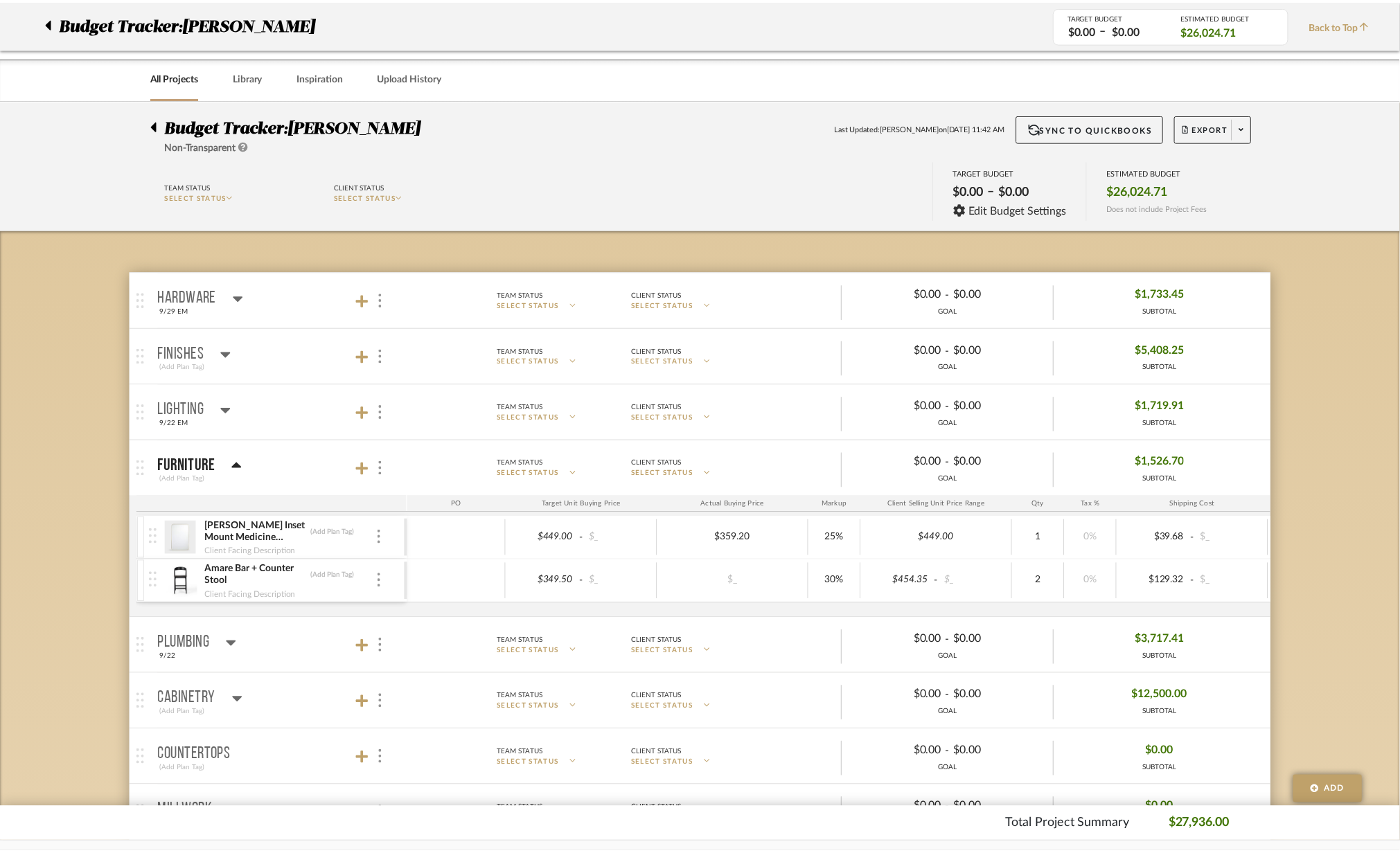
scroll to position [330, 0]
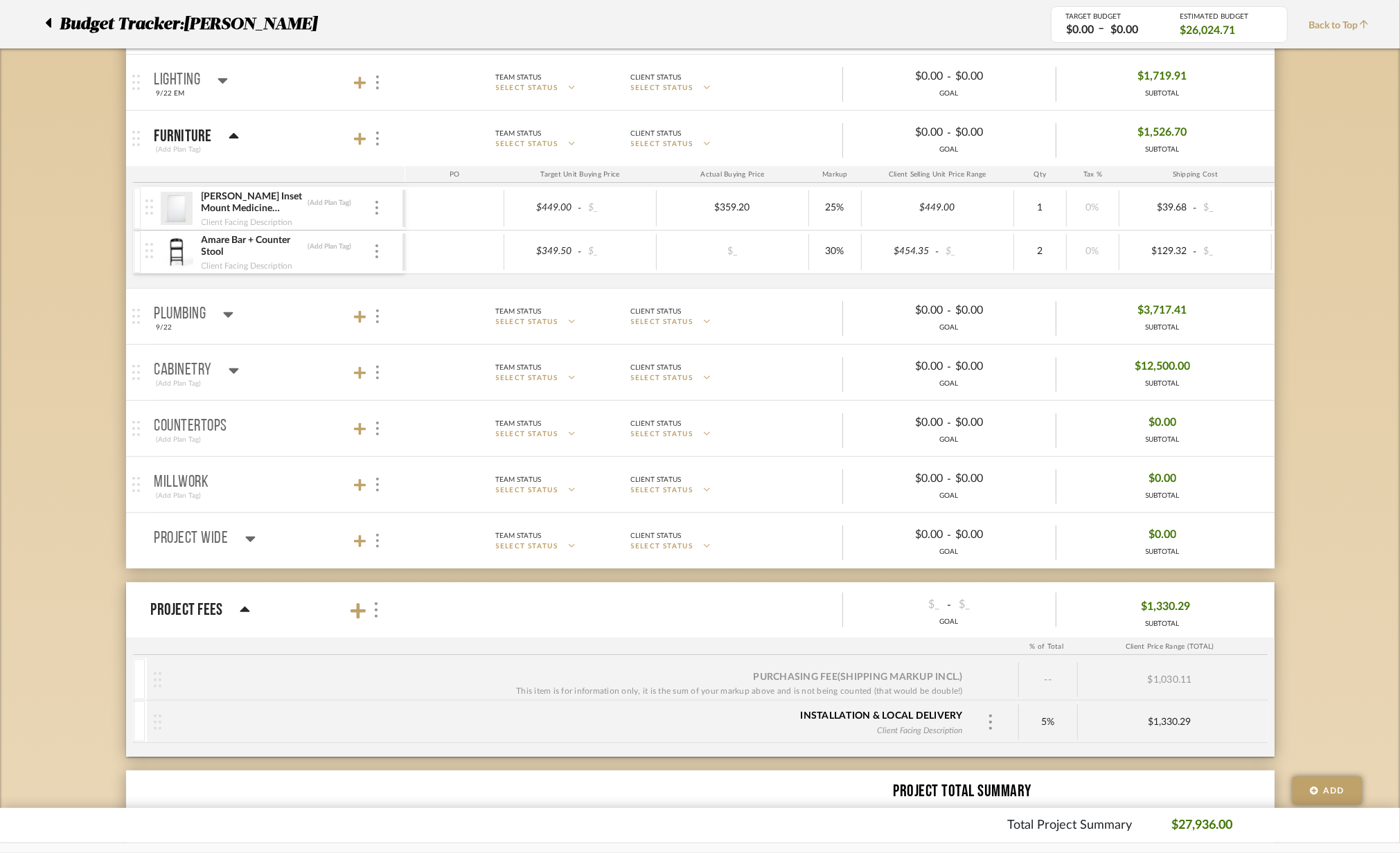
click at [354, 148] on div at bounding box center [369, 139] width 31 height 19
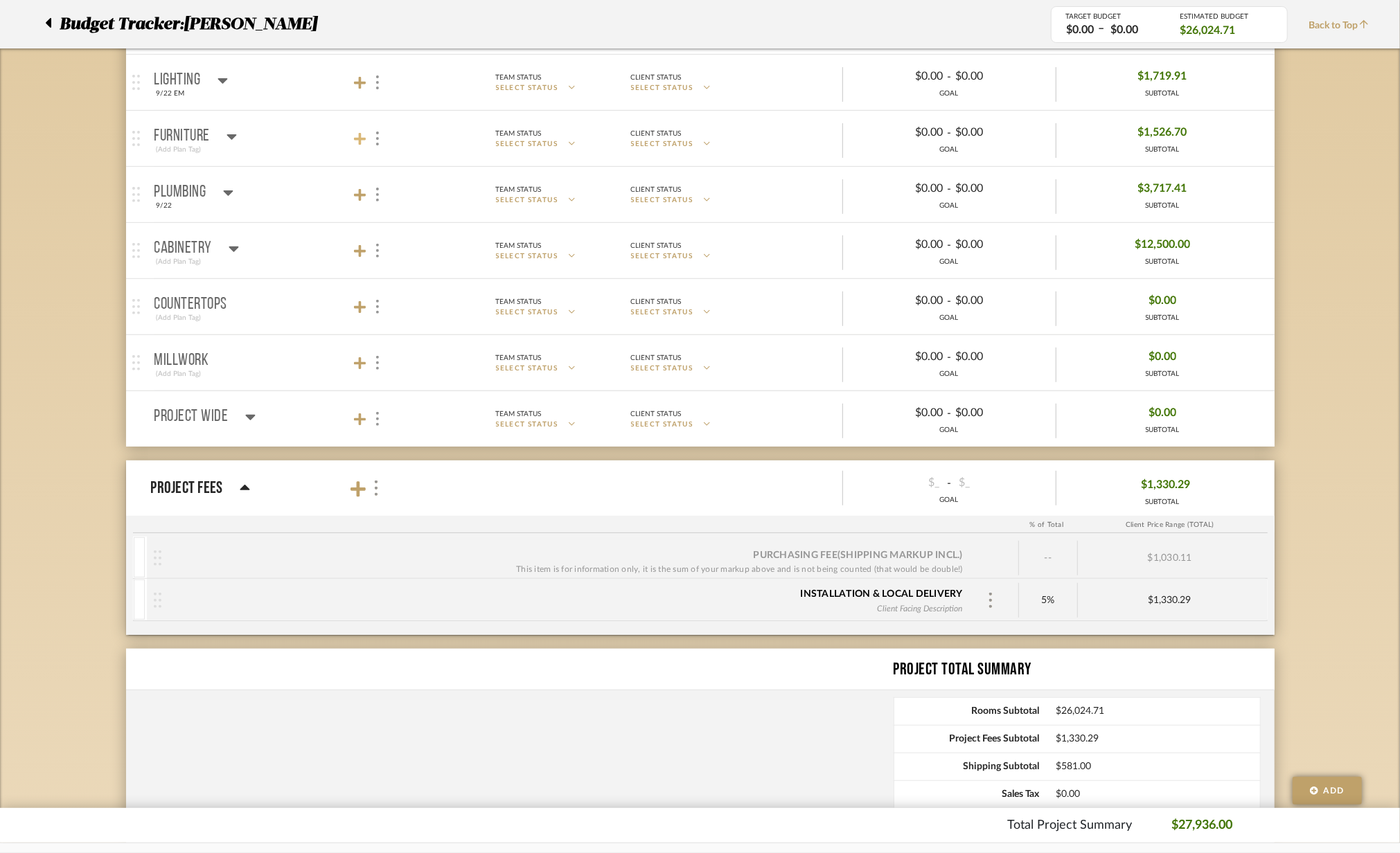
click at [363, 145] on icon at bounding box center [360, 139] width 12 height 14
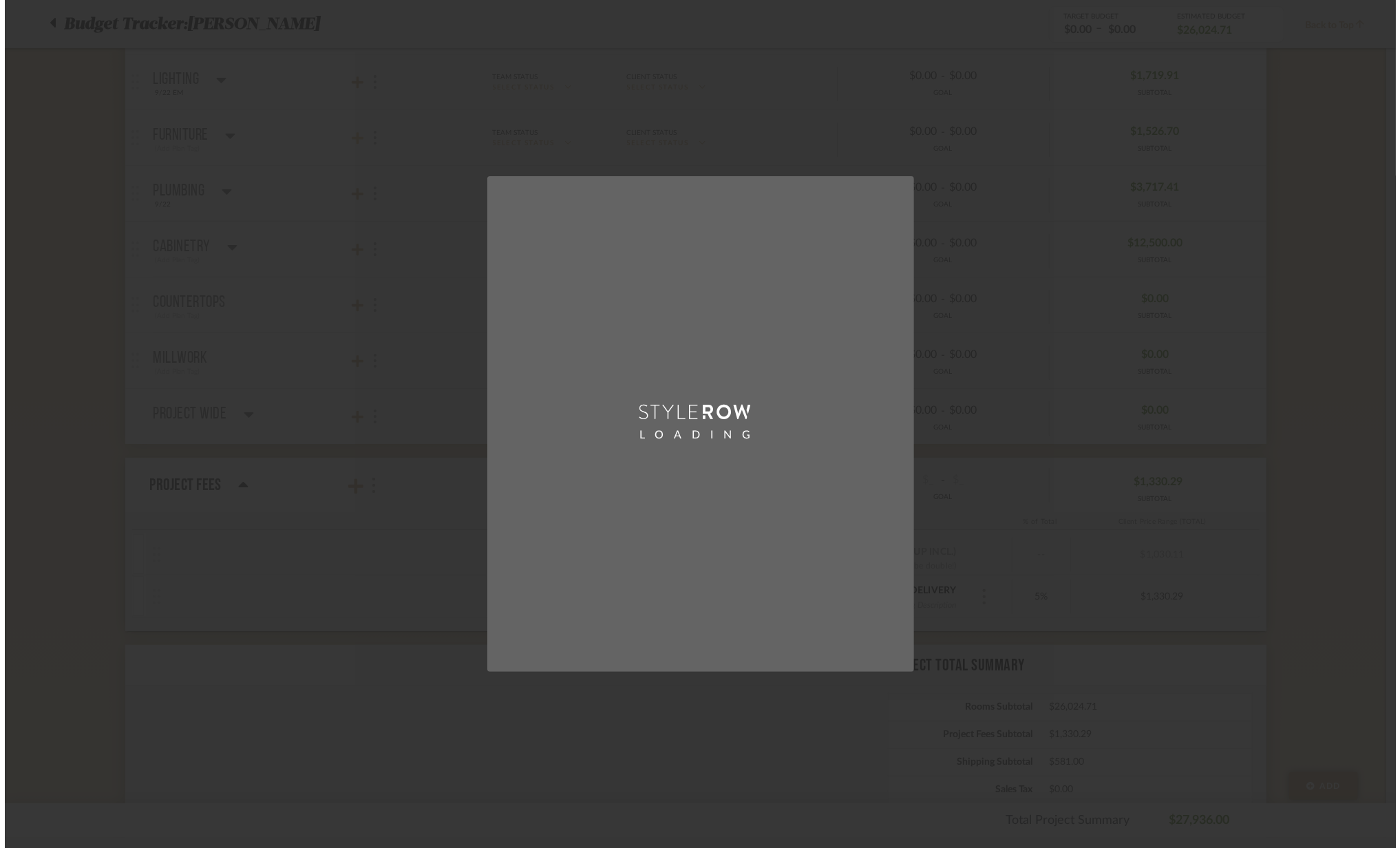
scroll to position [0, 0]
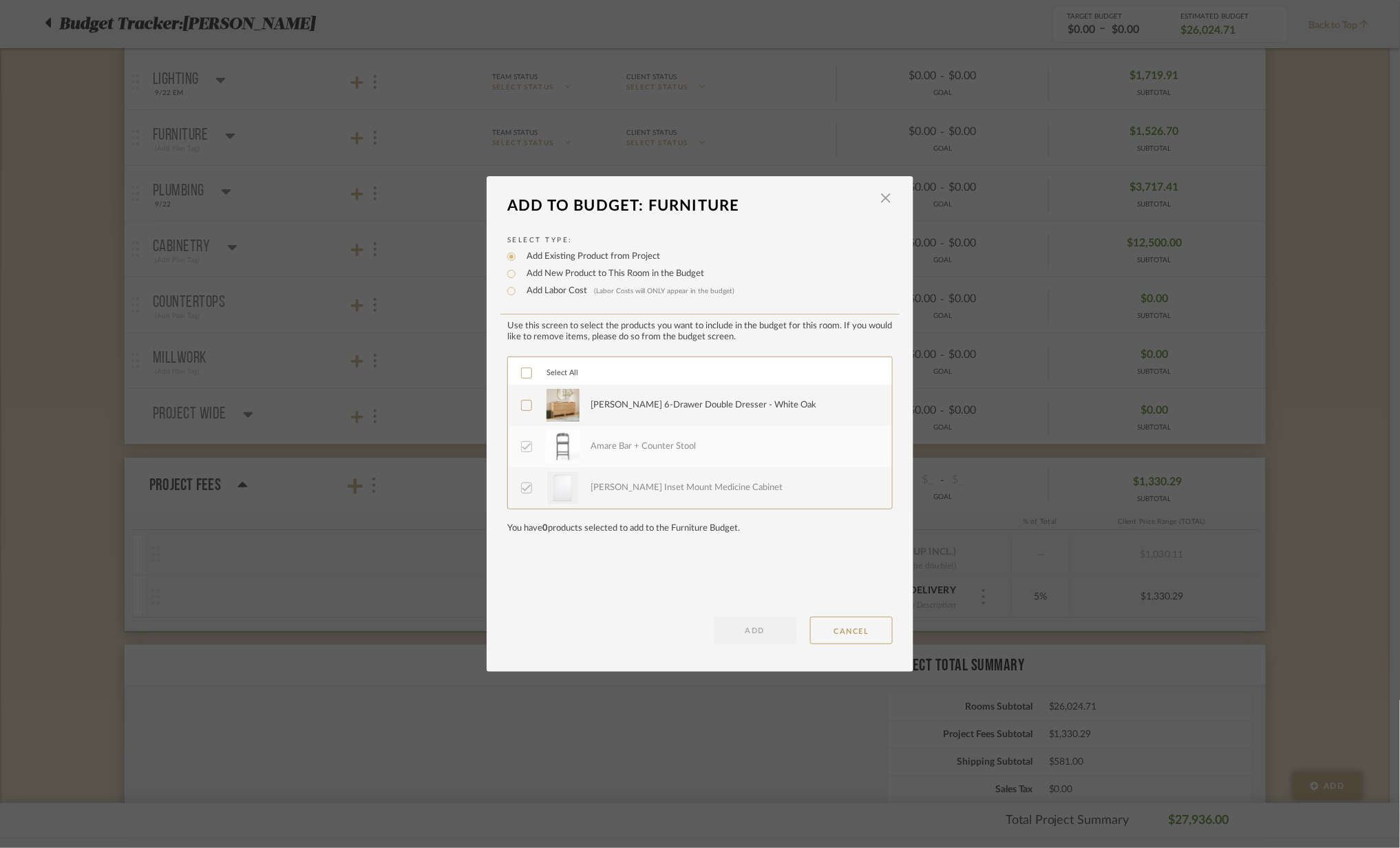
click at [547, 399] on img at bounding box center [562, 405] width 34 height 34
click at [756, 629] on button "ADD" at bounding box center [755, 631] width 82 height 28
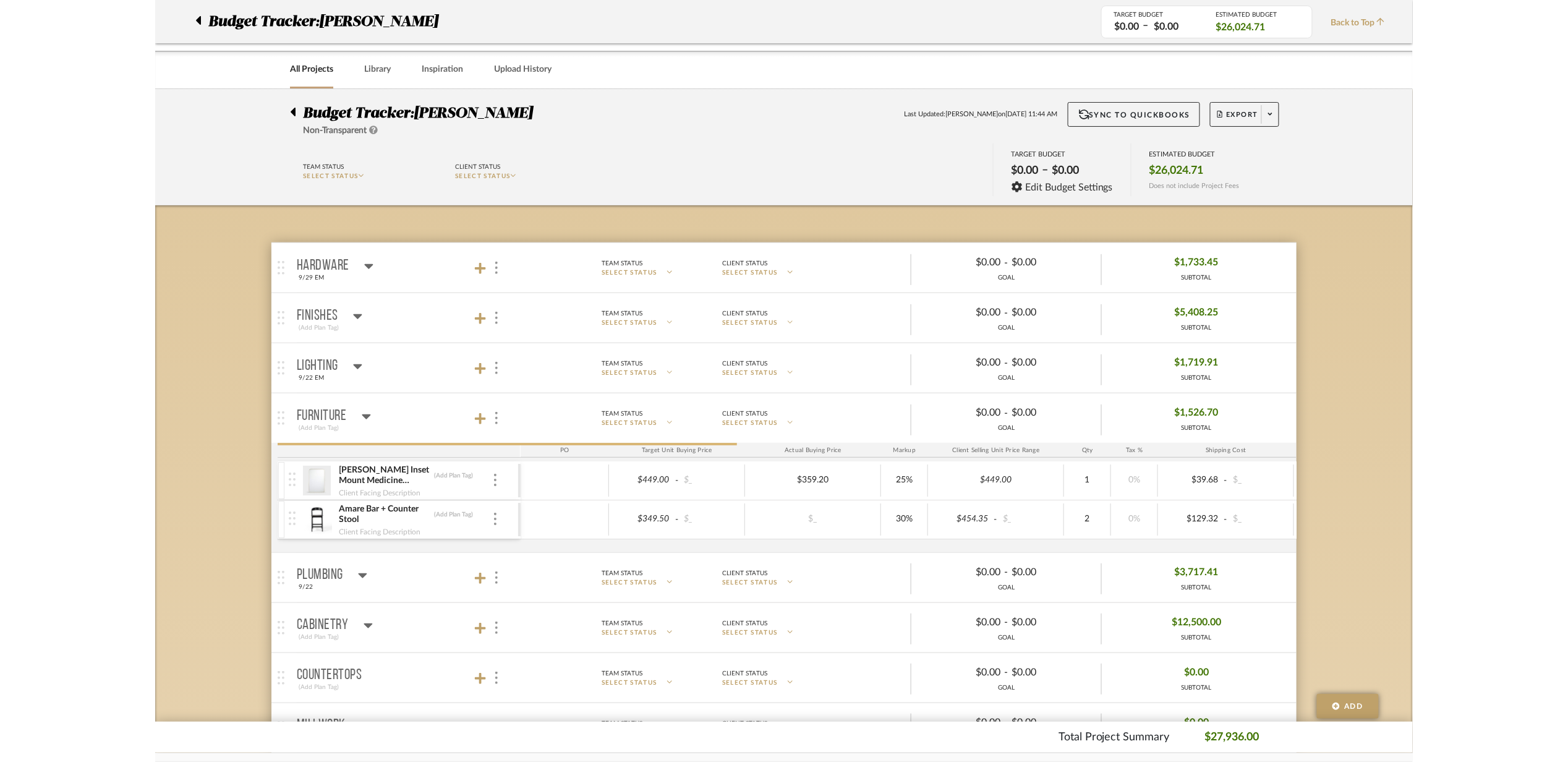
scroll to position [295, 0]
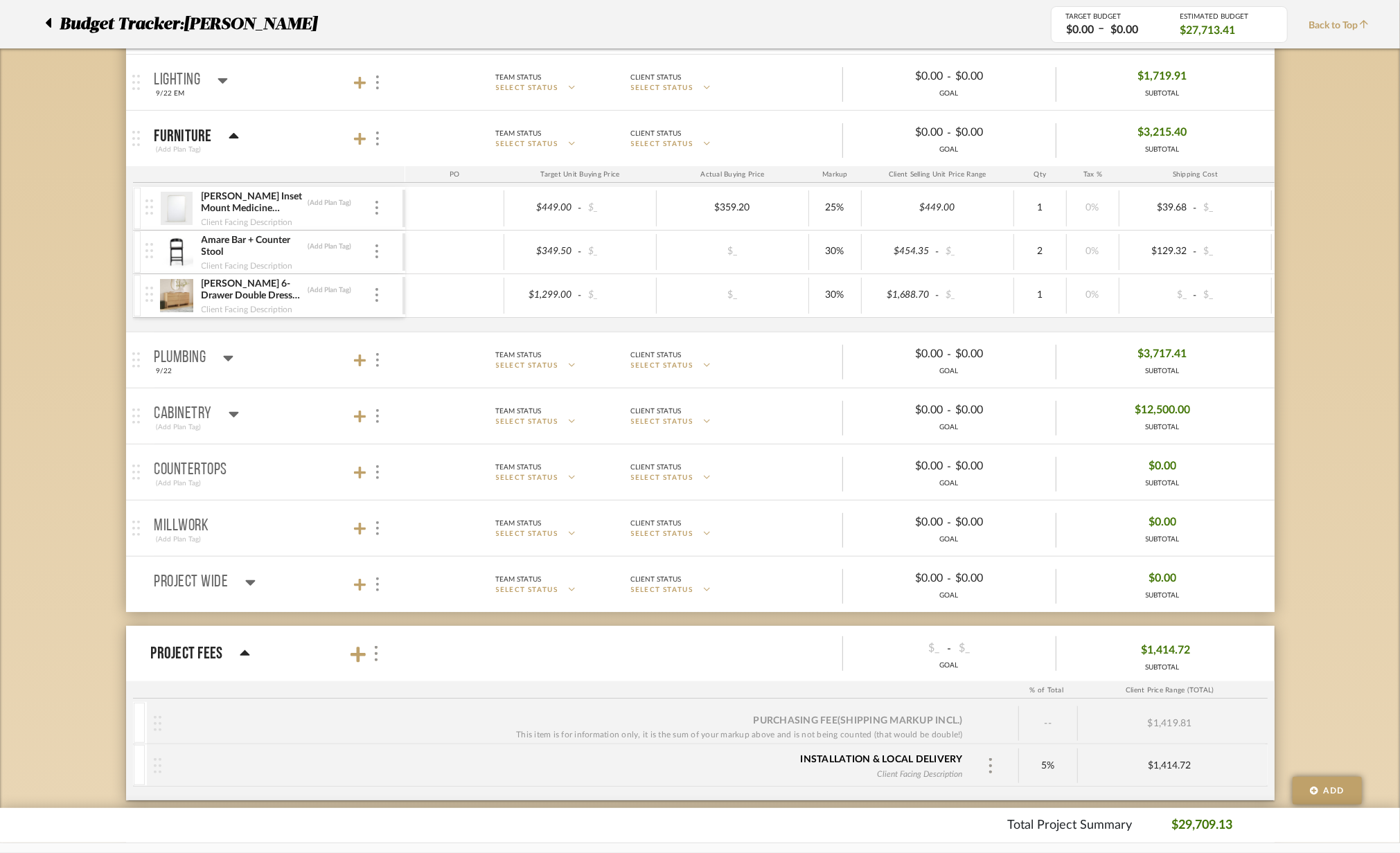
click at [1147, 310] on div "$_ - $_" at bounding box center [1195, 296] width 152 height 36
type input "49"
click at [1259, 306] on input at bounding box center [1232, 296] width 68 height 21
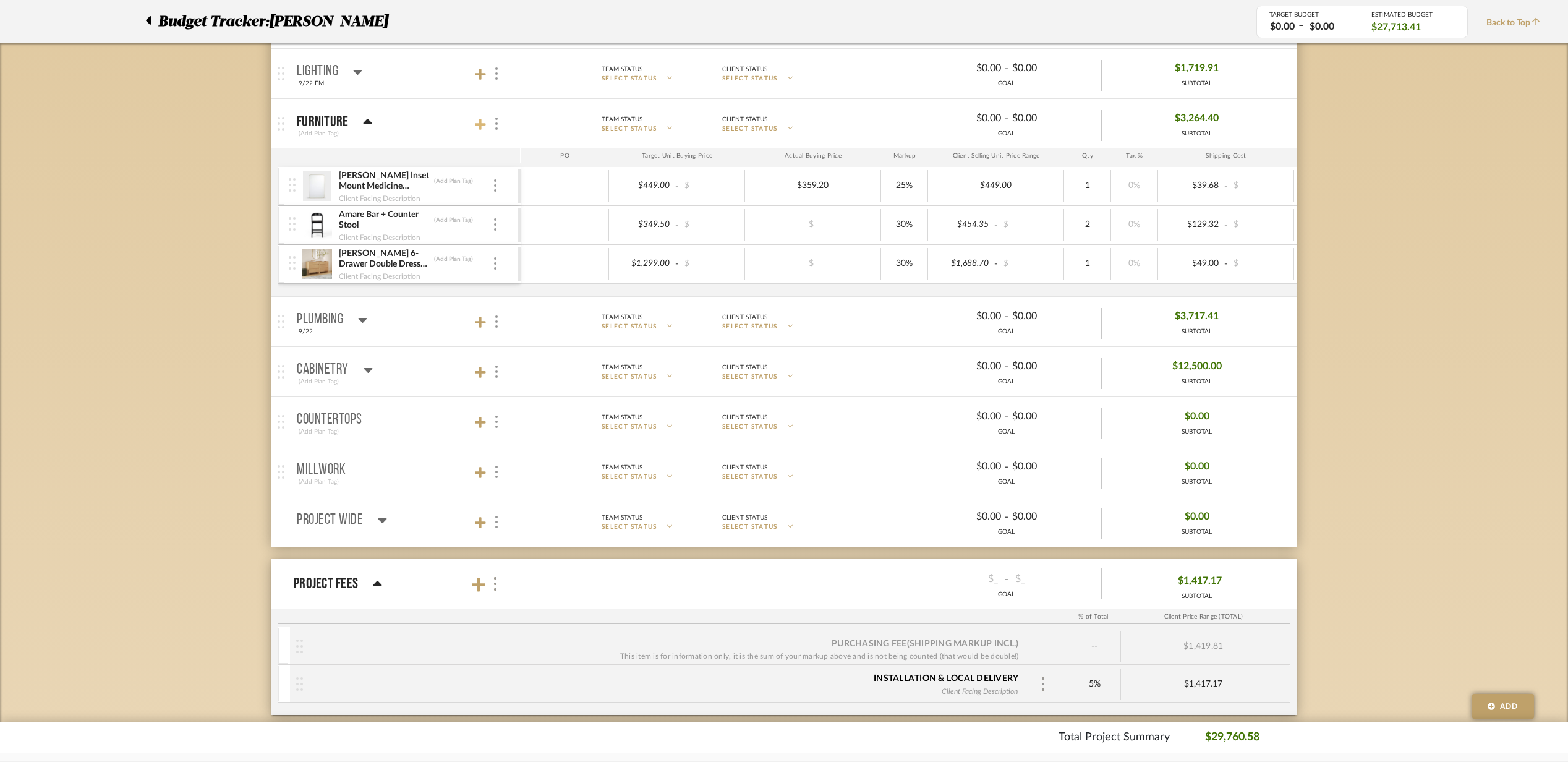
click at [479, 130] on icon at bounding box center [480, 124] width 11 height 12
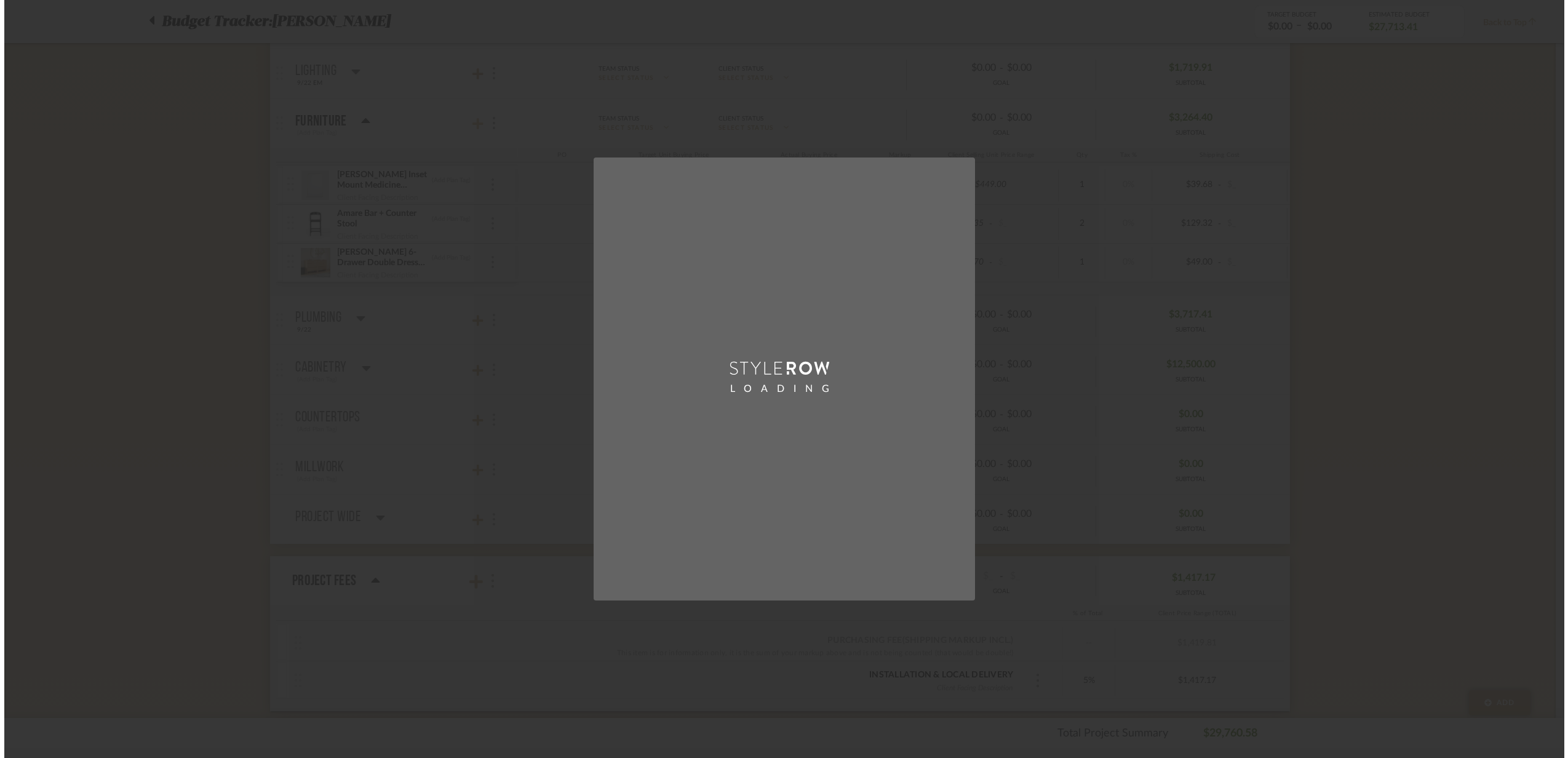
scroll to position [0, 0]
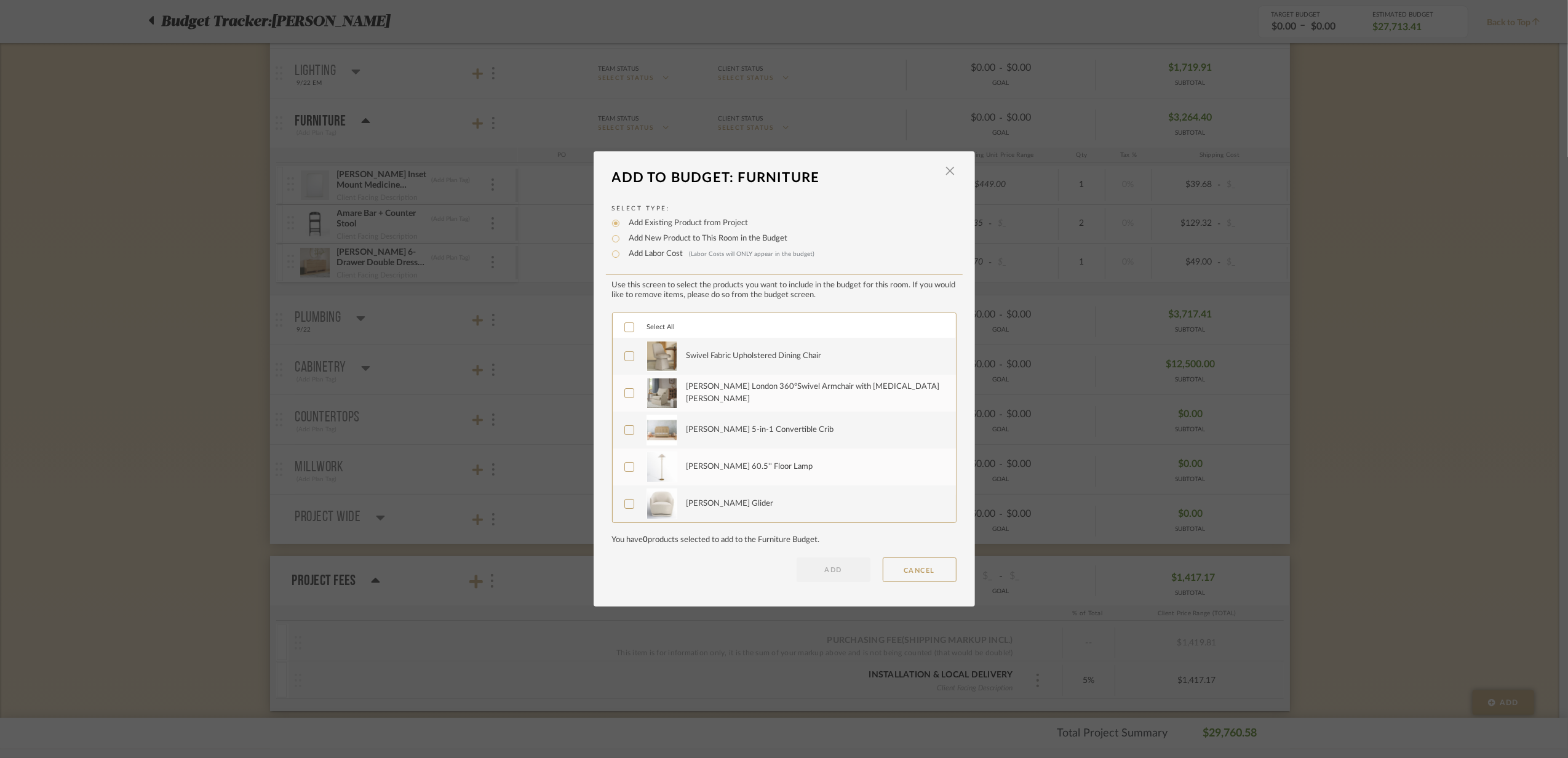
click at [625, 331] on icon at bounding box center [629, 327] width 8 height 8
click at [830, 574] on button "ADD" at bounding box center [833, 570] width 74 height 25
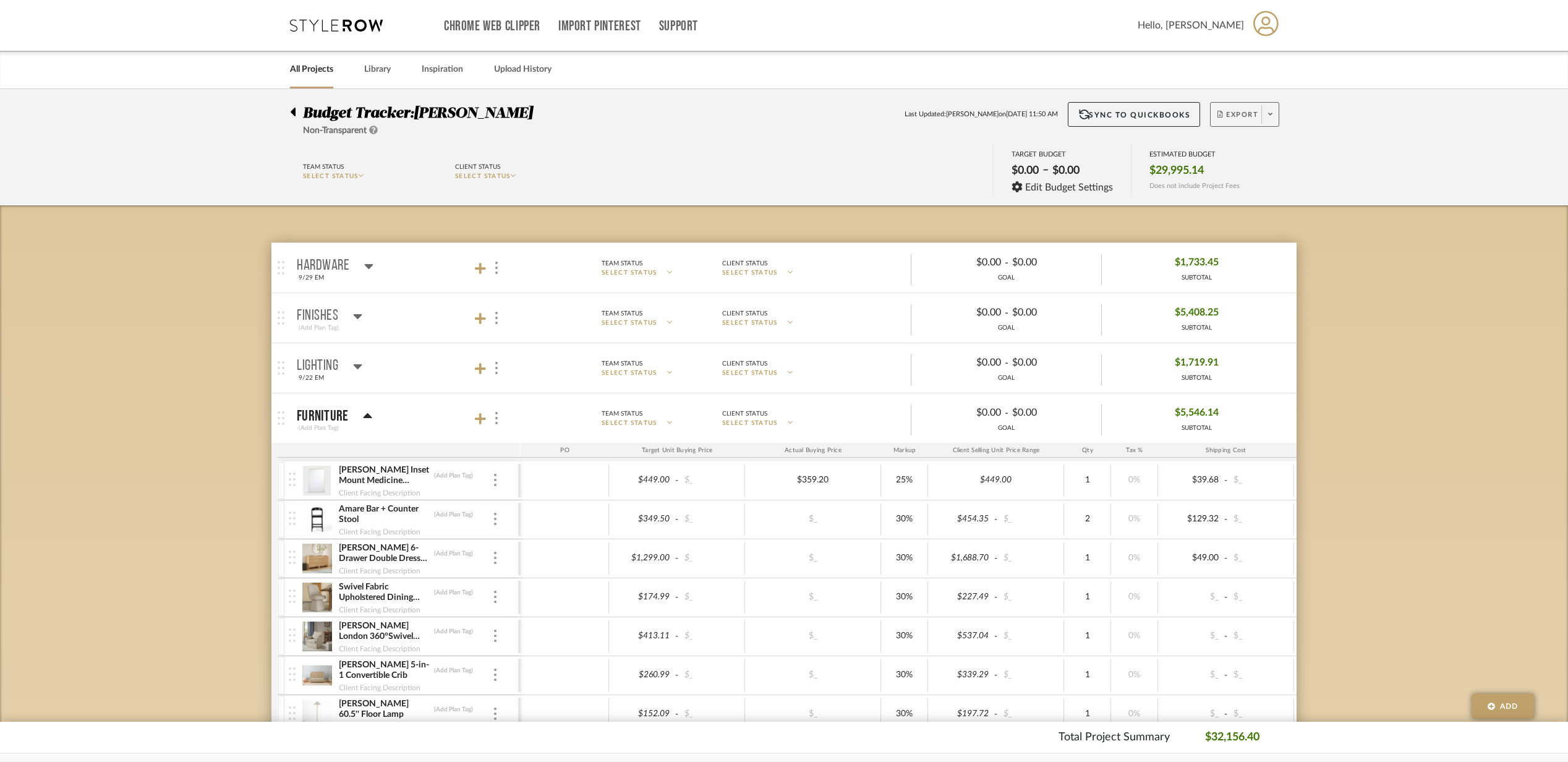
click at [1248, 112] on span "Export" at bounding box center [1238, 119] width 41 height 18
click at [1242, 153] on span "Export PDF" at bounding box center [1265, 150] width 92 height 11
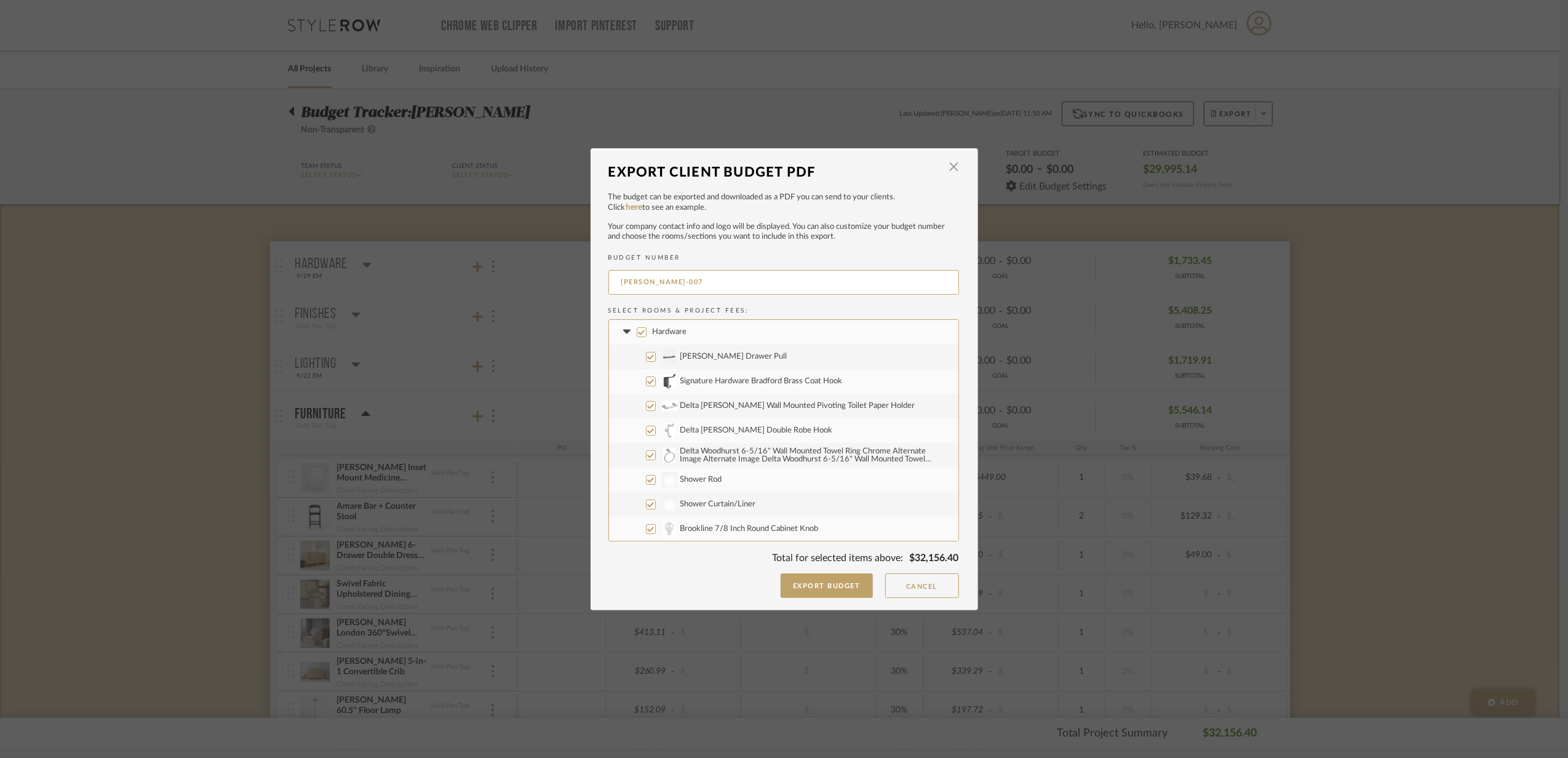
click at [621, 335] on fa-icon at bounding box center [628, 332] width 13 height 13
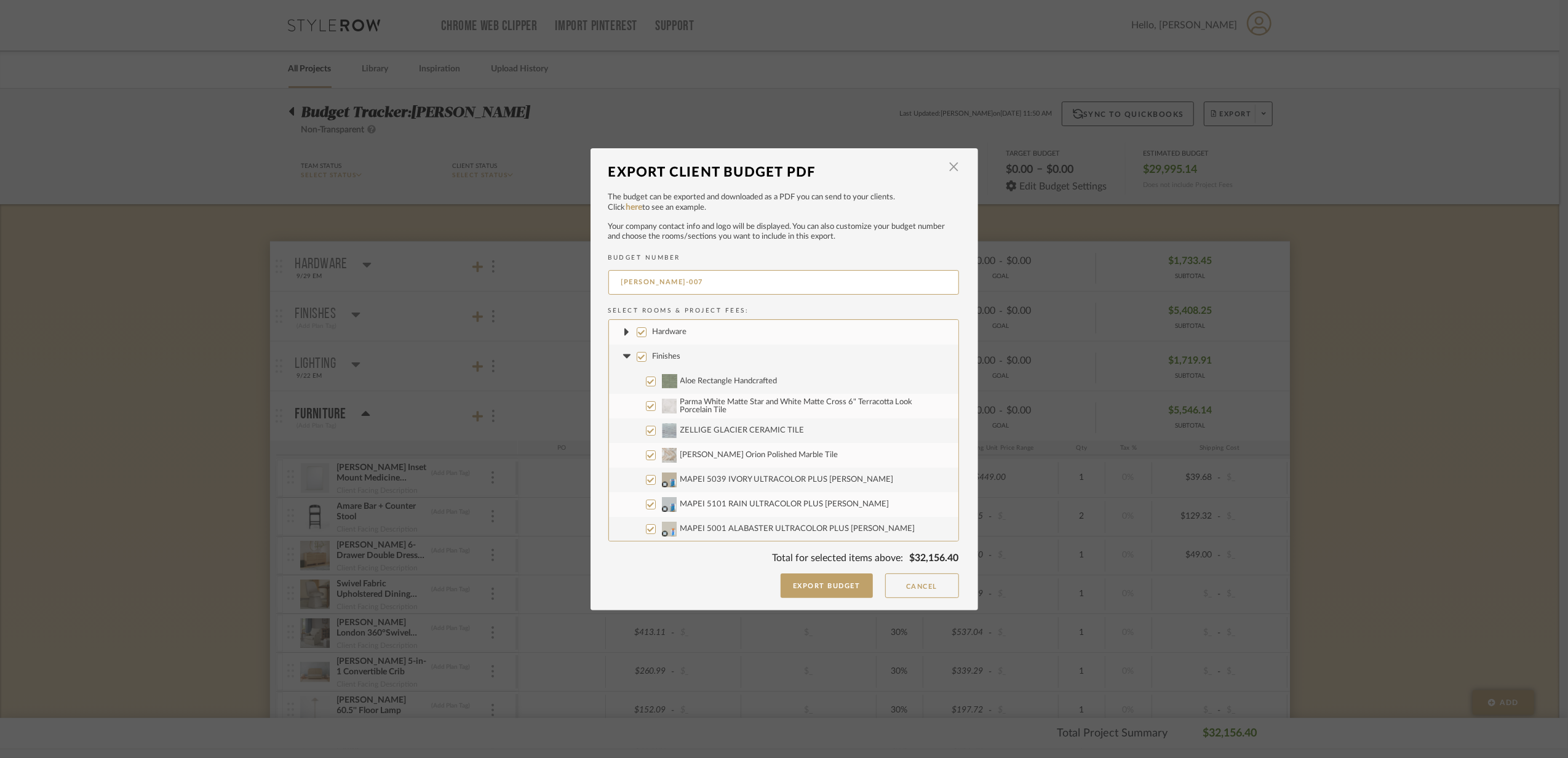
click at [621, 355] on fa-icon at bounding box center [628, 357] width 13 height 13
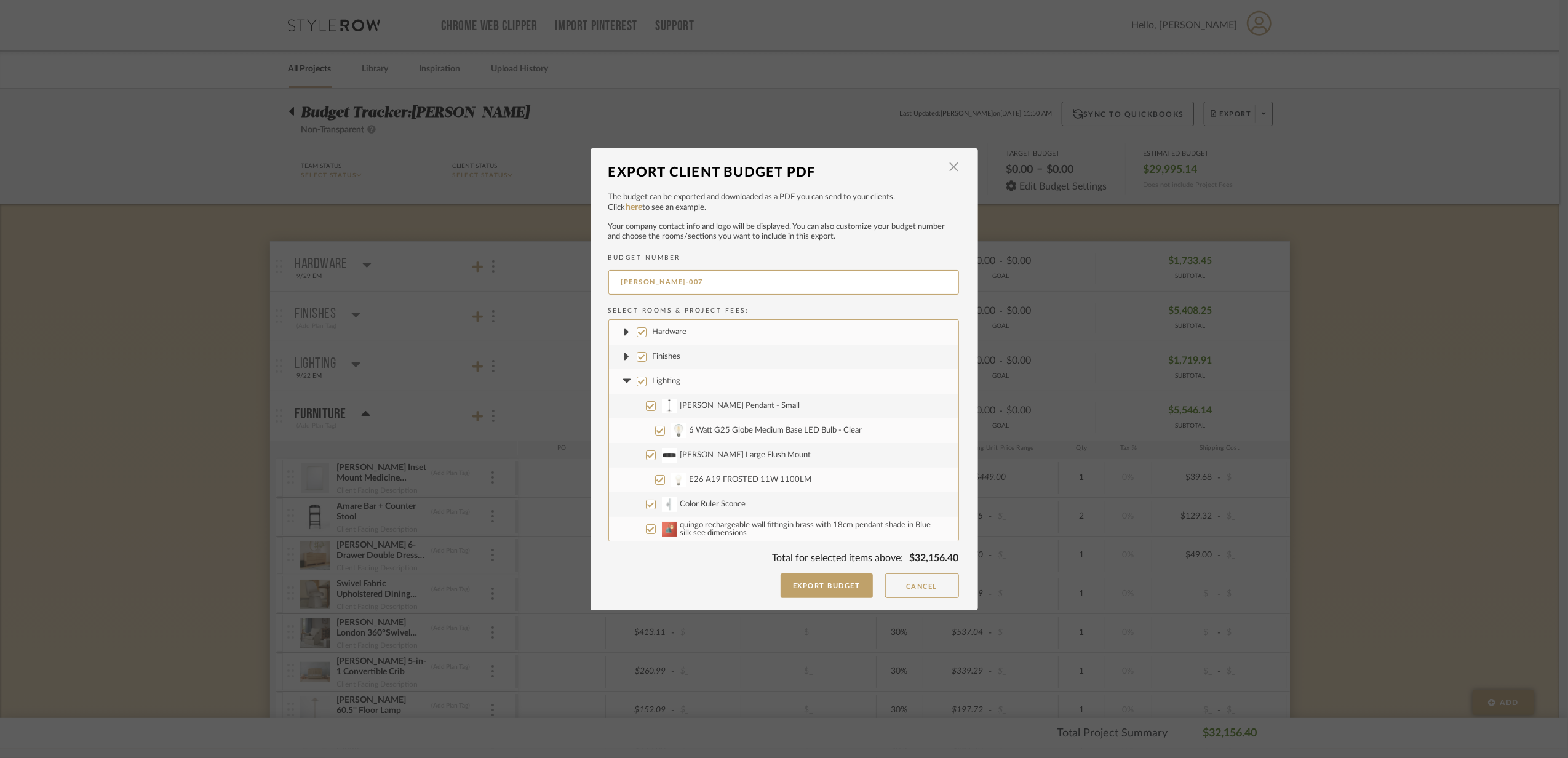
click at [619, 375] on label "Lighting" at bounding box center [784, 382] width 349 height 25
click at [637, 377] on input "Lighting" at bounding box center [642, 382] width 10 height 10
checkbox input "false"
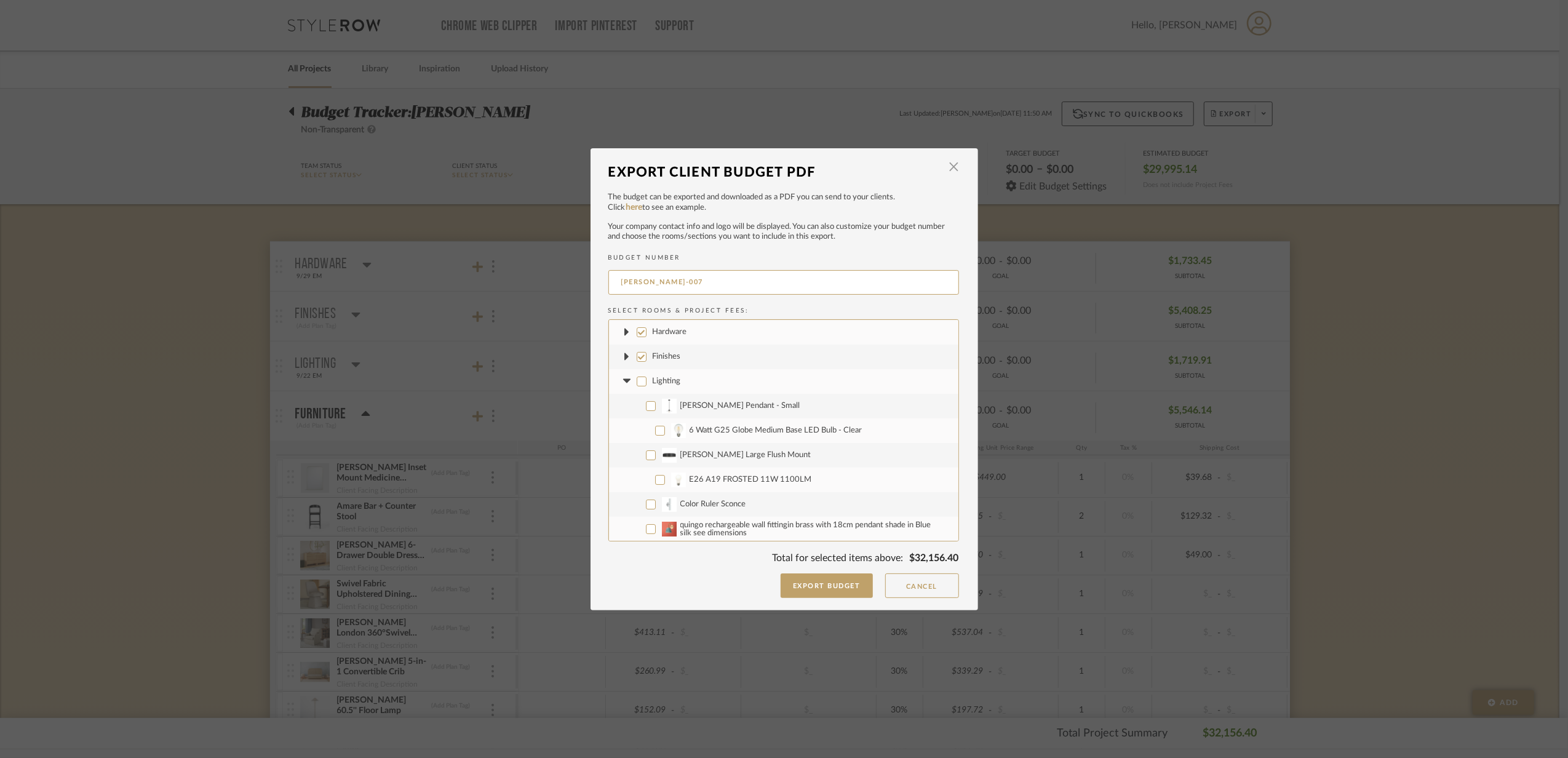
checkbox input "false"
click at [621, 380] on icon at bounding box center [628, 382] width 13 height 5
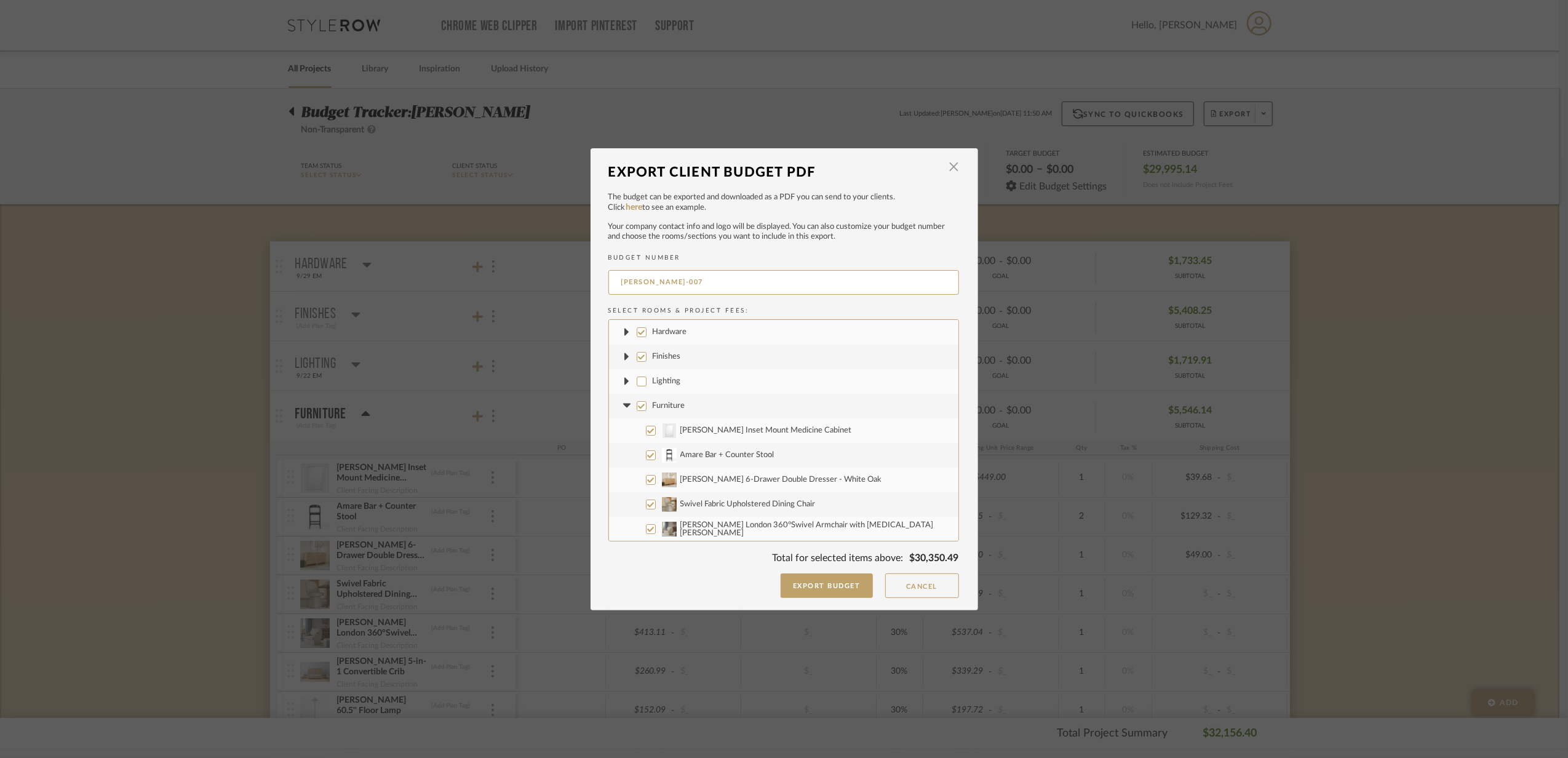
click at [623, 403] on icon at bounding box center [627, 405] width 7 height 4
click at [621, 432] on icon at bounding box center [628, 431] width 13 height 5
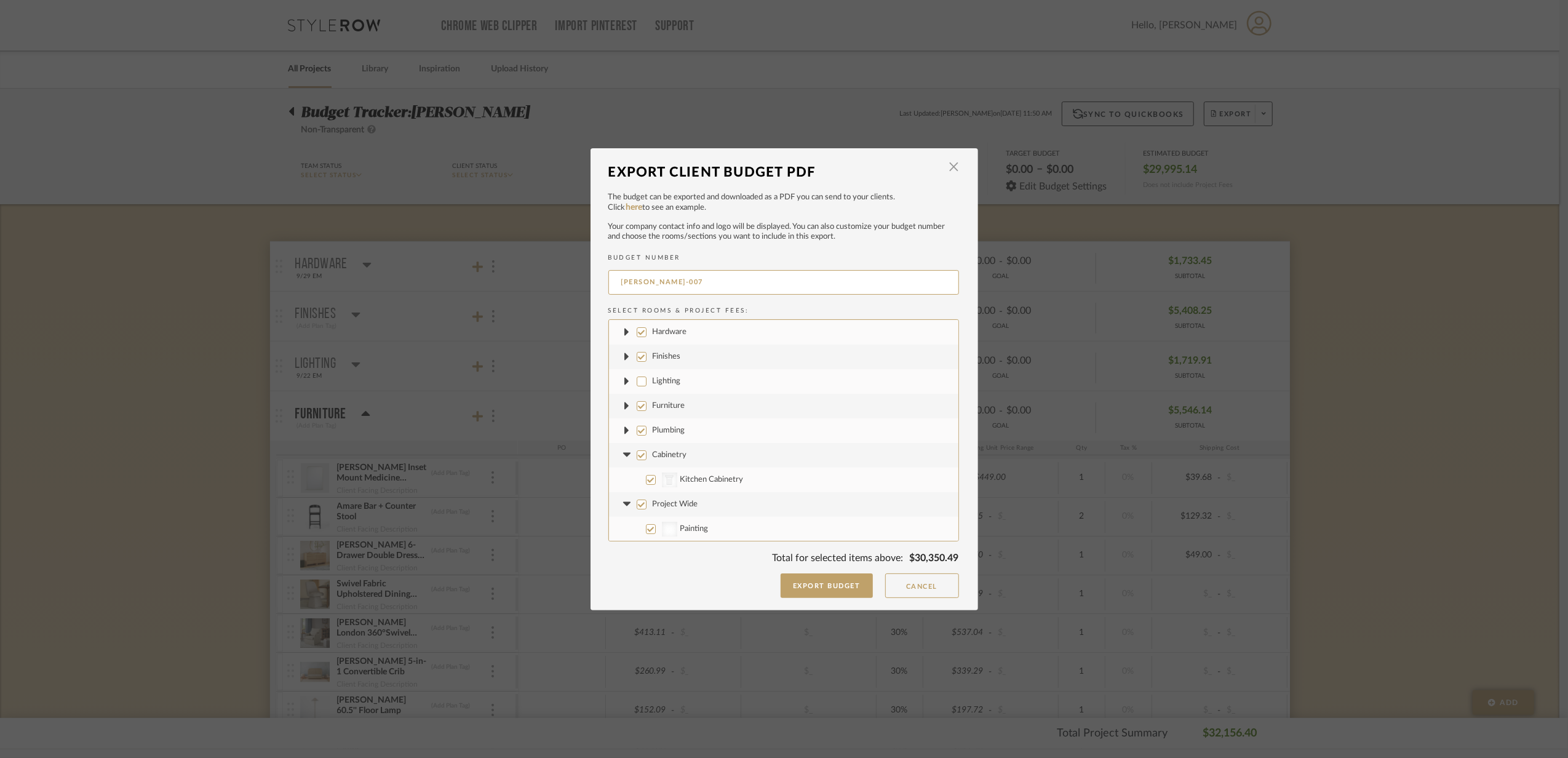
click at [637, 432] on input "Plumbing" at bounding box center [642, 431] width 10 height 10
checkbox input "false"
click at [636, 363] on label "Finishes" at bounding box center [784, 357] width 349 height 25
click at [637, 362] on input "Finishes" at bounding box center [642, 357] width 10 height 10
checkbox input "false"
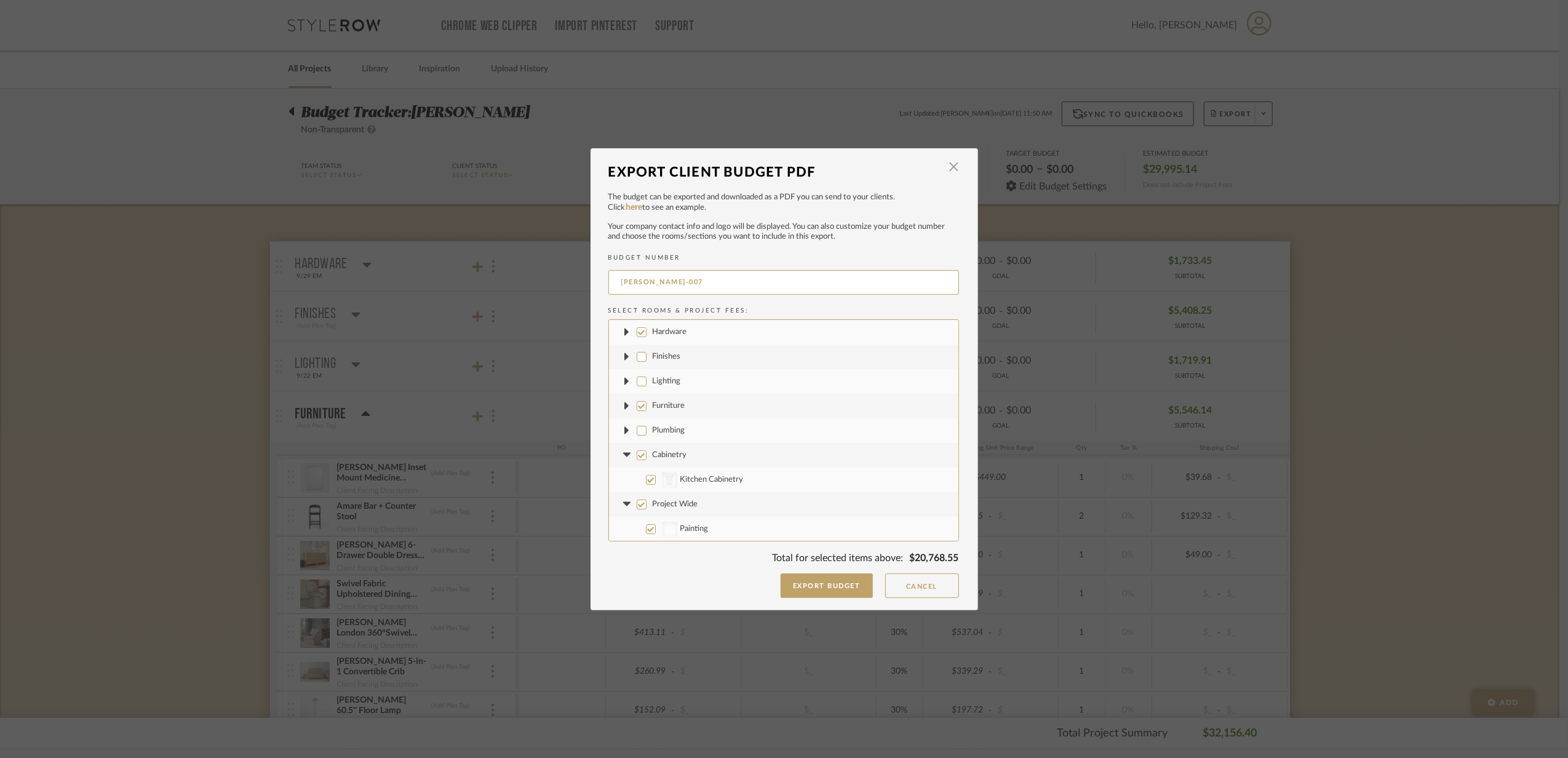
click at [638, 332] on input "Hardware" at bounding box center [642, 332] width 10 height 10
checkbox input "false"
click at [621, 456] on icon at bounding box center [628, 456] width 13 height 5
click at [625, 481] on icon at bounding box center [628, 480] width 13 height 5
click at [623, 503] on icon at bounding box center [627, 504] width 7 height 4
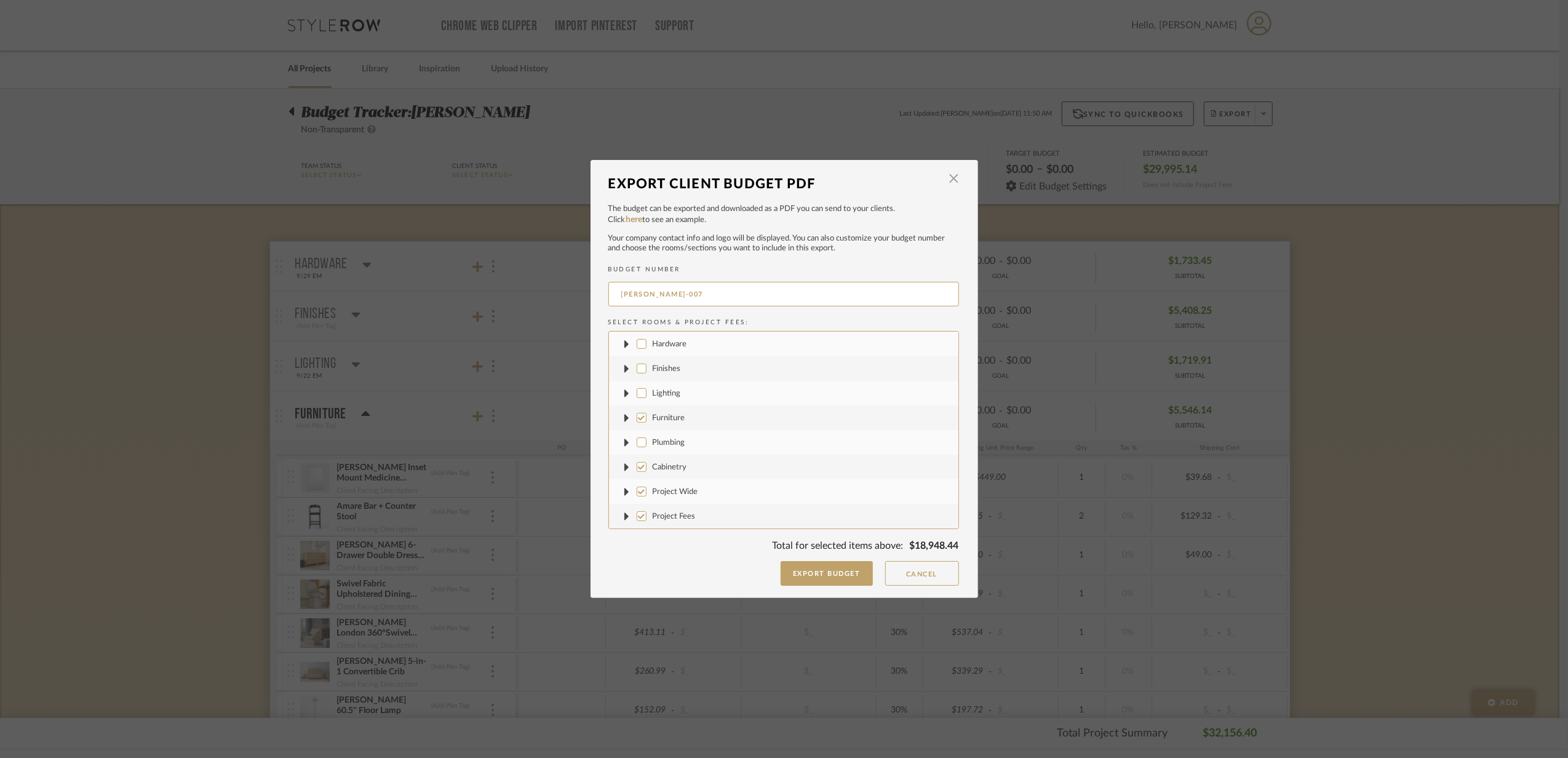
click at [637, 517] on input "Project Fees" at bounding box center [642, 516] width 10 height 10
checkbox input "false"
click at [631, 494] on label "Project Wide" at bounding box center [784, 492] width 349 height 25
click at [637, 494] on input "Project Wide" at bounding box center [642, 492] width 10 height 10
checkbox input "false"
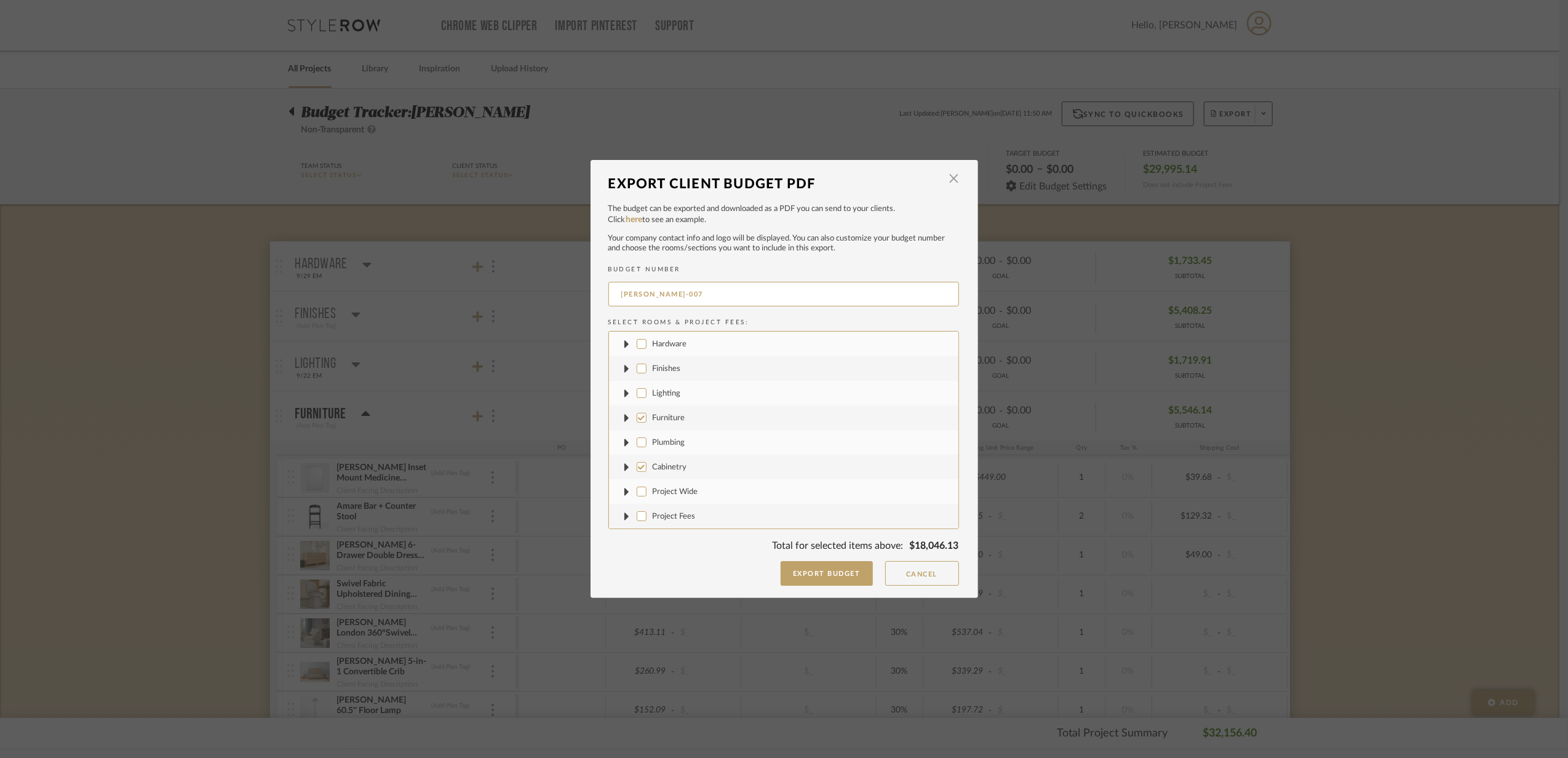
click at [637, 464] on input "Cabinetry" at bounding box center [642, 467] width 10 height 10
checkbox input "false"
drag, startPoint x: 645, startPoint y: 291, endPoint x: 690, endPoint y: 297, distance: 45.4
click at [690, 297] on input "[PERSON_NAME]-007" at bounding box center [784, 294] width 351 height 25
type input "[PERSON_NAME]-FURNITURE"
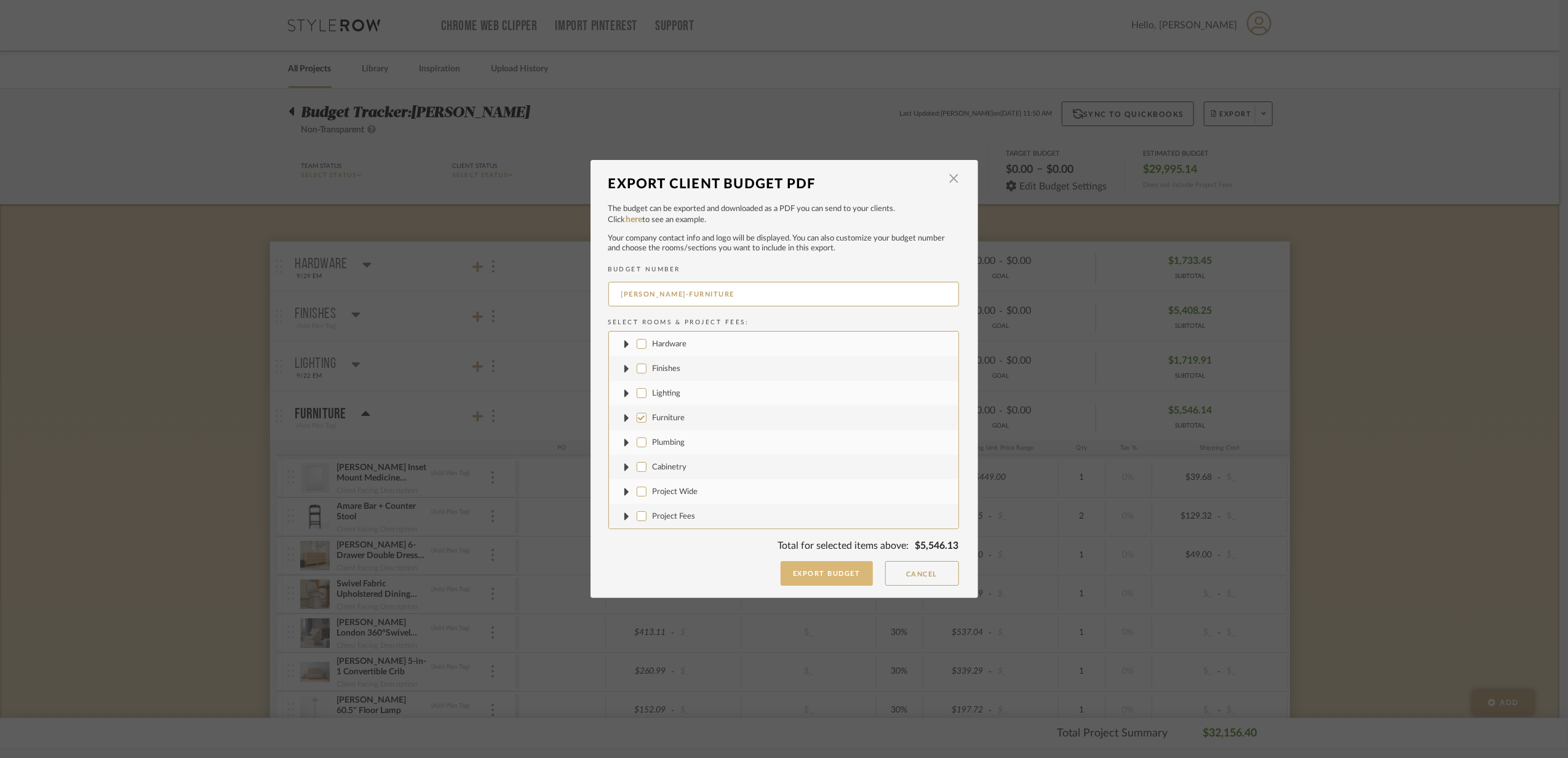
click at [854, 582] on button "Export Budget" at bounding box center [826, 574] width 92 height 25
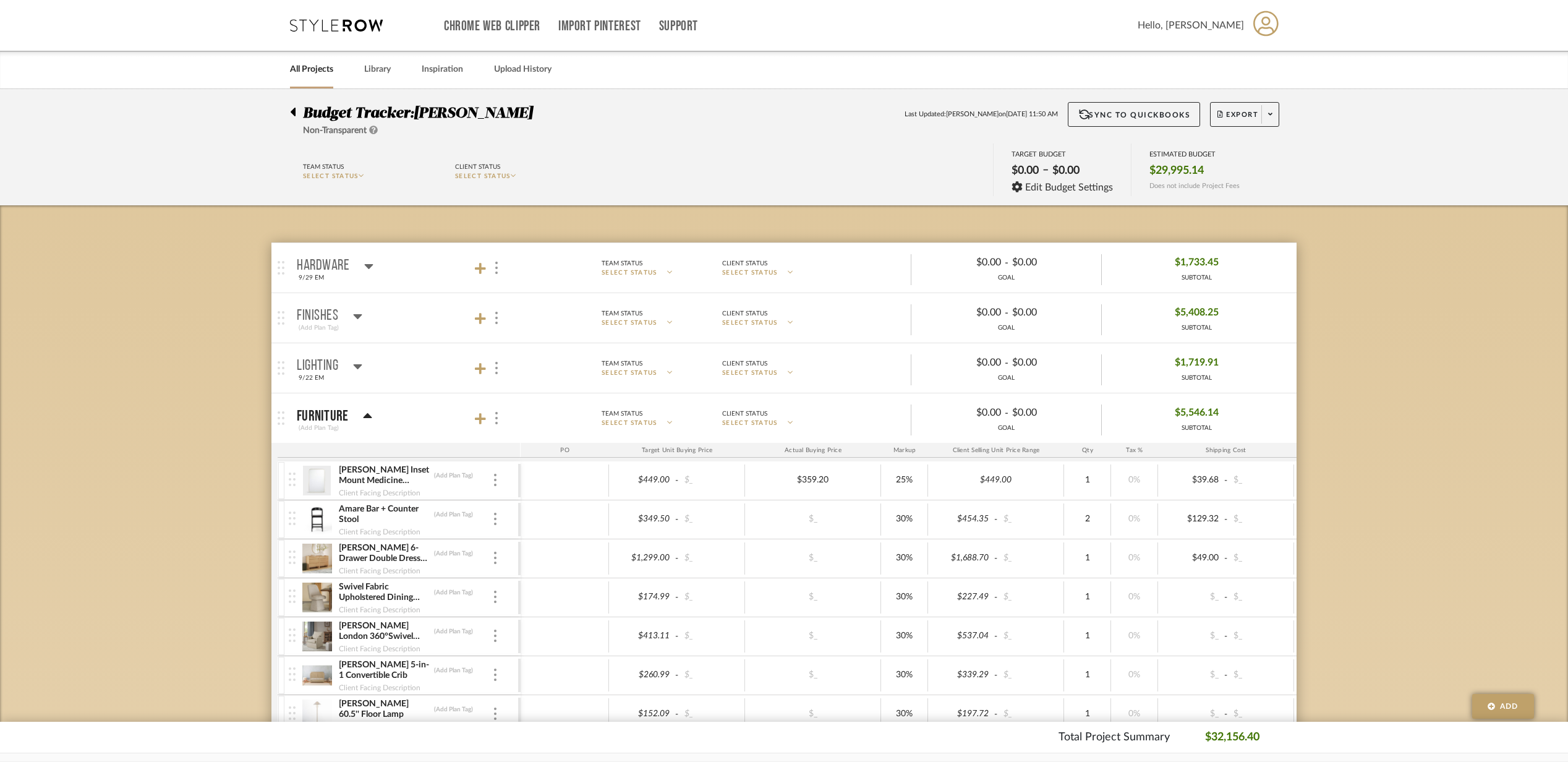
click at [424, 424] on mat-panel-title "Furniture (Add Plan Tag)" at bounding box center [406, 418] width 218 height 30
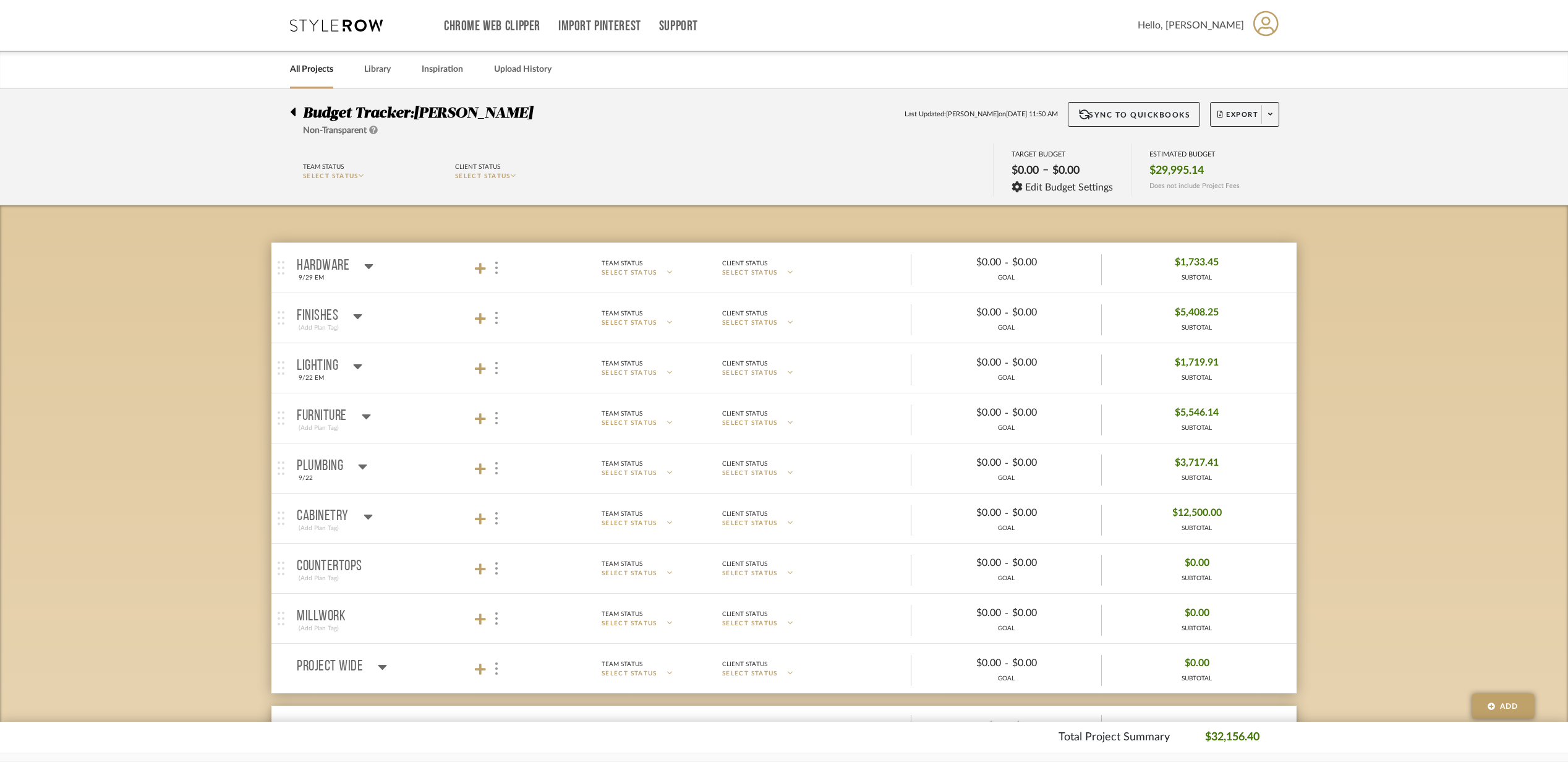
click at [431, 321] on mat-panel-title "Finishes (Add Plan Tag)" at bounding box center [406, 318] width 218 height 30
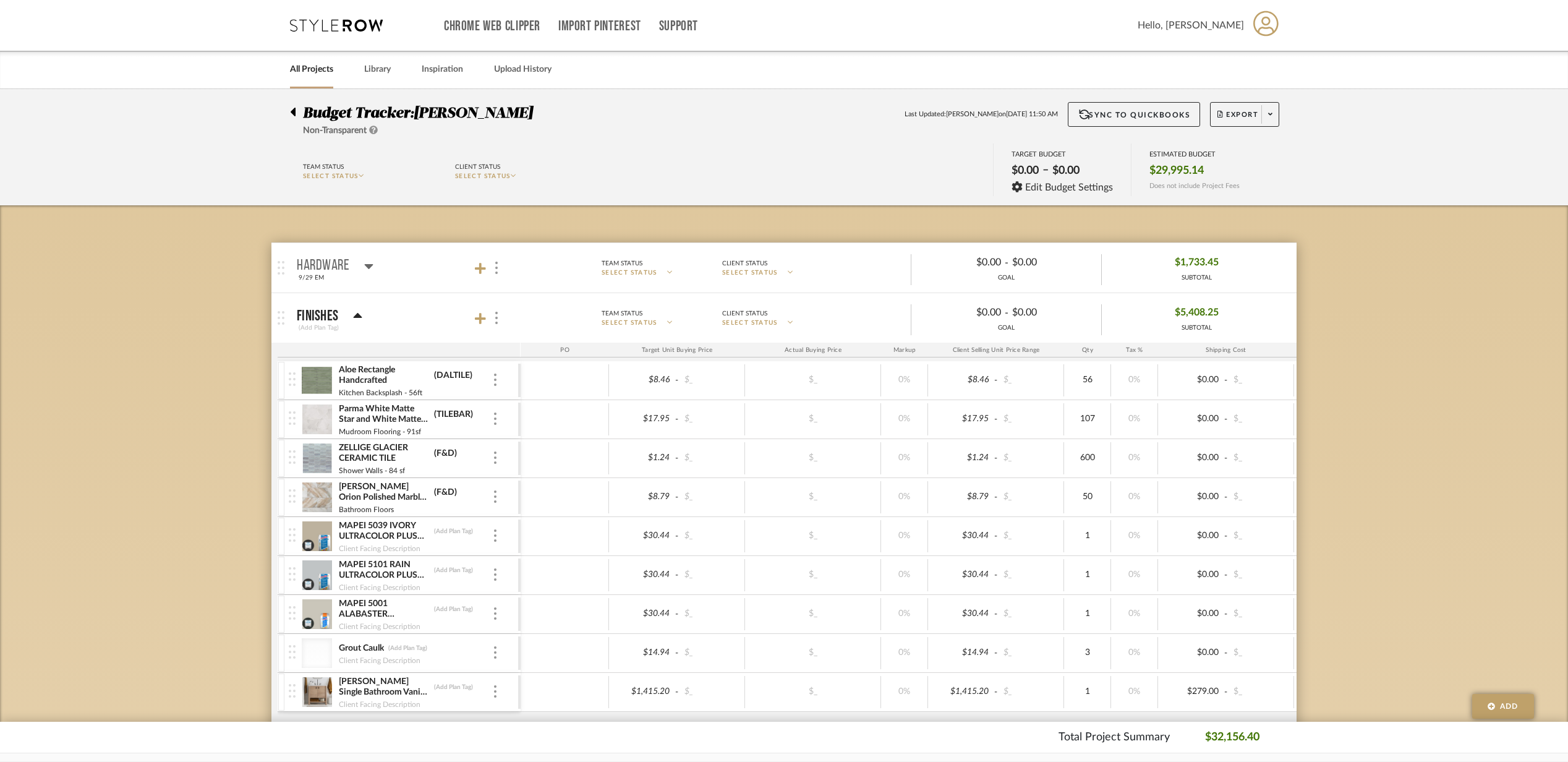
click at [431, 321] on mat-panel-title "Finishes (Add Plan Tag)" at bounding box center [406, 318] width 218 height 30
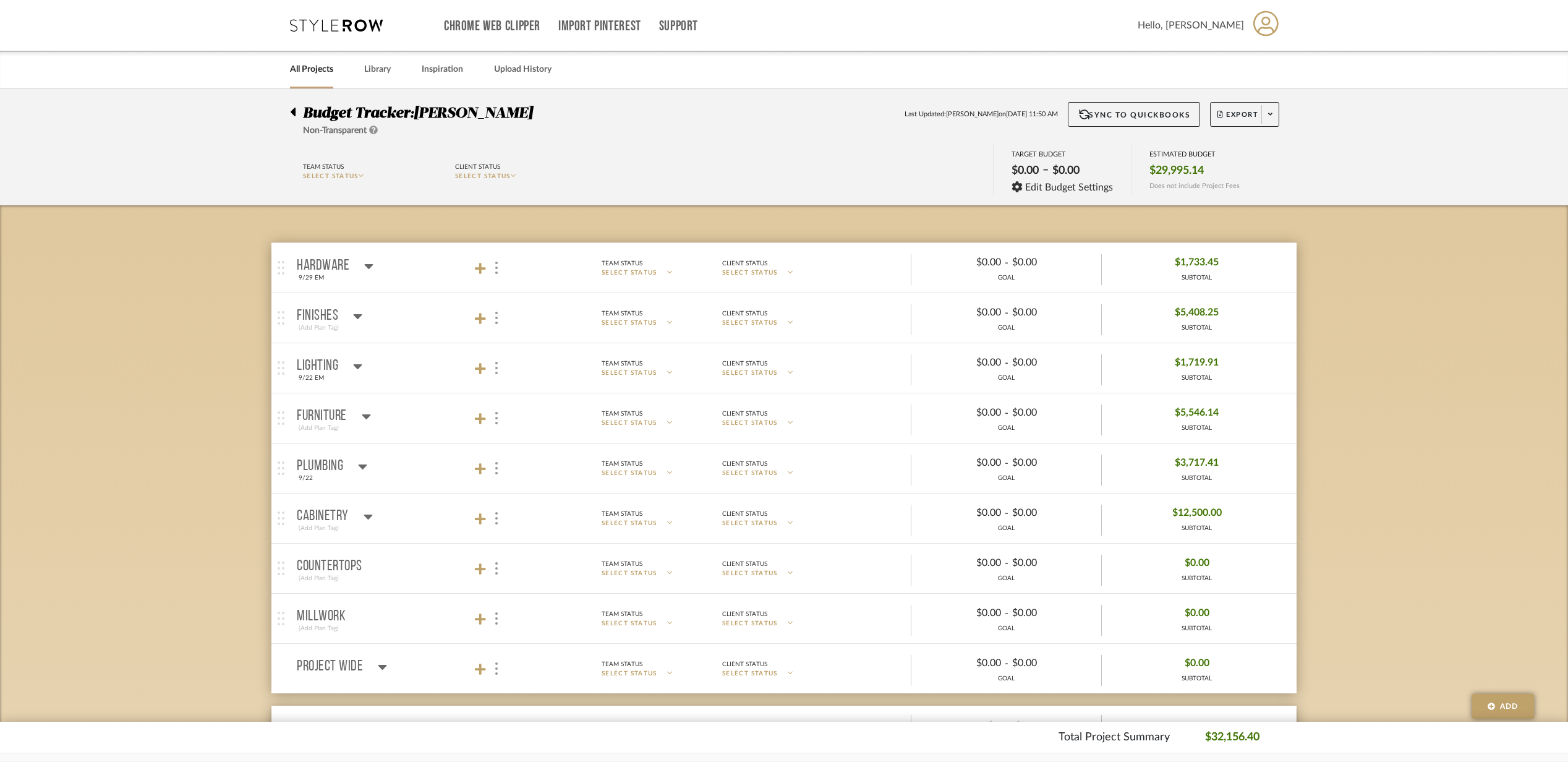
click at [429, 268] on mat-panel-title "Hardware 9/29 EM" at bounding box center [406, 268] width 218 height 30
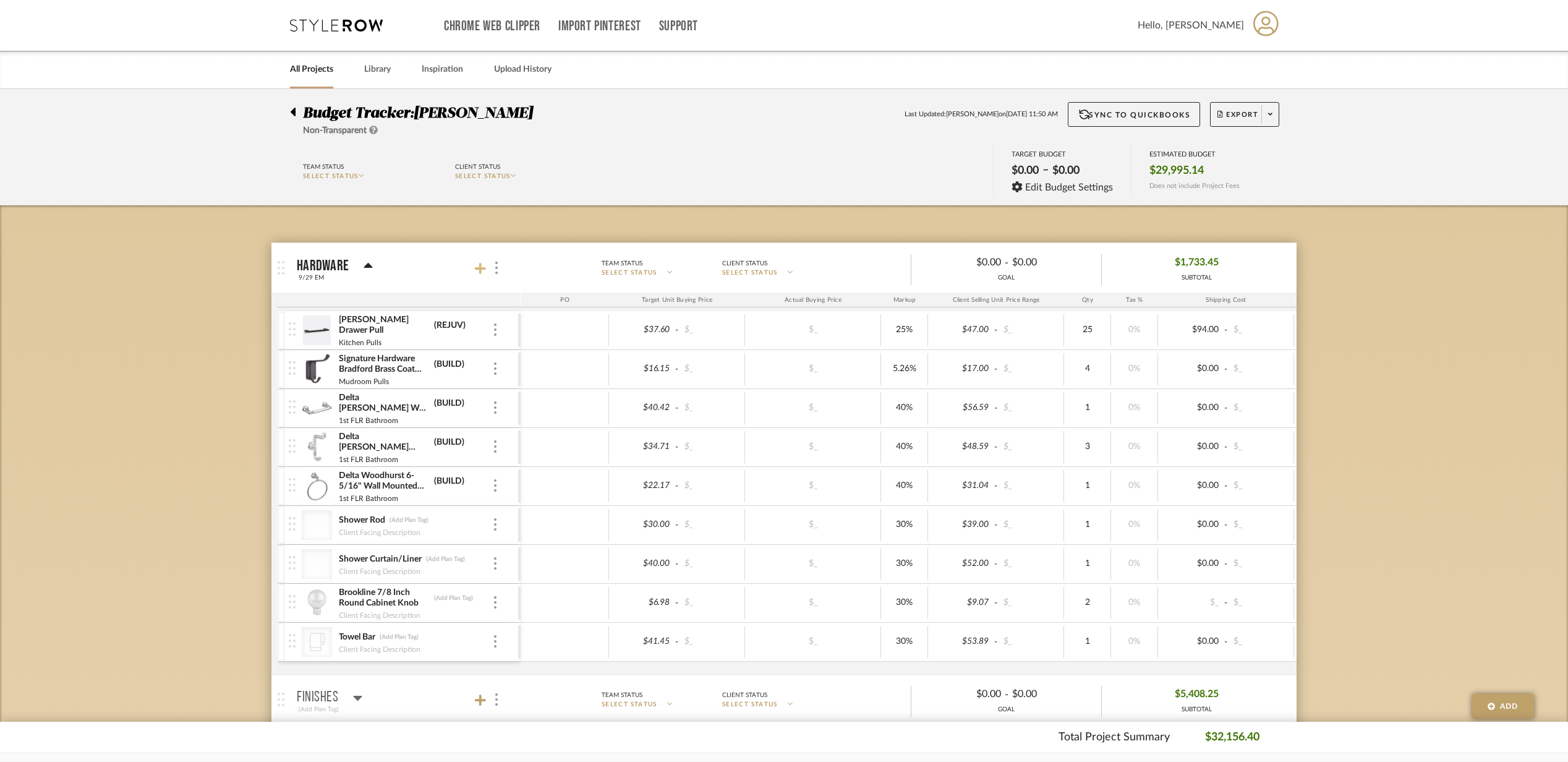
click at [476, 267] on icon at bounding box center [480, 268] width 11 height 12
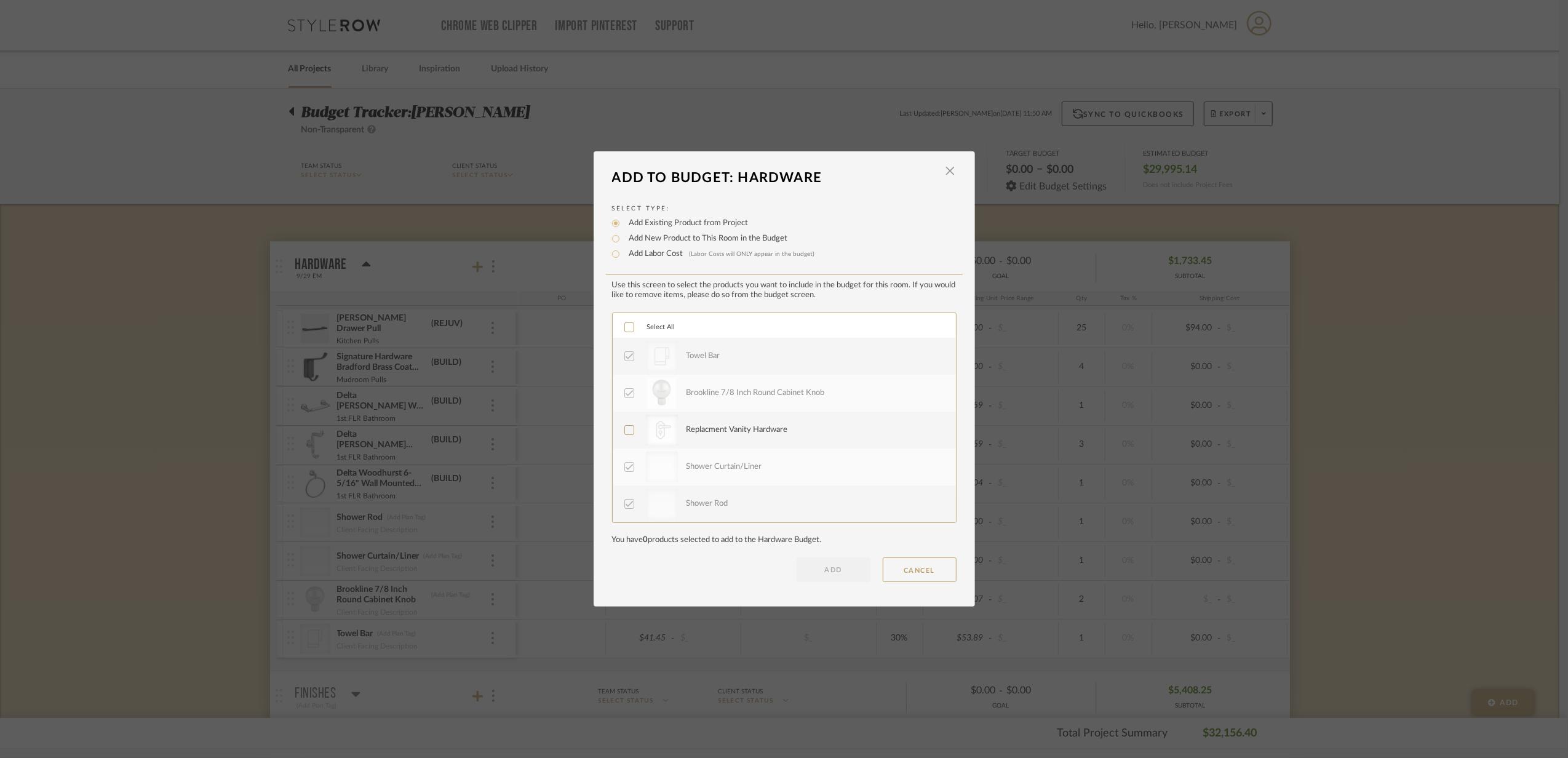
click at [662, 240] on label "Add New Product to This Room in the Budget" at bounding box center [705, 239] width 165 height 12
click at [623, 240] on input "Add New Product to This Room in the Budget" at bounding box center [616, 239] width 15 height 15
radio input "true"
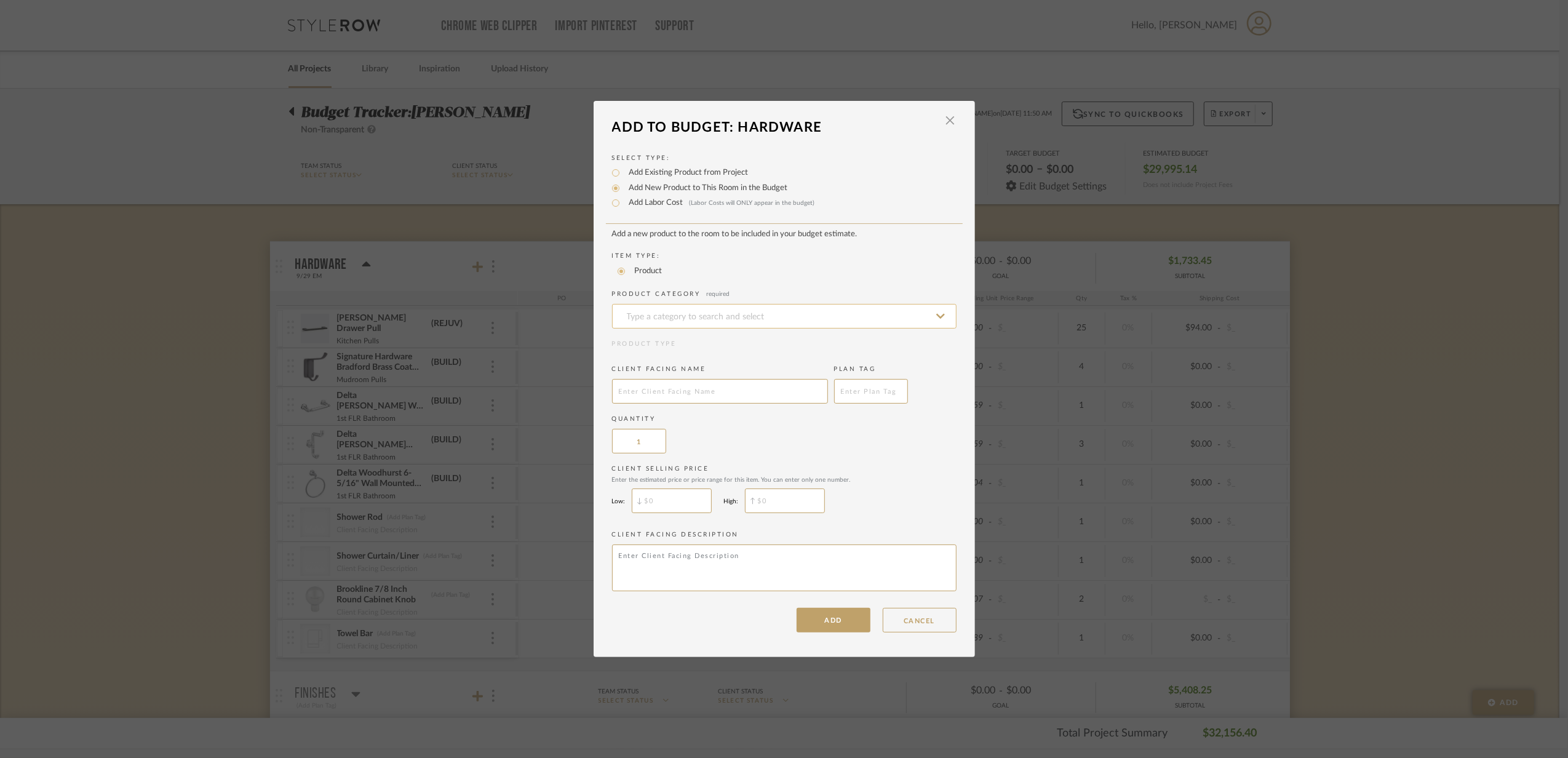
click at [645, 316] on input at bounding box center [784, 316] width 344 height 25
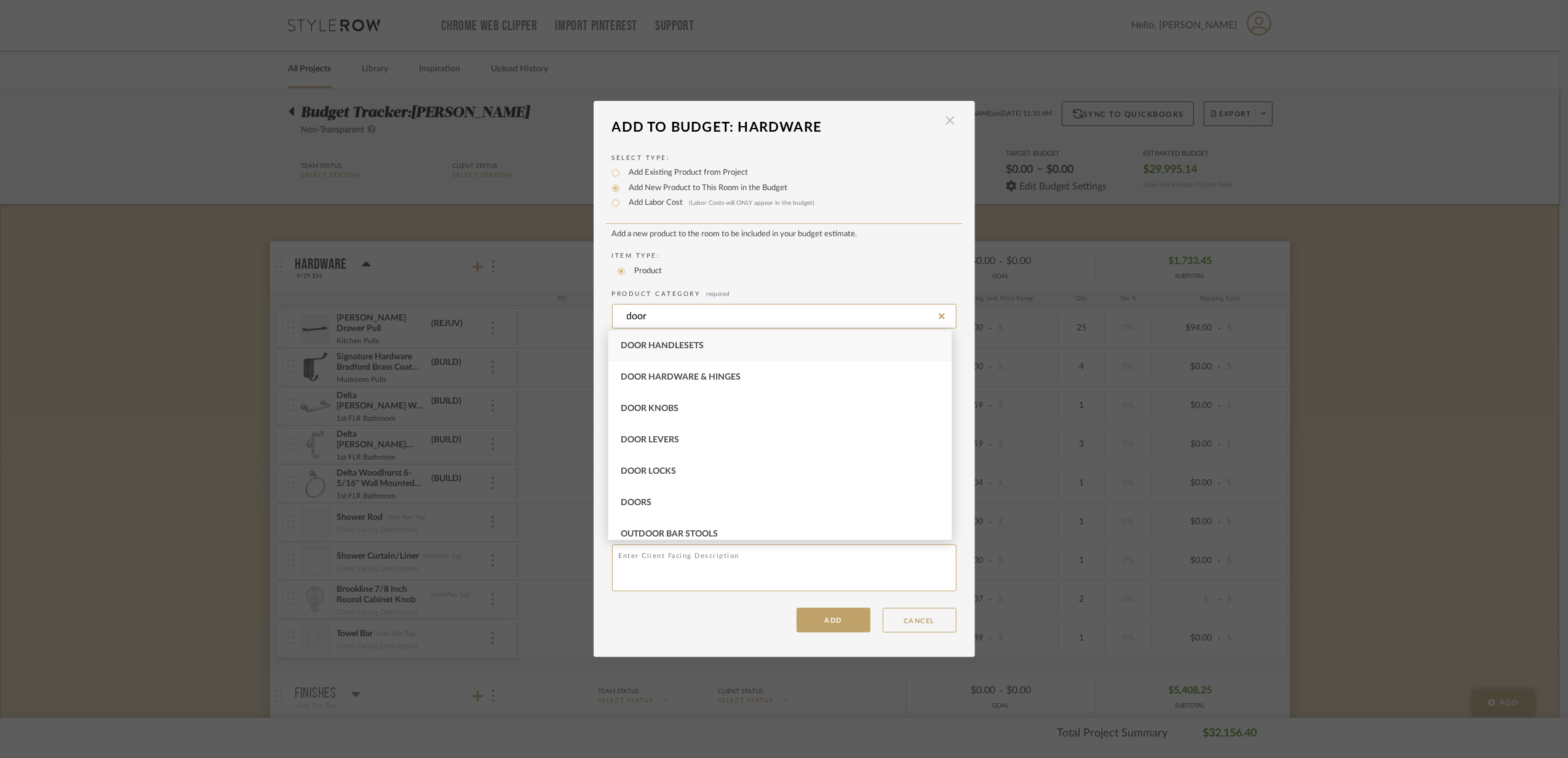
type input "door"
click at [944, 113] on span "button" at bounding box center [950, 121] width 25 height 25
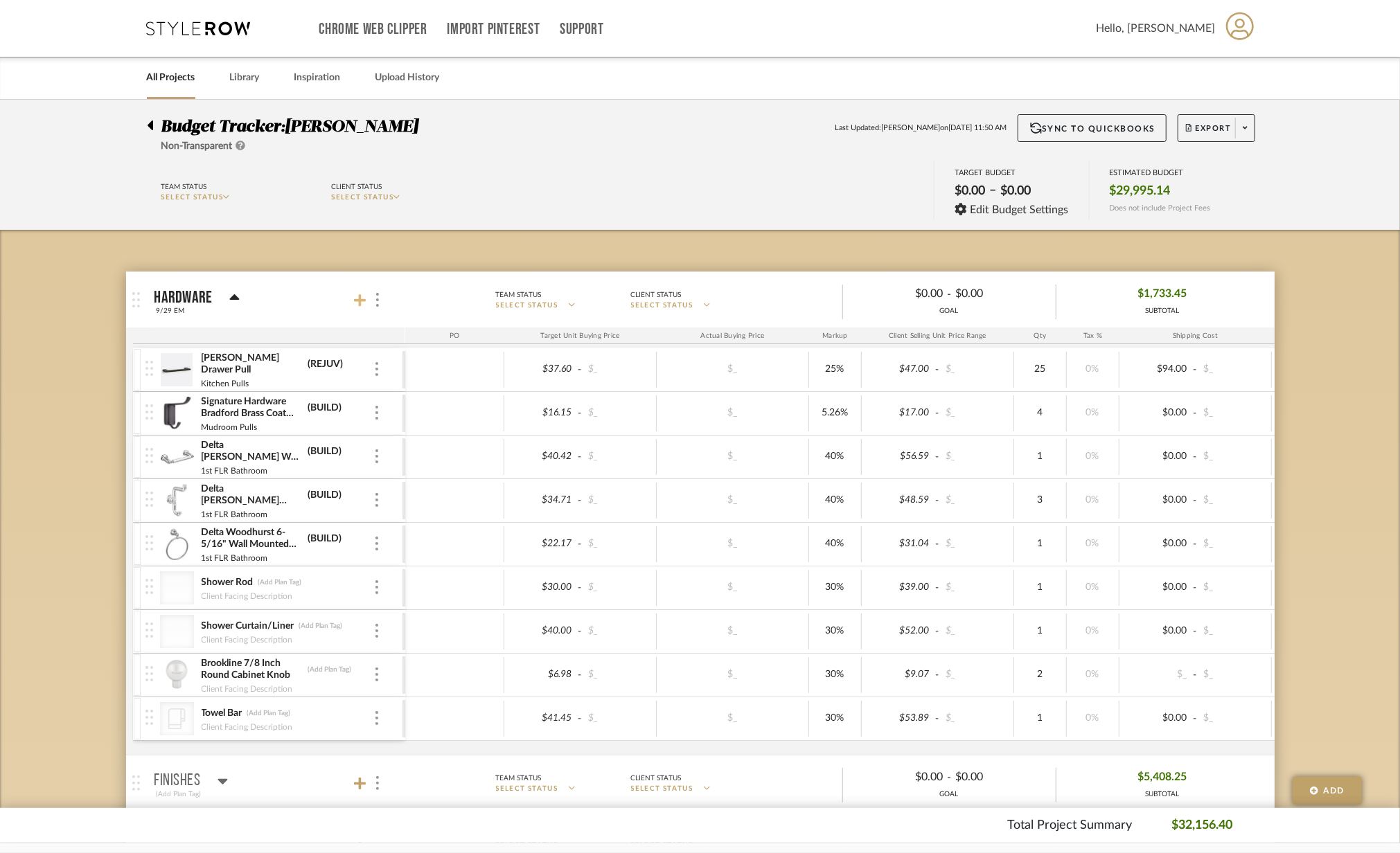
click at [358, 305] on icon at bounding box center [360, 300] width 12 height 14
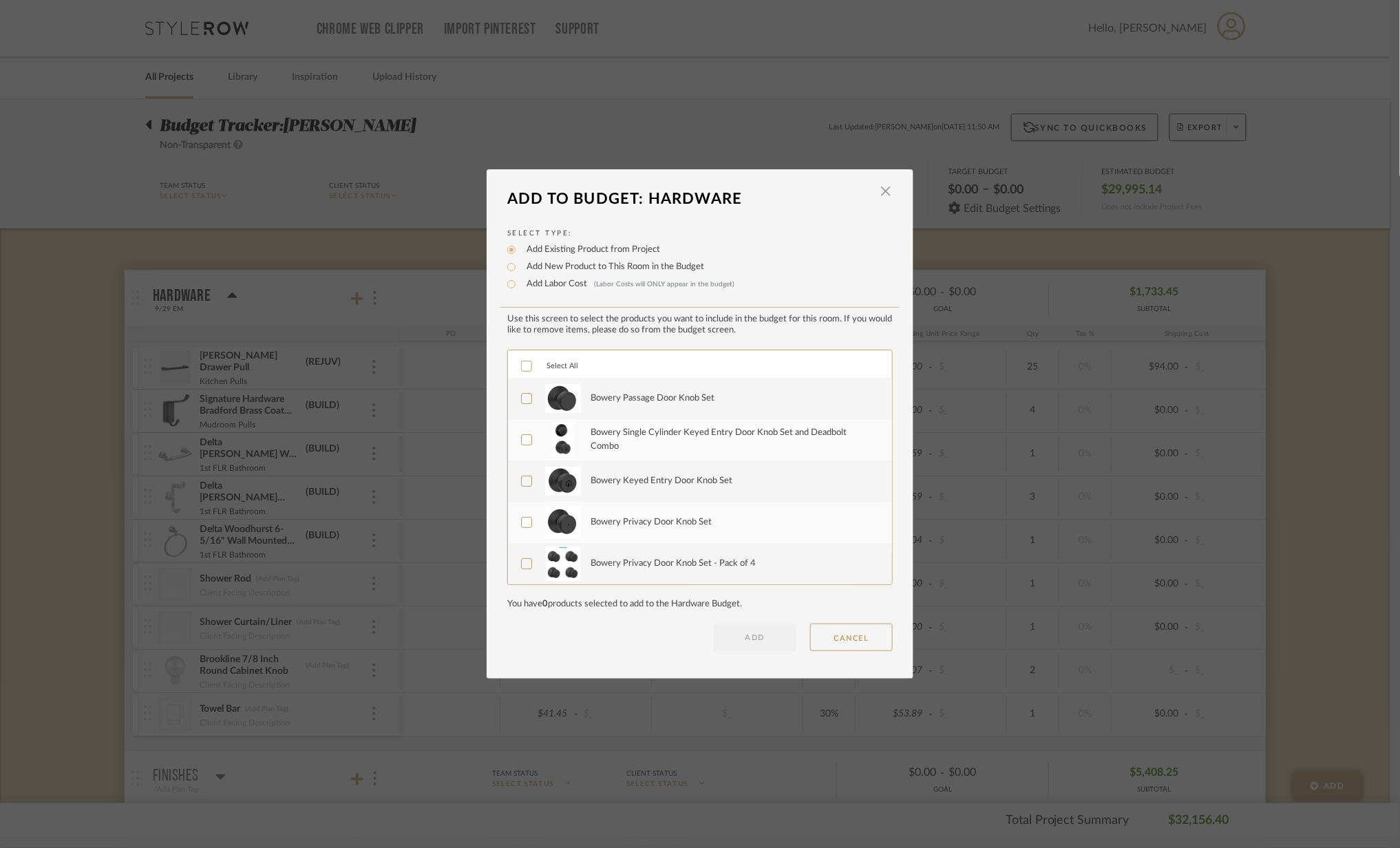
click at [515, 395] on div "Bowery Passage Door Knob Set" at bounding box center [700, 399] width 385 height 42
click at [523, 439] on icon at bounding box center [526, 440] width 9 height 9
click at [522, 402] on div at bounding box center [527, 399] width 11 height 11
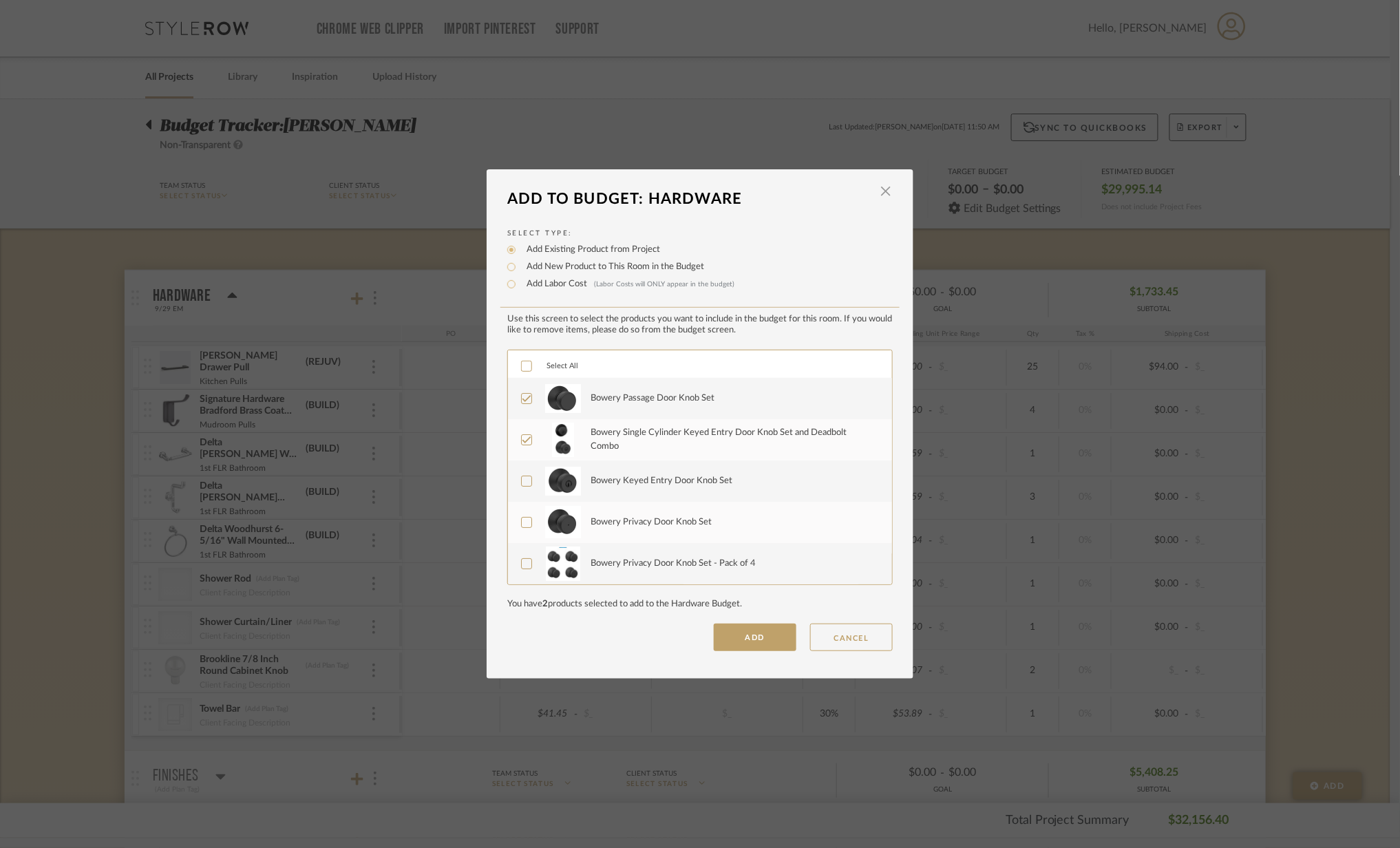
click at [522, 515] on label "Bowery Privacy Door Knob Set" at bounding box center [699, 522] width 355 height 34
click at [522, 569] on div at bounding box center [527, 564] width 11 height 11
click at [751, 637] on button "ADD" at bounding box center [755, 638] width 82 height 28
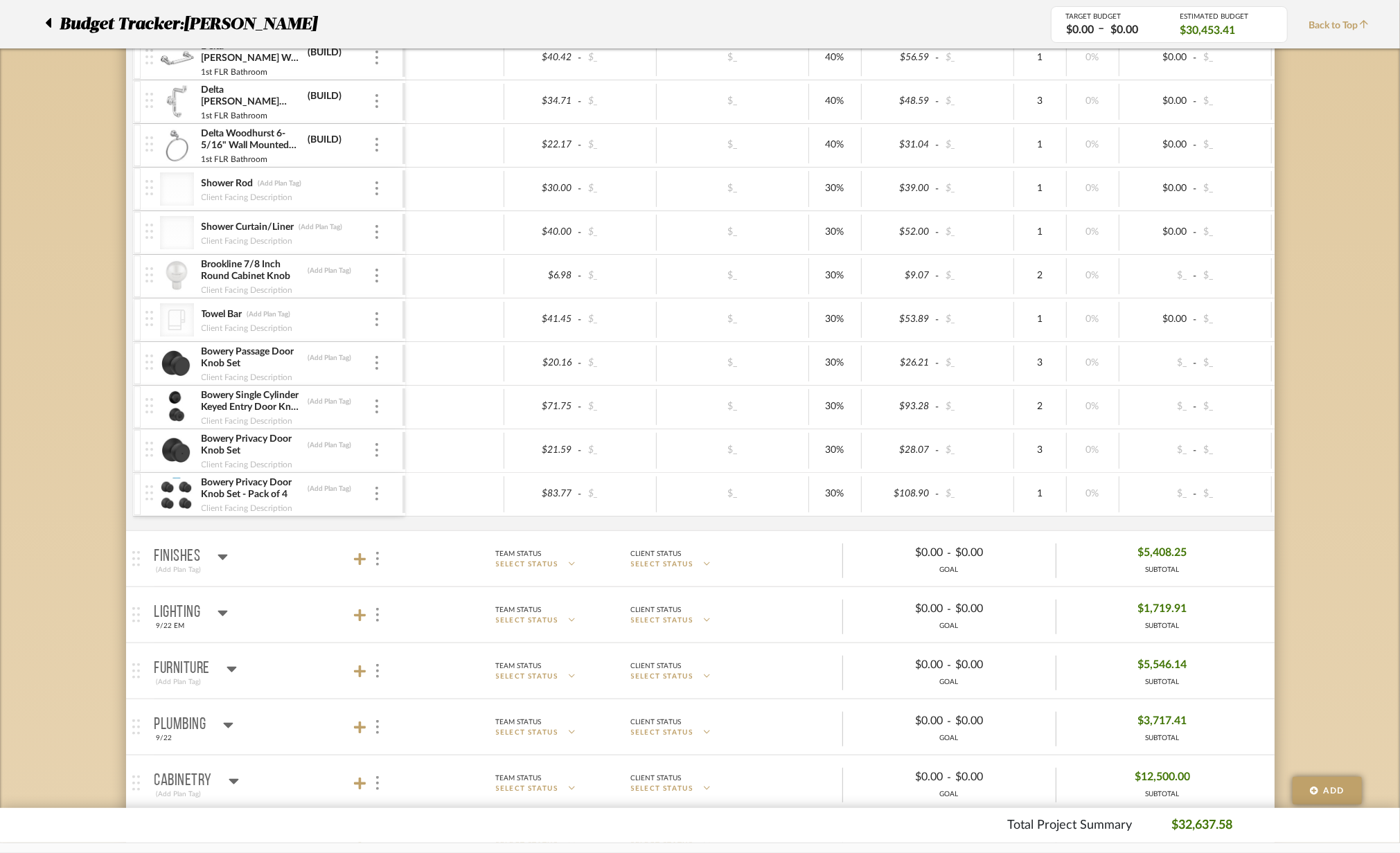
scroll to position [369, 0]
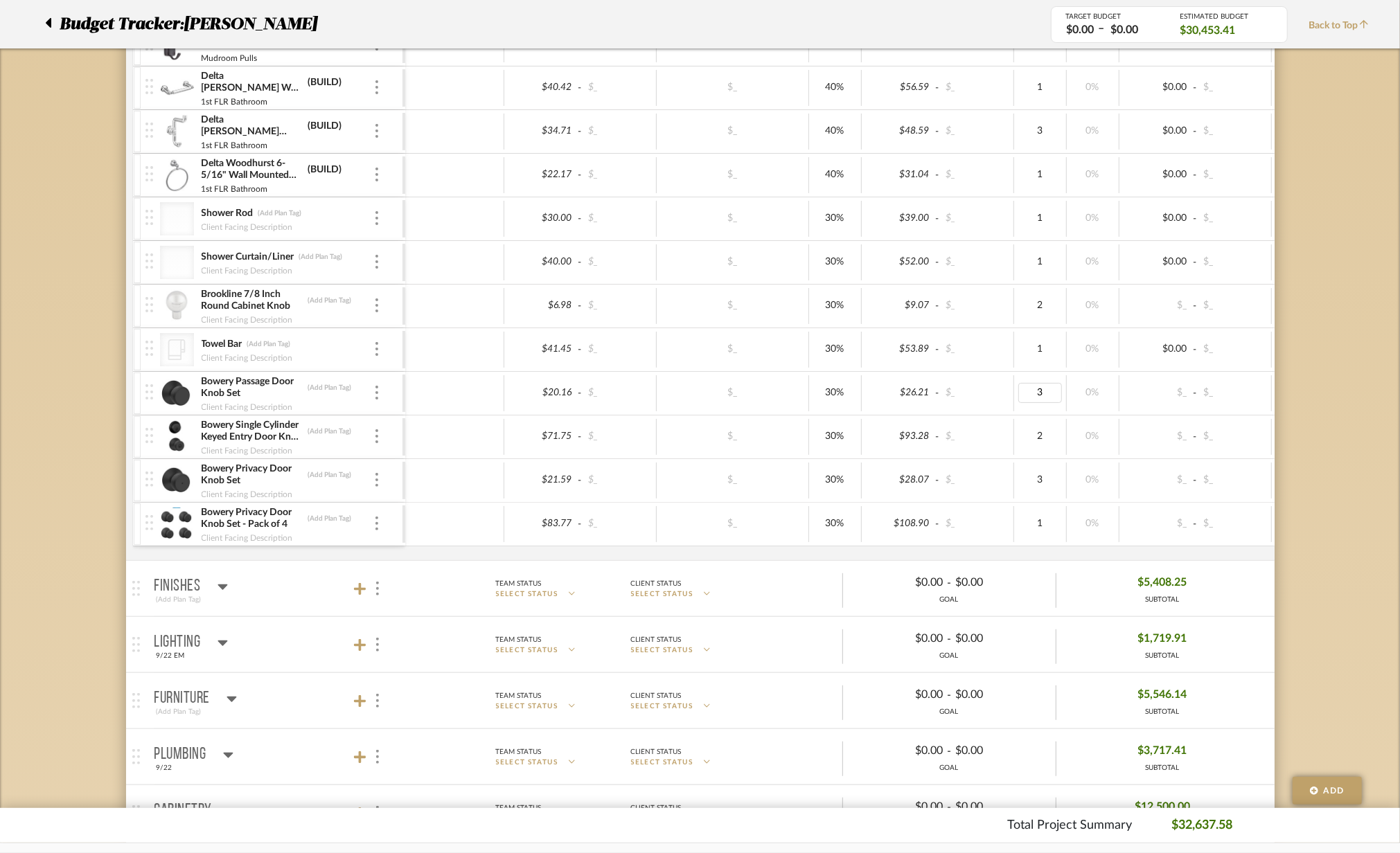
type input "4"
click at [1067, 411] on div "0%" at bounding box center [1092, 393] width 52 height 36
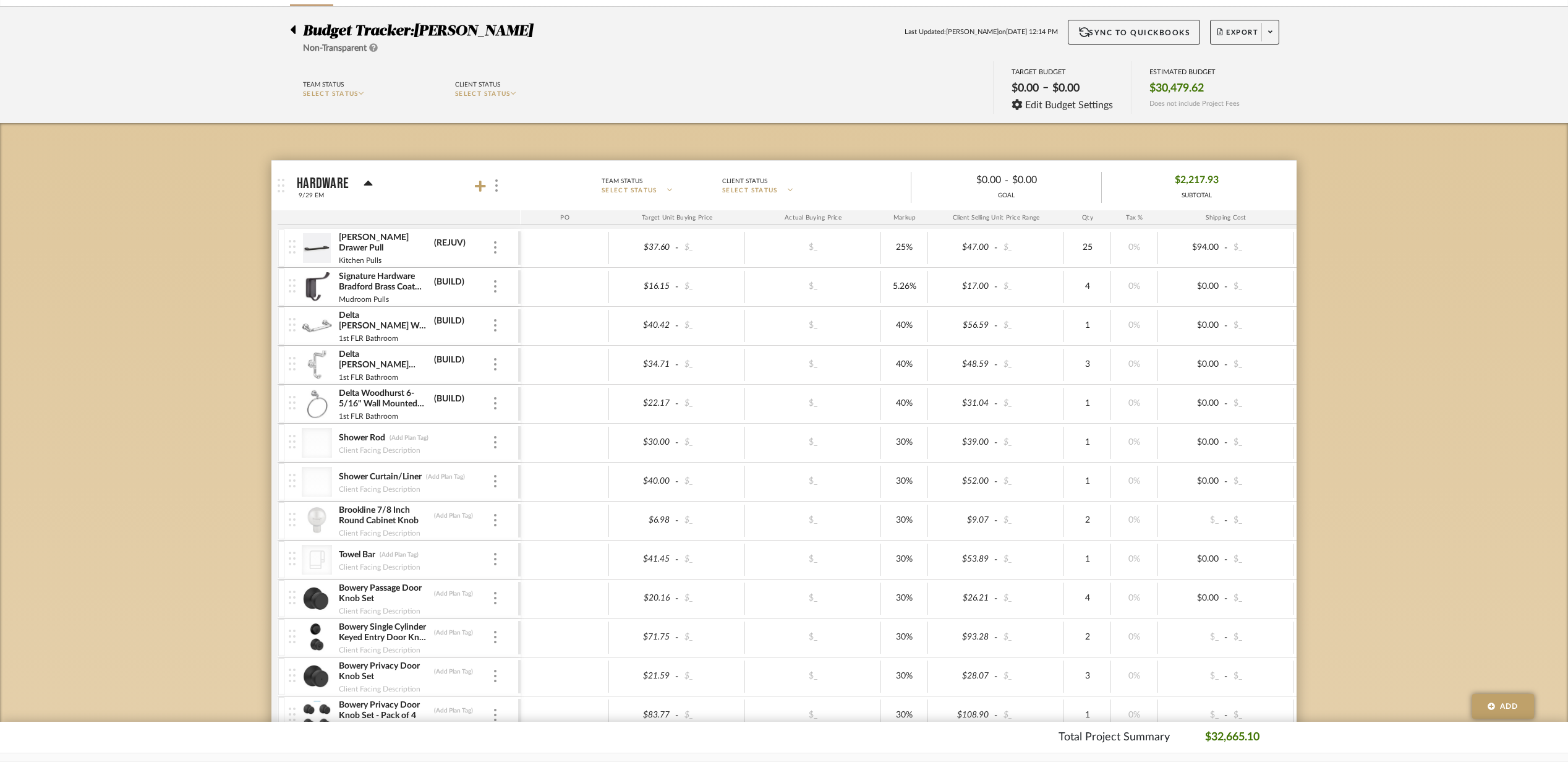
scroll to position [0, 0]
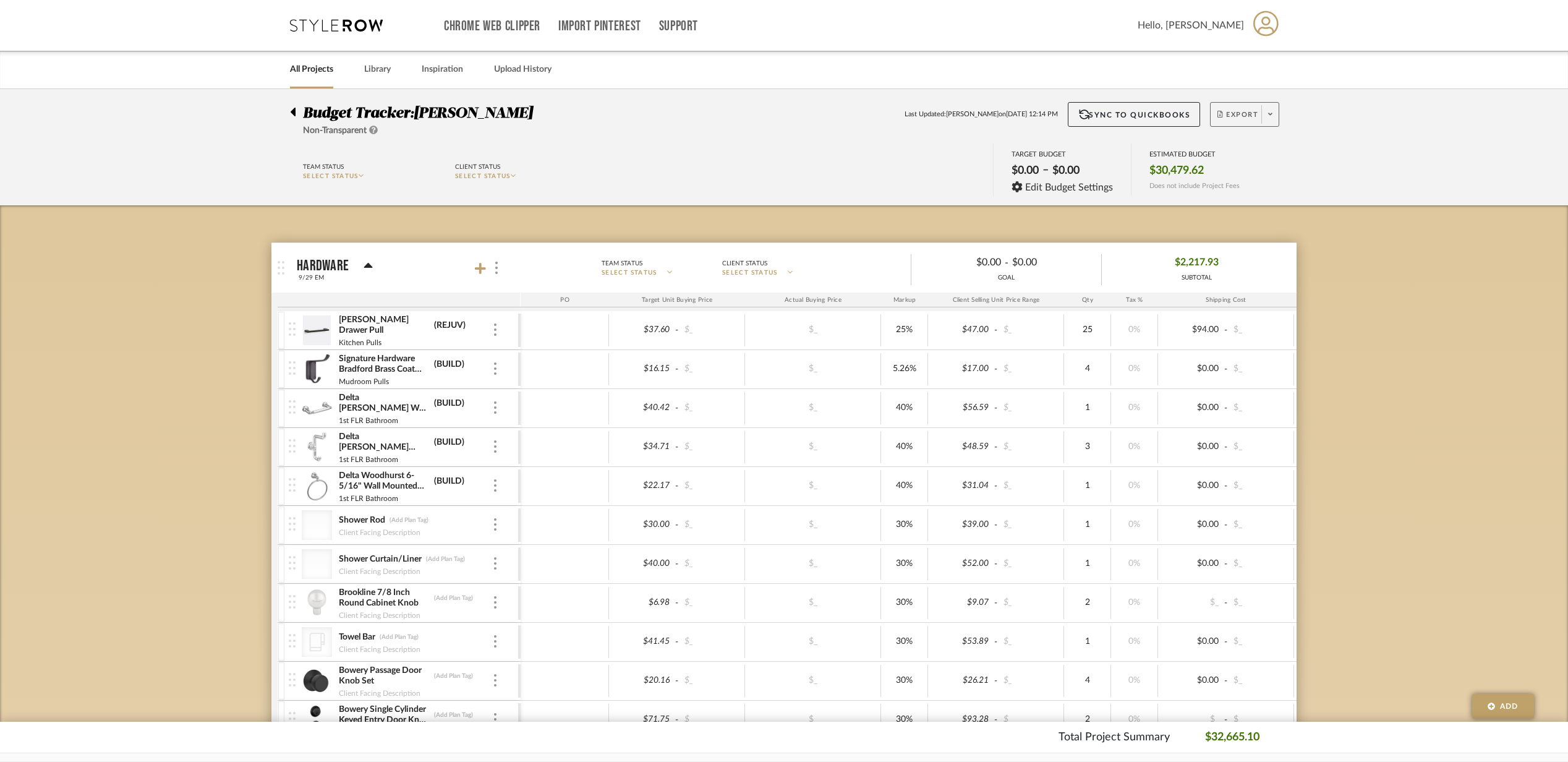
click at [1228, 115] on span "Export" at bounding box center [1238, 119] width 41 height 18
click at [1213, 158] on button "Export PDF" at bounding box center [1265, 150] width 117 height 30
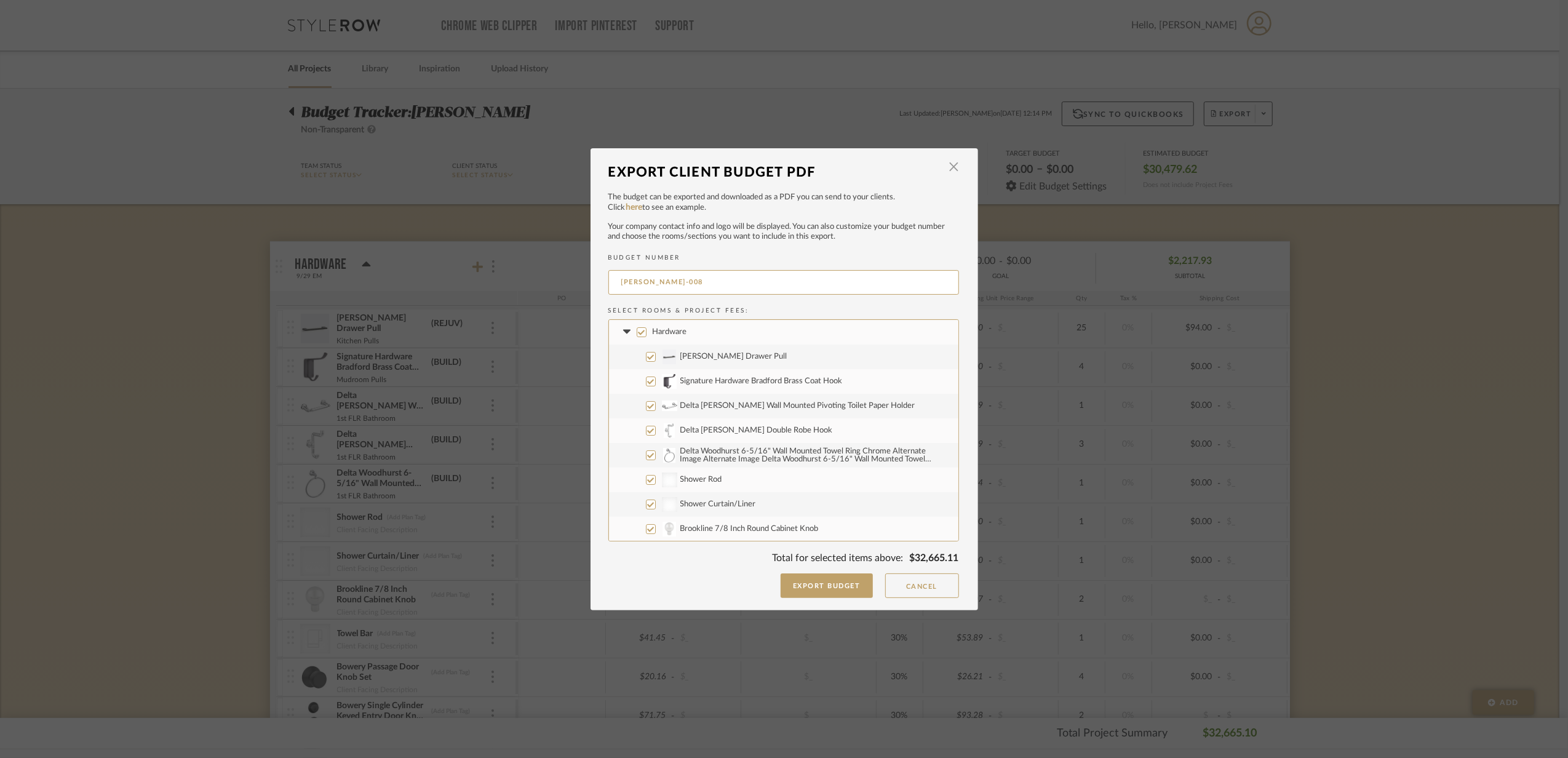
click at [612, 335] on label "Hardware" at bounding box center [784, 332] width 349 height 25
click at [637, 335] on input "Hardware" at bounding box center [642, 332] width 10 height 10
checkbox input "false"
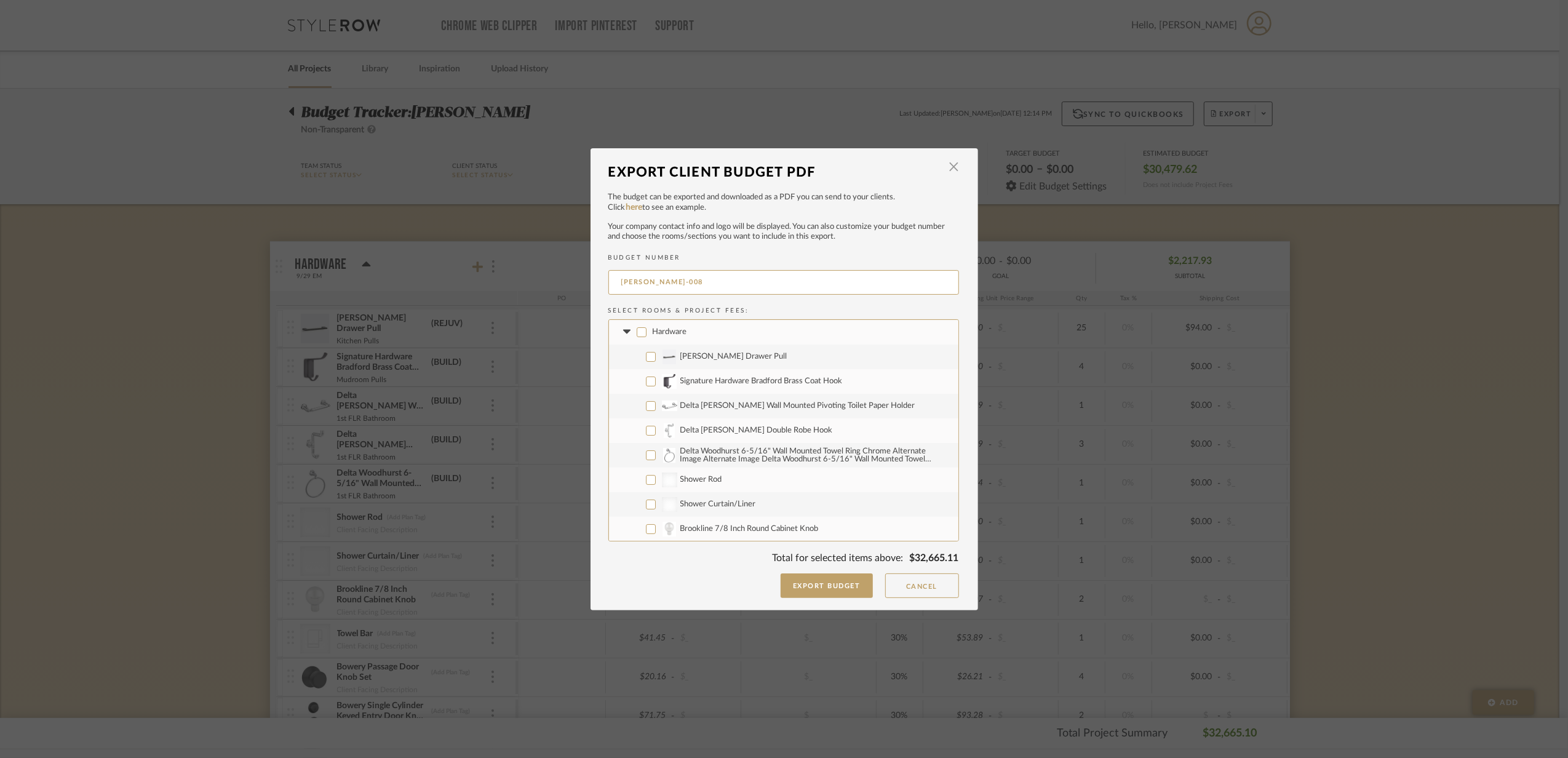
checkbox input "false"
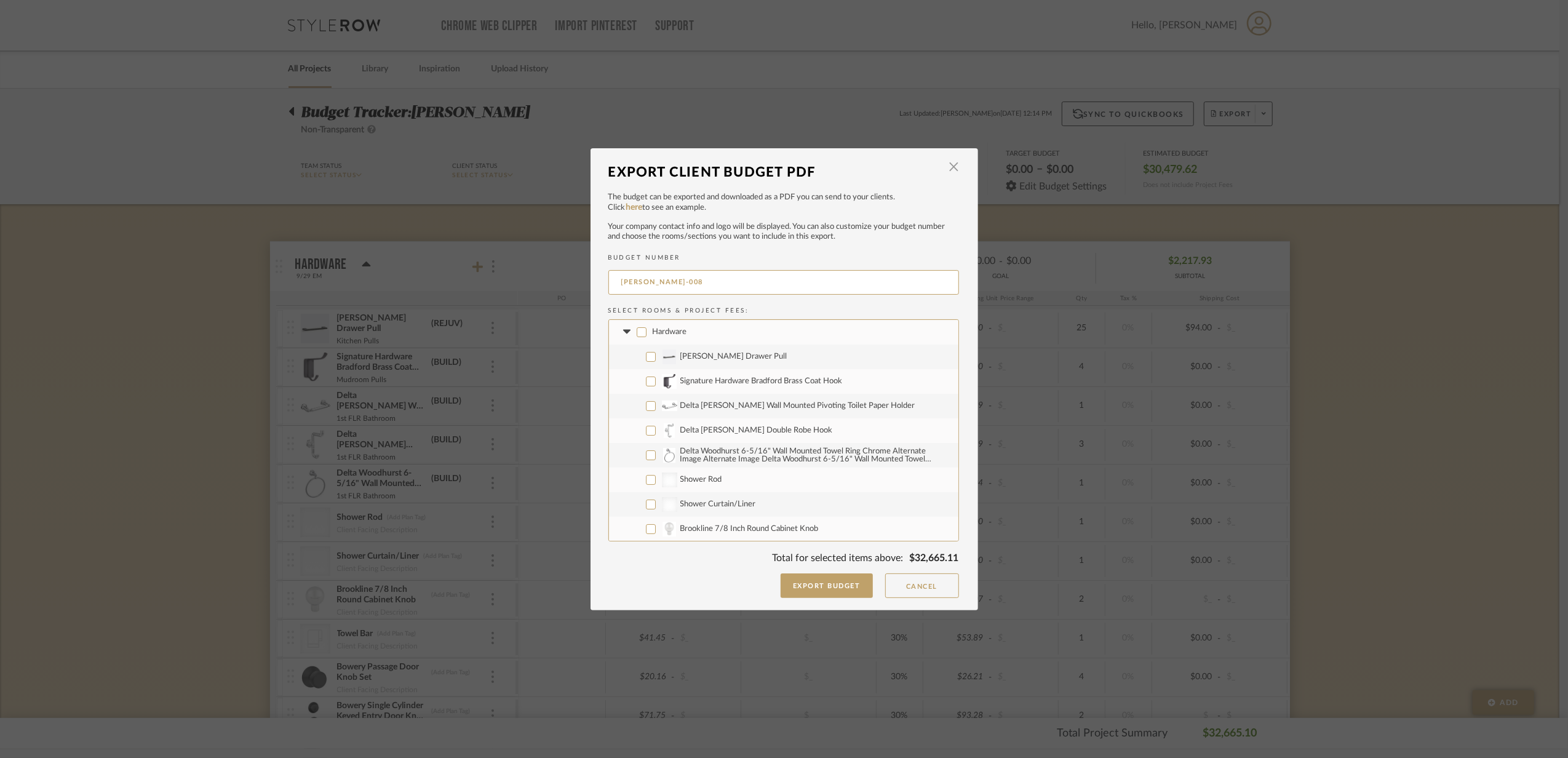
checkbox input "false"
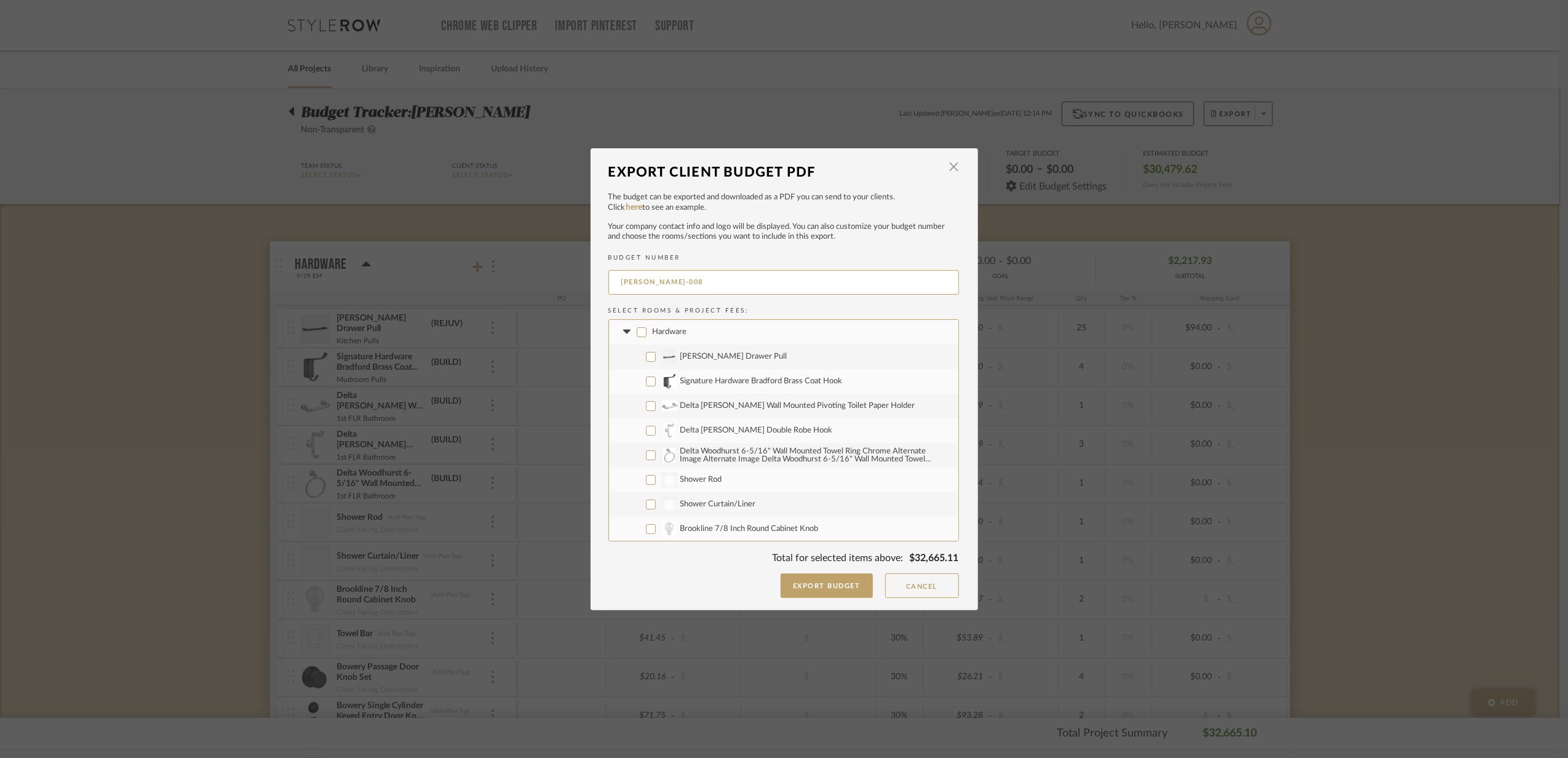
checkbox input "false"
click at [615, 330] on label "Hardware" at bounding box center [784, 332] width 349 height 25
click at [637, 330] on input "Hardware" at bounding box center [642, 332] width 10 height 10
checkbox input "true"
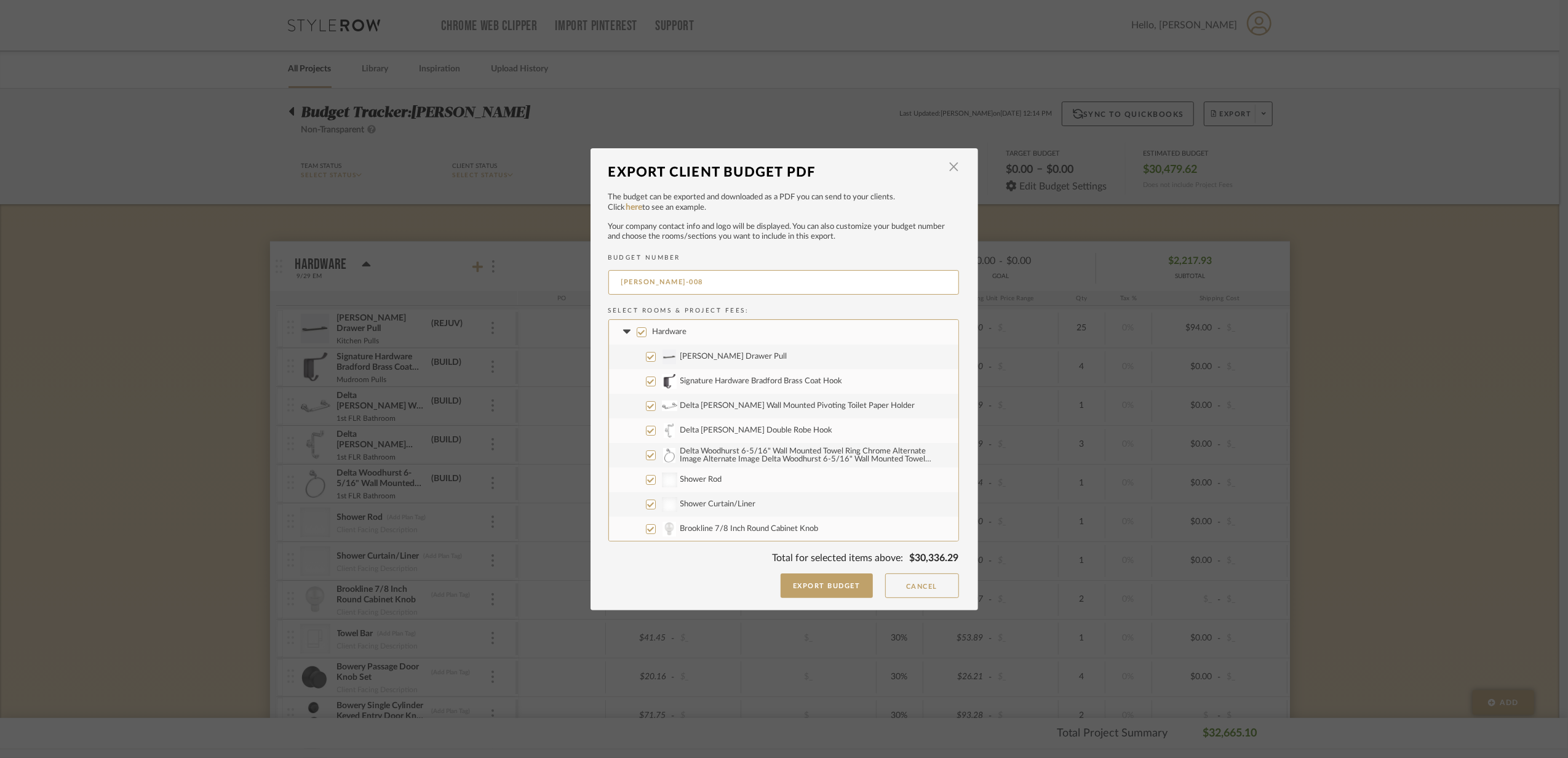
checkbox input "true"
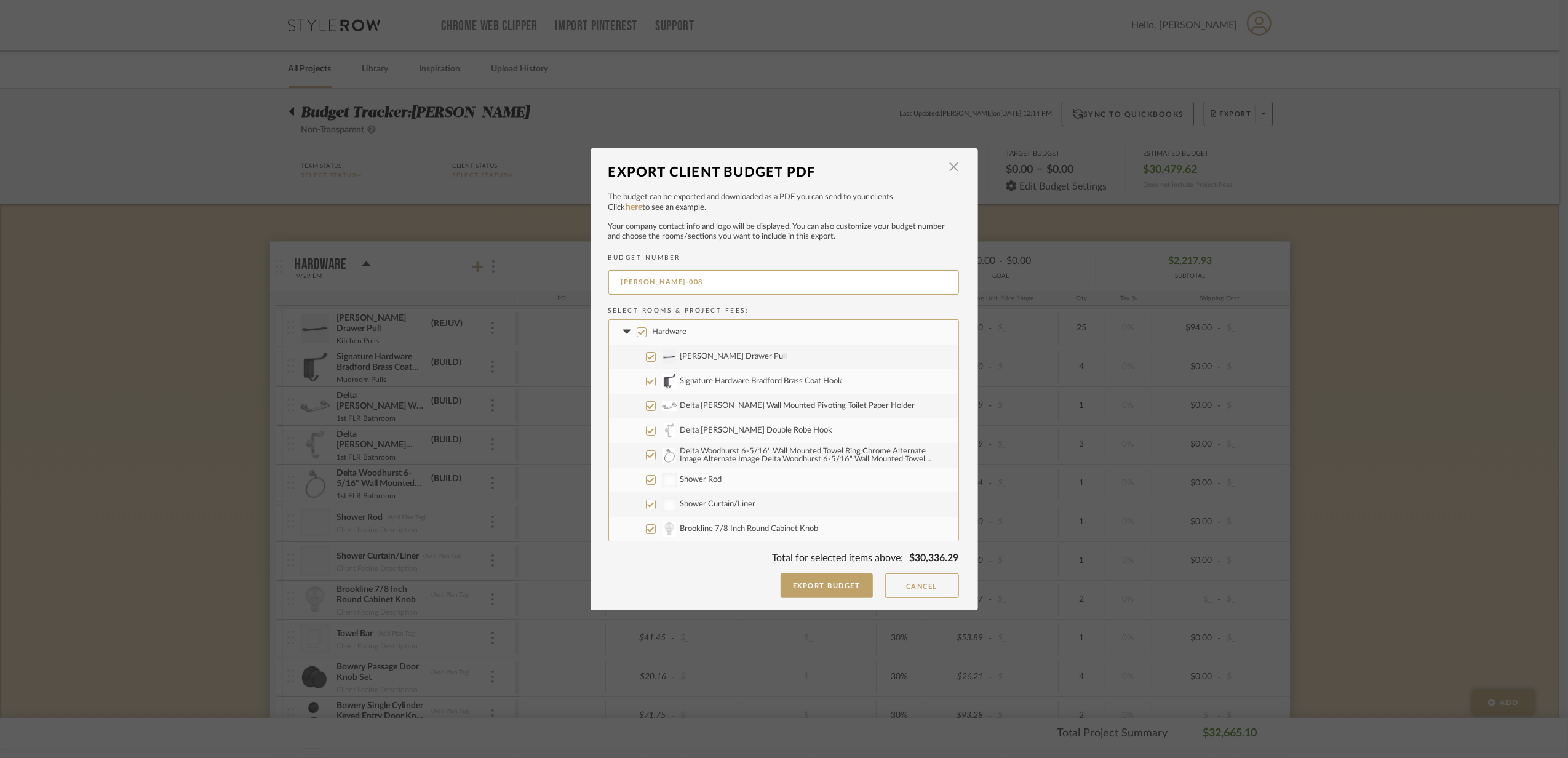
checkbox input "true"
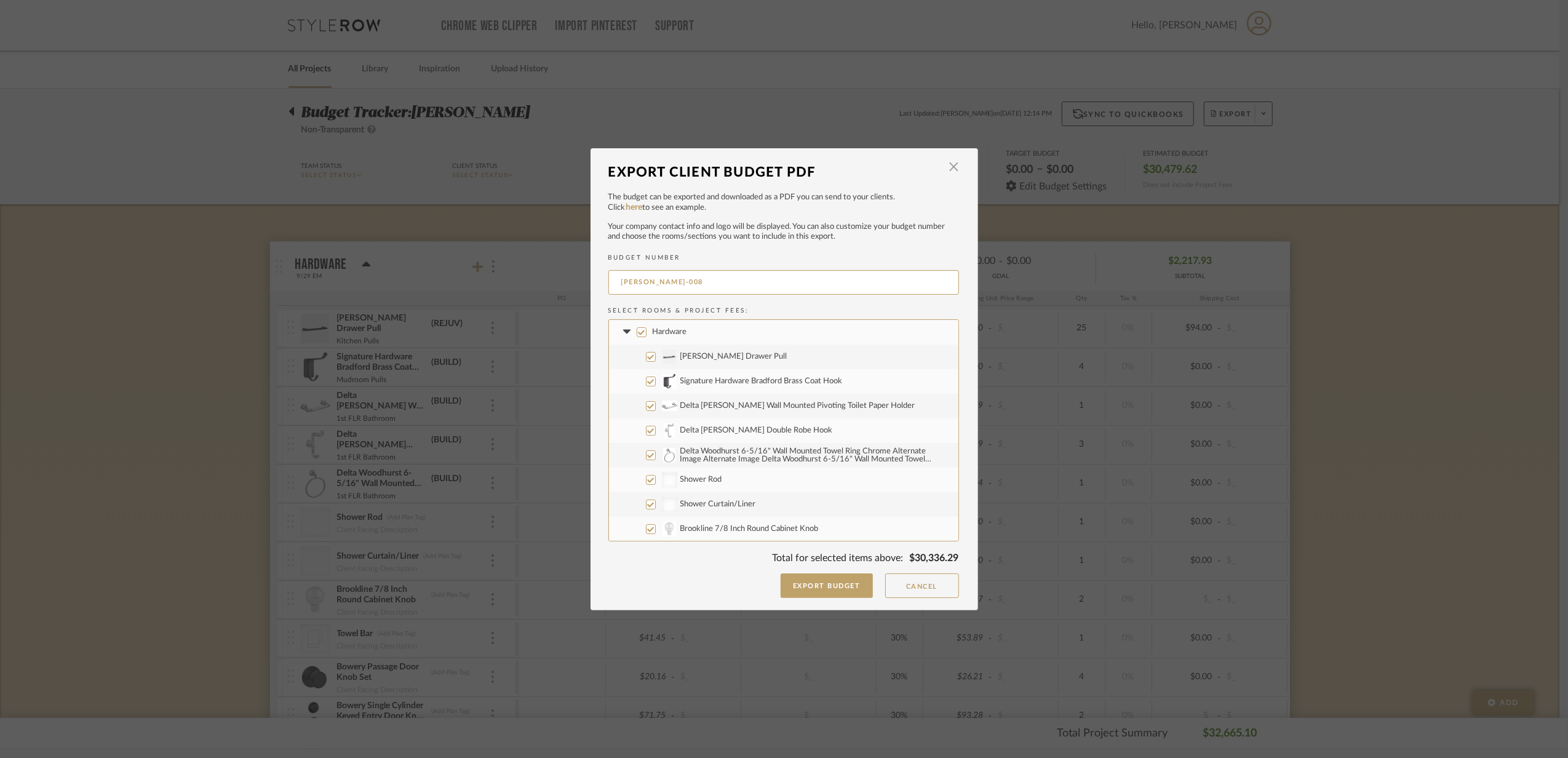
checkbox input "true"
click at [623, 335] on fa-icon at bounding box center [628, 332] width 13 height 13
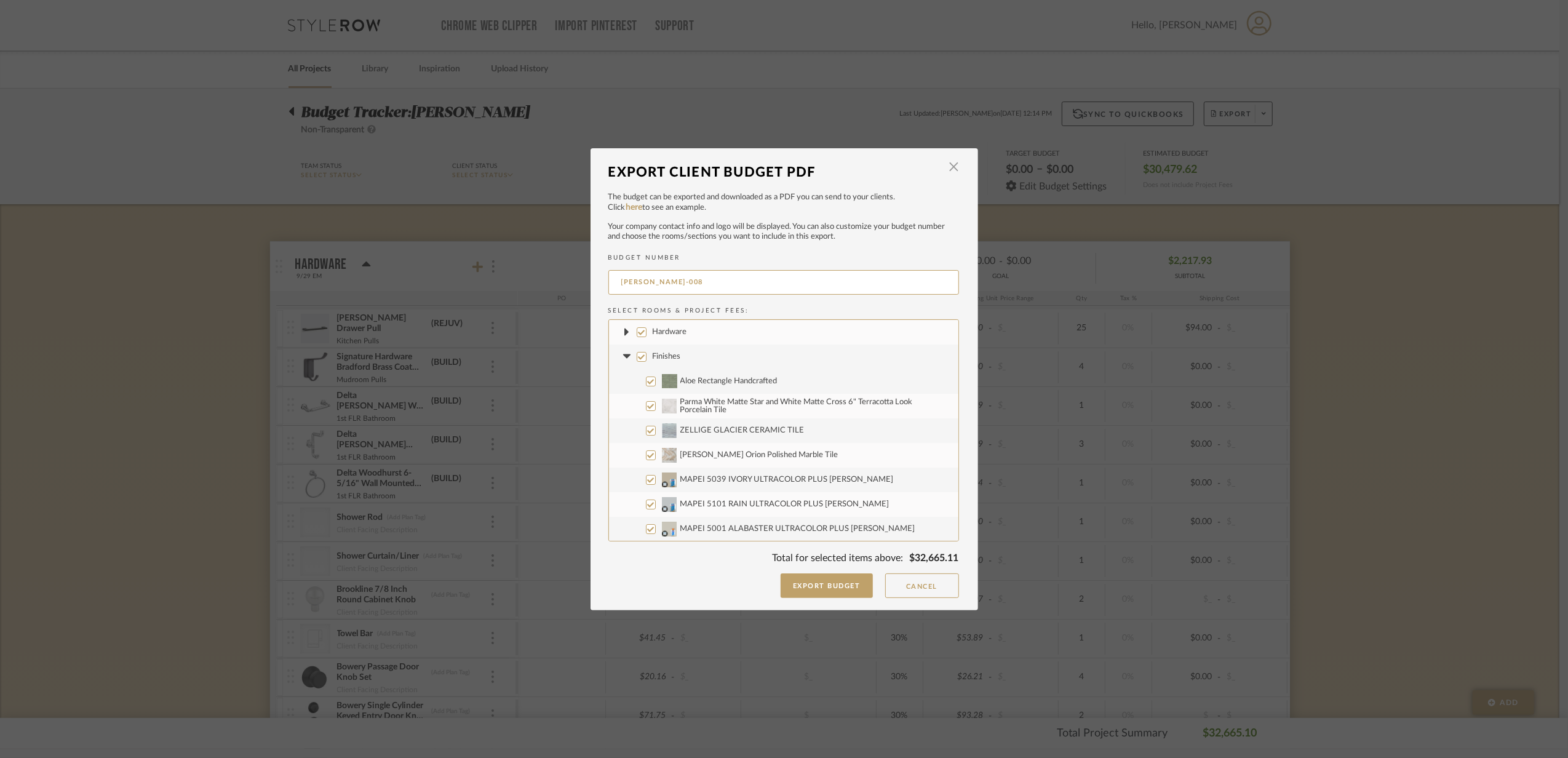
click at [625, 355] on icon at bounding box center [627, 356] width 7 height 4
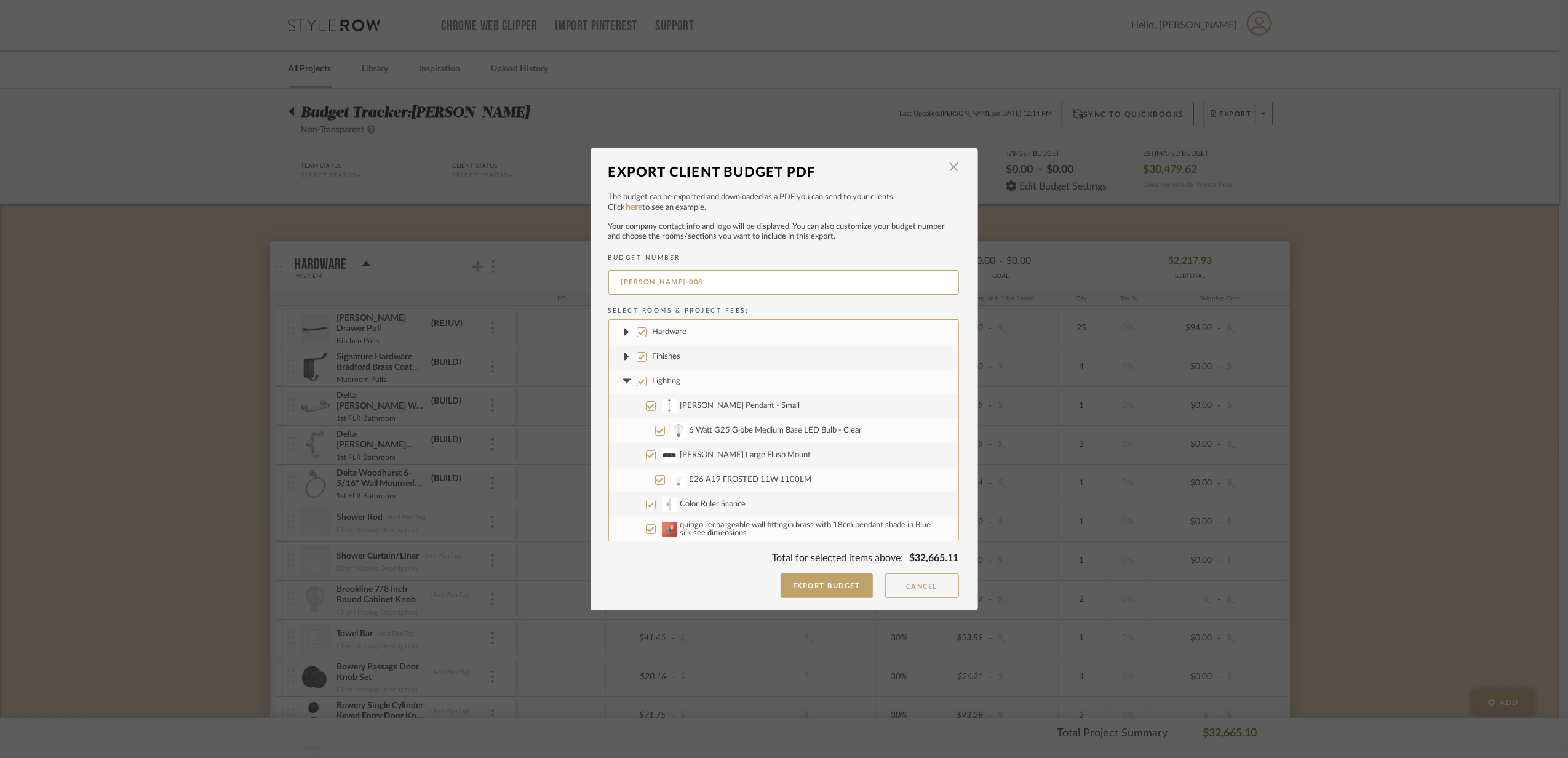
click at [637, 358] on input "Finishes" at bounding box center [642, 357] width 10 height 10
checkbox input "false"
click at [637, 383] on input "Lighting" at bounding box center [642, 382] width 10 height 10
checkbox input "false"
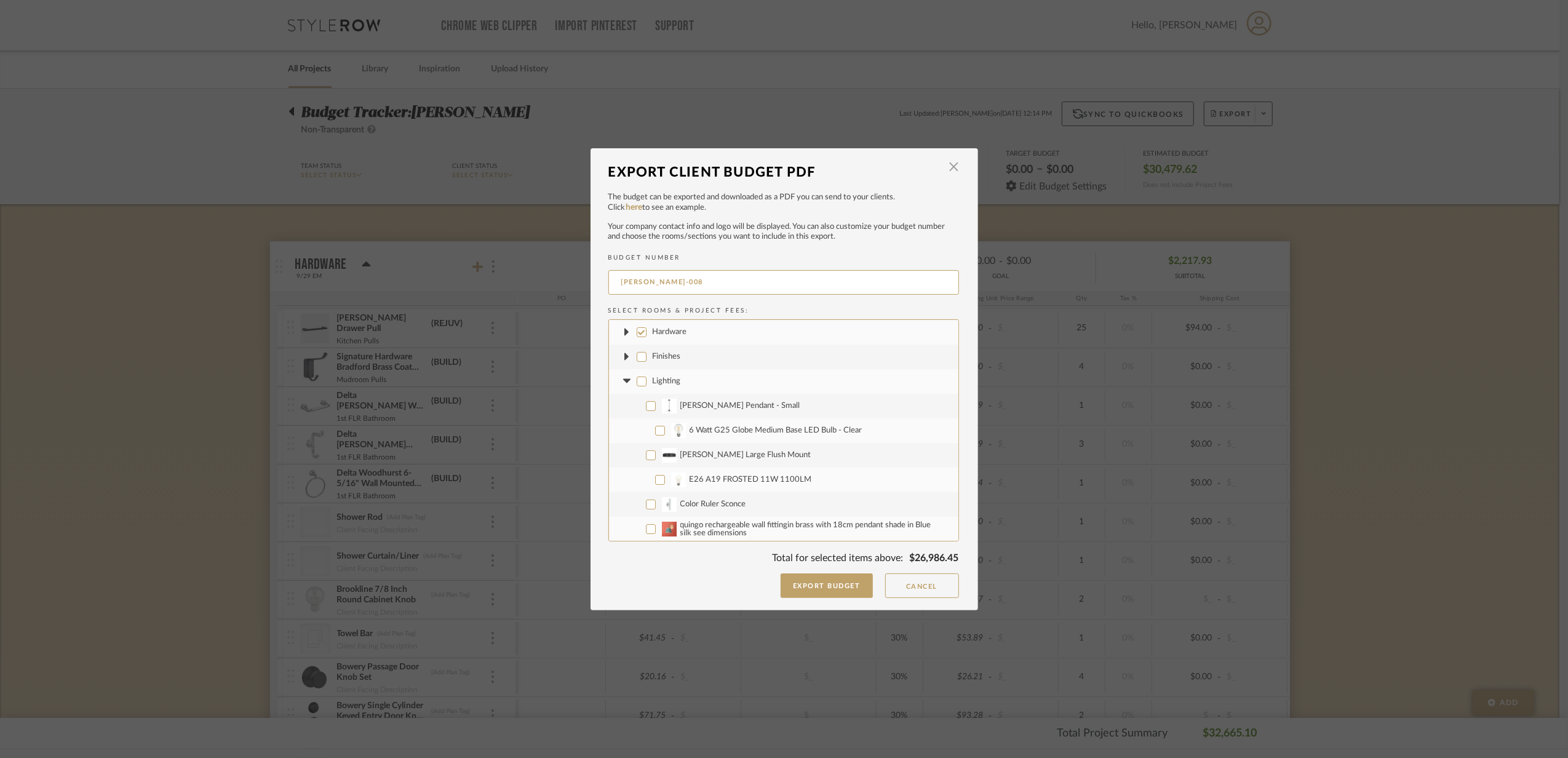
checkbox input "false"
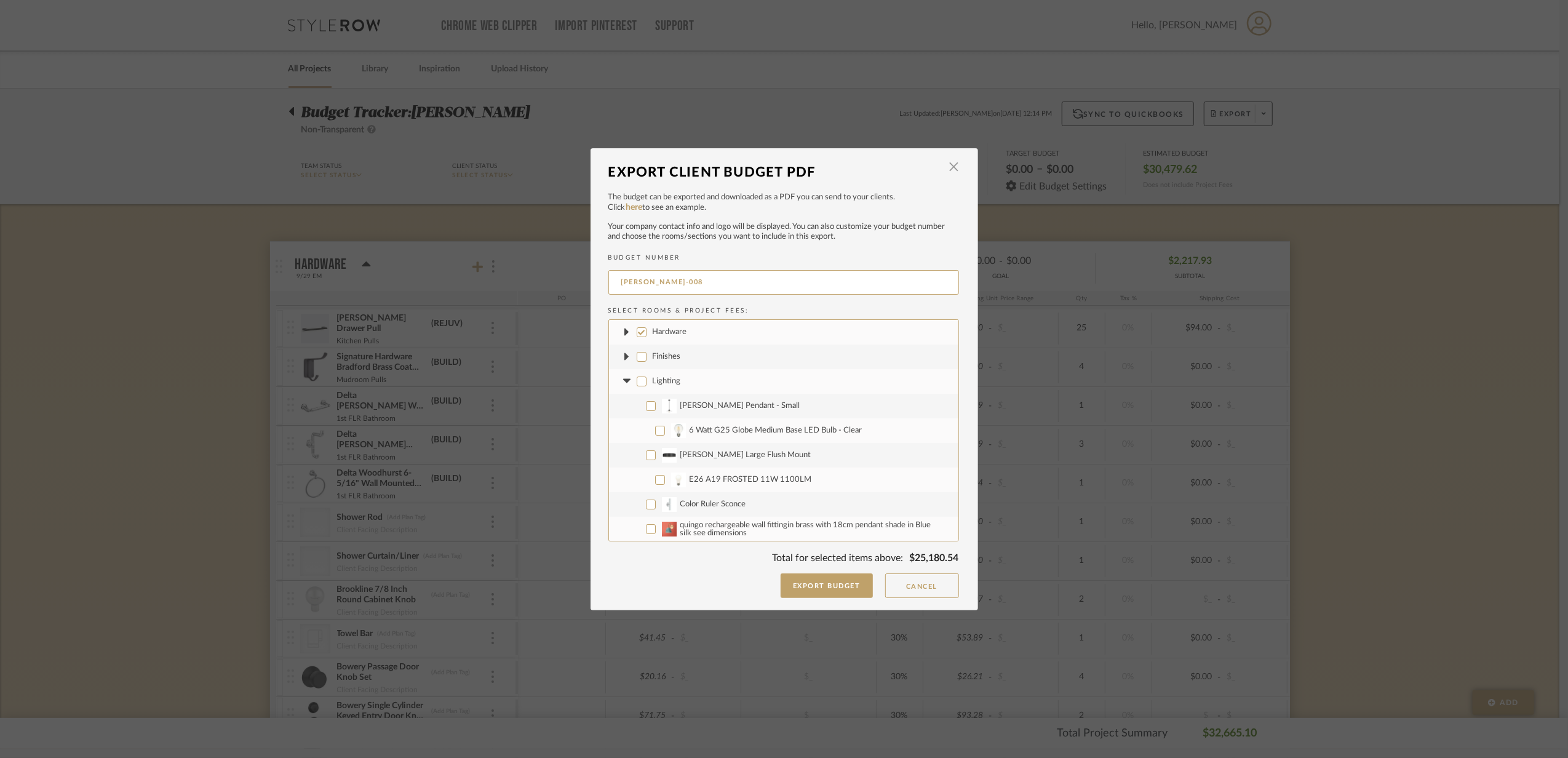
click at [623, 384] on fa-icon at bounding box center [628, 382] width 13 height 13
click at [623, 408] on icon at bounding box center [627, 405] width 7 height 4
click at [637, 407] on input "Furniture" at bounding box center [642, 406] width 10 height 10
checkbox input "false"
click at [625, 432] on icon at bounding box center [628, 431] width 13 height 5
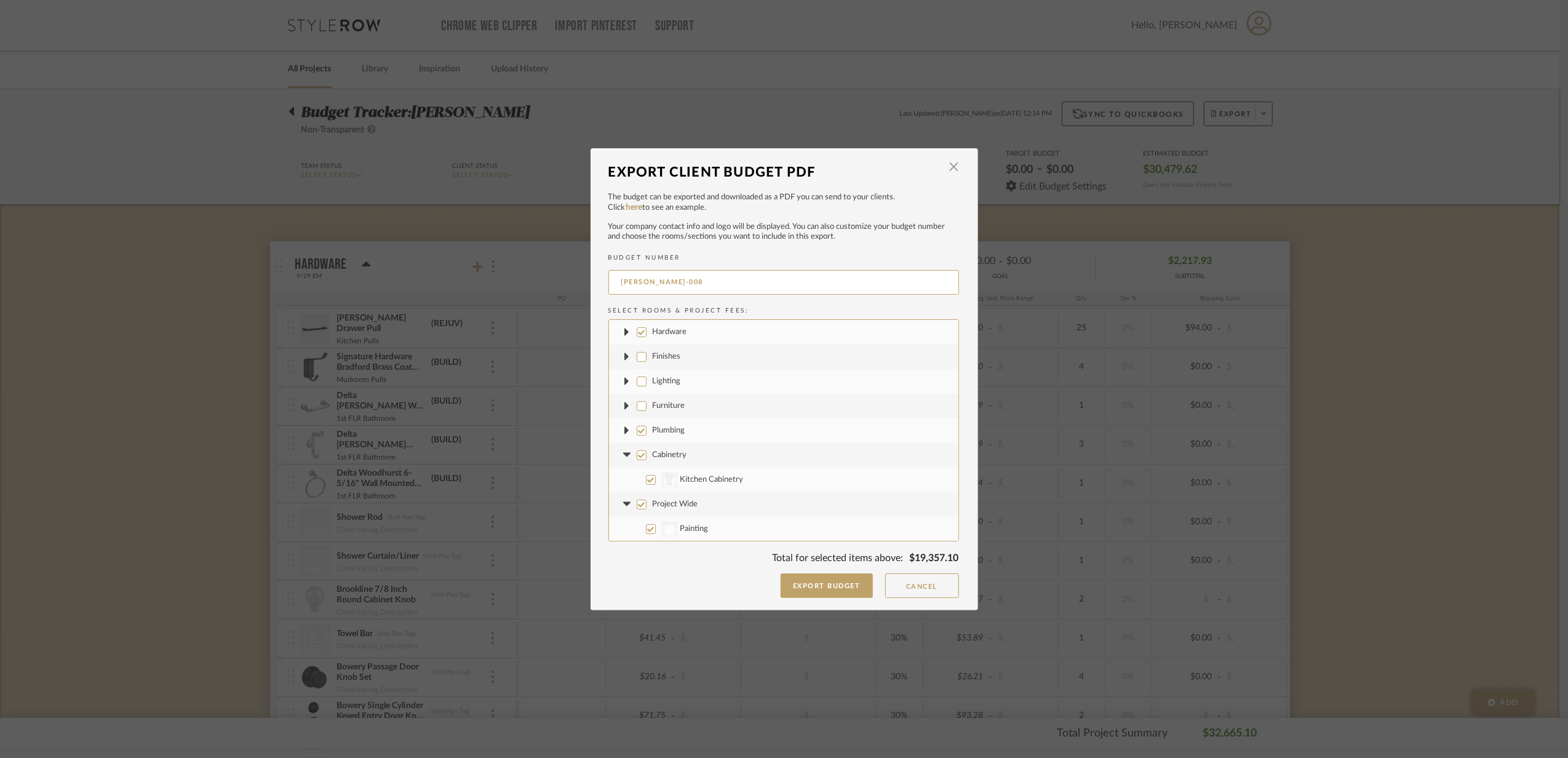
click at [637, 434] on input "Plumbing" at bounding box center [642, 431] width 10 height 10
checkbox input "false"
click at [621, 461] on fa-icon at bounding box center [628, 456] width 13 height 13
click at [635, 463] on label "Cabinetry" at bounding box center [784, 456] width 349 height 25
click at [637, 461] on input "Cabinetry" at bounding box center [642, 456] width 10 height 10
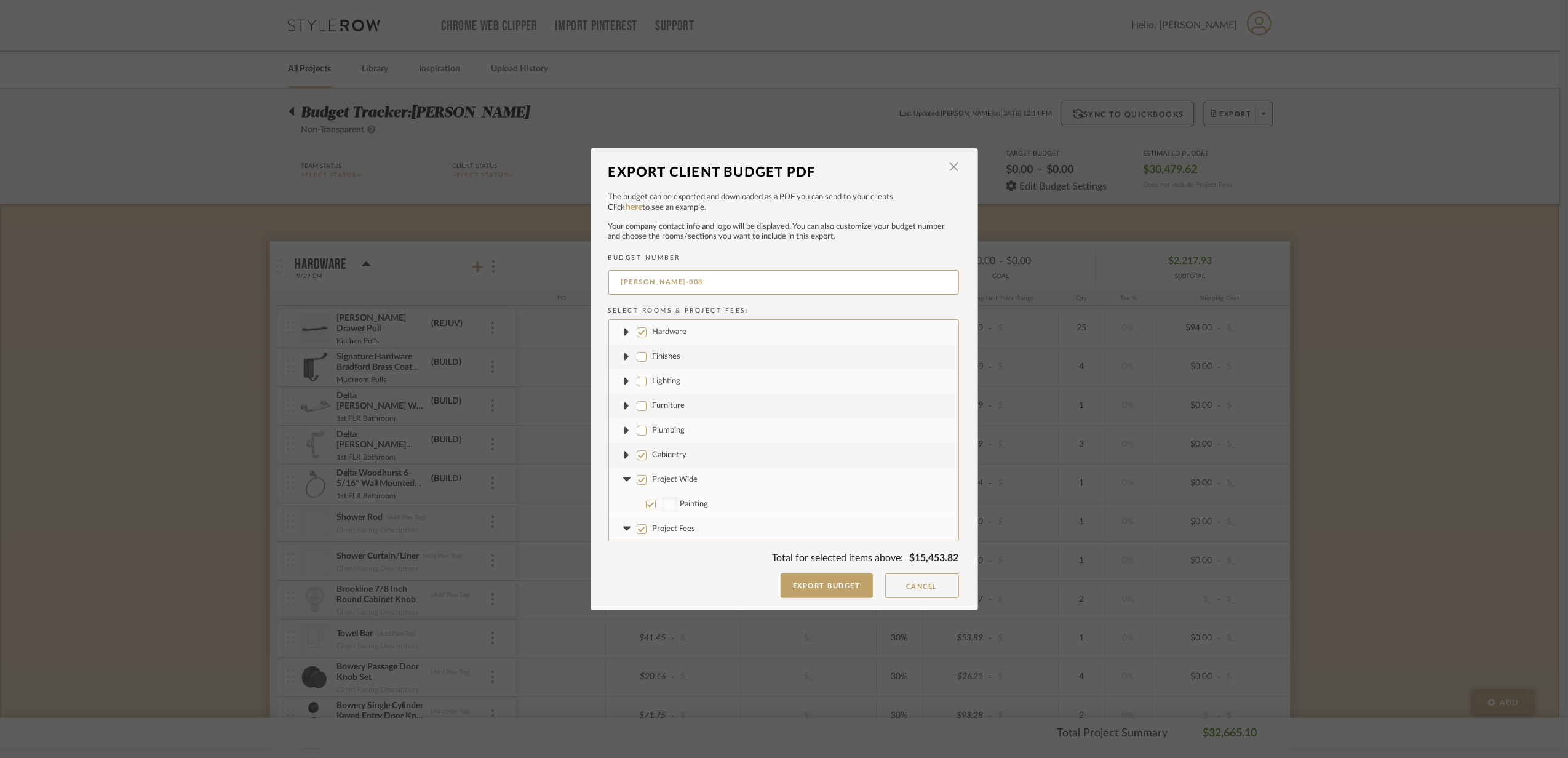
checkbox input "false"
click at [623, 479] on icon at bounding box center [627, 480] width 7 height 4
click at [638, 476] on input "Project Wide" at bounding box center [642, 480] width 10 height 10
checkbox input "false"
click at [623, 507] on fa-icon at bounding box center [628, 505] width 13 height 13
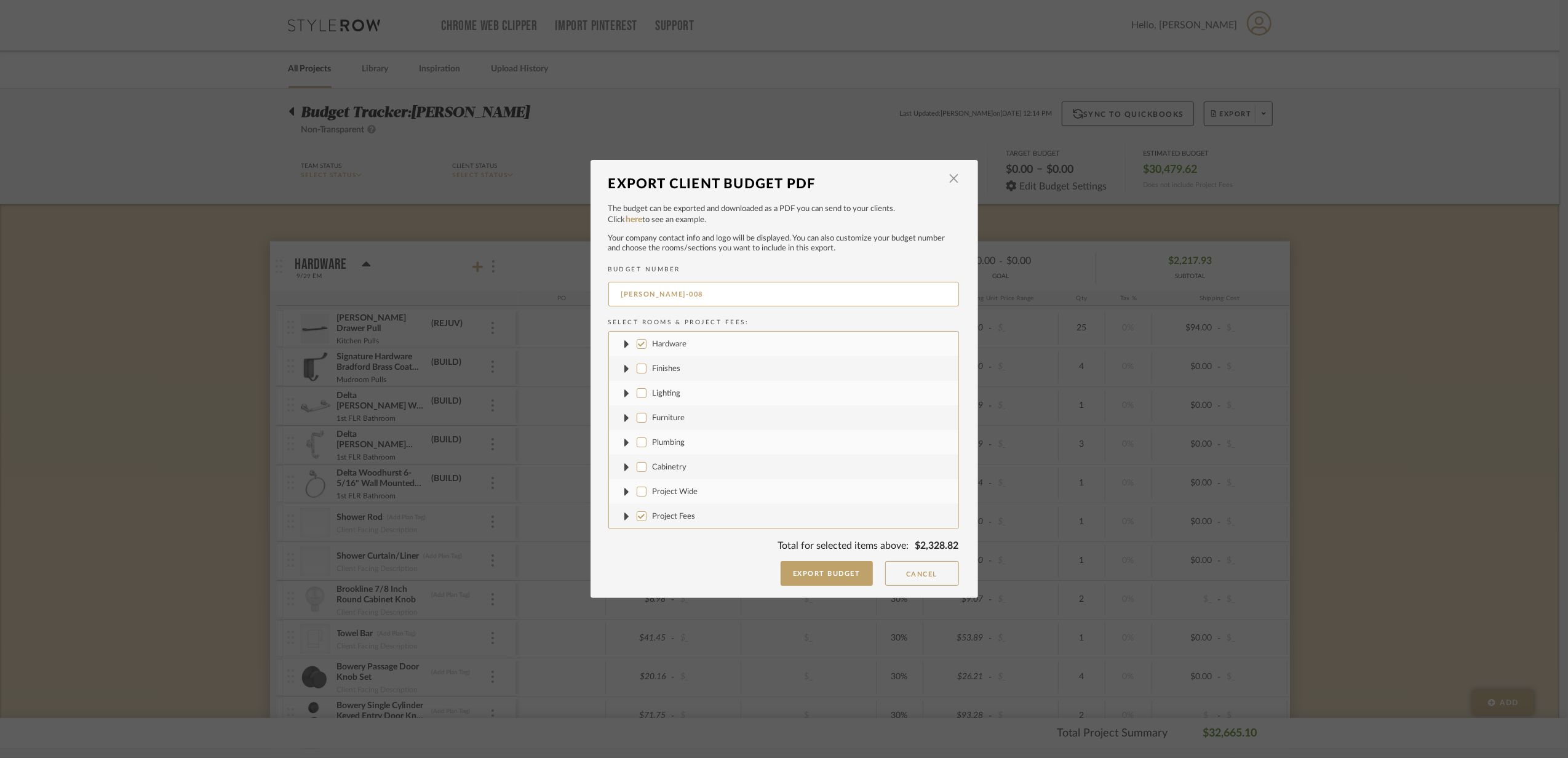
click at [641, 517] on input "Project Fees" at bounding box center [642, 516] width 10 height 10
checkbox input "false"
click at [911, 572] on button "Cancel" at bounding box center [921, 574] width 74 height 25
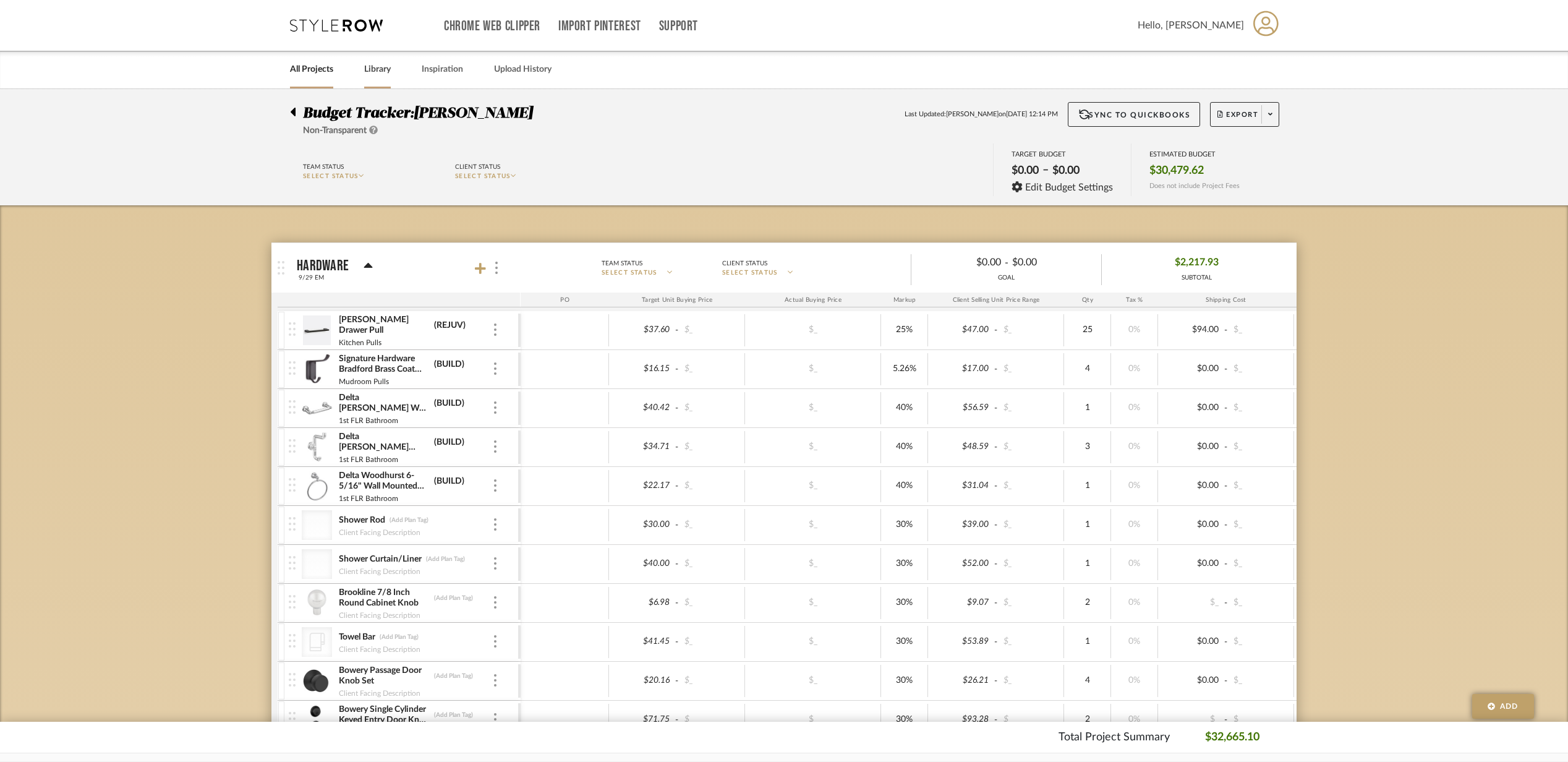
click at [381, 75] on link "Library" at bounding box center [378, 70] width 27 height 17
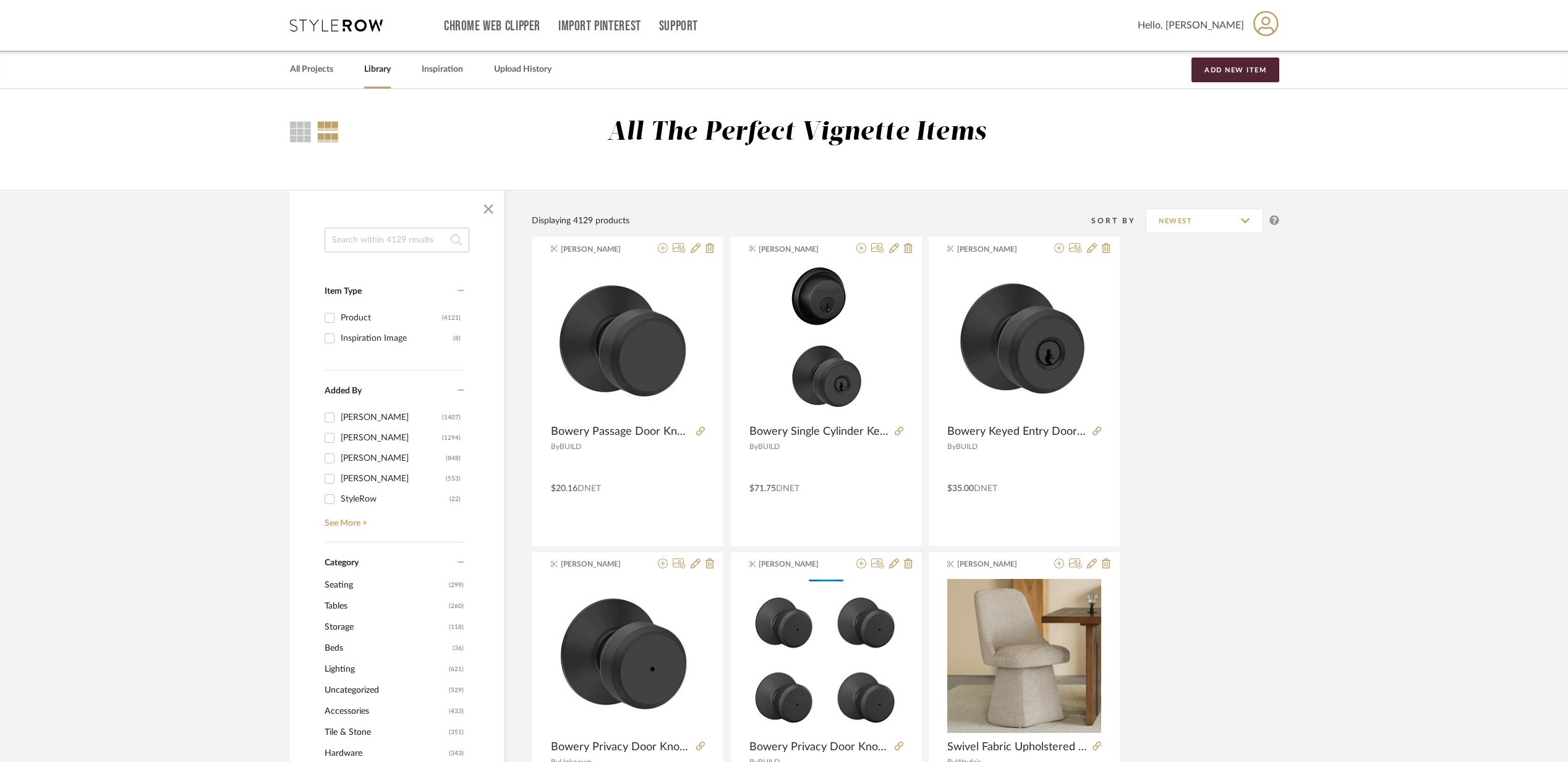
click at [375, 74] on link "Library" at bounding box center [378, 70] width 27 height 17
click at [344, 21] on icon at bounding box center [335, 25] width 92 height 12
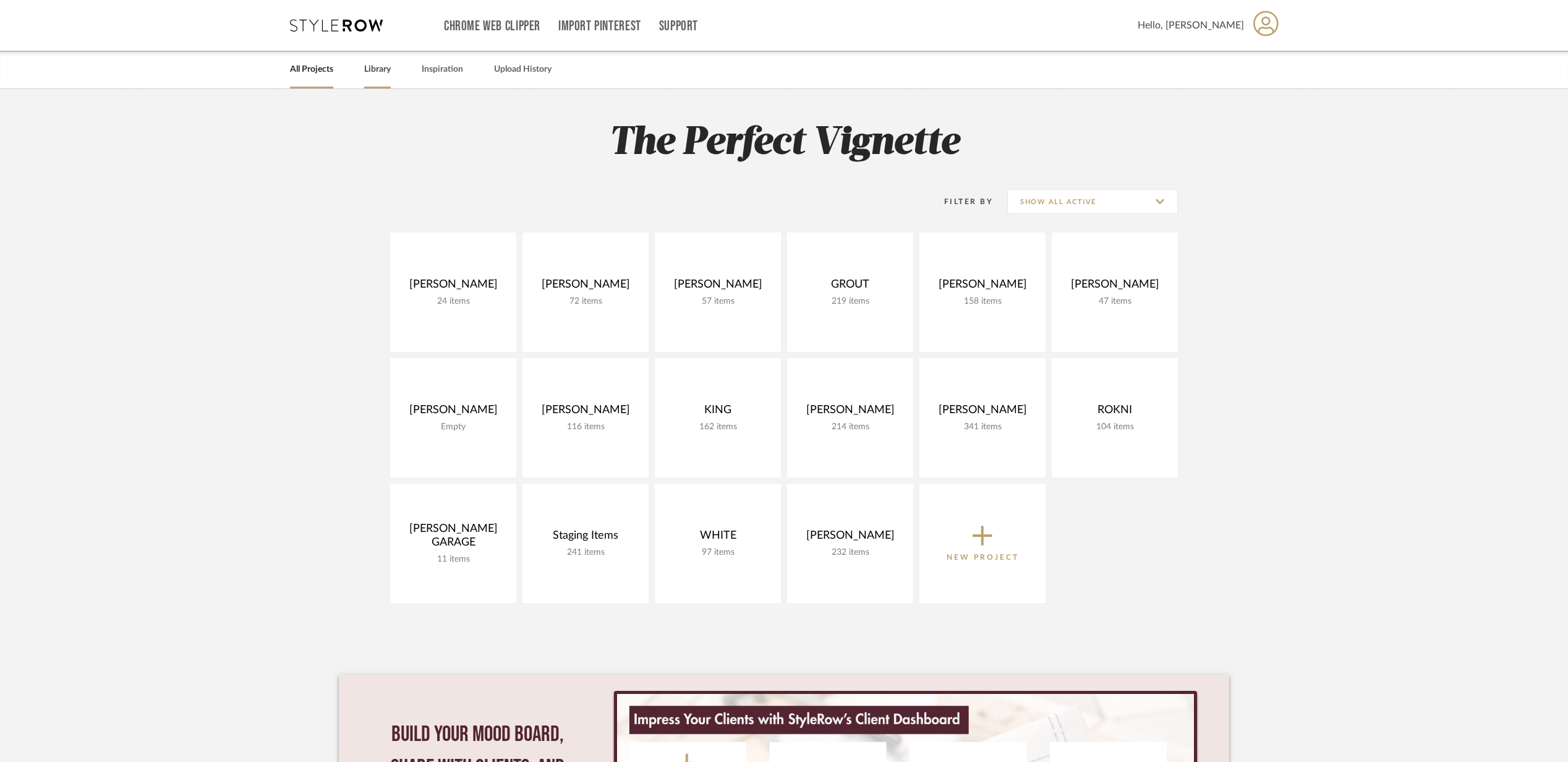
click at [389, 71] on link "Library" at bounding box center [378, 70] width 27 height 17
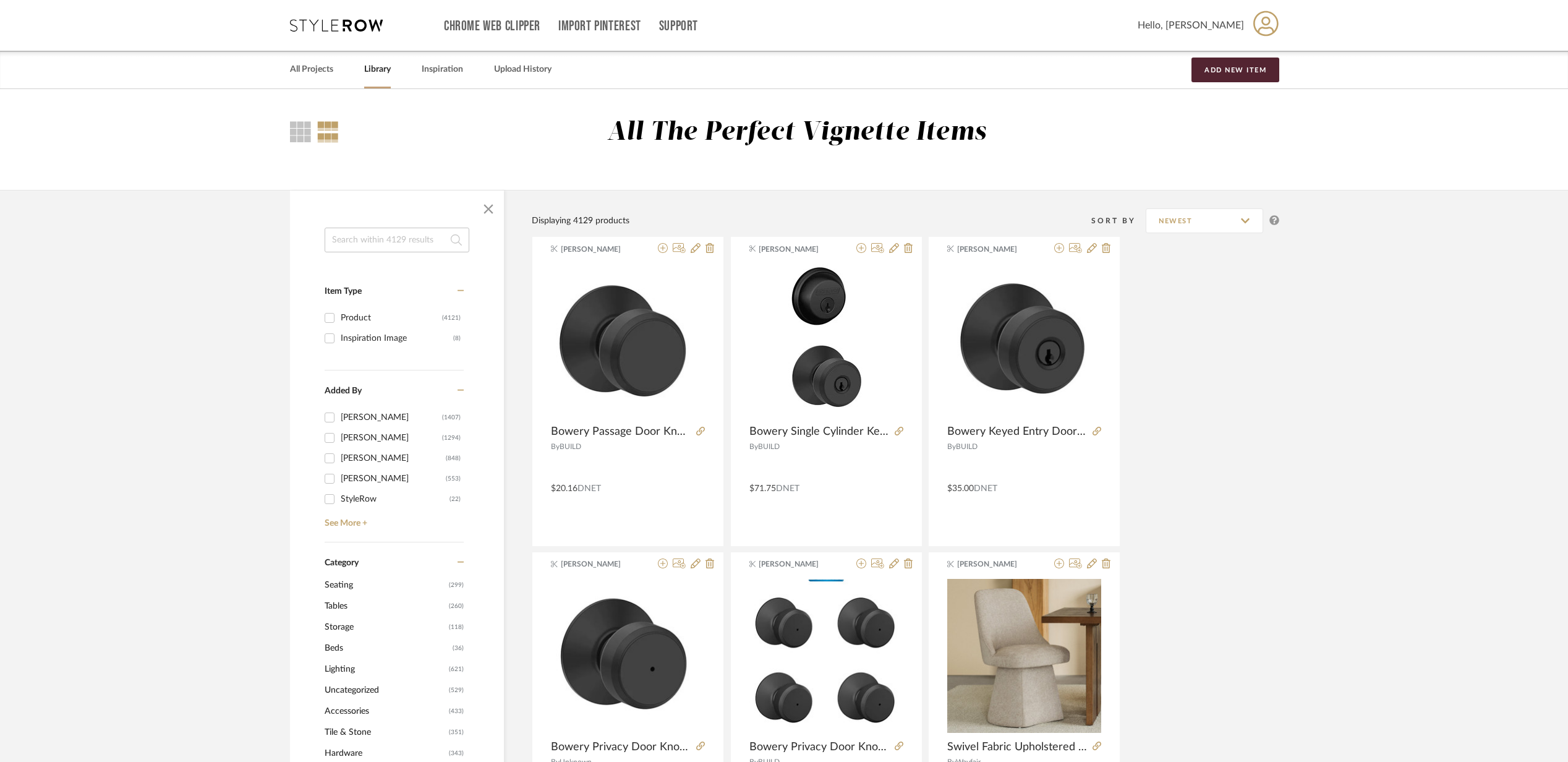
click at [401, 231] on input at bounding box center [397, 240] width 145 height 25
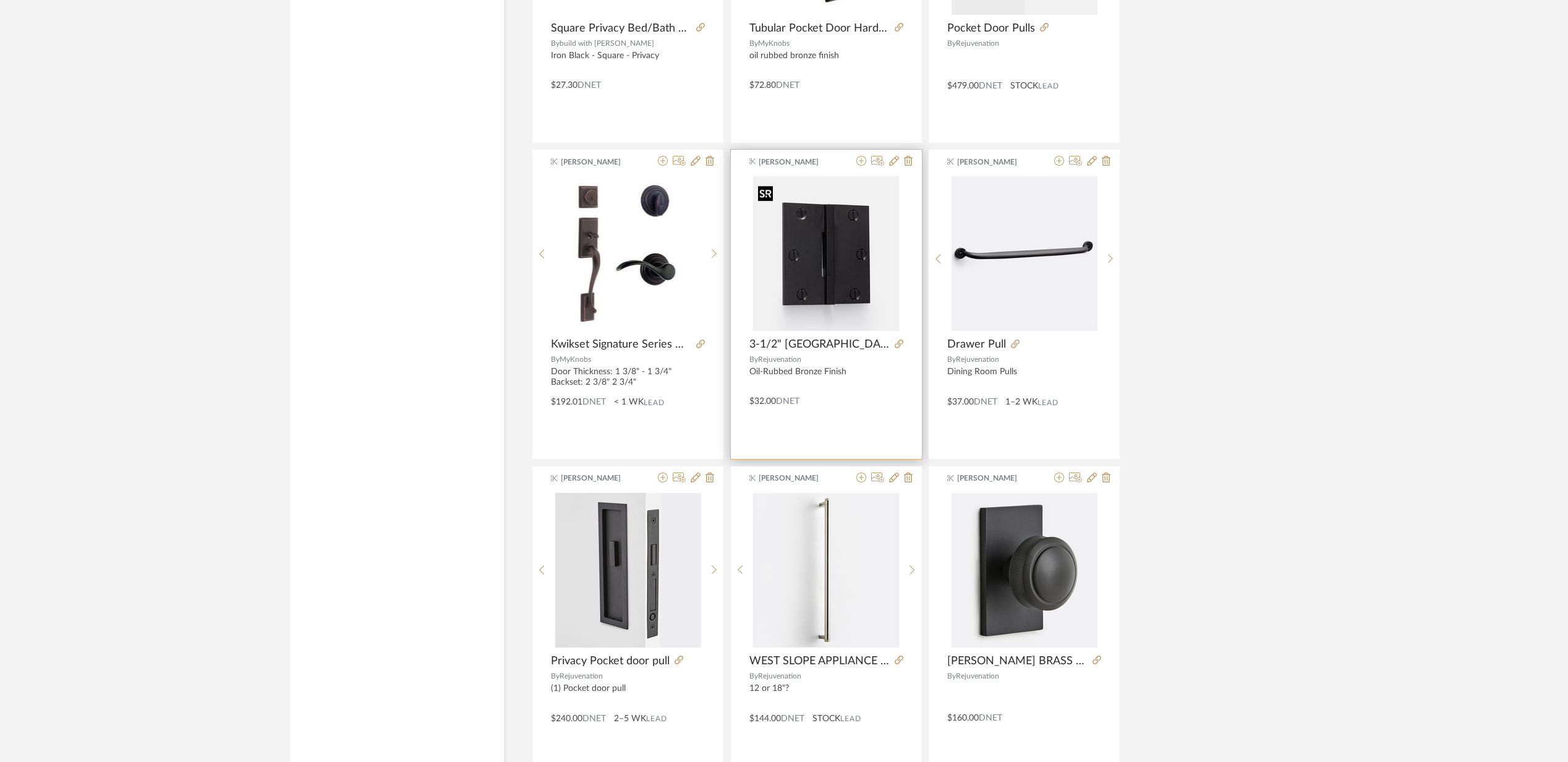
scroll to position [3274, 0]
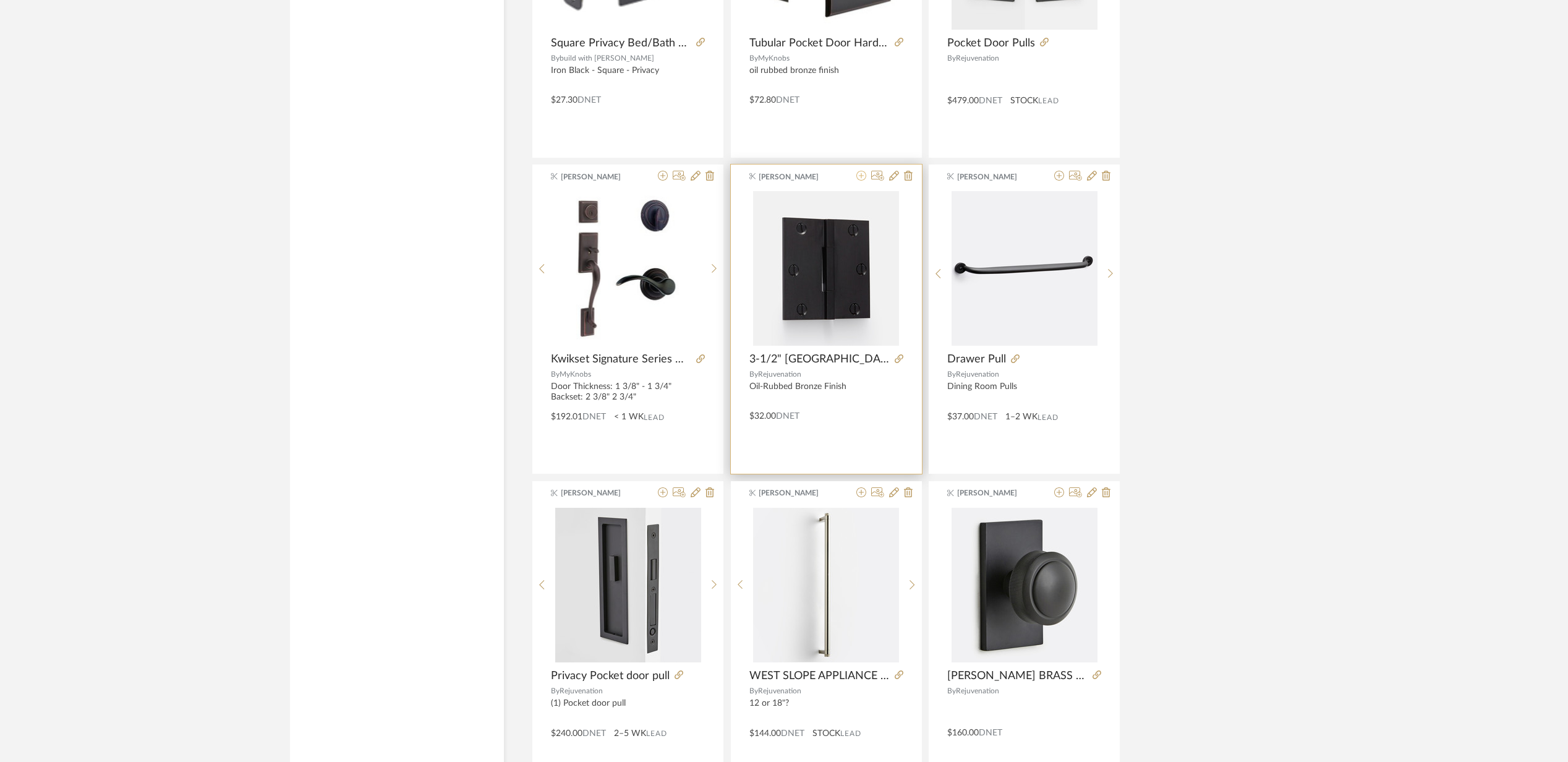
click at [859, 181] on icon at bounding box center [861, 176] width 10 height 10
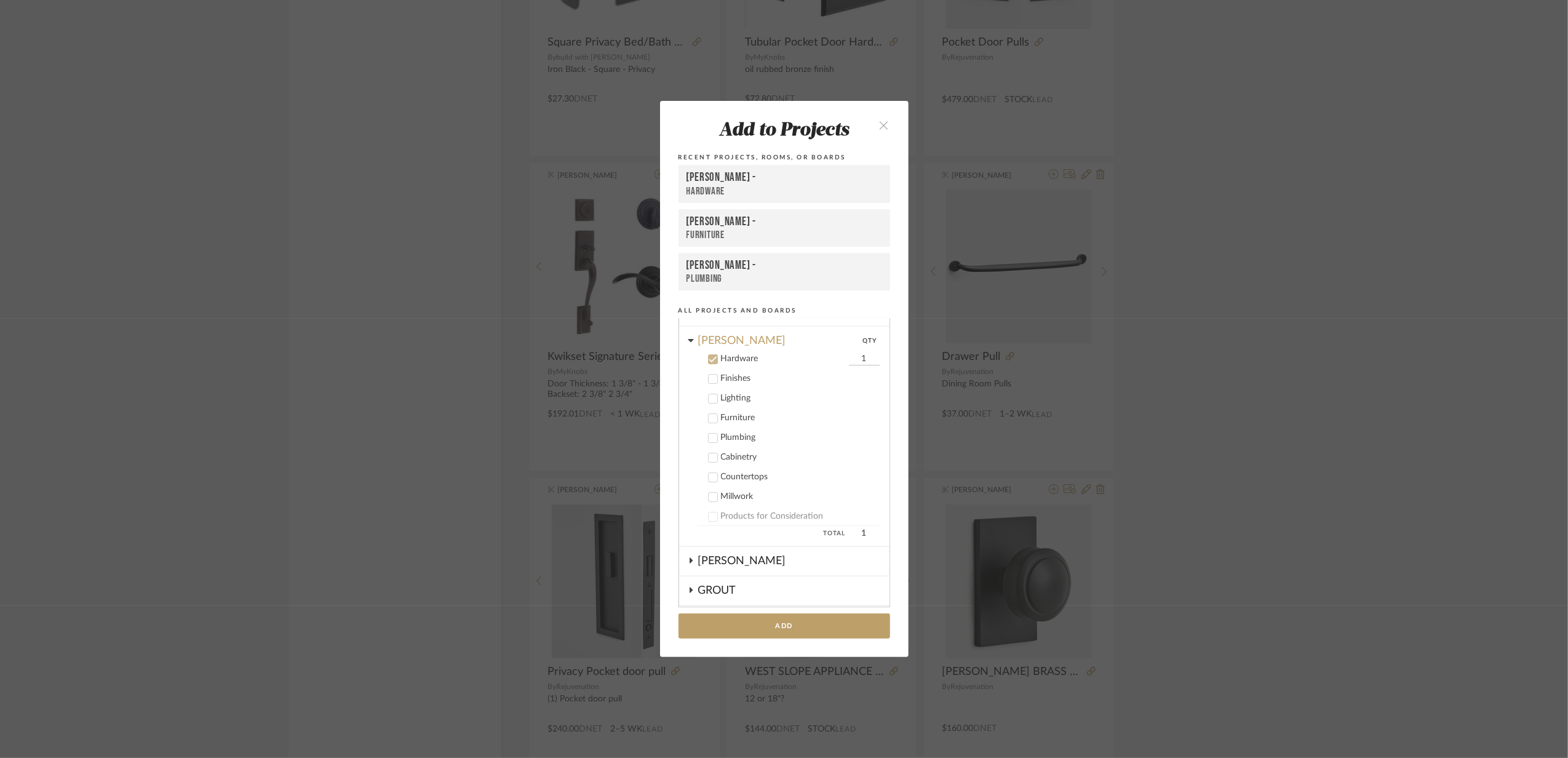
scroll to position [0, 0]
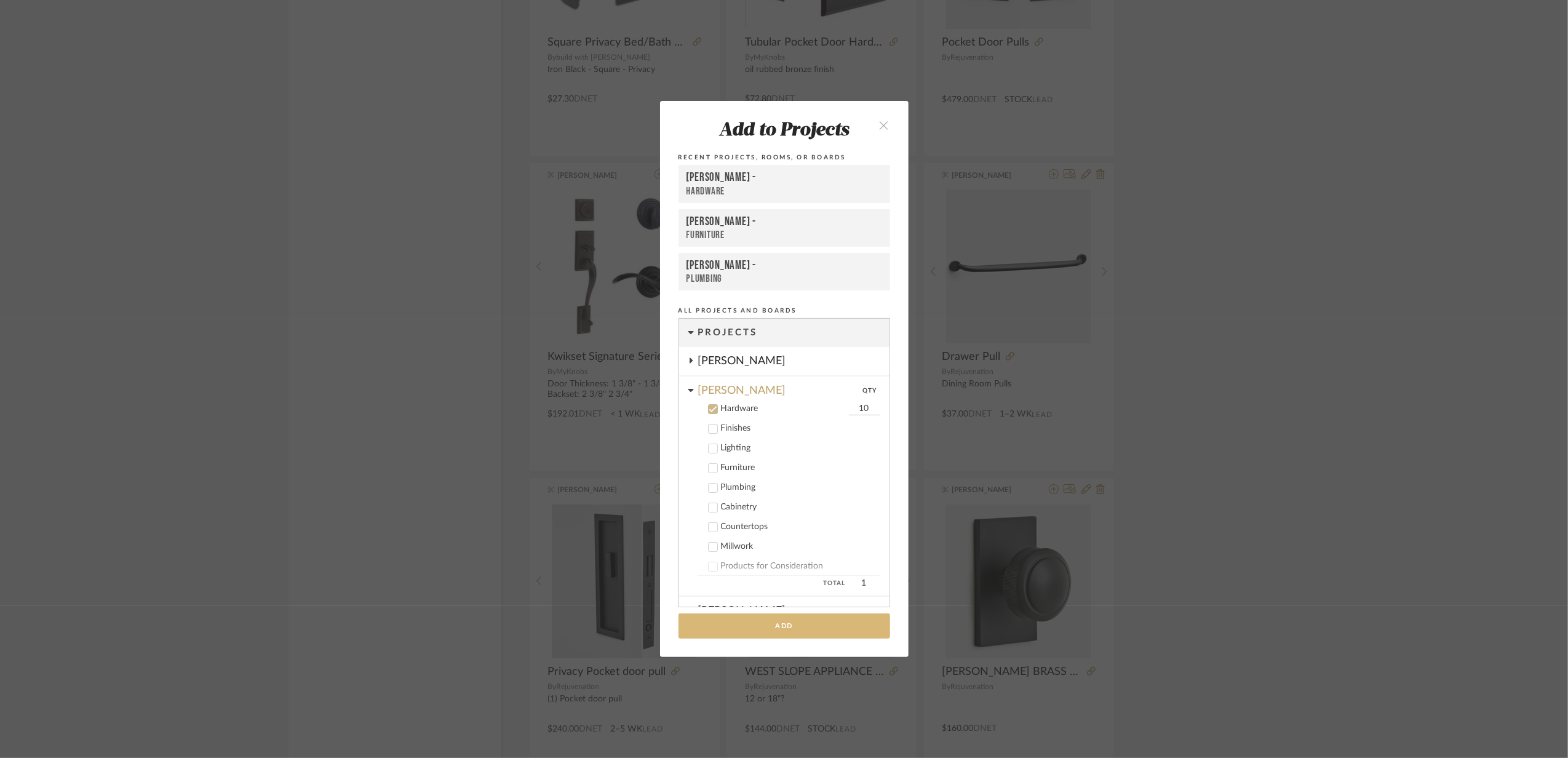
click at [813, 625] on button "Add" at bounding box center [785, 626] width 212 height 25
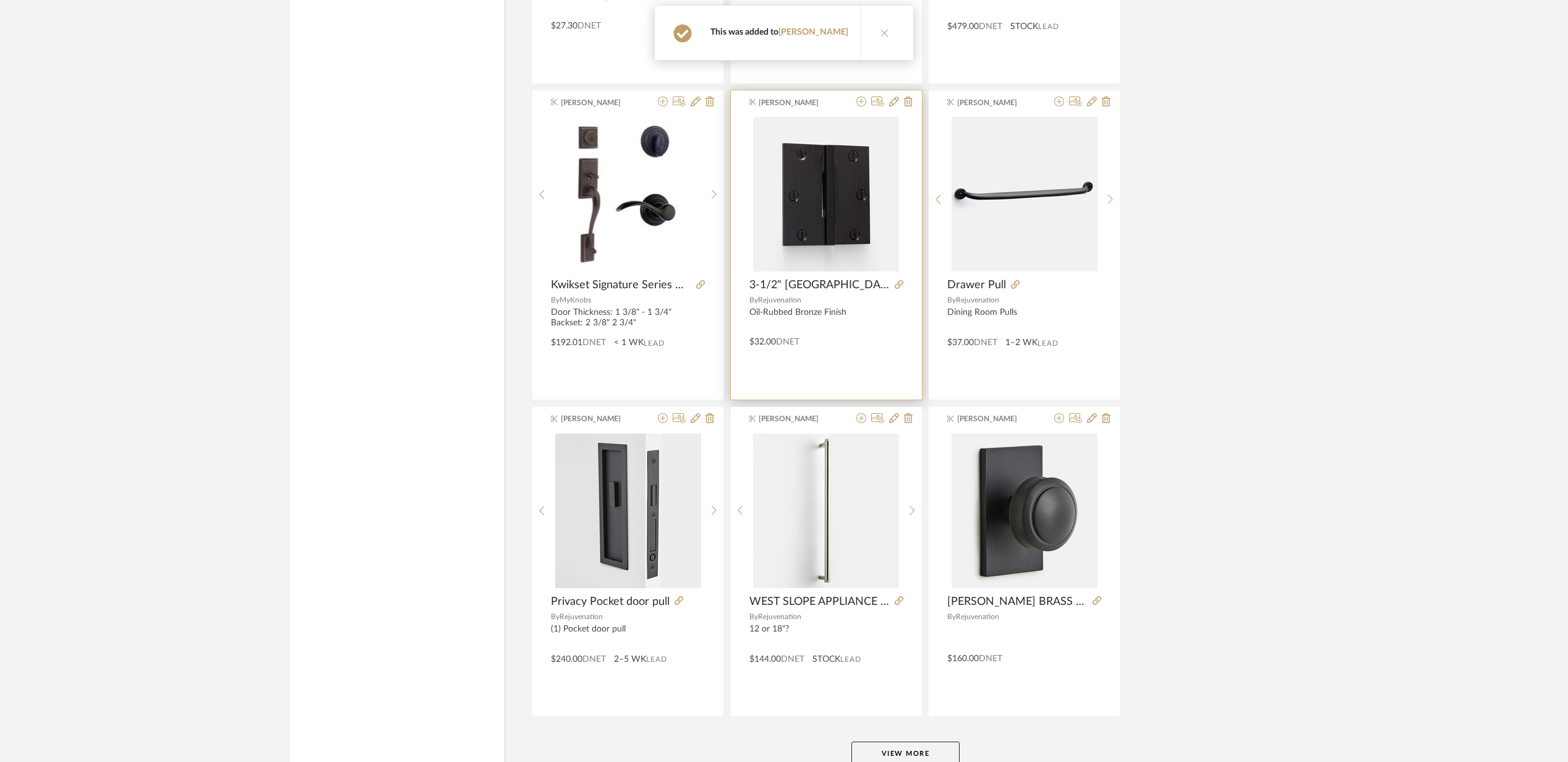
scroll to position [3439, 0]
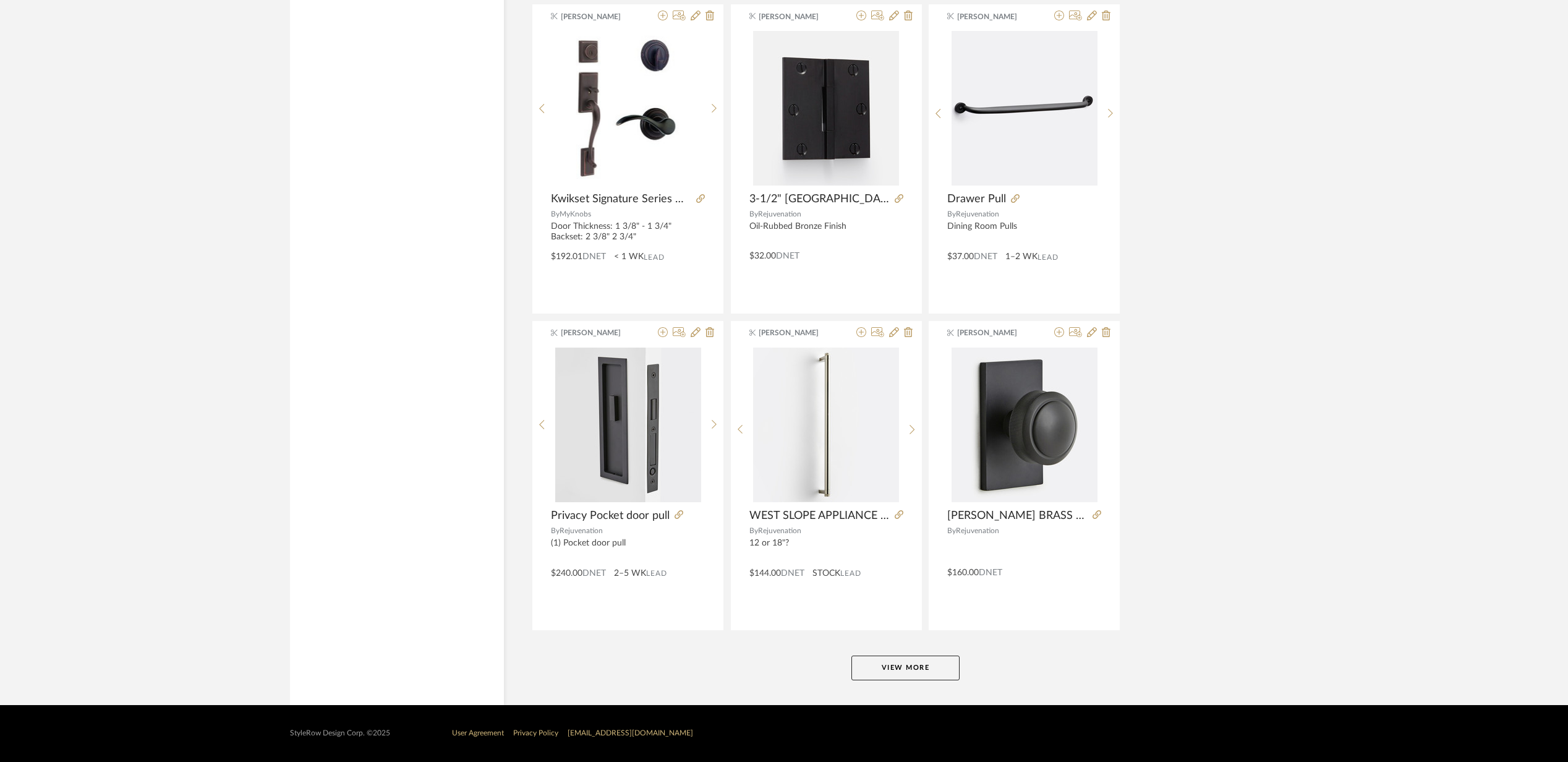
click at [903, 662] on button "View More" at bounding box center [906, 669] width 108 height 25
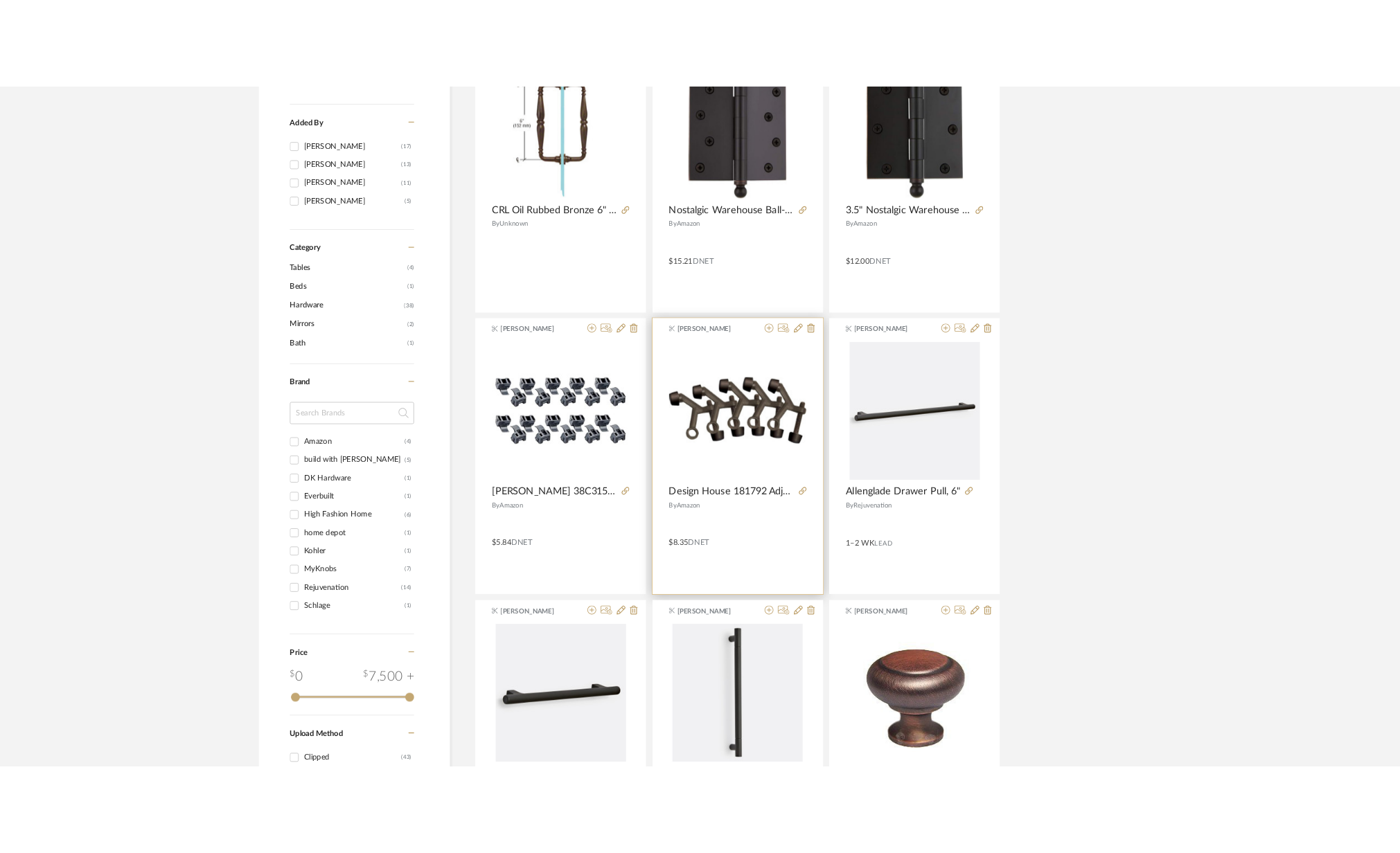
scroll to position [0, 0]
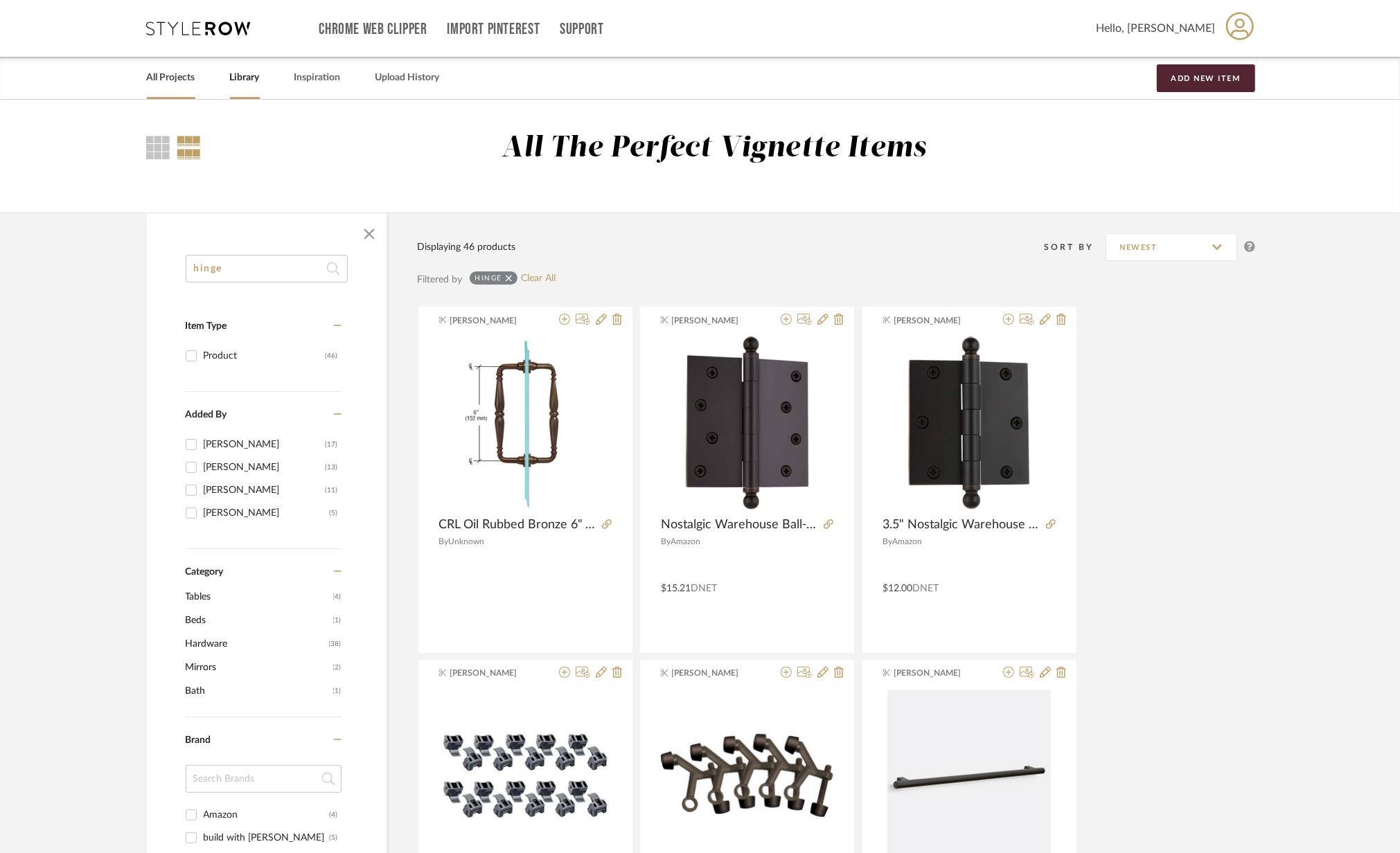
click at [160, 79] on link "All Projects" at bounding box center [172, 78] width 48 height 19
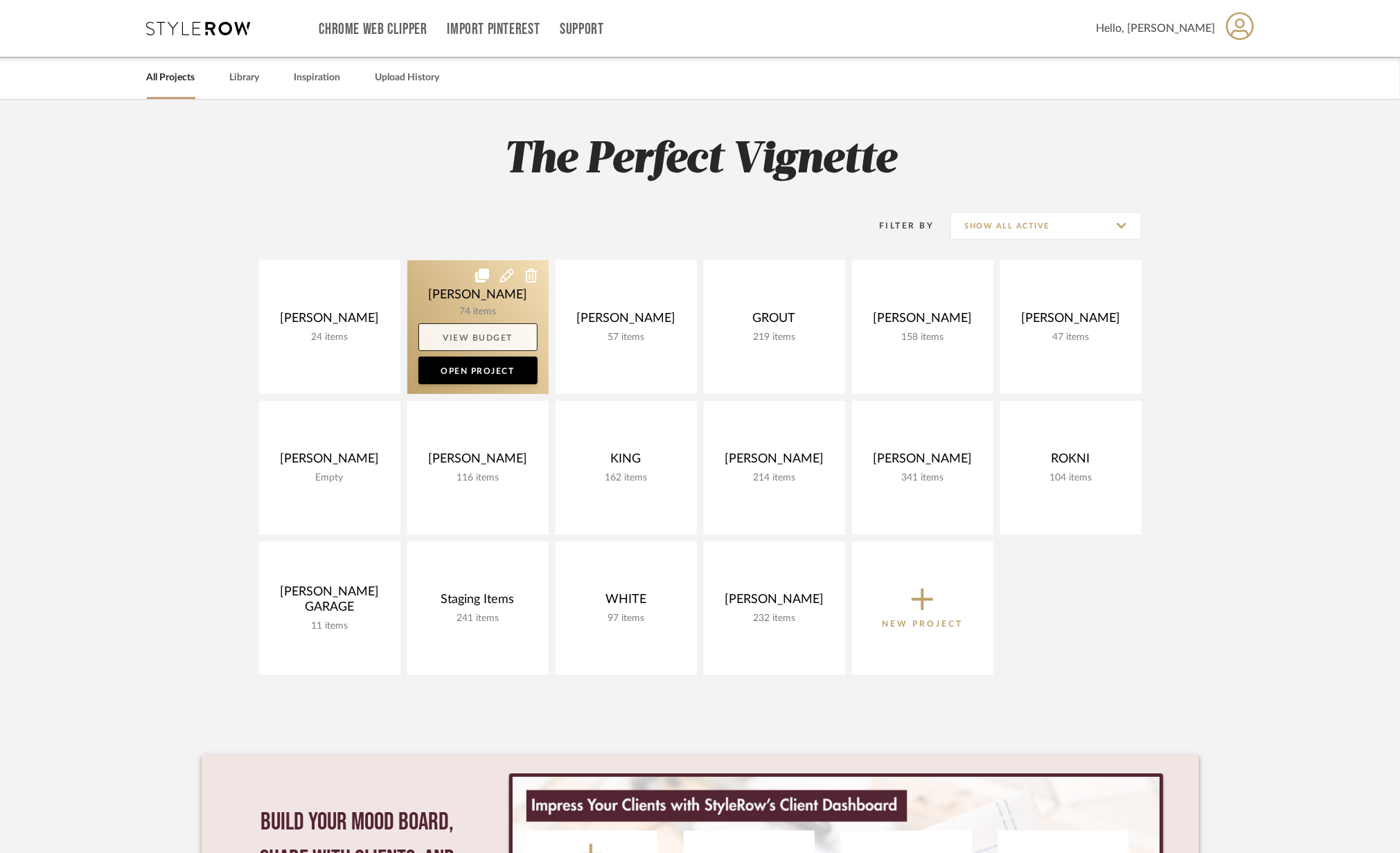
click at [446, 338] on link "View Budget" at bounding box center [478, 337] width 119 height 28
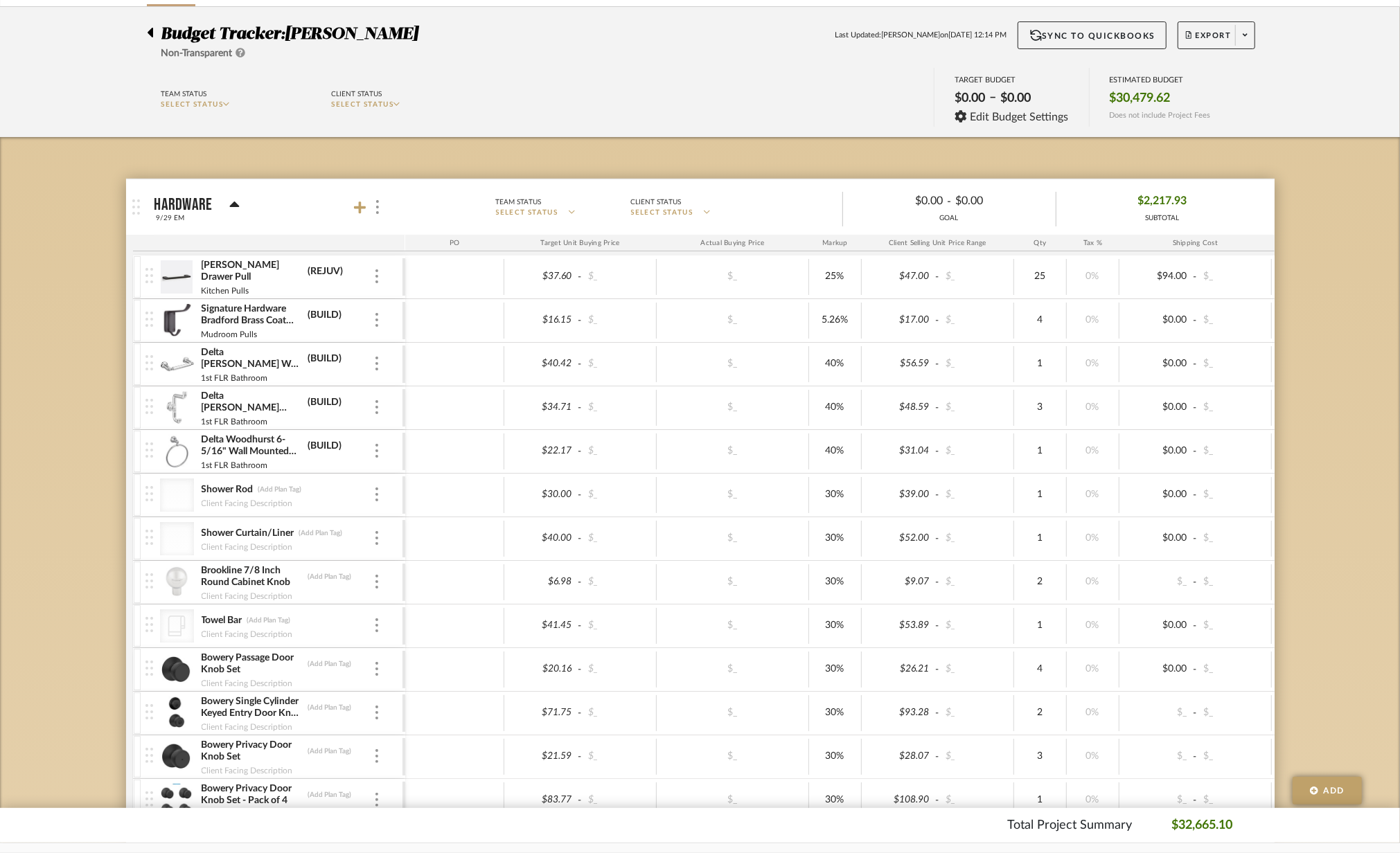
scroll to position [92, 0]
click at [362, 222] on mat-panel-title "Hardware 9/29 EM" at bounding box center [277, 208] width 244 height 34
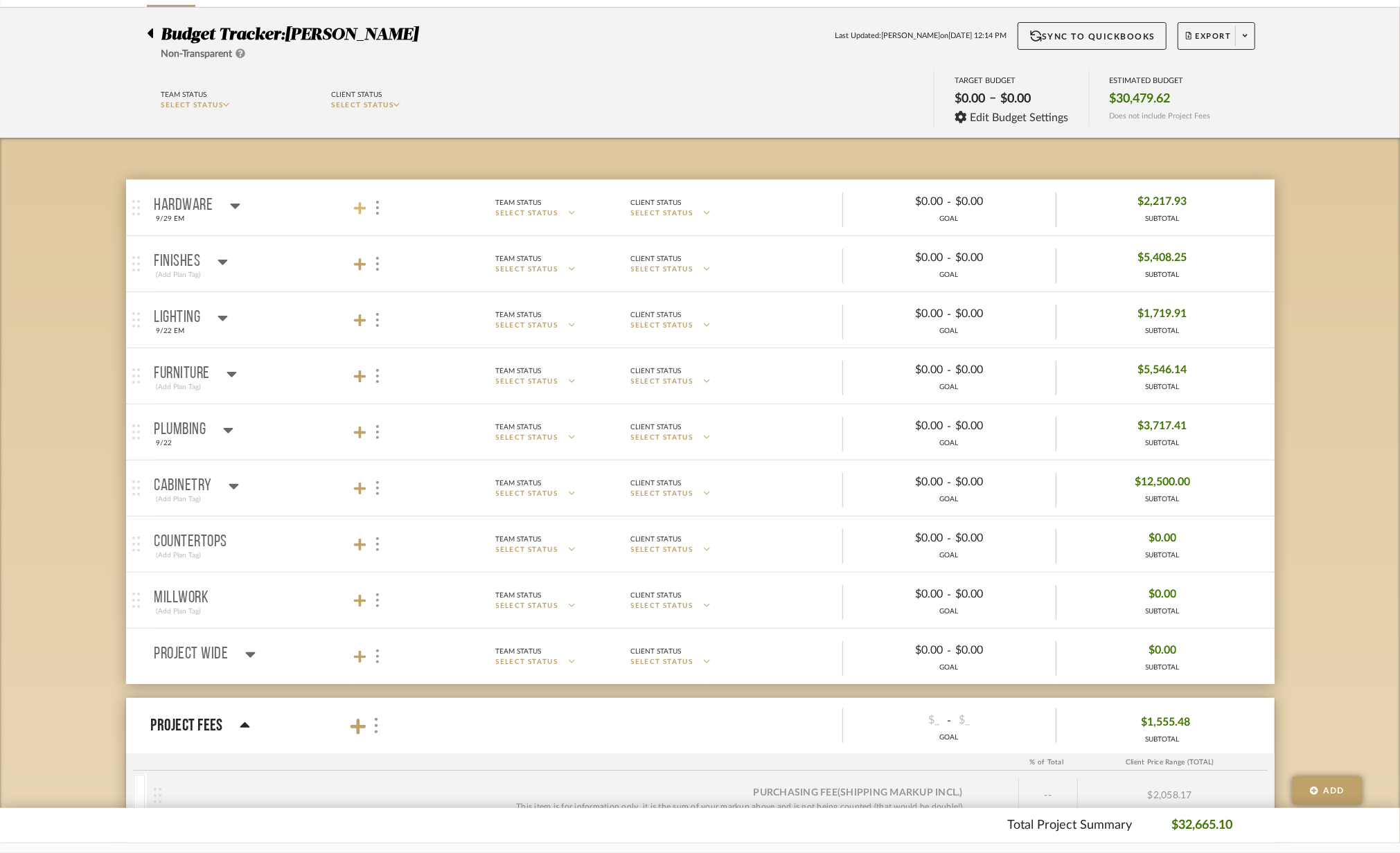
click at [359, 215] on icon at bounding box center [360, 208] width 12 height 14
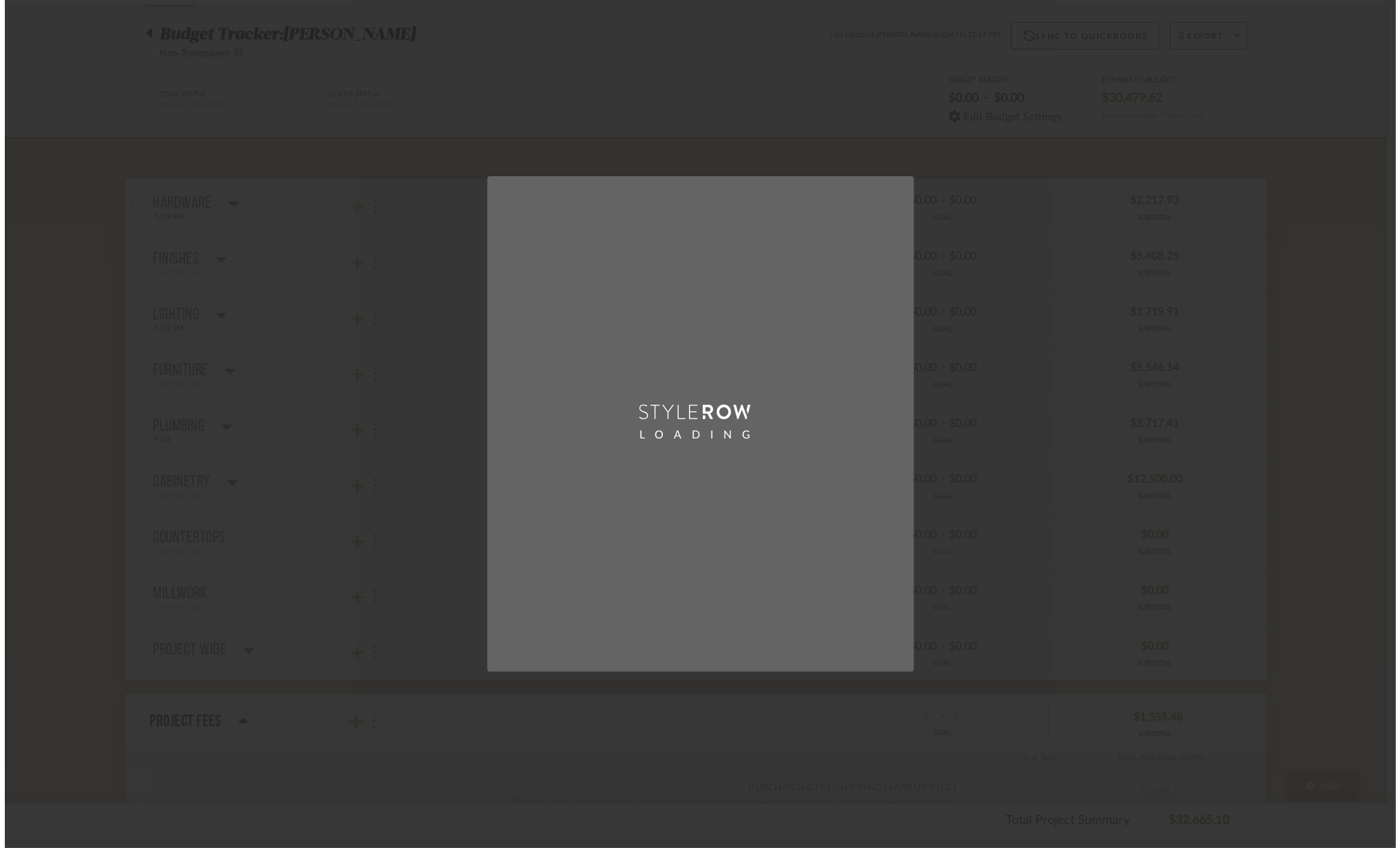
scroll to position [0, 0]
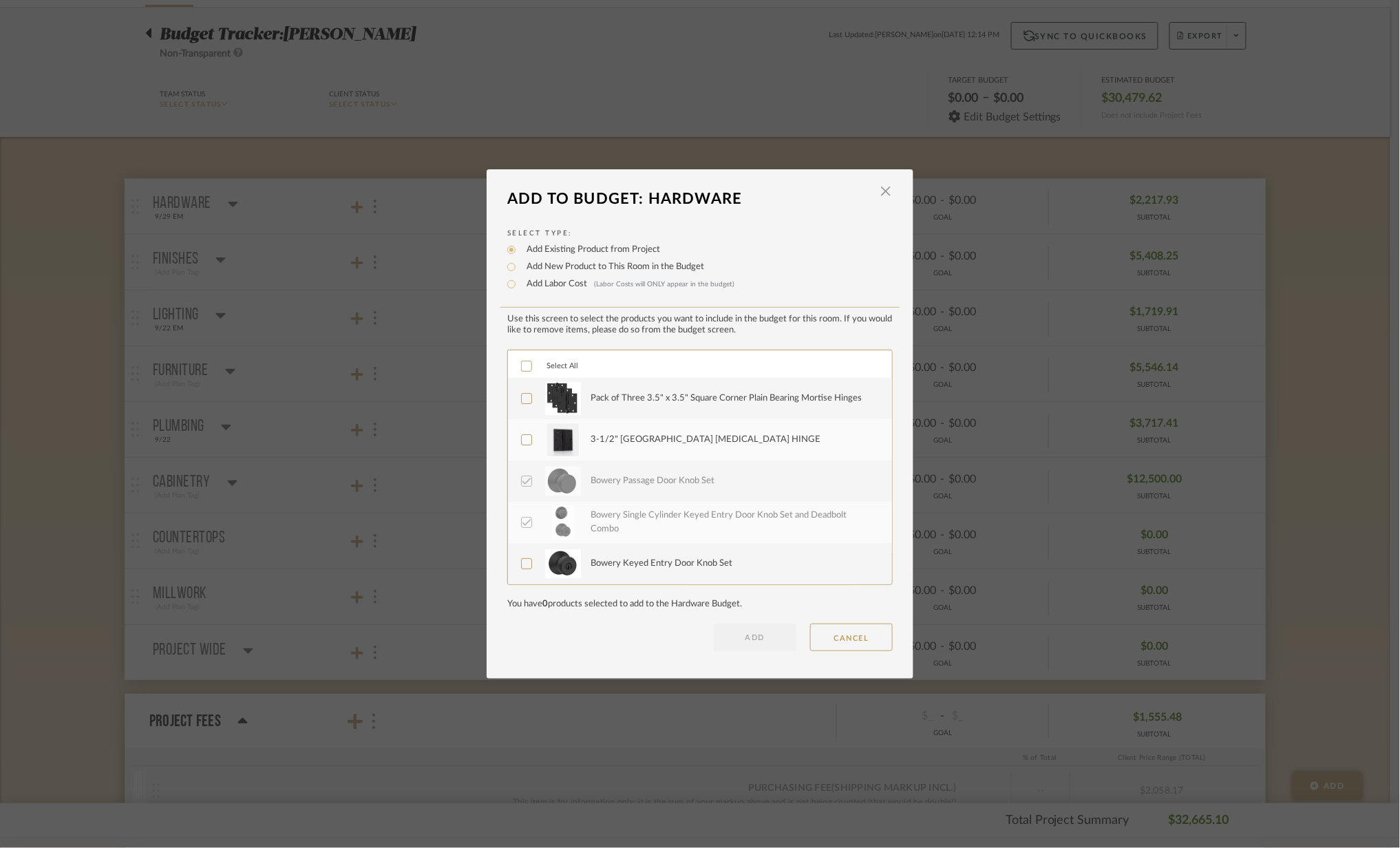
click at [533, 409] on label "Pack of Three 3.5" x 3.5" Square Corner Plain Bearing Mortise Hinges" at bounding box center [699, 399] width 355 height 34
click at [754, 648] on button "ADD" at bounding box center [755, 638] width 82 height 28
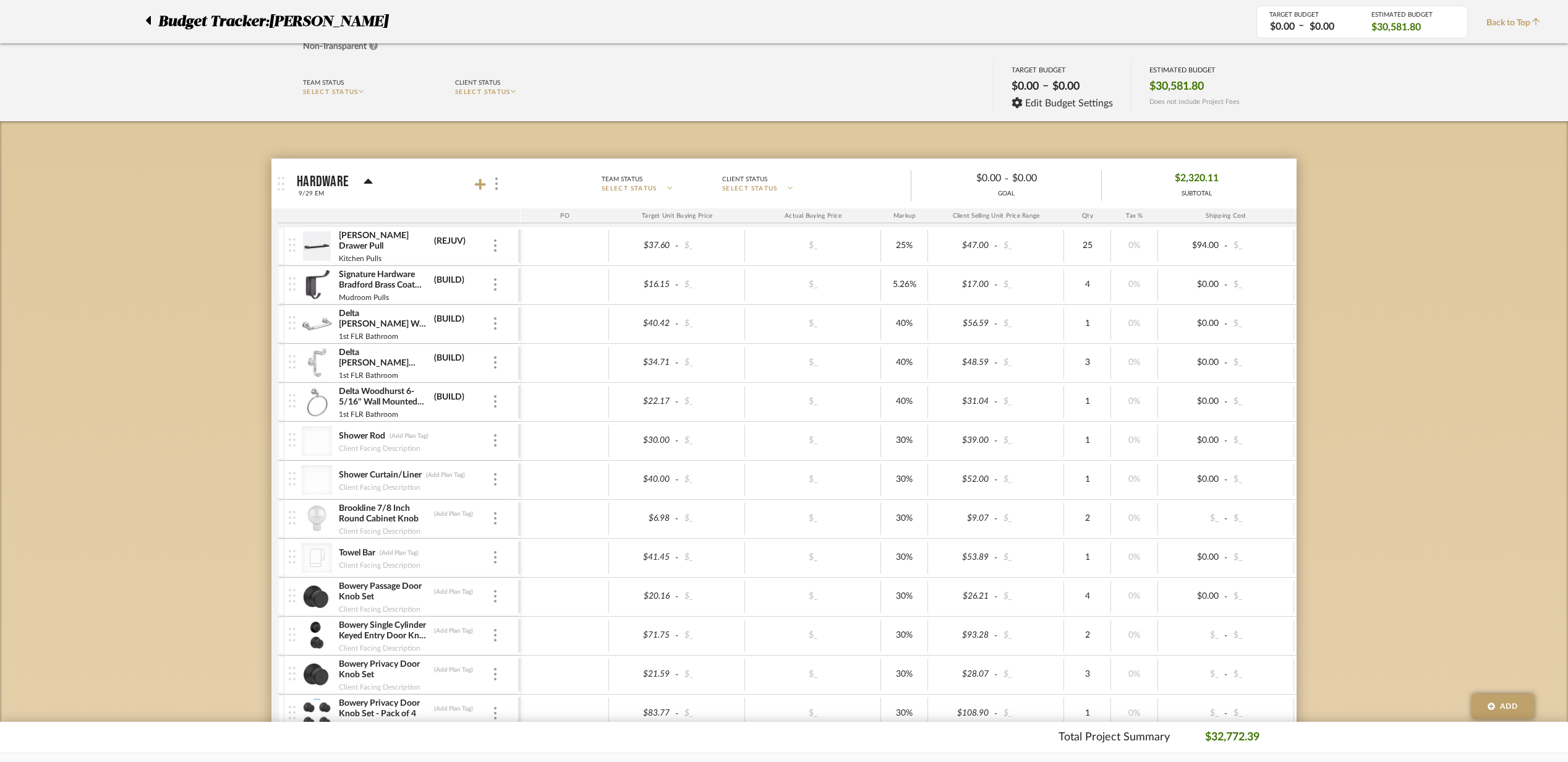
scroll to position [82, 0]
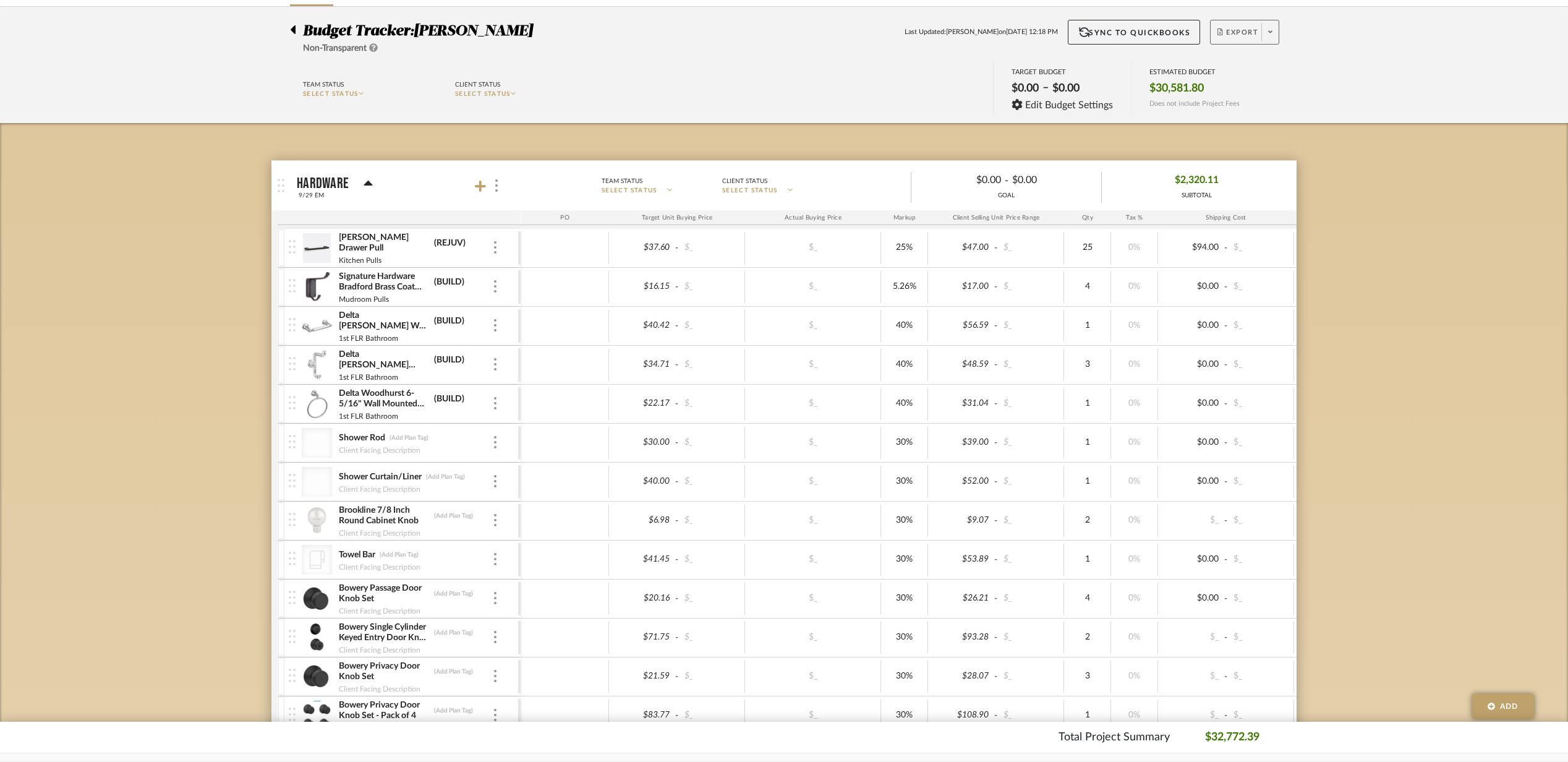
click at [1230, 36] on span "Export" at bounding box center [1238, 37] width 41 height 18
click at [1231, 56] on button "Export PDF" at bounding box center [1265, 67] width 117 height 30
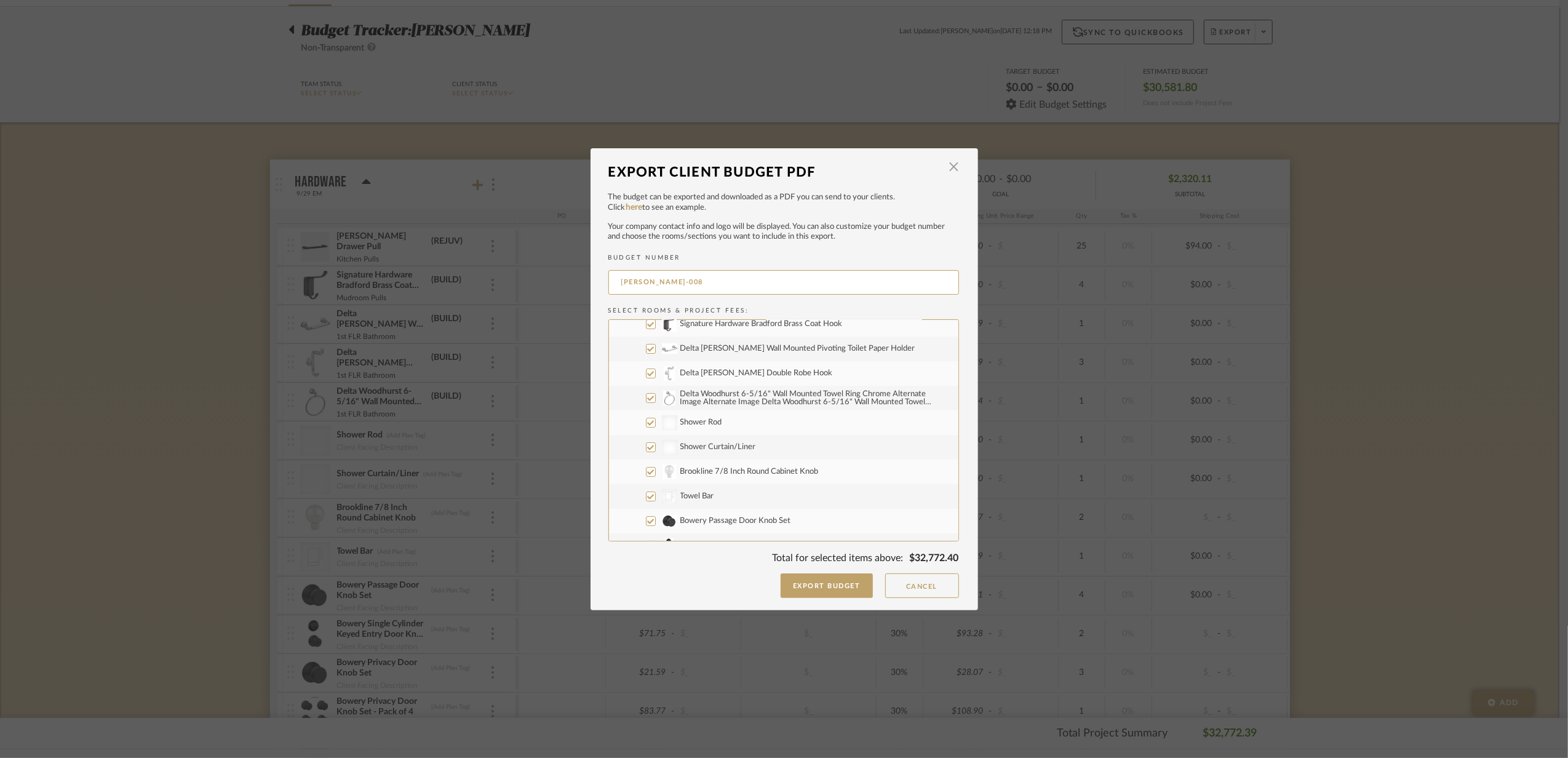
scroll to position [0, 0]
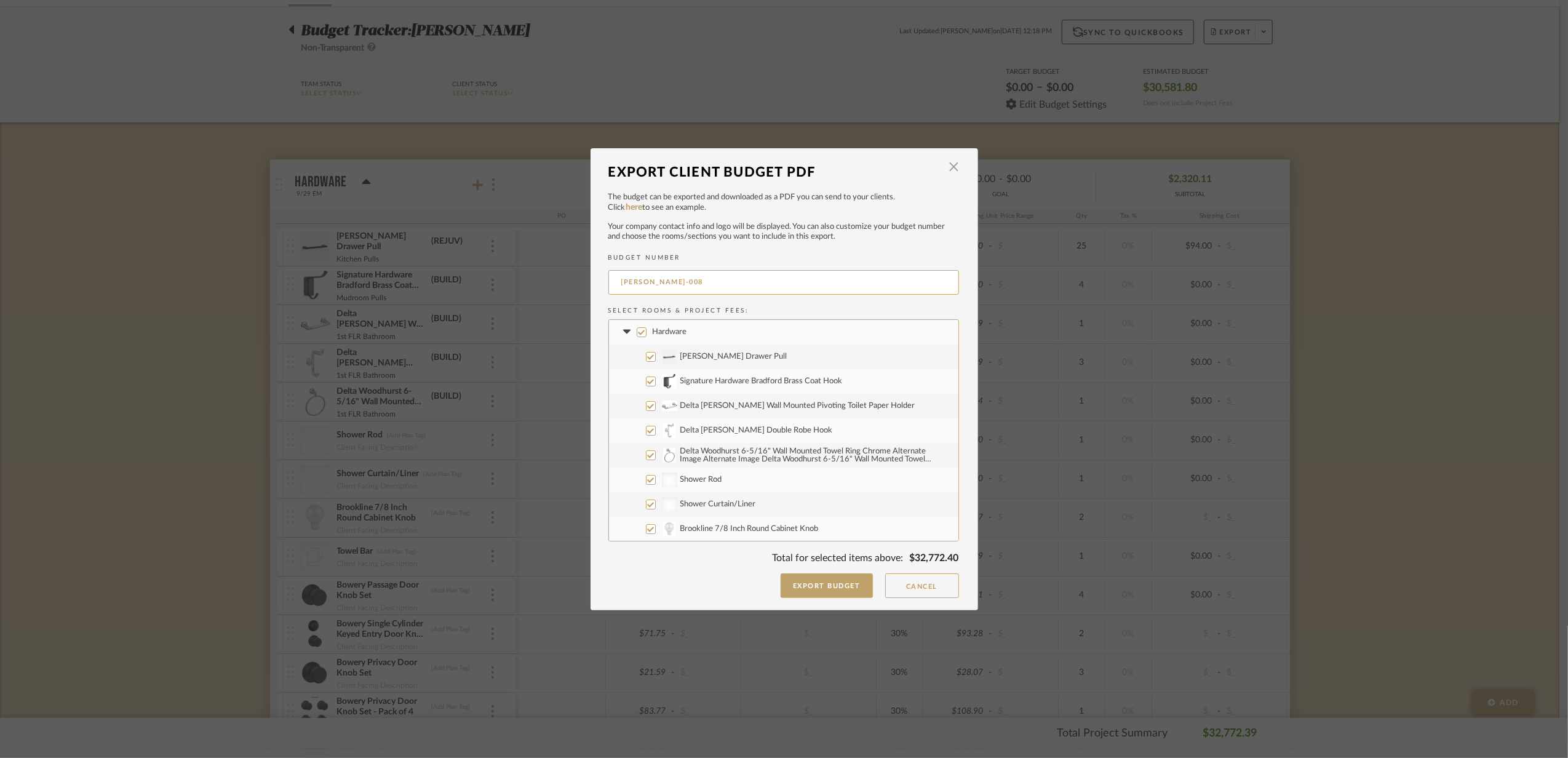
click at [615, 331] on label "Hardware" at bounding box center [784, 332] width 349 height 25
click at [637, 331] on input "Hardware" at bounding box center [642, 332] width 10 height 10
click at [621, 334] on icon at bounding box center [628, 332] width 13 height 5
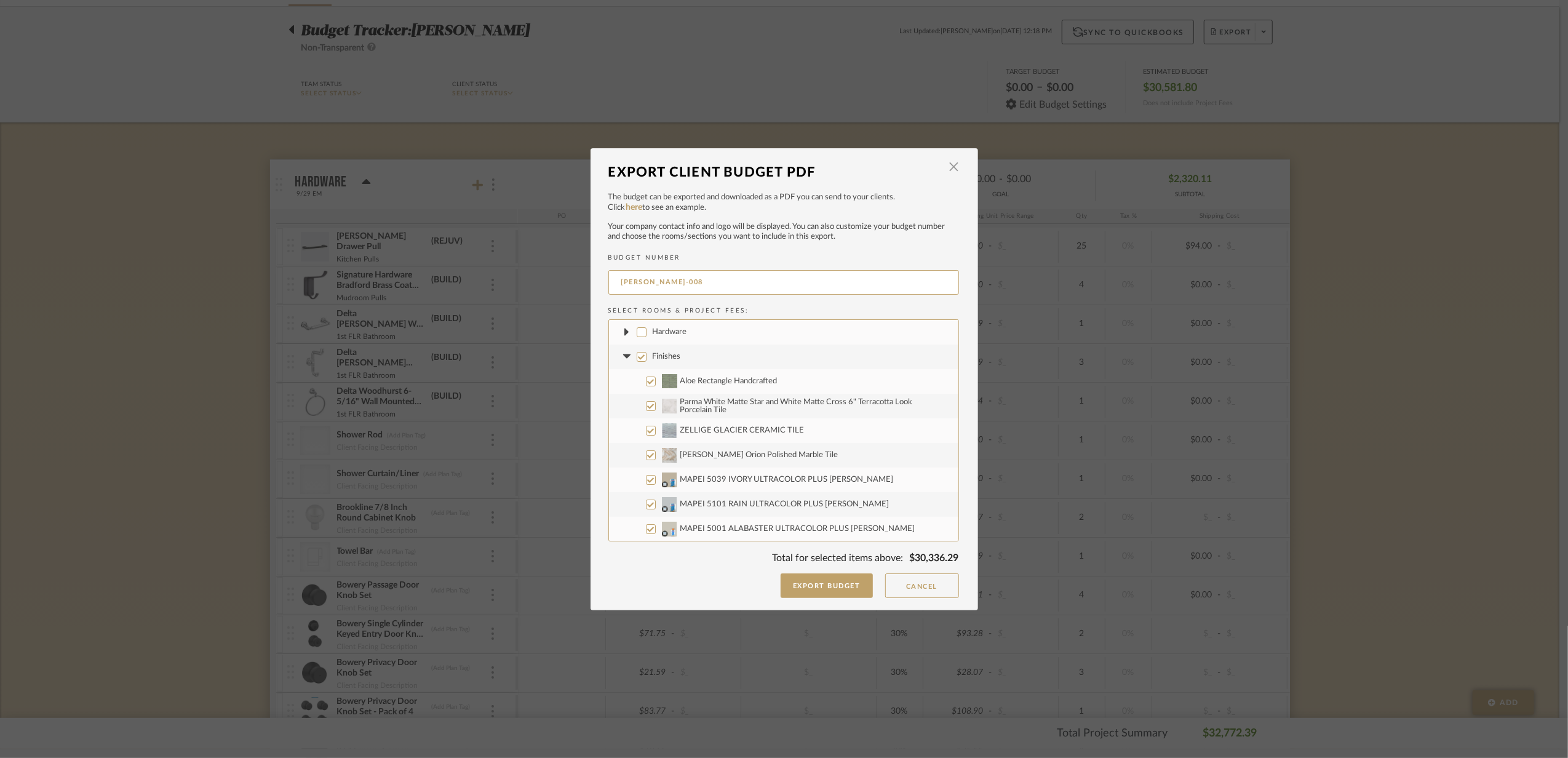
click at [637, 335] on input "Hardware" at bounding box center [642, 332] width 10 height 10
click at [621, 358] on icon at bounding box center [628, 357] width 13 height 5
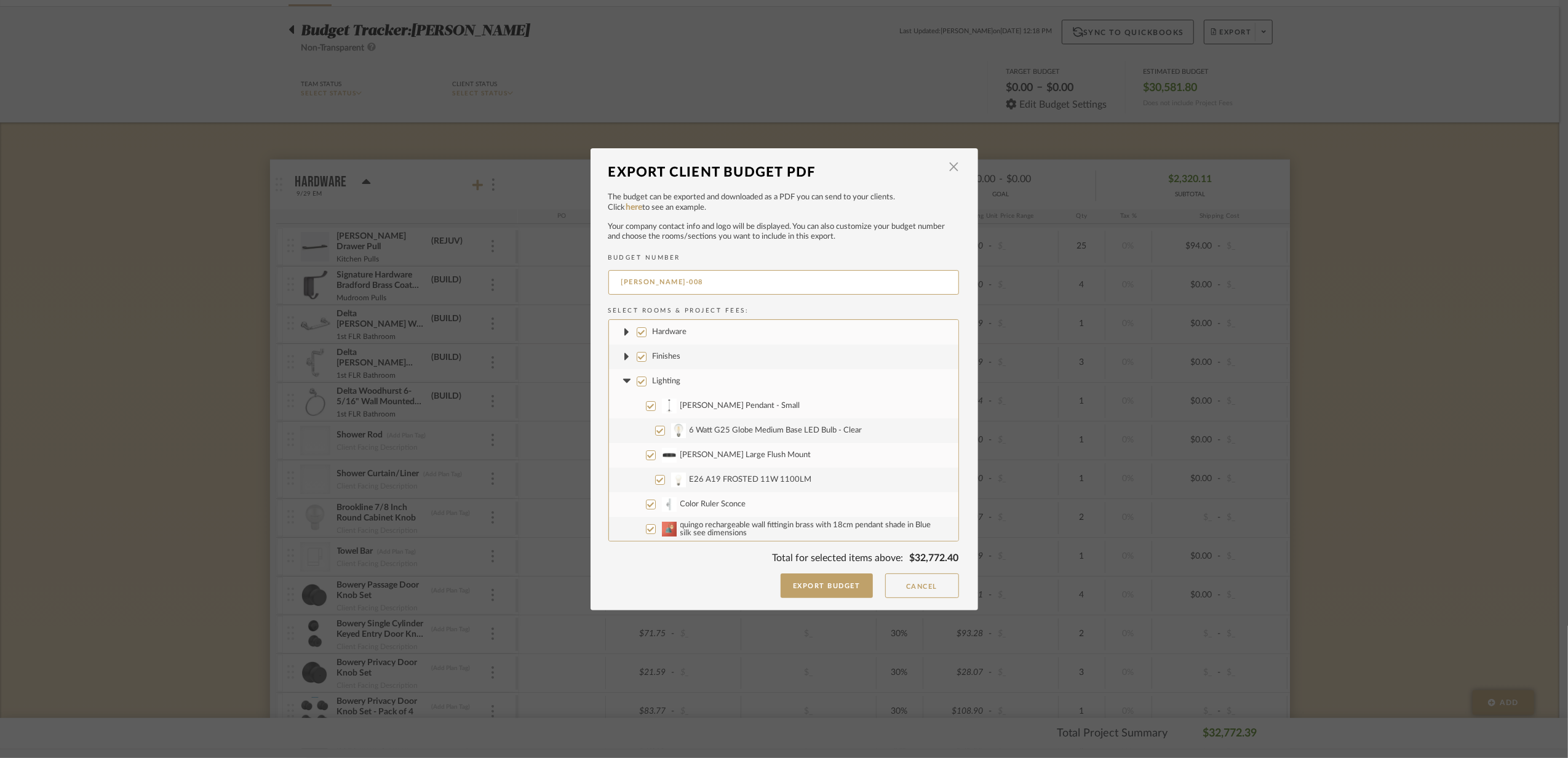
click at [623, 385] on fa-icon at bounding box center [628, 382] width 13 height 13
click at [623, 401] on fa-icon at bounding box center [628, 406] width 13 height 13
click at [621, 432] on icon at bounding box center [628, 431] width 13 height 5
click at [623, 456] on icon at bounding box center [627, 455] width 7 height 4
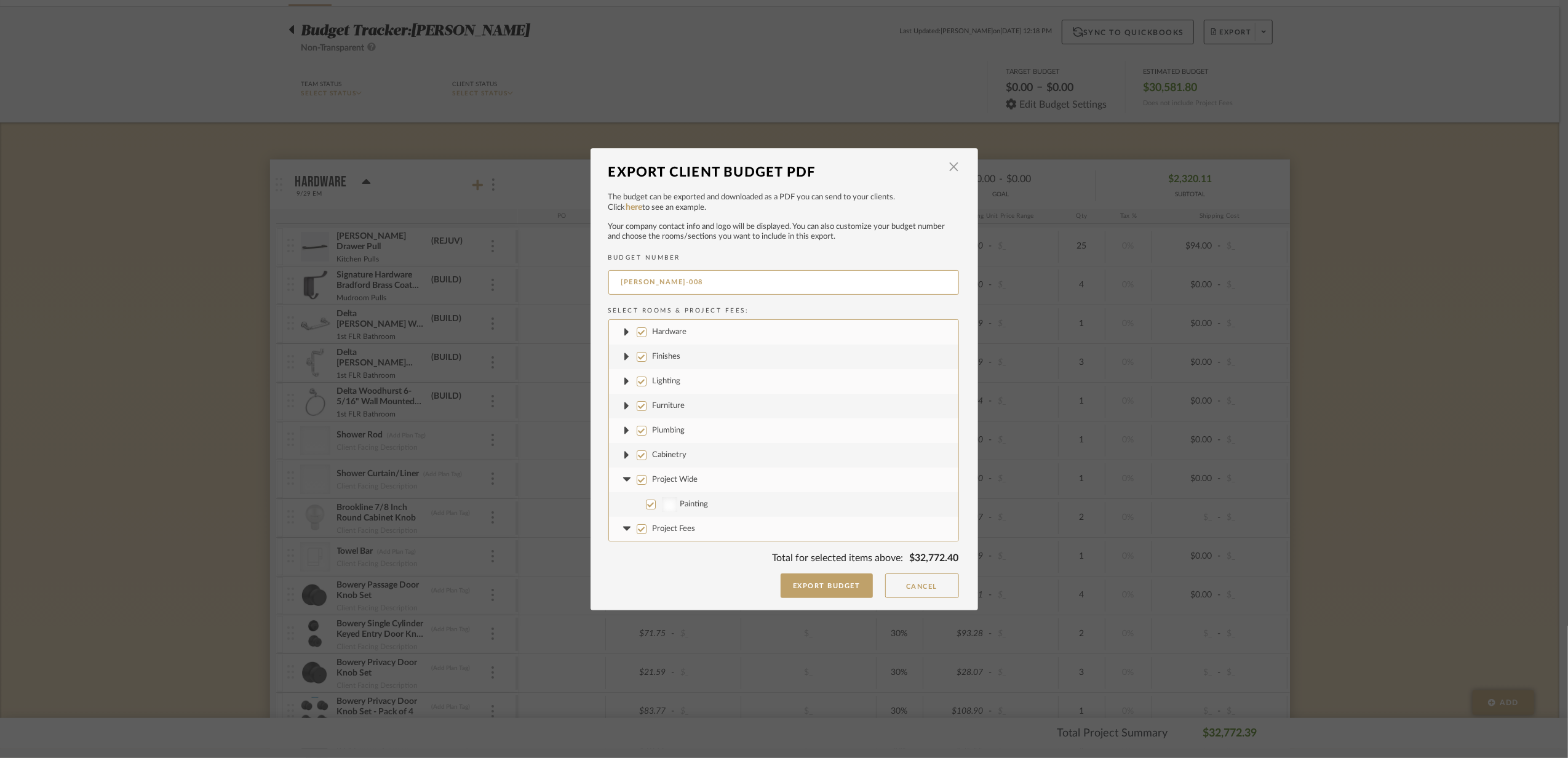
click at [623, 484] on fa-icon at bounding box center [628, 480] width 13 height 13
click at [623, 505] on icon at bounding box center [627, 504] width 7 height 4
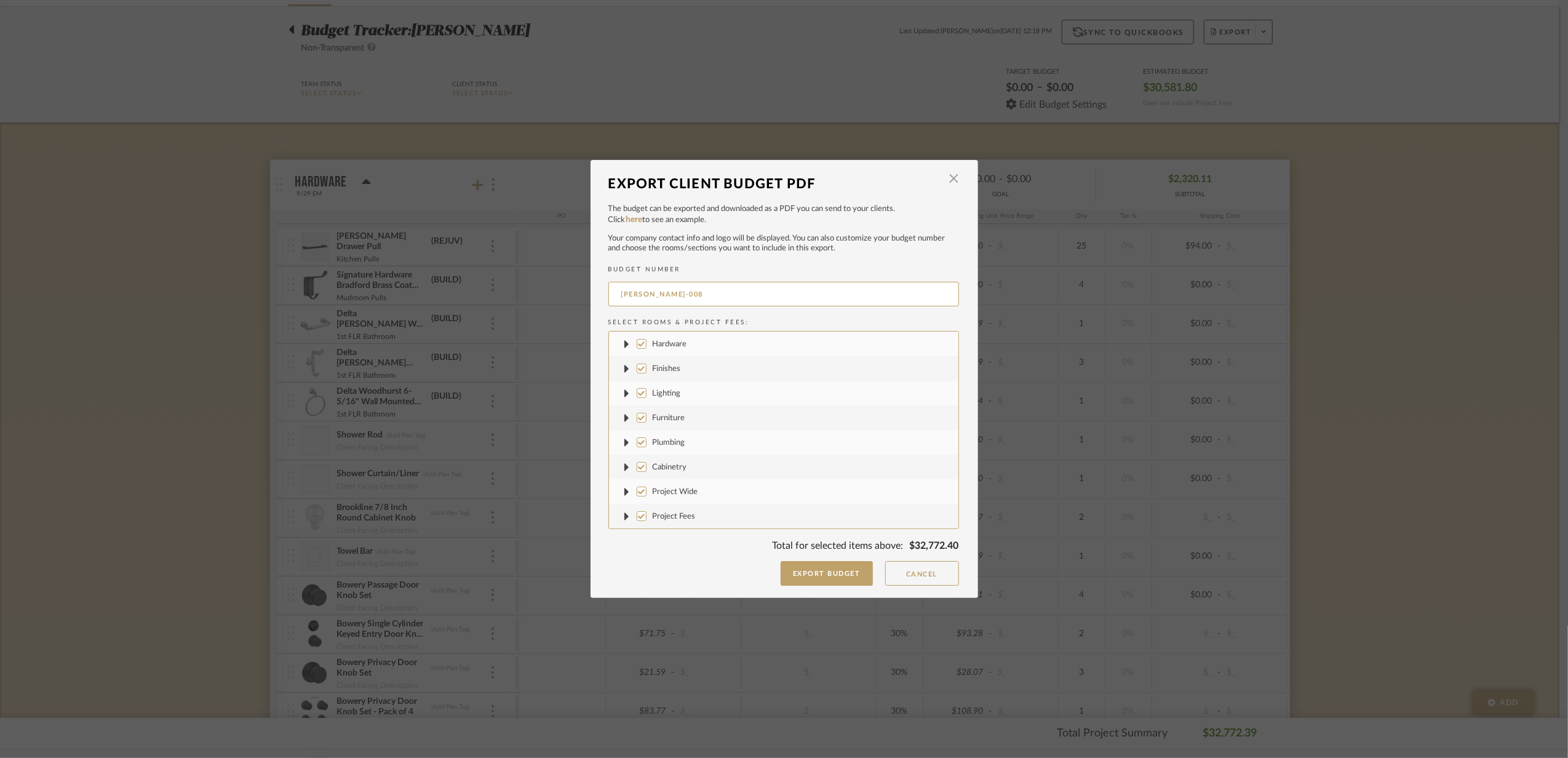
click at [637, 397] on input "Lighting" at bounding box center [642, 393] width 10 height 10
click at [638, 417] on input "Furniture" at bounding box center [642, 418] width 10 height 10
click at [638, 451] on label "Plumbing" at bounding box center [784, 442] width 349 height 25
click at [638, 447] on input "Plumbing" at bounding box center [642, 442] width 10 height 10
click at [637, 471] on input "Cabinetry" at bounding box center [642, 467] width 10 height 10
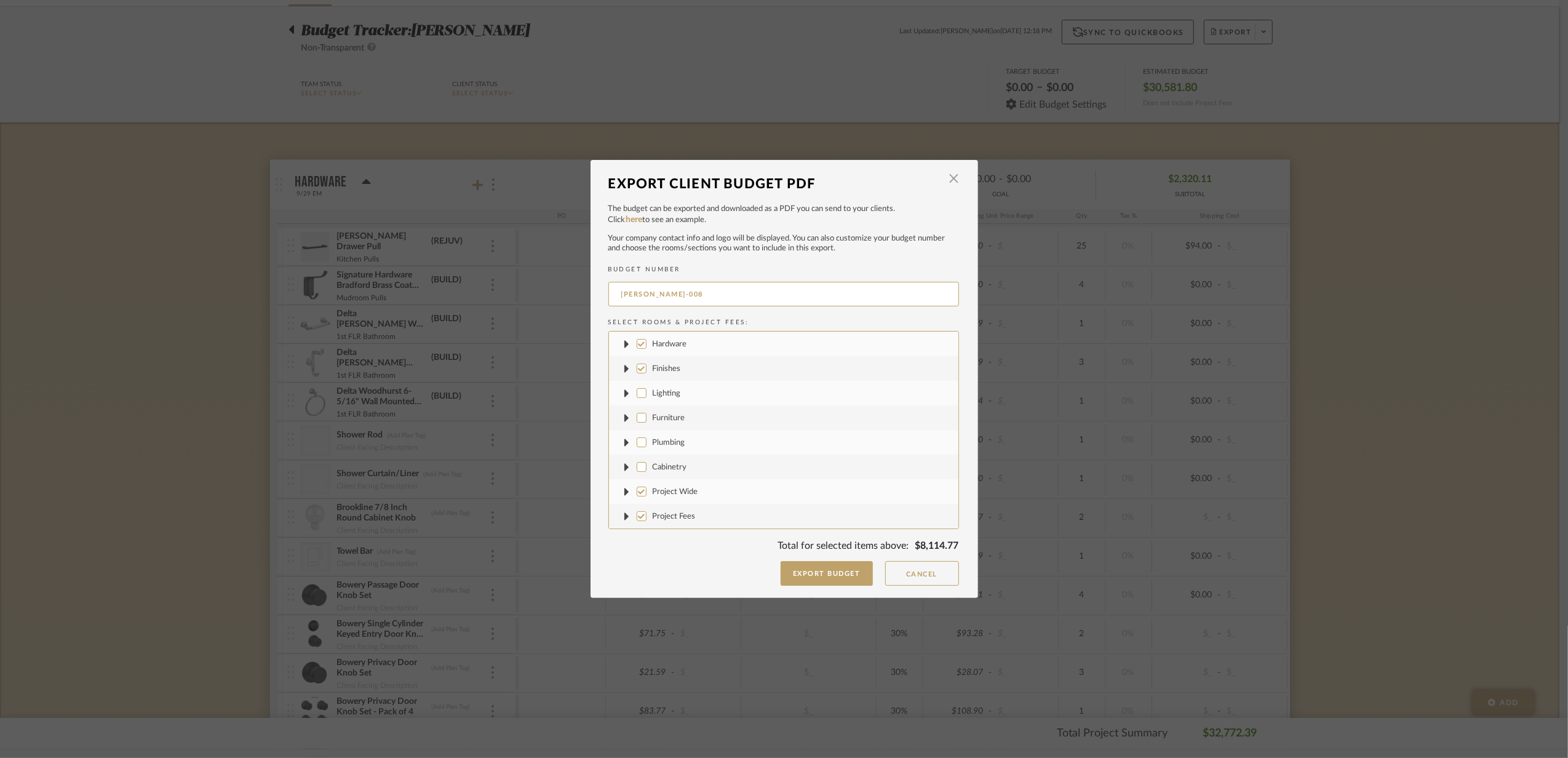
click at [636, 502] on label "Project Wide" at bounding box center [784, 492] width 349 height 25
click at [637, 497] on input "Project Wide" at bounding box center [642, 492] width 10 height 10
click at [637, 520] on input "Project Fees" at bounding box center [642, 516] width 10 height 10
click at [642, 374] on label "Finishes" at bounding box center [784, 369] width 349 height 25
click at [642, 374] on input "Finishes" at bounding box center [642, 369] width 10 height 10
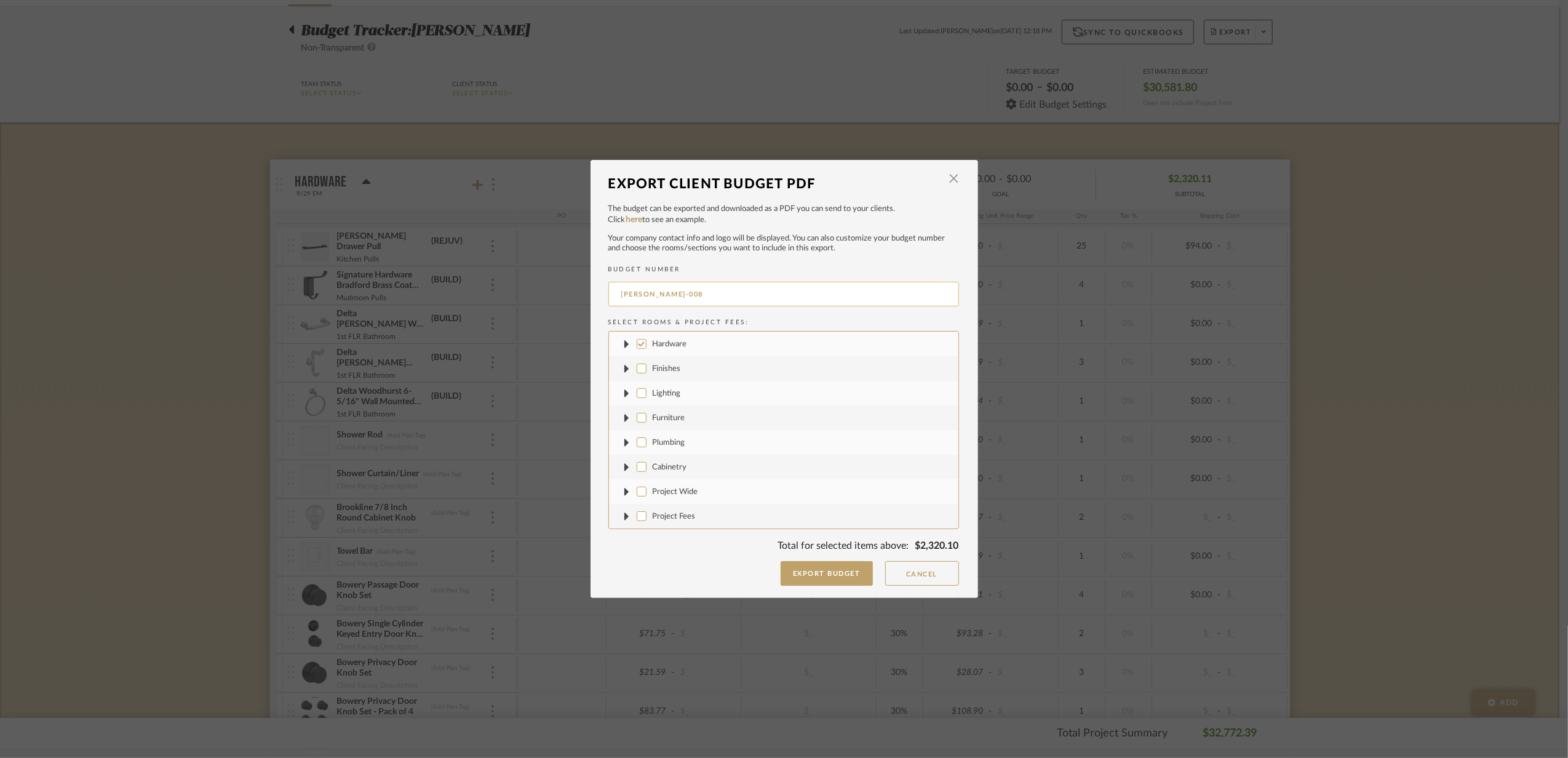
drag, startPoint x: 648, startPoint y: 301, endPoint x: 707, endPoint y: 303, distance: 59.0
click at [707, 303] on input "[PERSON_NAME]-008" at bounding box center [784, 294] width 351 height 25
drag, startPoint x: 704, startPoint y: 298, endPoint x: 695, endPoint y: 301, distance: 9.5
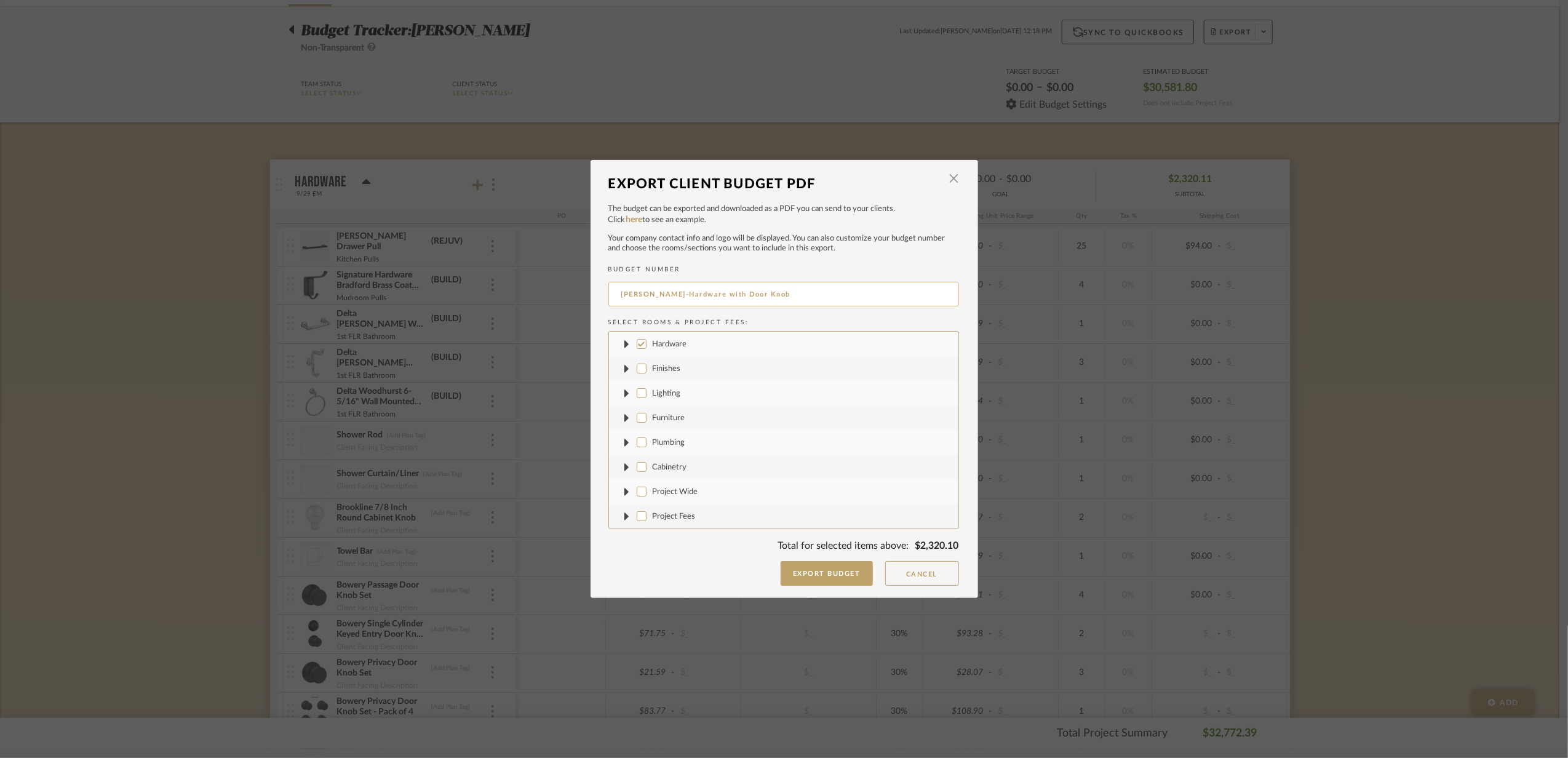
click at [695, 301] on input "[PERSON_NAME]-Hardware with Door Knob" at bounding box center [784, 294] width 351 height 25
click at [828, 578] on button "Export Budget" at bounding box center [826, 574] width 92 height 25
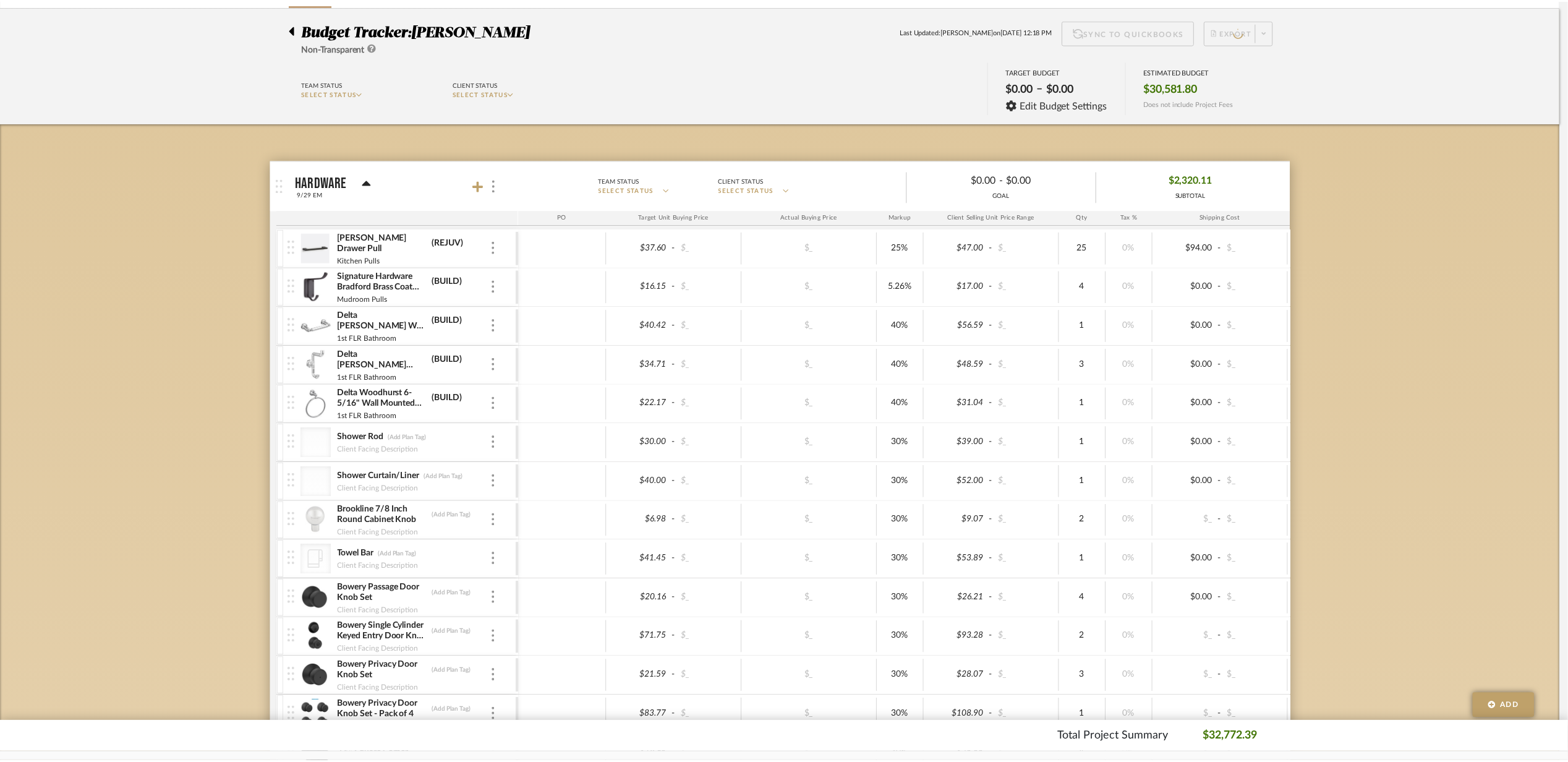
scroll to position [82, 0]
